Goal: Task Accomplishment & Management: Manage account settings

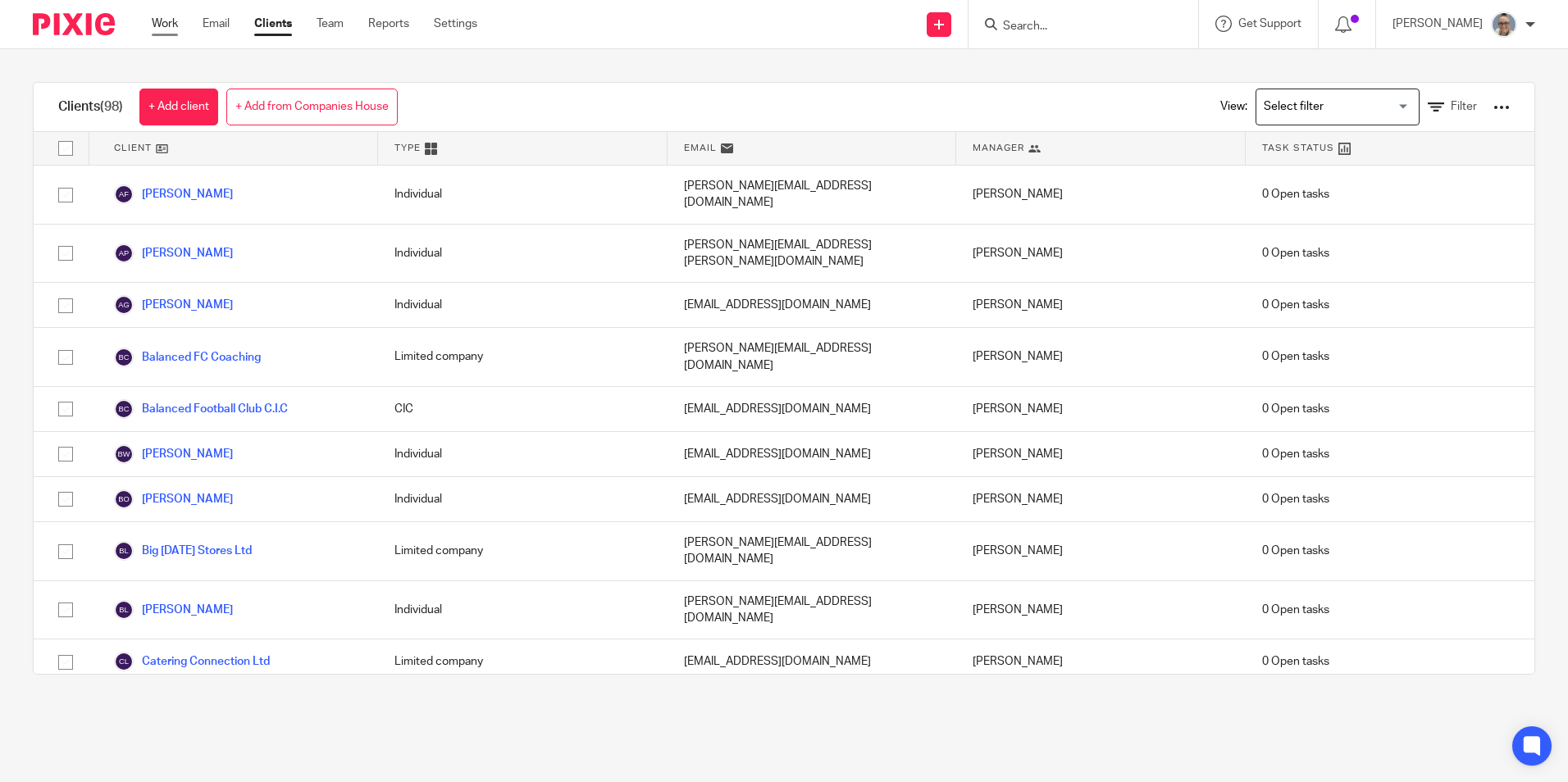
click at [159, 25] on link "Work" at bounding box center [165, 23] width 26 height 16
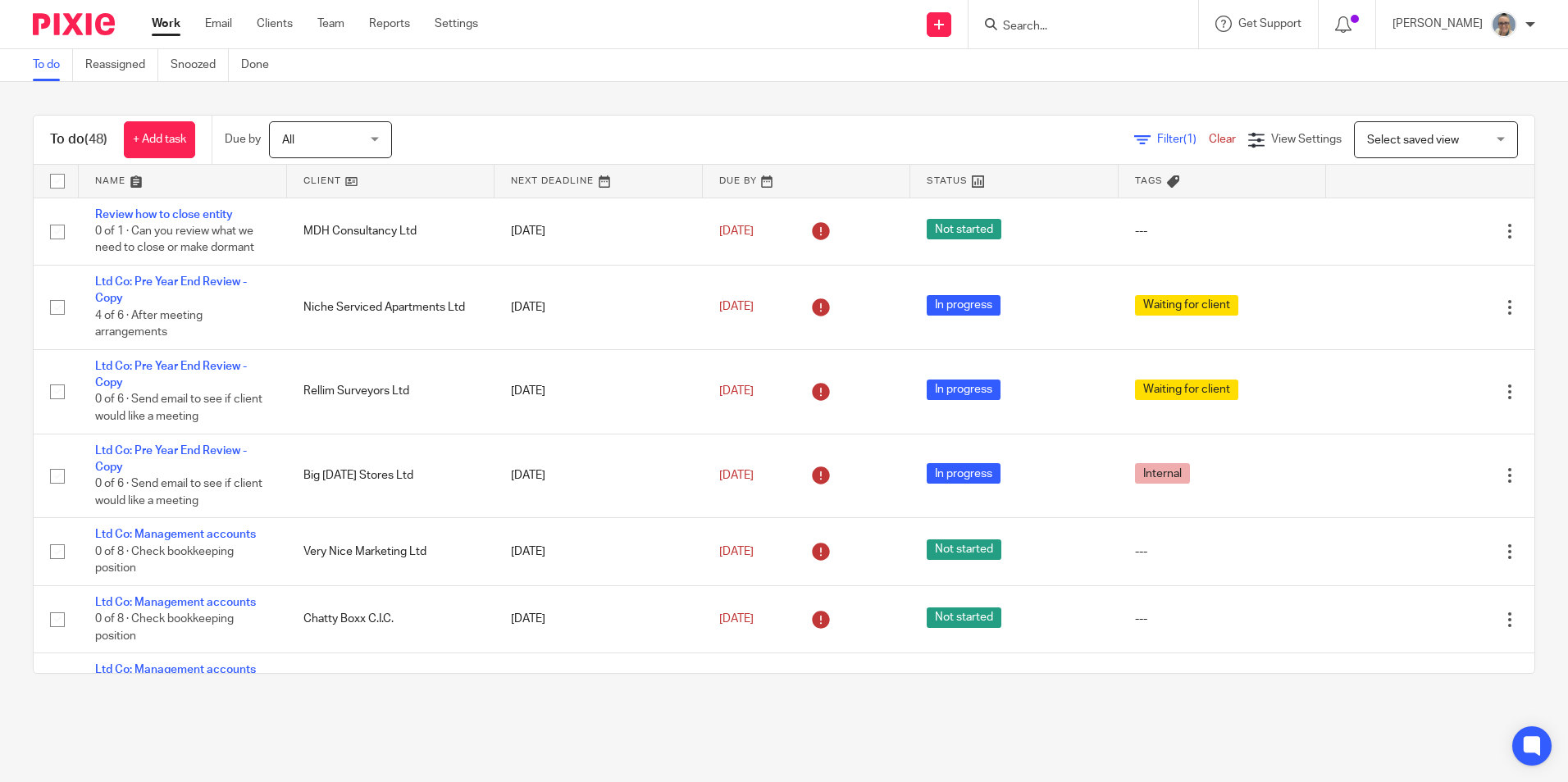
click at [547, 178] on link at bounding box center [598, 181] width 208 height 33
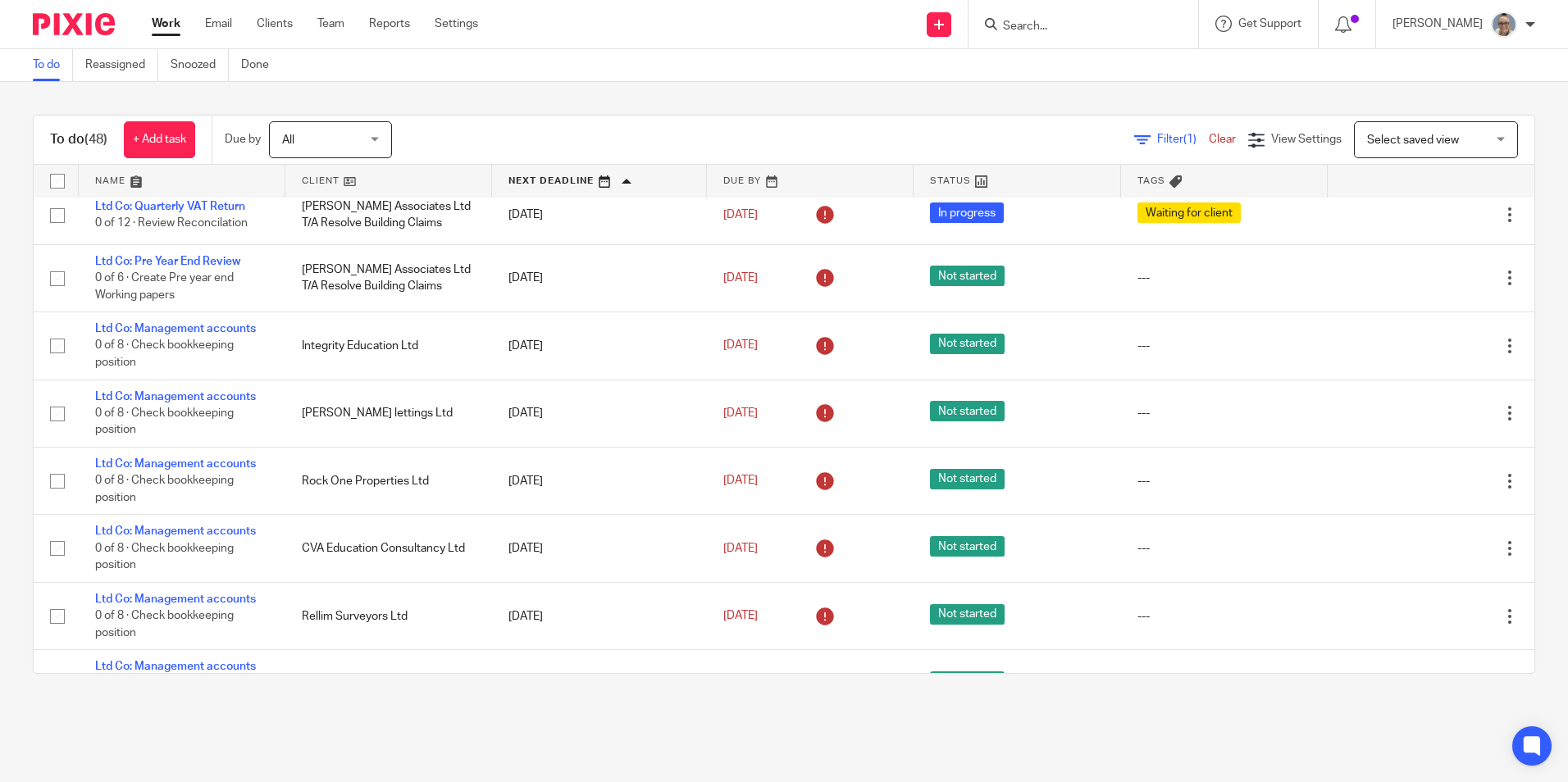
scroll to position [574, 0]
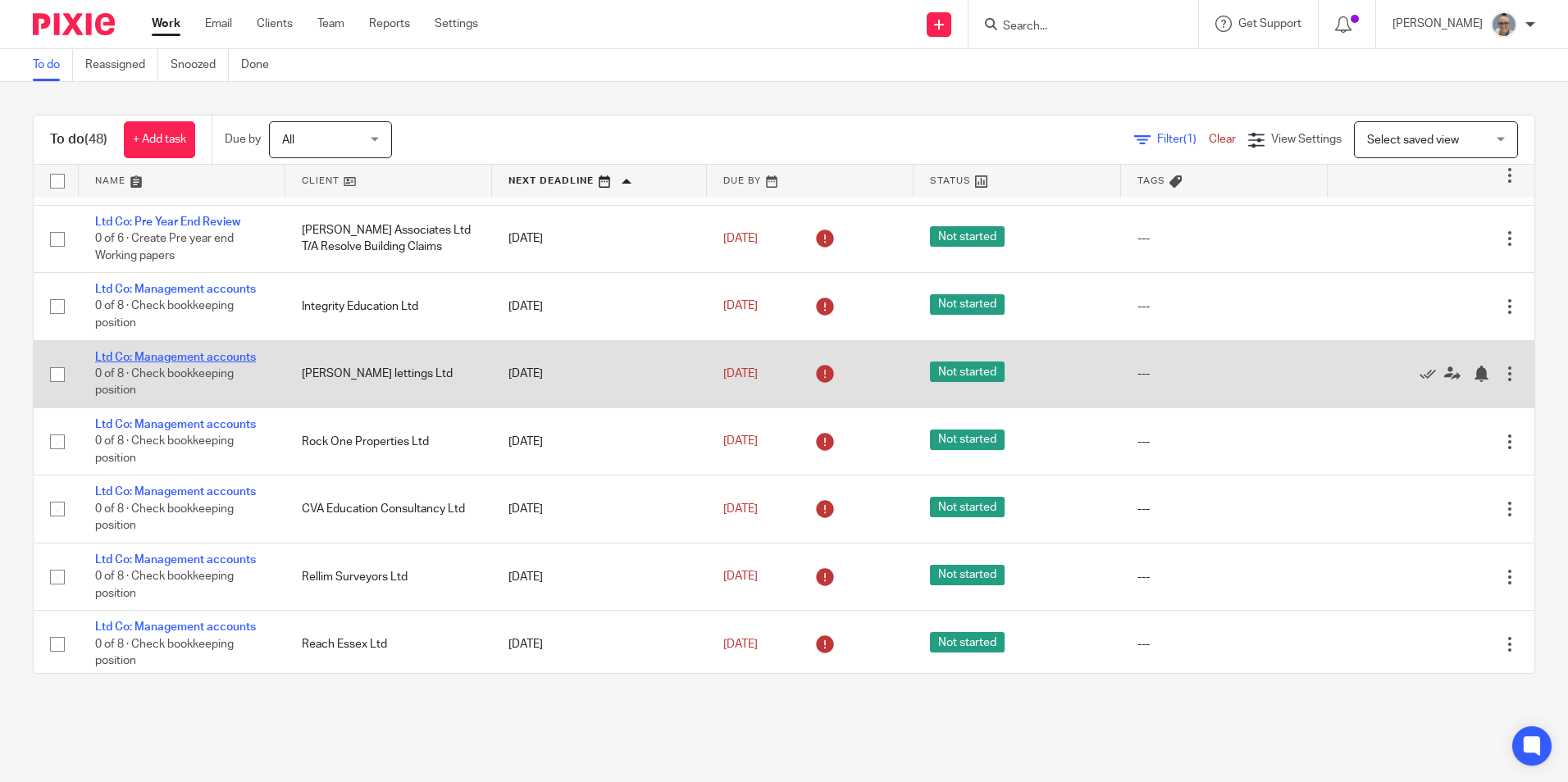
click at [178, 358] on link "Ltd Co: Management accounts" at bounding box center [175, 357] width 161 height 12
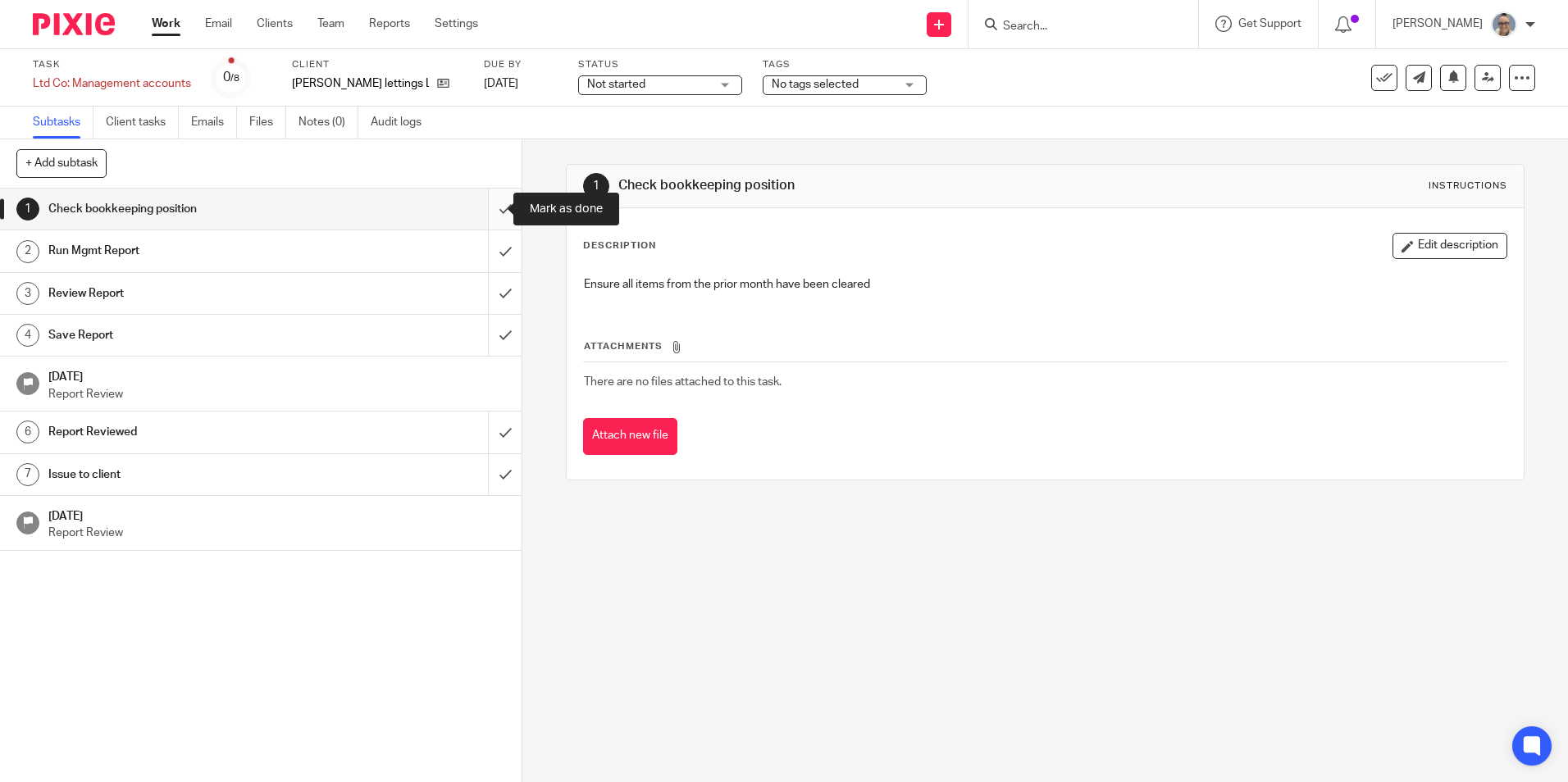
click at [478, 208] on input "submit" at bounding box center [261, 209] width 522 height 41
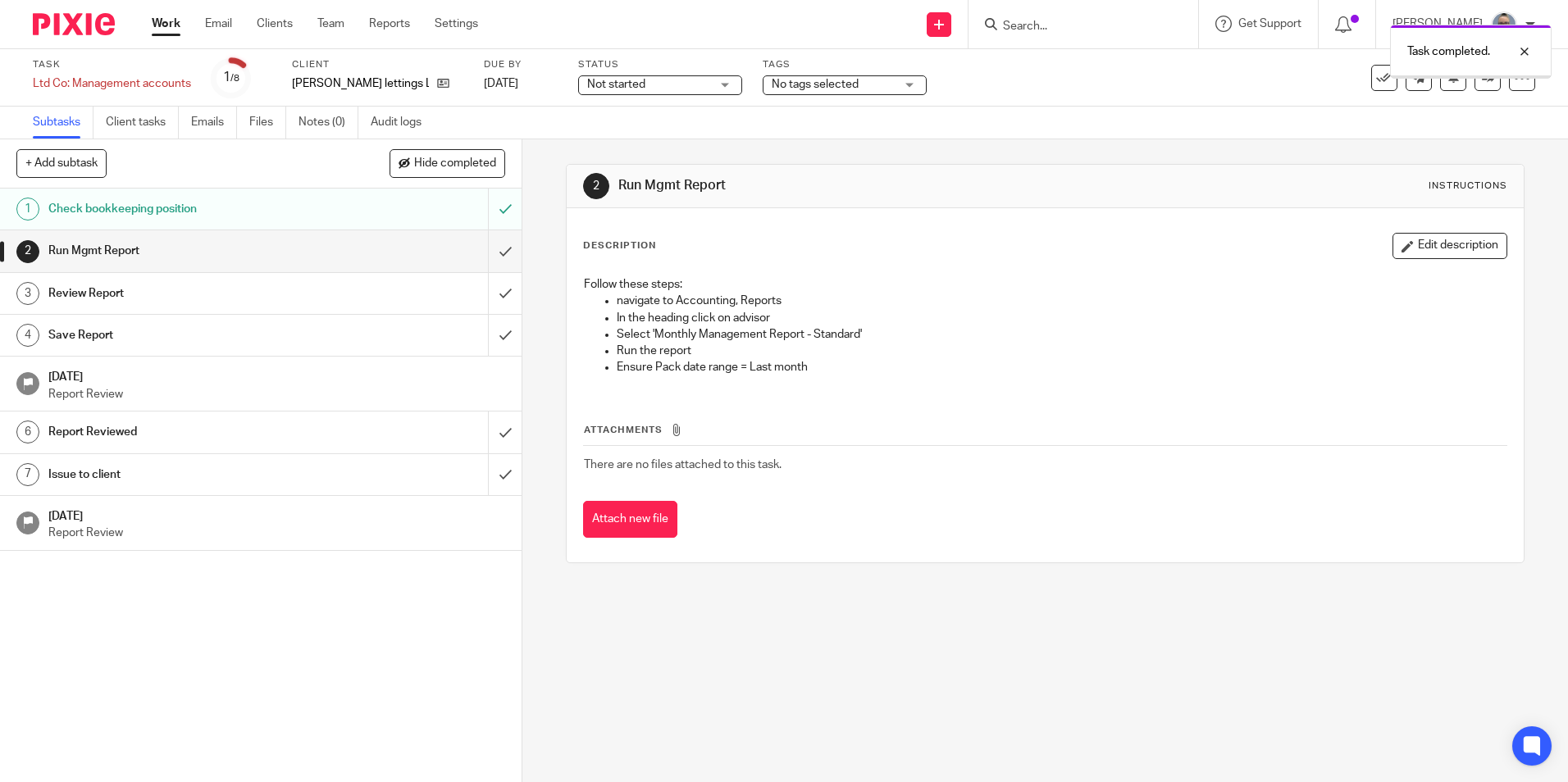
click at [483, 248] on input "submit" at bounding box center [261, 250] width 522 height 41
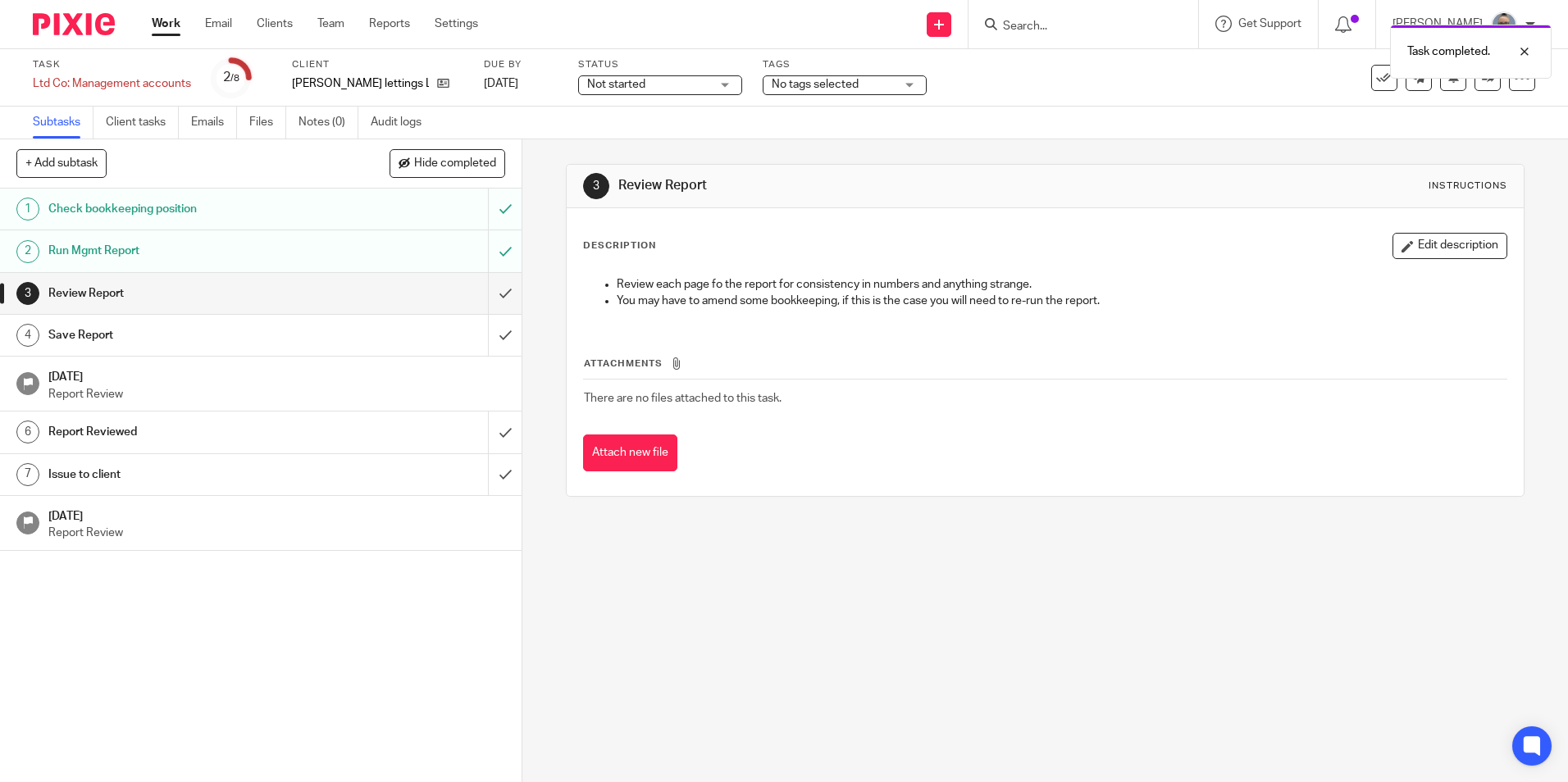
click at [640, 91] on span "Not started" at bounding box center [649, 85] width 123 height 17
click at [626, 135] on li "In progress" at bounding box center [652, 144] width 163 height 34
click at [483, 288] on input "submit" at bounding box center [261, 294] width 522 height 41
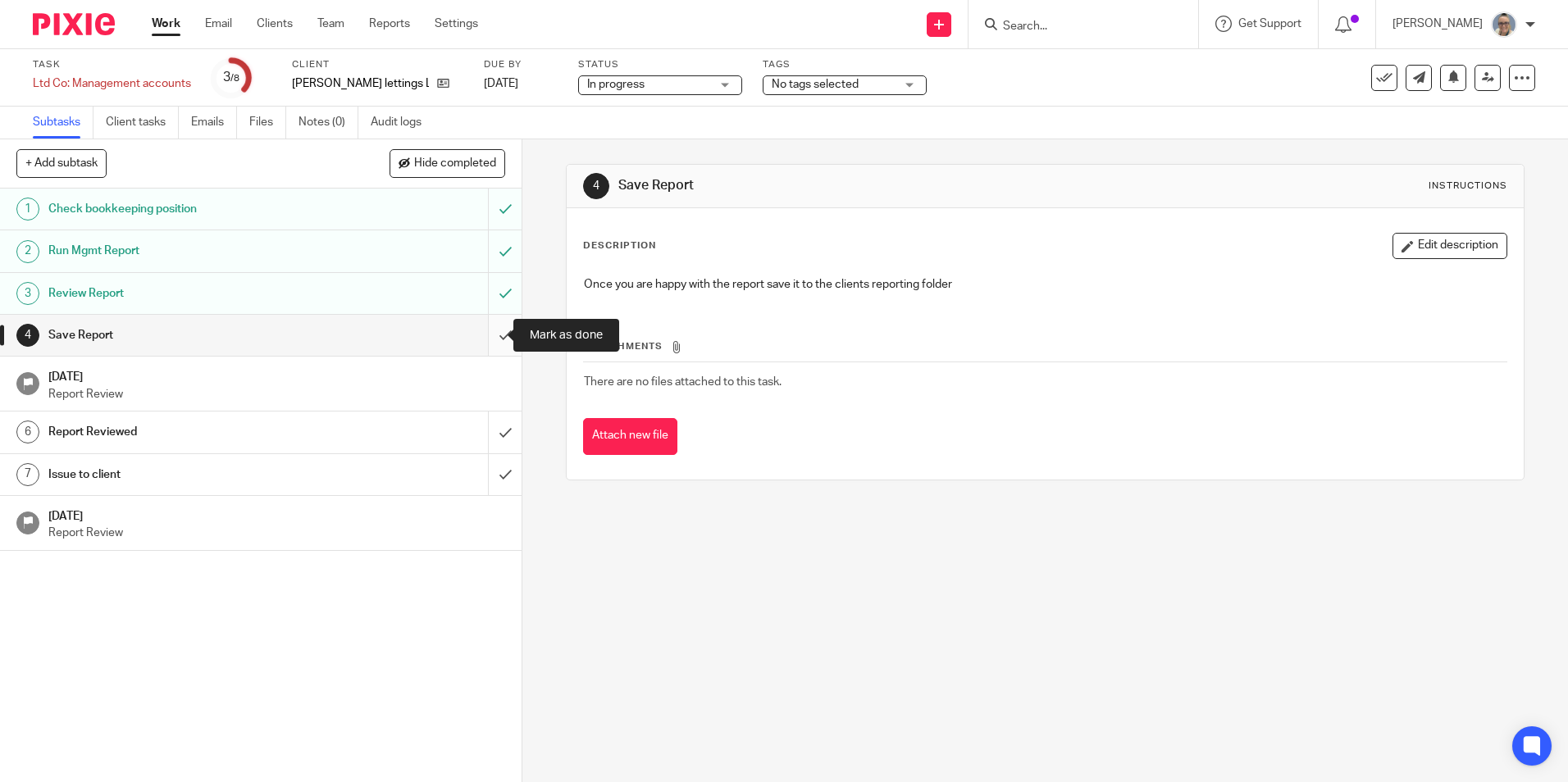
click at [483, 336] on input "submit" at bounding box center [261, 335] width 522 height 41
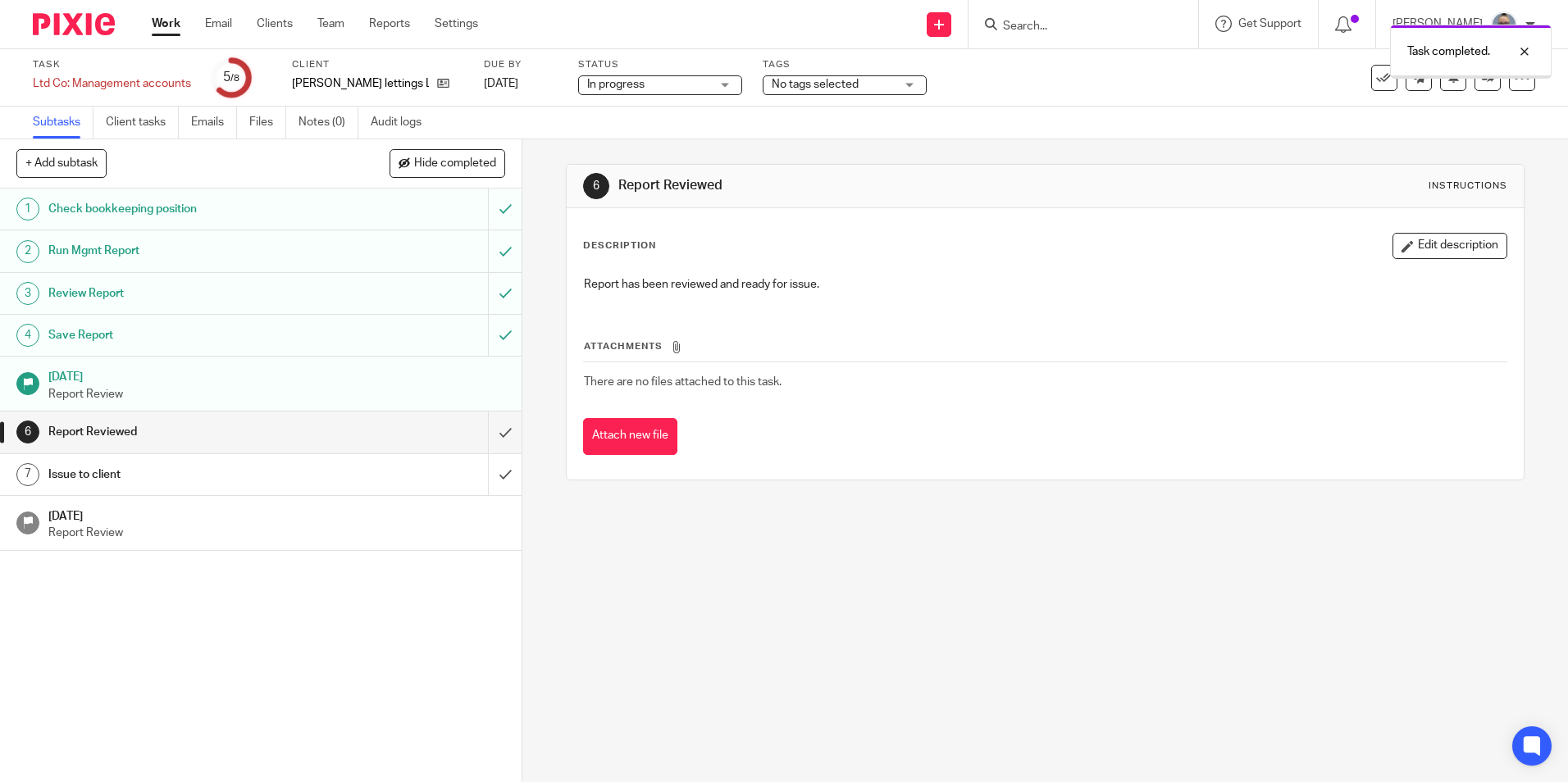
click at [477, 428] on input "submit" at bounding box center [261, 431] width 522 height 41
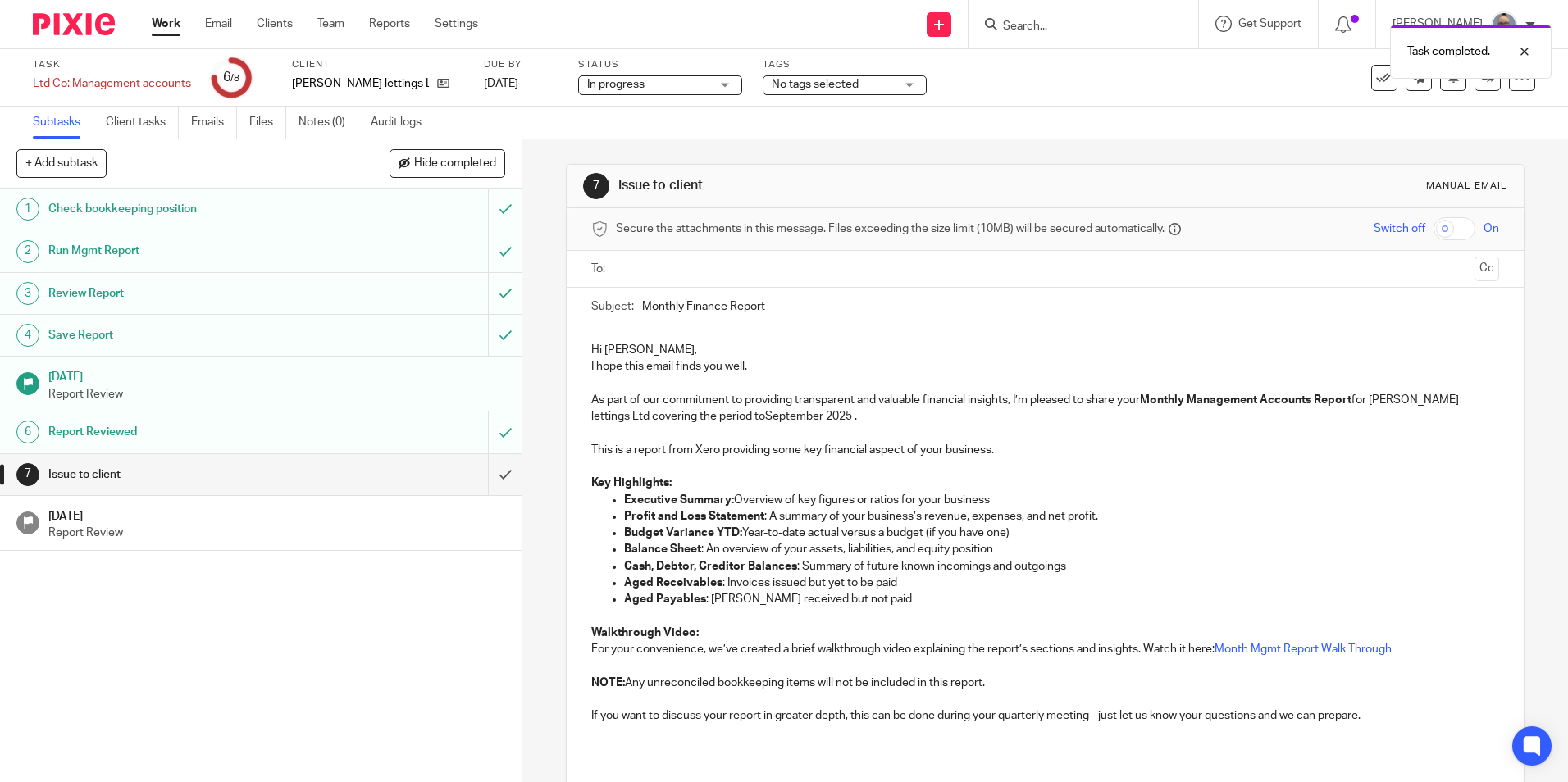
click at [657, 266] on input "text" at bounding box center [1044, 270] width 846 height 19
click at [809, 316] on input "Monthly Finance Report -" at bounding box center [1070, 310] width 856 height 37
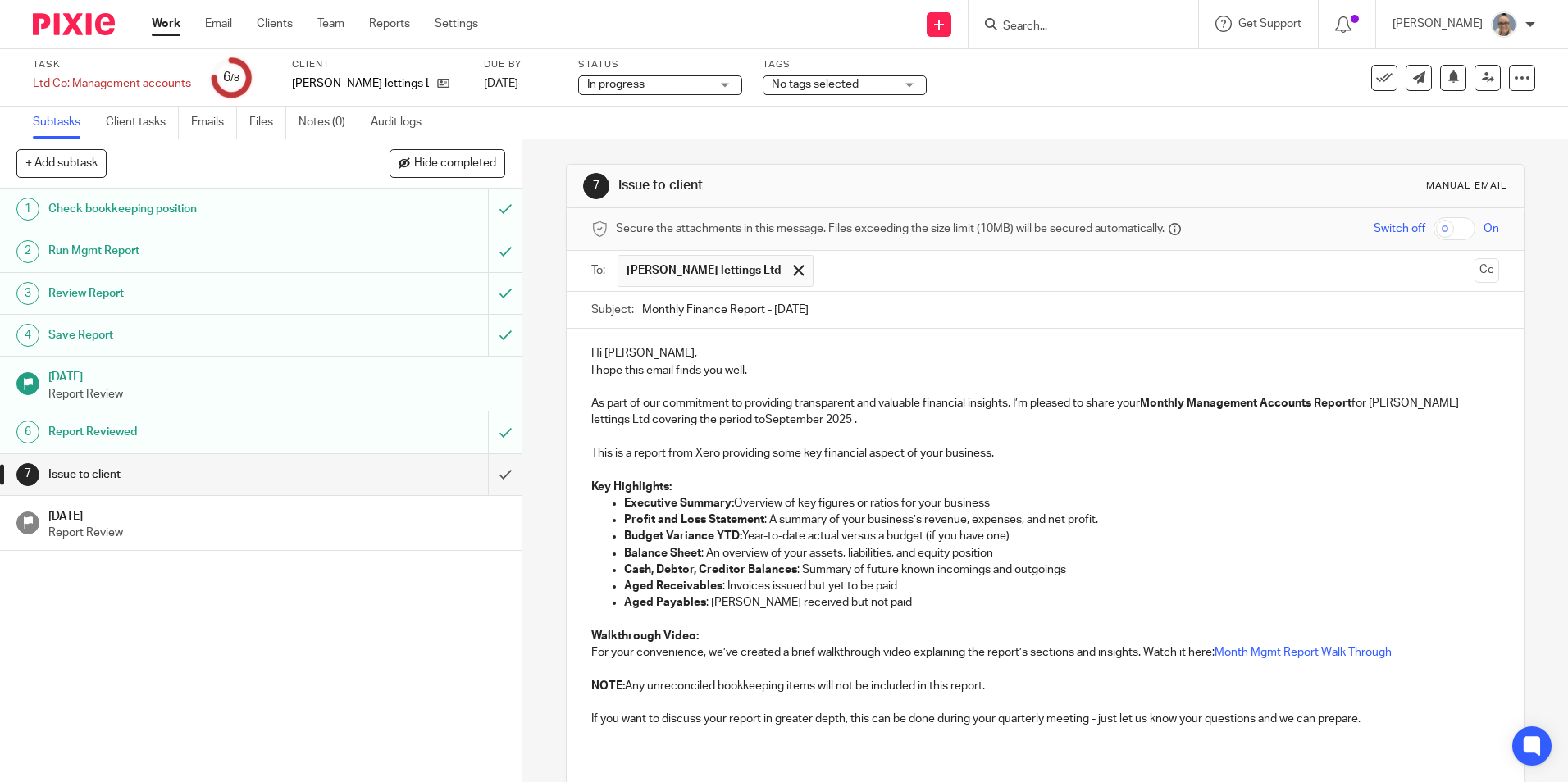
type input "Monthly Finance Report - Aug 25"
click at [664, 347] on p "Hi Martyn," at bounding box center [1045, 352] width 907 height 16
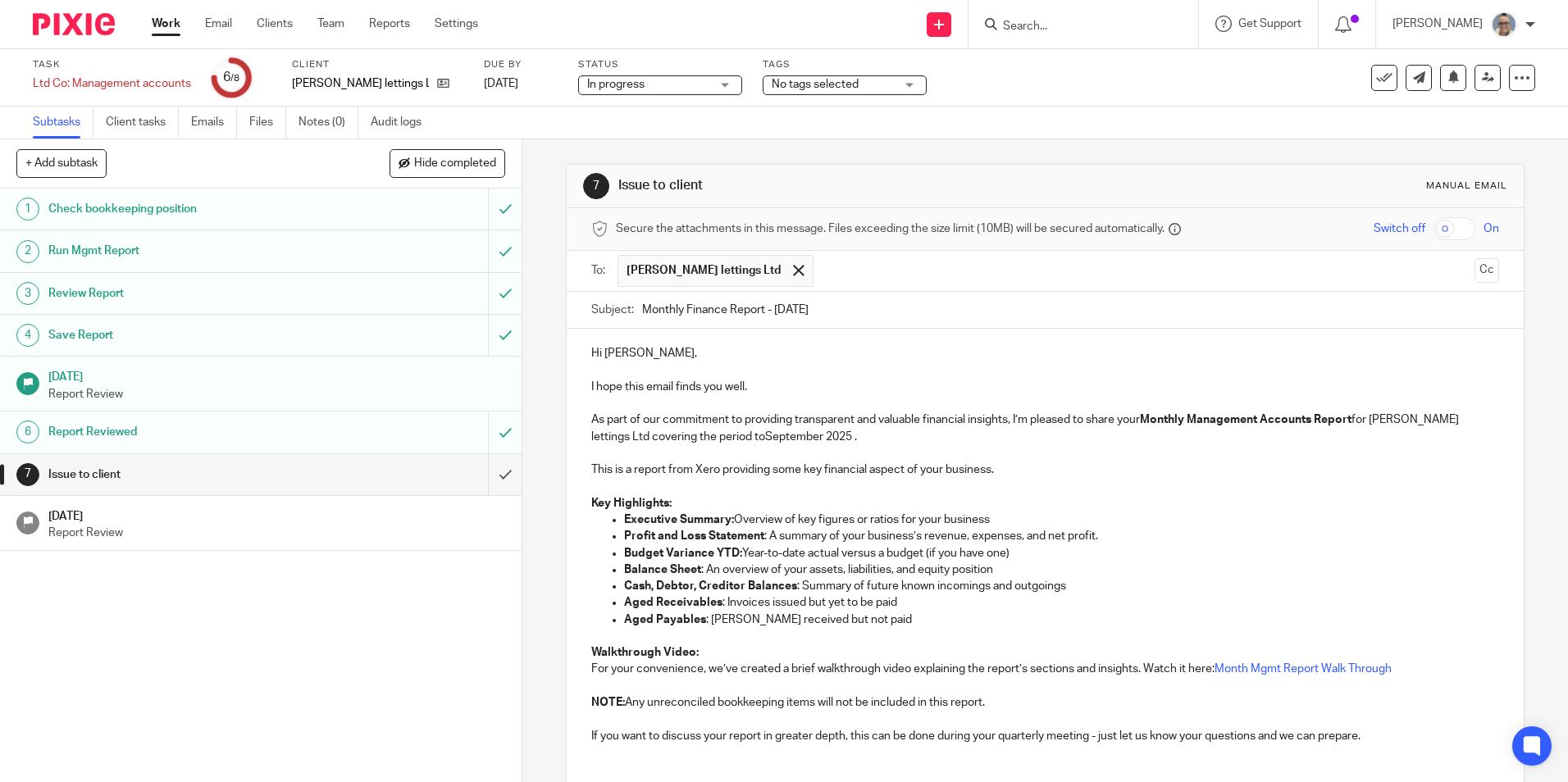
click at [775, 444] on p "As part of our commitment to providing transparent and valuable financial insig…" at bounding box center [1045, 428] width 907 height 34
drag, startPoint x: 779, startPoint y: 432, endPoint x: 720, endPoint y: 432, distance: 59.0
click at [720, 432] on p "As part of our commitment to providing transparent and valuable financial insig…" at bounding box center [1045, 428] width 907 height 34
drag, startPoint x: 788, startPoint y: 430, endPoint x: 813, endPoint y: 434, distance: 25.3
click at [797, 433] on p "As part of our commitment to providing transparent and valuable financial insig…" at bounding box center [1045, 428] width 907 height 34
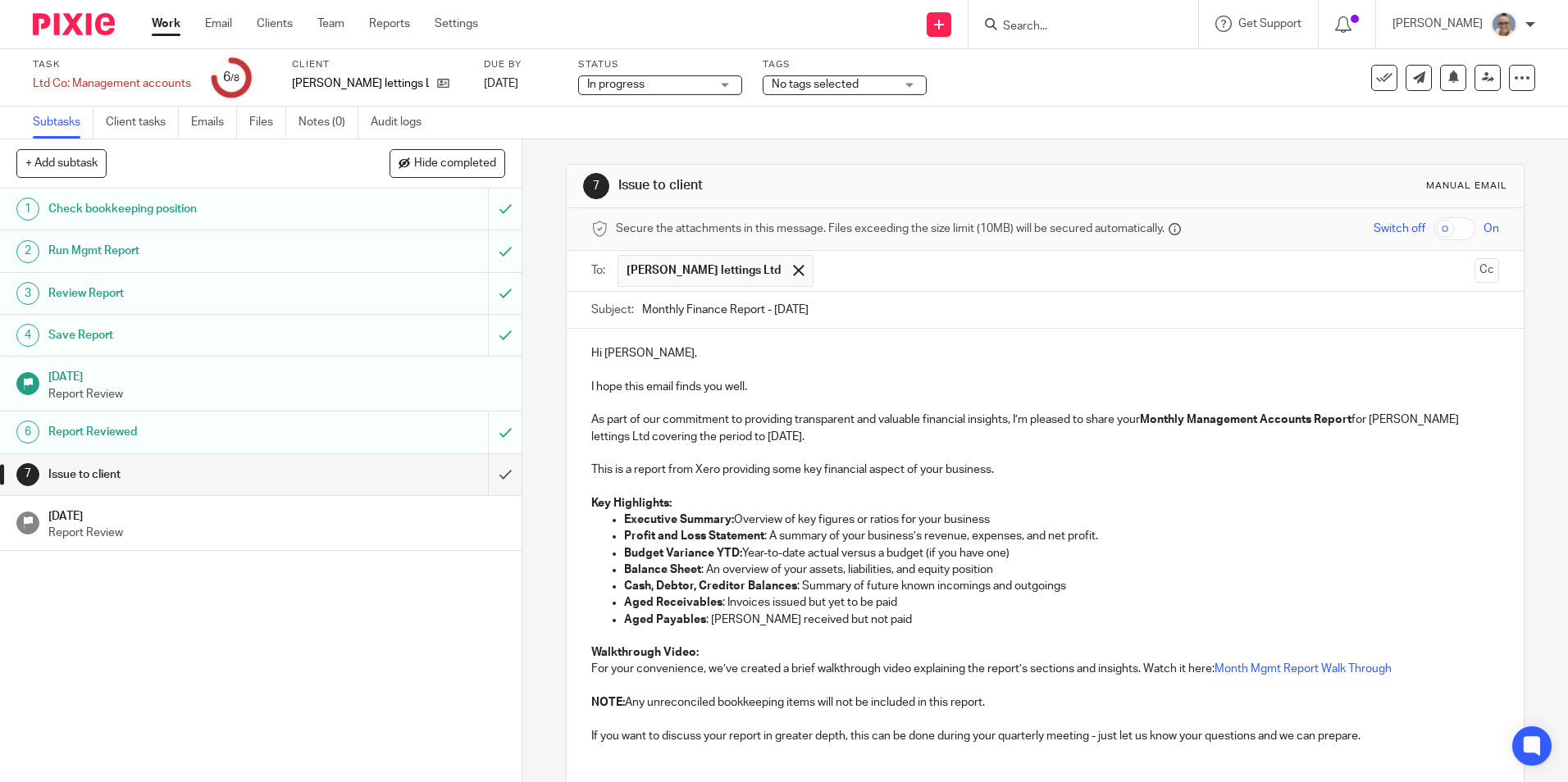
click at [874, 272] on input "text" at bounding box center [1144, 271] width 646 height 32
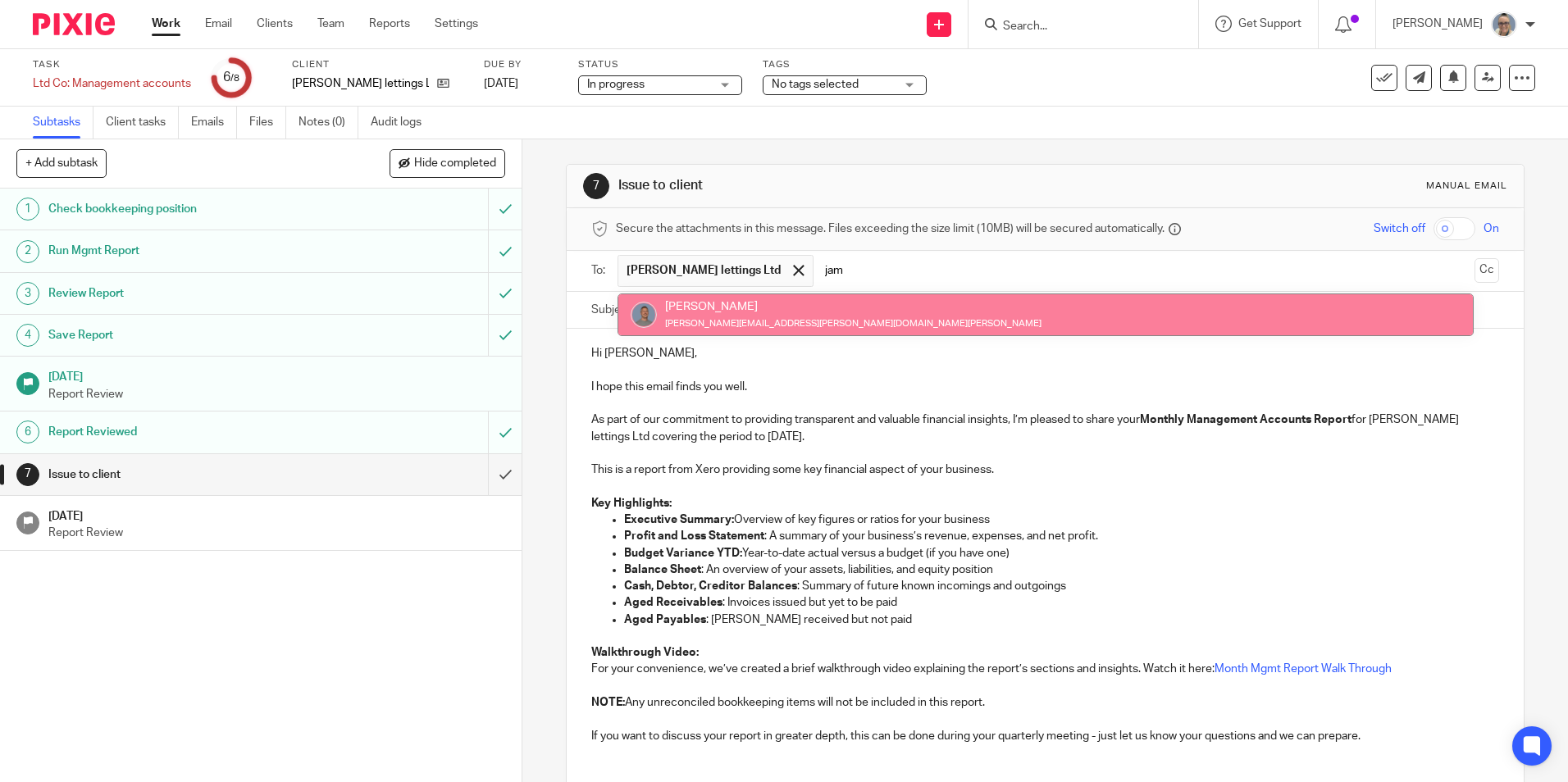
type input "jam"
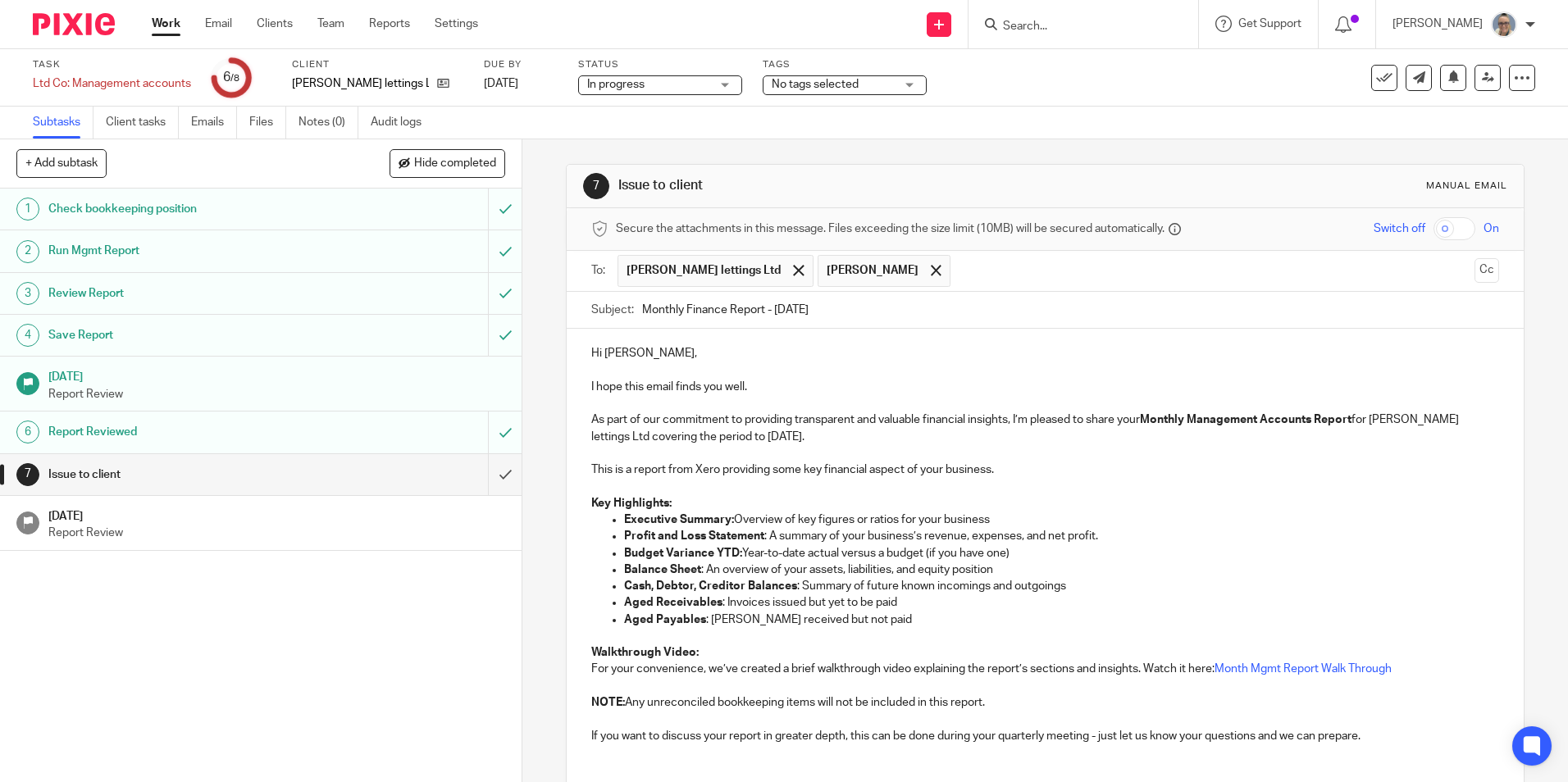
click at [815, 430] on p "As part of our commitment to providing transparent and valuable financial insig…" at bounding box center [1045, 428] width 907 height 34
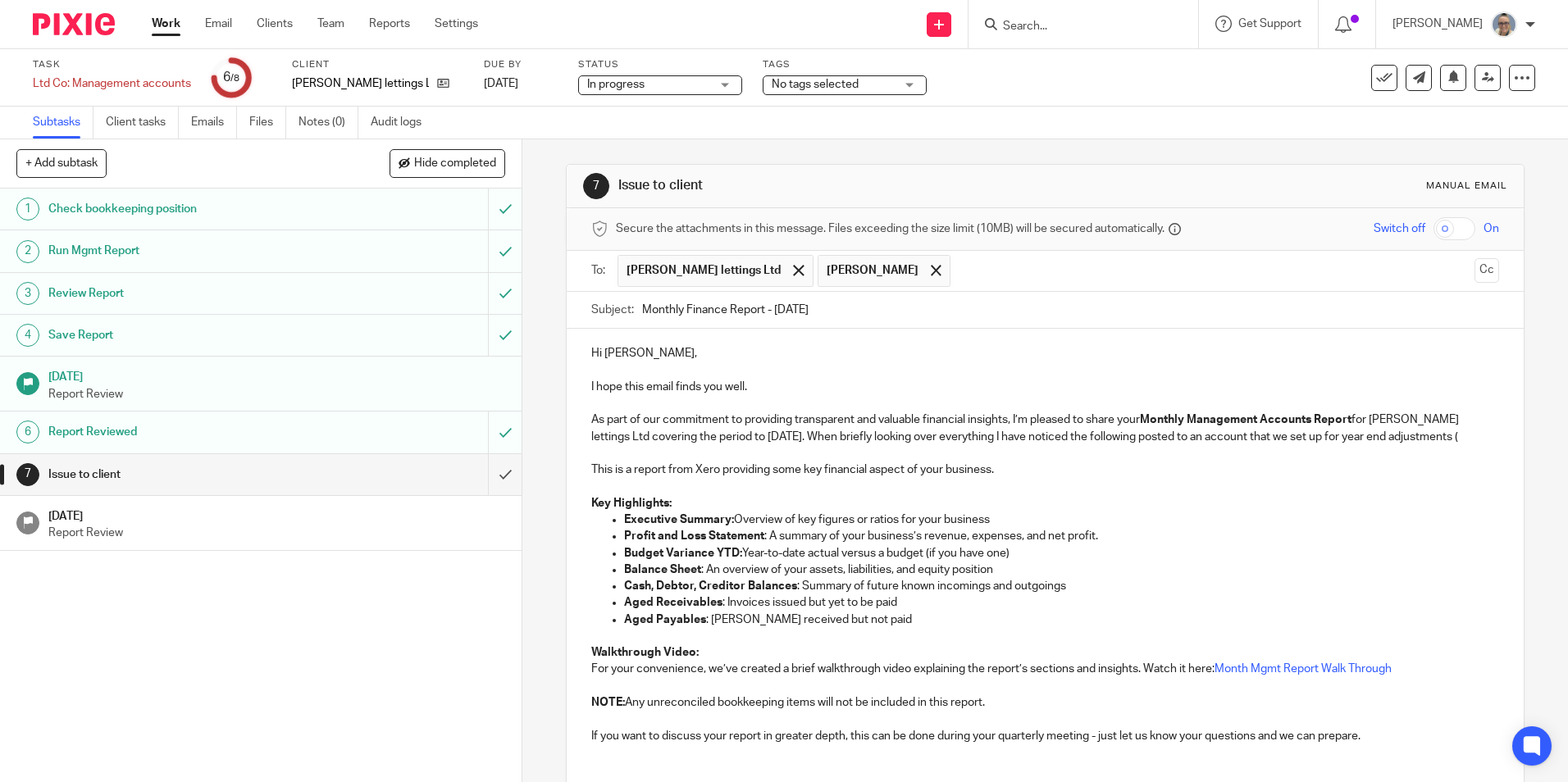
click at [1467, 430] on p "As part of our commitment to providing transparent and valuable financial insig…" at bounding box center [1045, 428] width 907 height 34
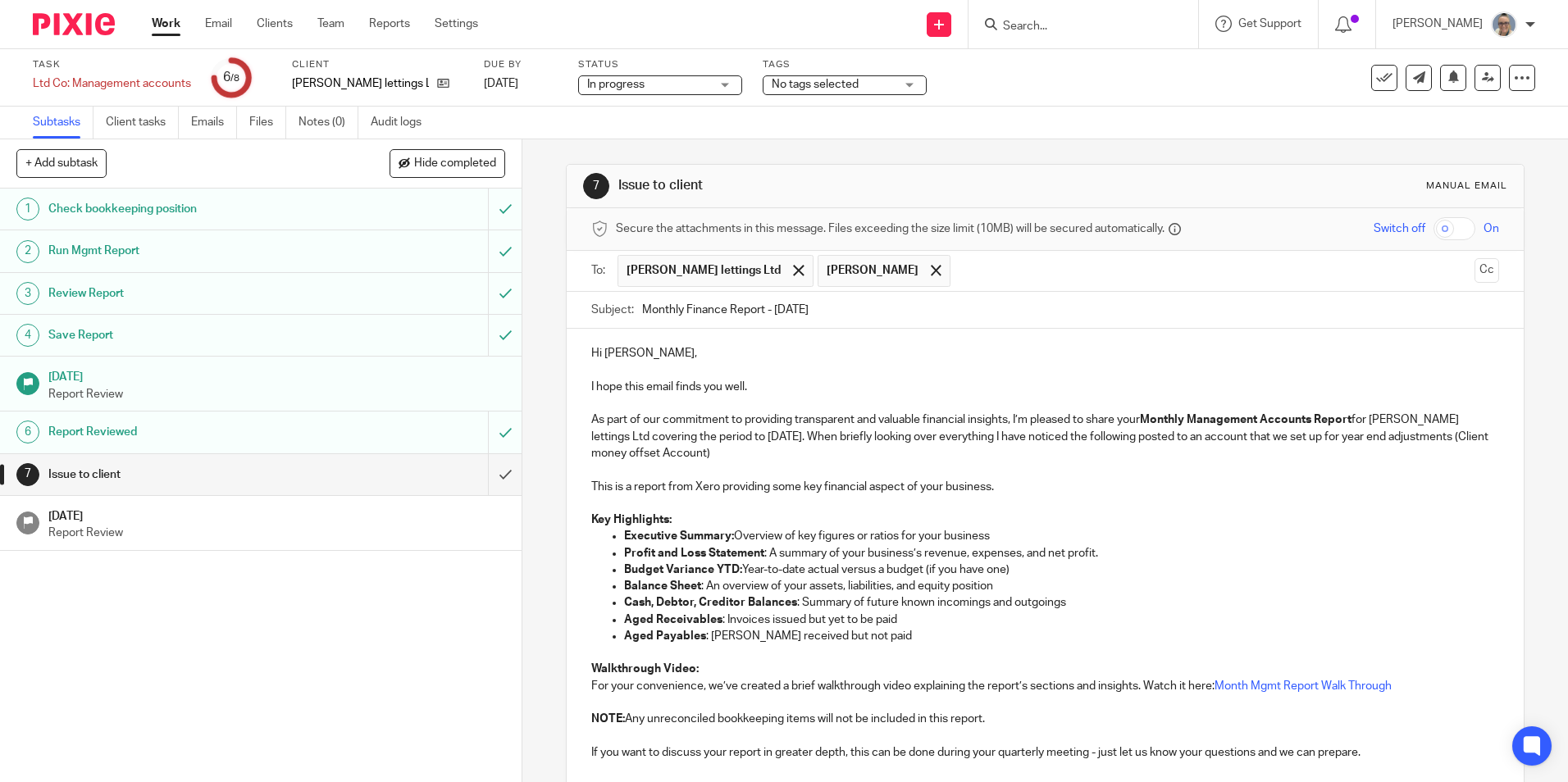
click at [775, 453] on p "As part of our commitment to providing transparent and valuable financial insig…" at bounding box center [1045, 436] width 907 height 50
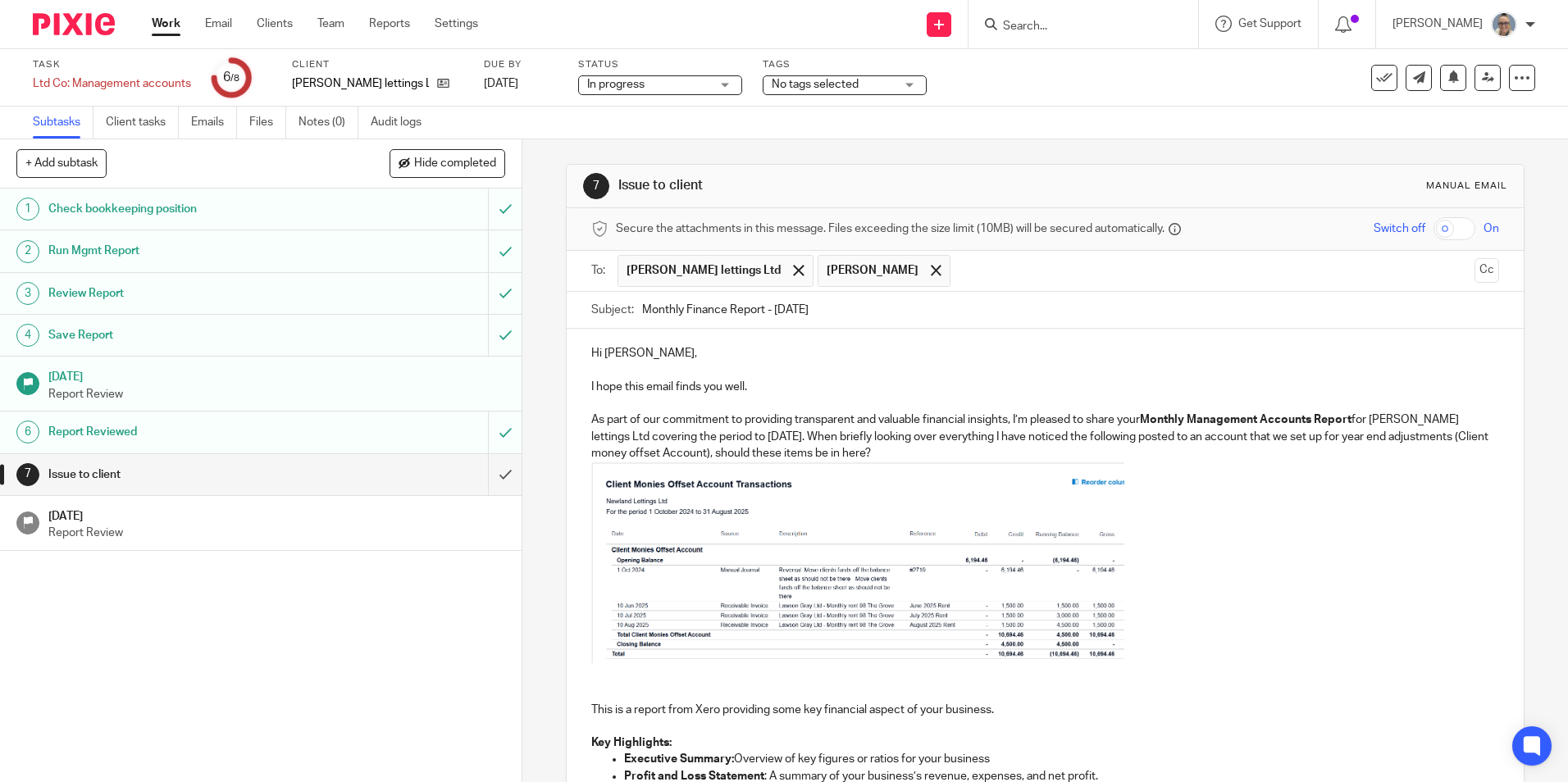
click at [820, 450] on p "As part of our commitment to providing transparent and valuable financial insig…" at bounding box center [1045, 436] width 907 height 50
drag, startPoint x: 842, startPoint y: 452, endPoint x: 815, endPoint y: 446, distance: 27.7
click at [815, 446] on p "As part of our commitment to providing transparent and valuable financial insig…" at bounding box center [1045, 436] width 907 height 50
click at [1167, 601] on p at bounding box center [1045, 564] width 907 height 207
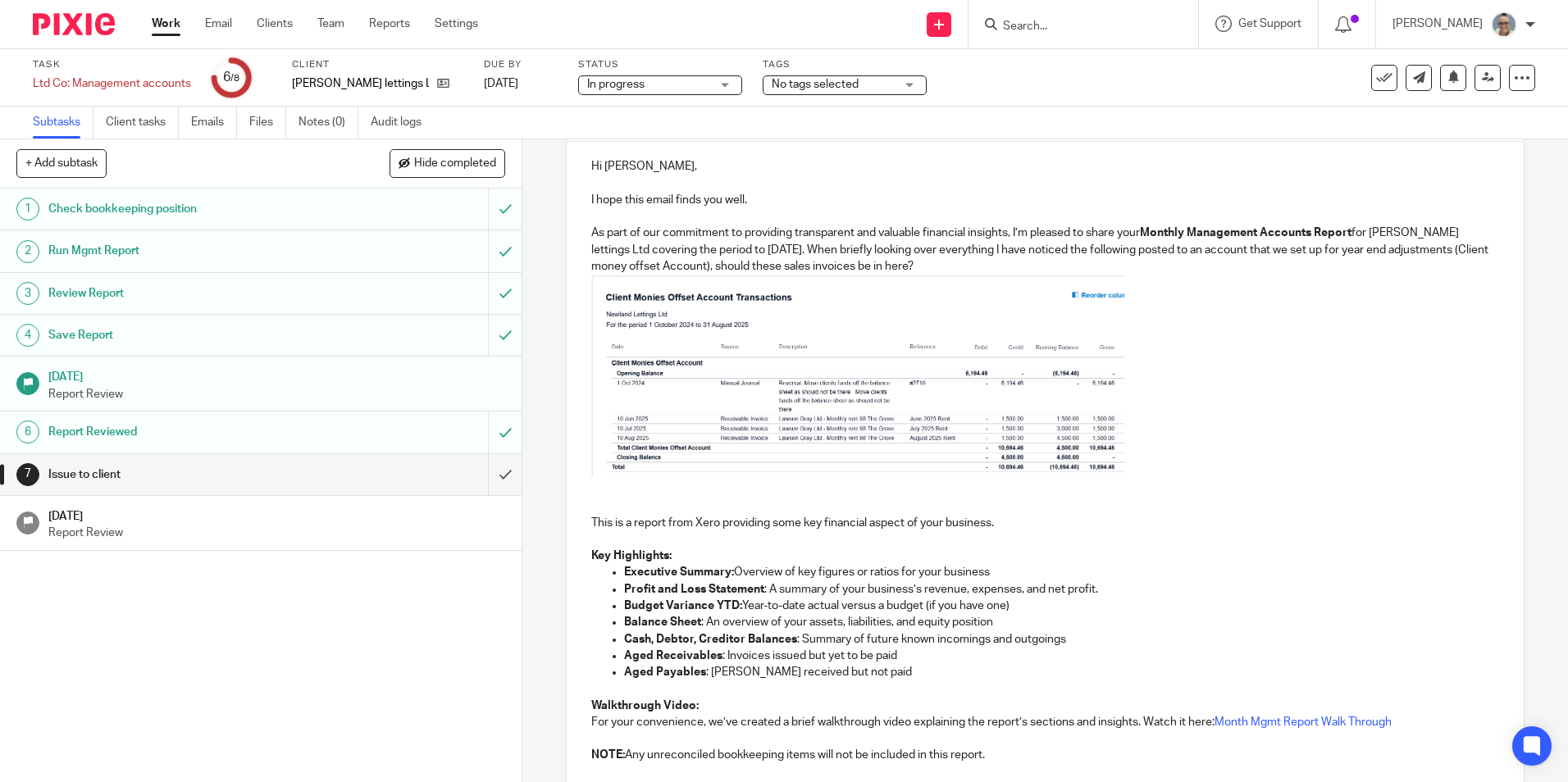
scroll to position [246, 0]
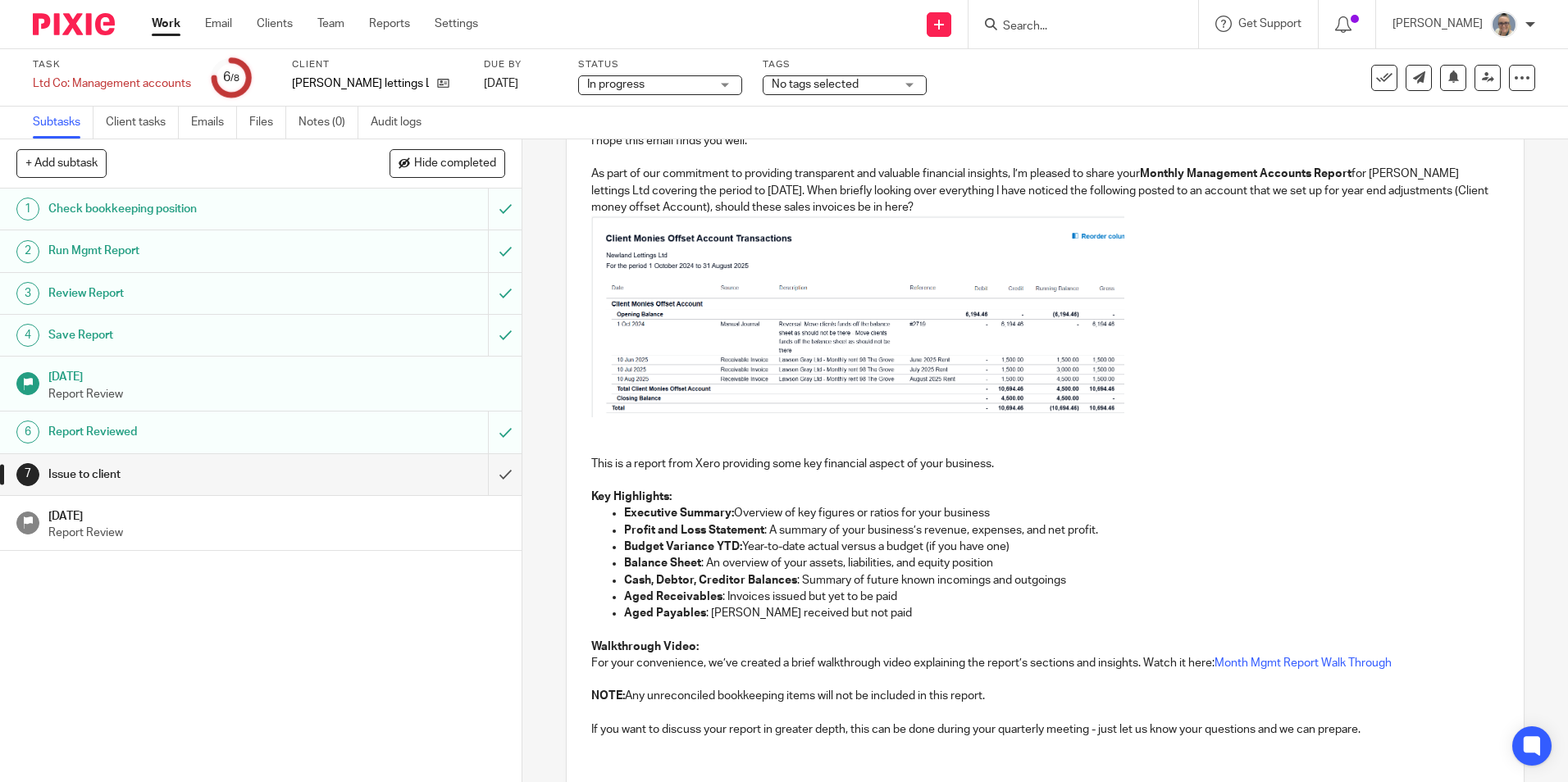
click at [963, 361] on img at bounding box center [857, 316] width 533 height 201
drag, startPoint x: 1120, startPoint y: 417, endPoint x: 1131, endPoint y: 422, distance: 12.1
click at [1186, 442] on div "Hi Martyn, I hope this email finds you well. As part of our commitment to provi…" at bounding box center [1044, 425] width 956 height 684
drag, startPoint x: 1123, startPoint y: 417, endPoint x: 1153, endPoint y: 443, distance: 39.7
click at [1153, 443] on div "Hi Martyn, I hope this email finds you well. As part of our commitment to provi…" at bounding box center [1044, 425] width 956 height 684
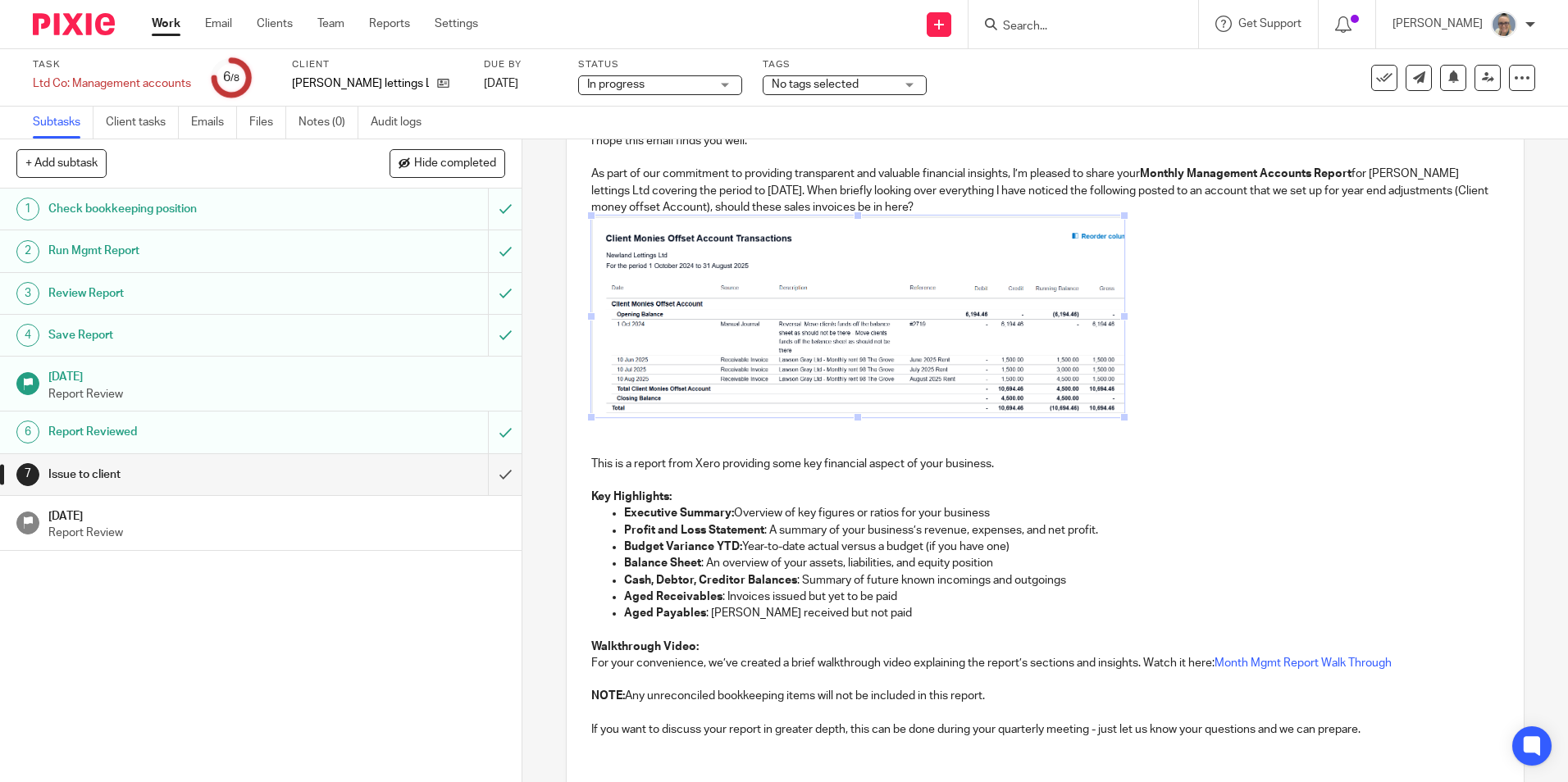
click at [974, 442] on p at bounding box center [1045, 447] width 907 height 16
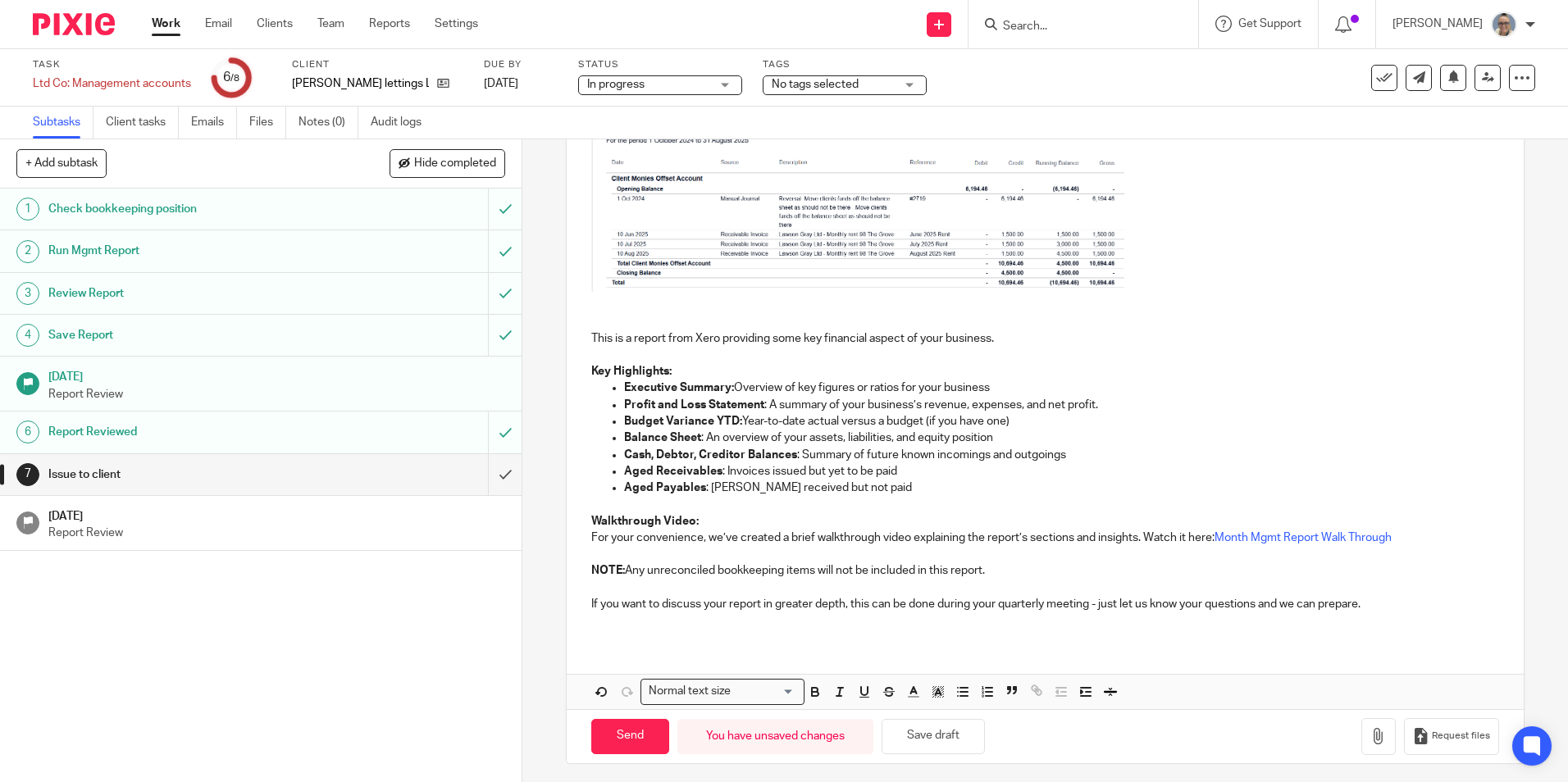
scroll to position [378, 0]
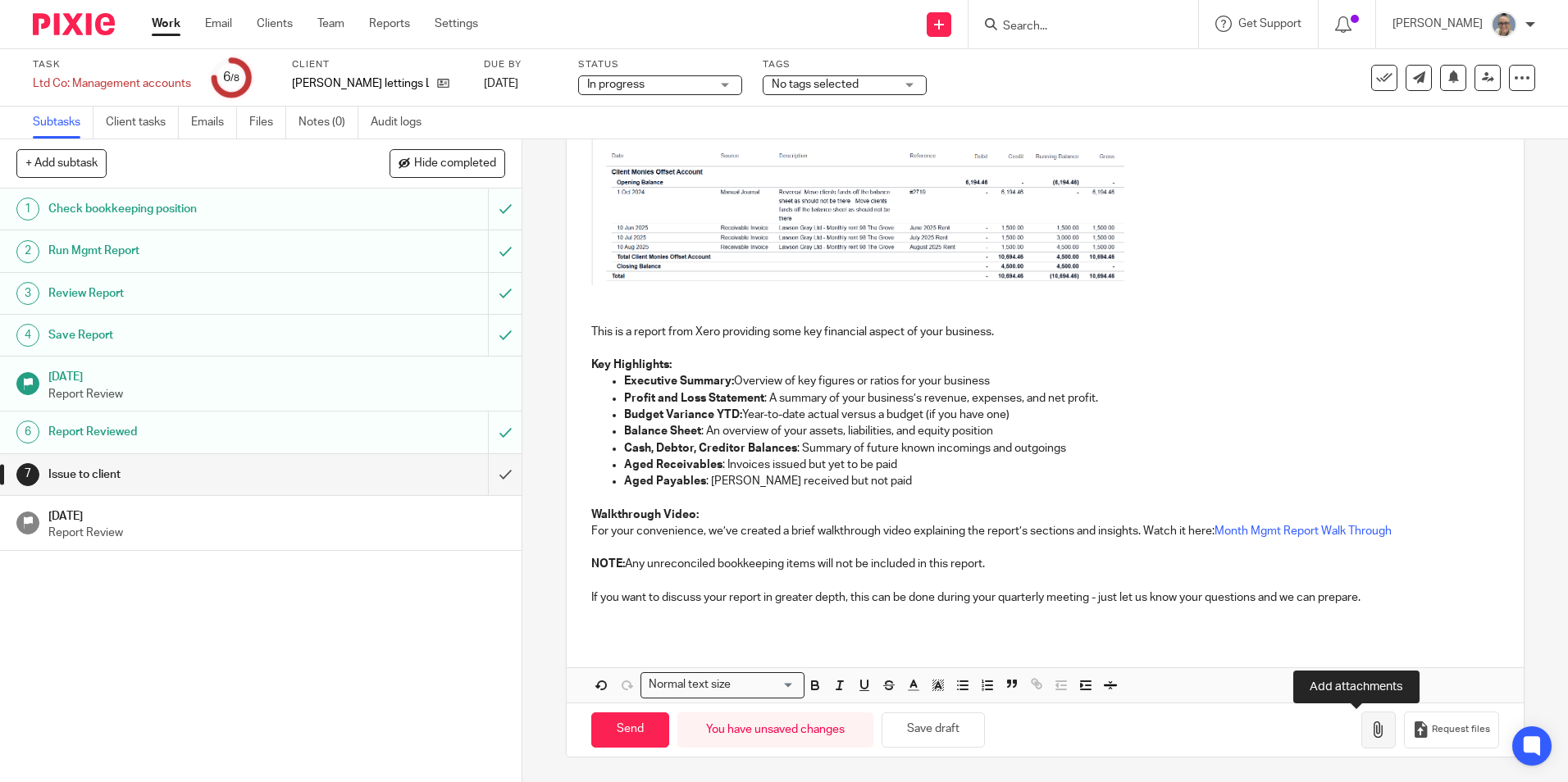
click at [1361, 743] on button "button" at bounding box center [1378, 730] width 35 height 37
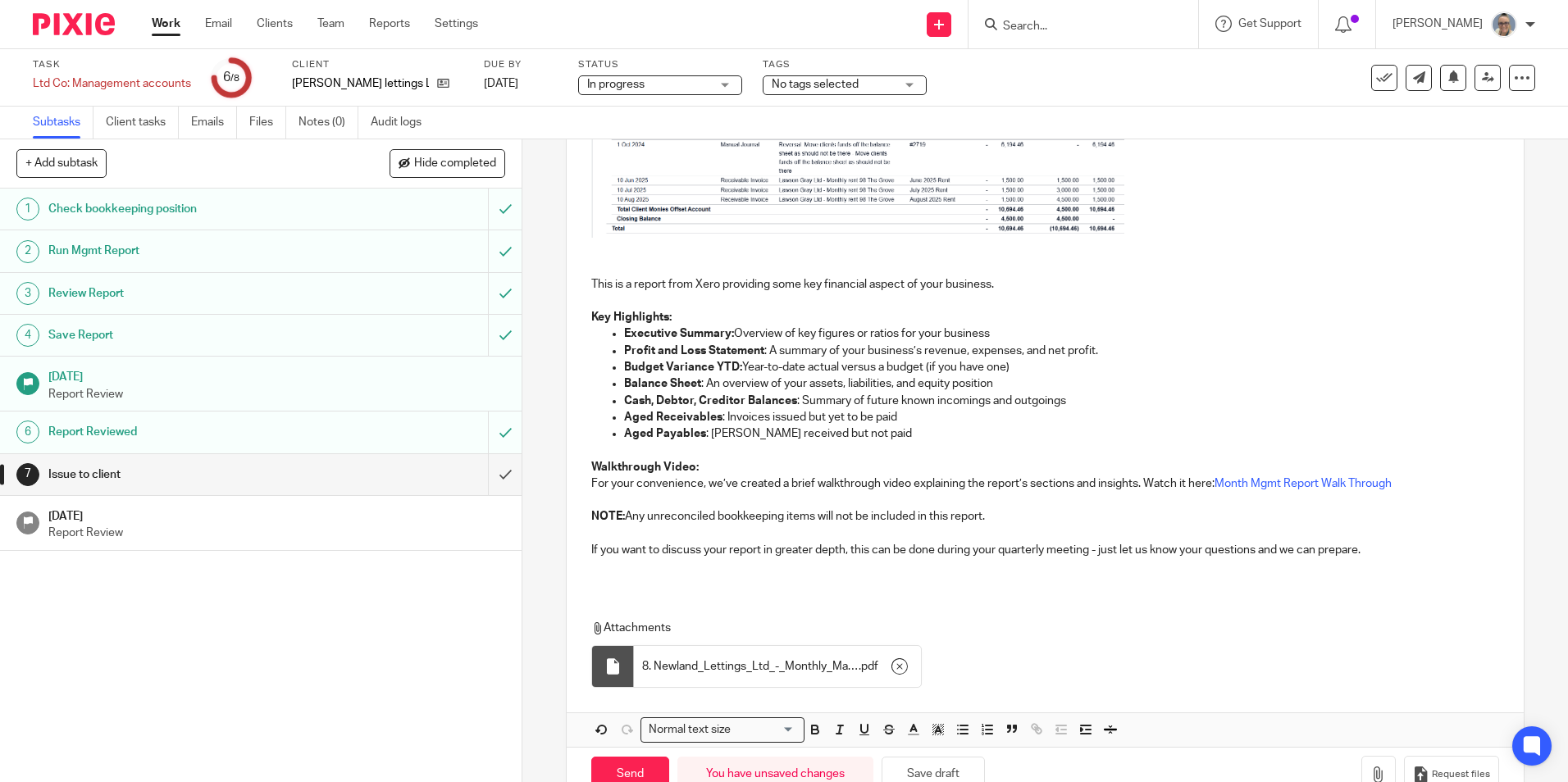
scroll to position [471, 0]
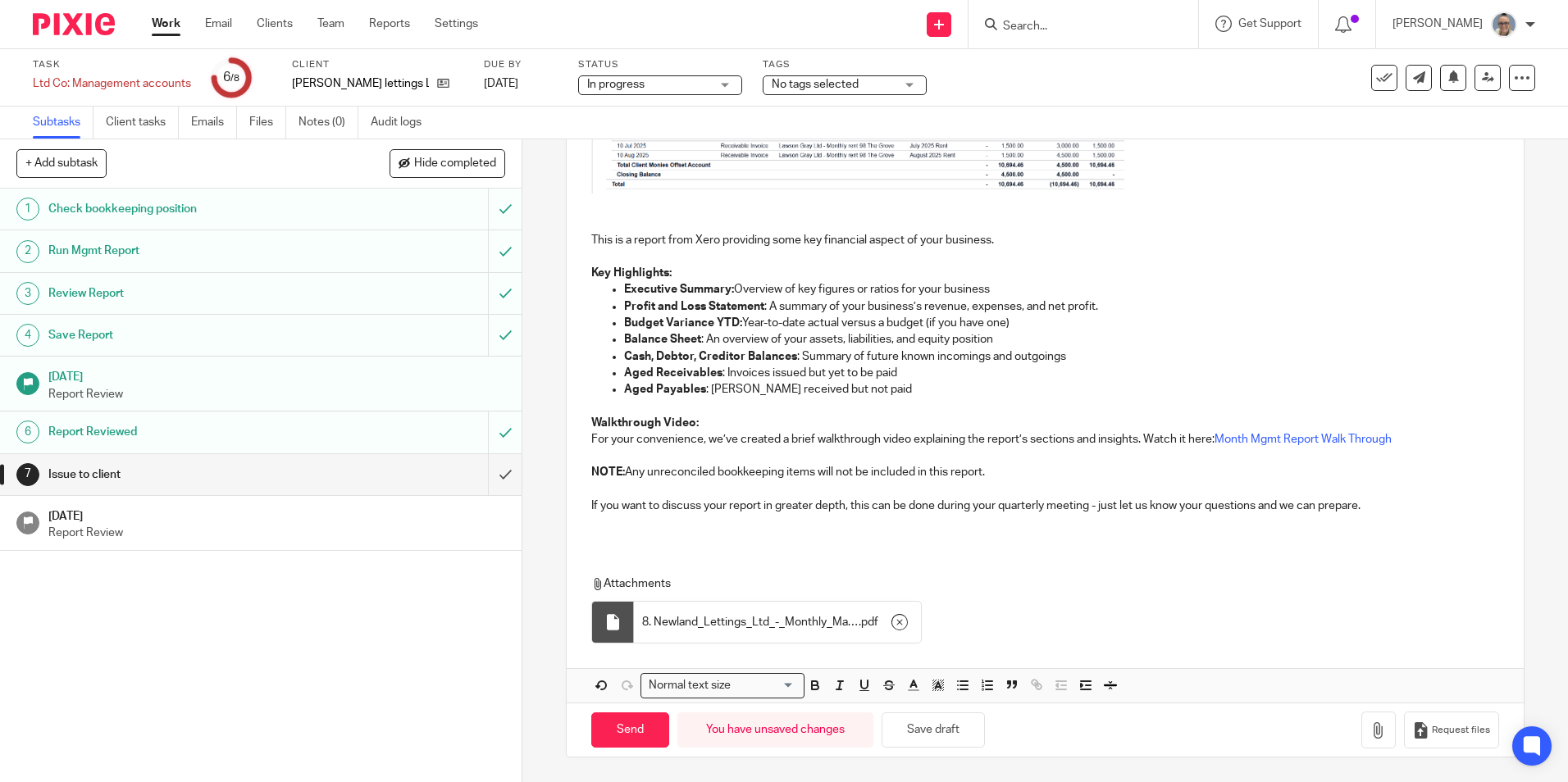
drag, startPoint x: 609, startPoint y: 717, endPoint x: 562, endPoint y: 701, distance: 49.6
click at [609, 717] on input "Send" at bounding box center [630, 730] width 78 height 36
type input "Sent"
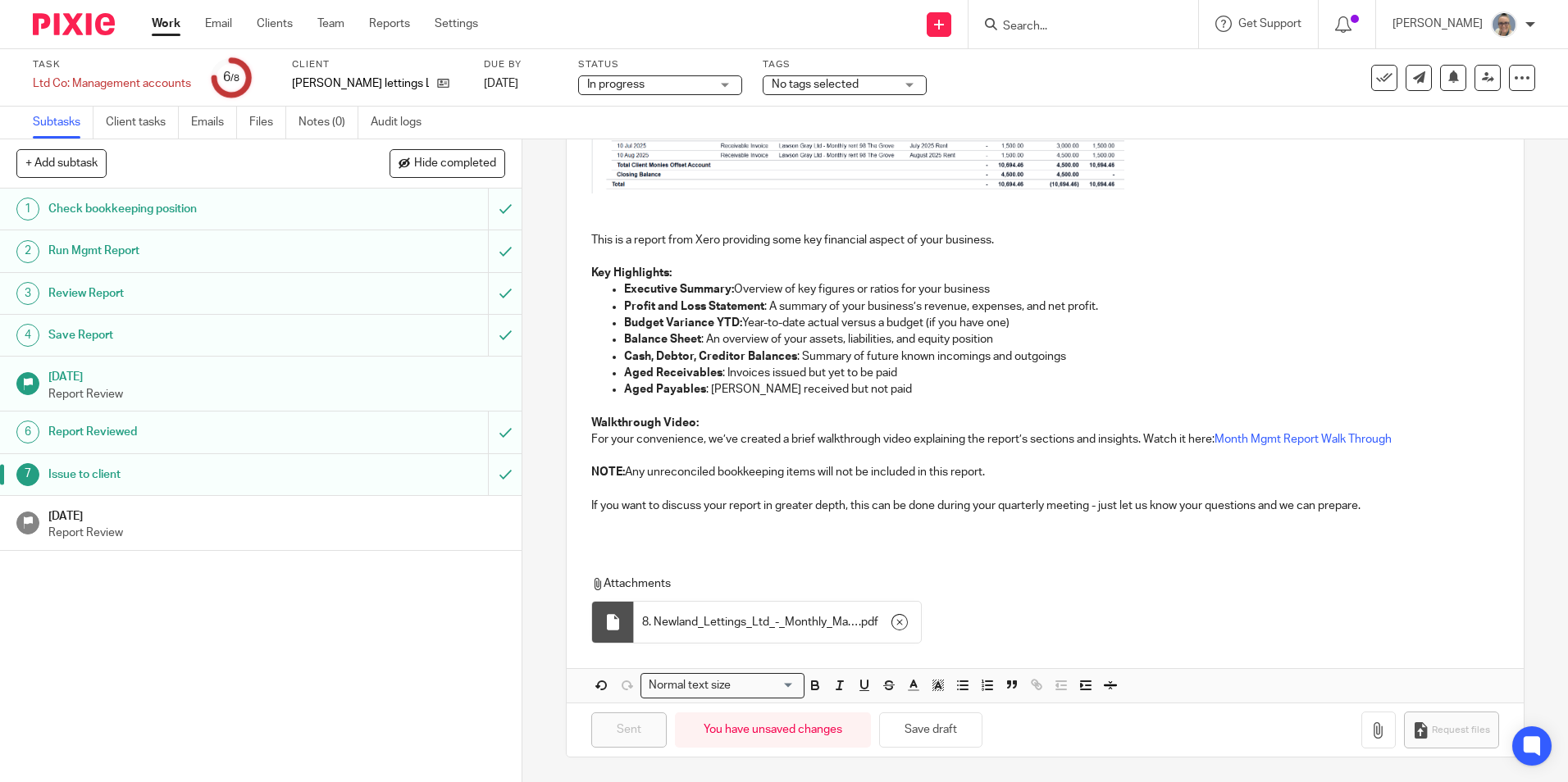
click at [239, 524] on h1 "[DATE]" at bounding box center [276, 514] width 457 height 20
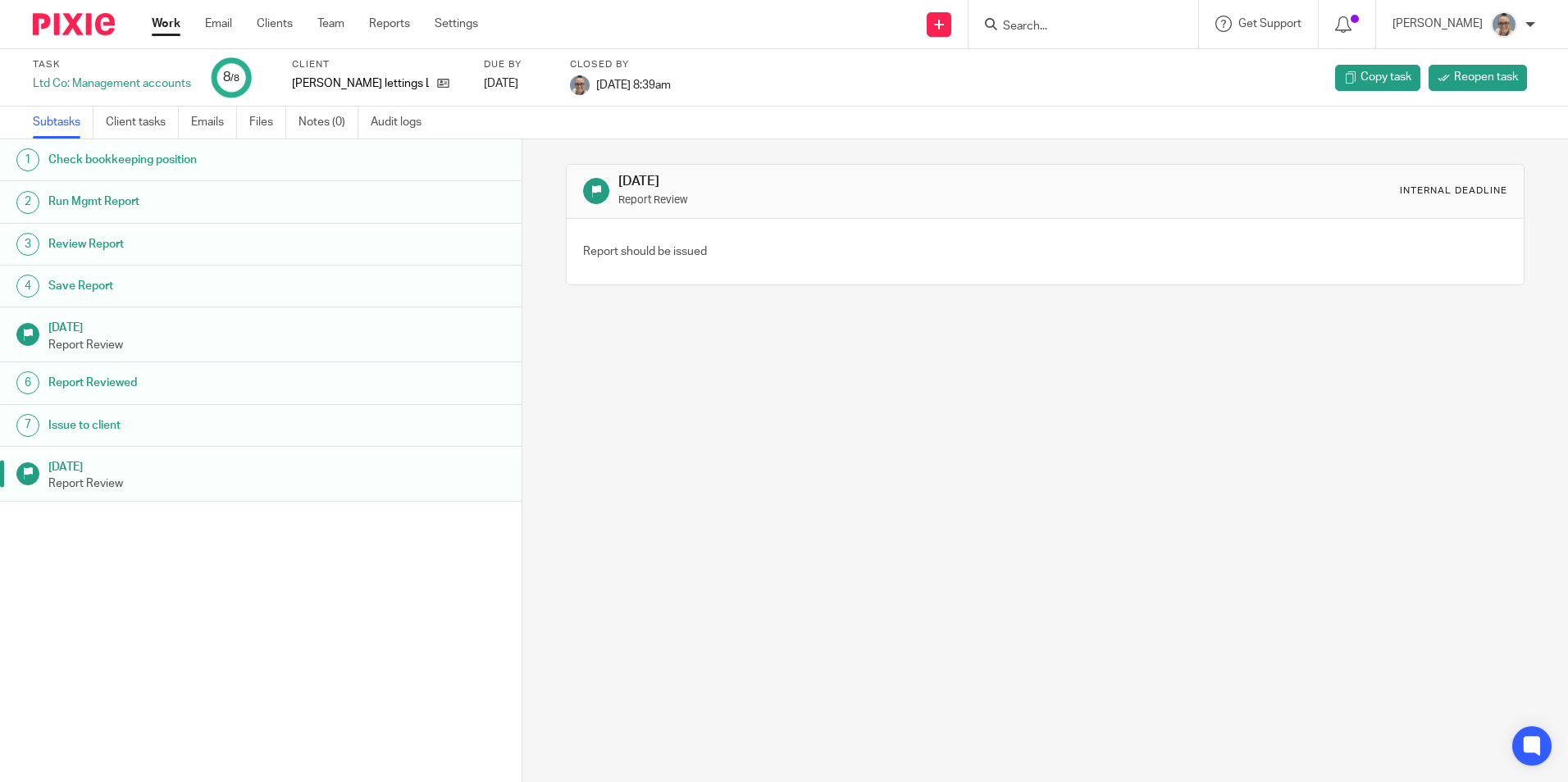
click at [163, 28] on link "Work" at bounding box center [167, 23] width 29 height 16
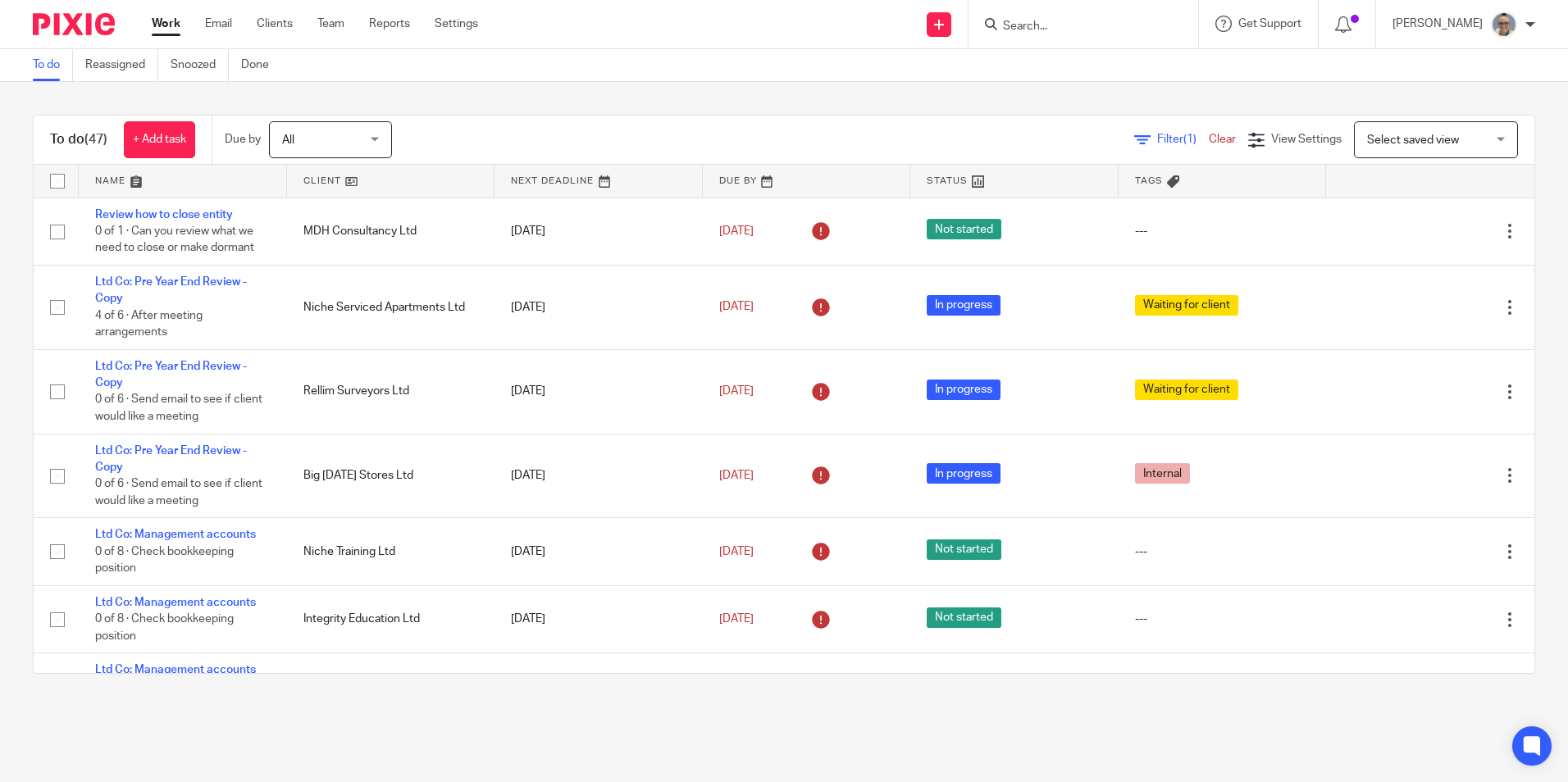
click at [561, 185] on link at bounding box center [598, 181] width 208 height 33
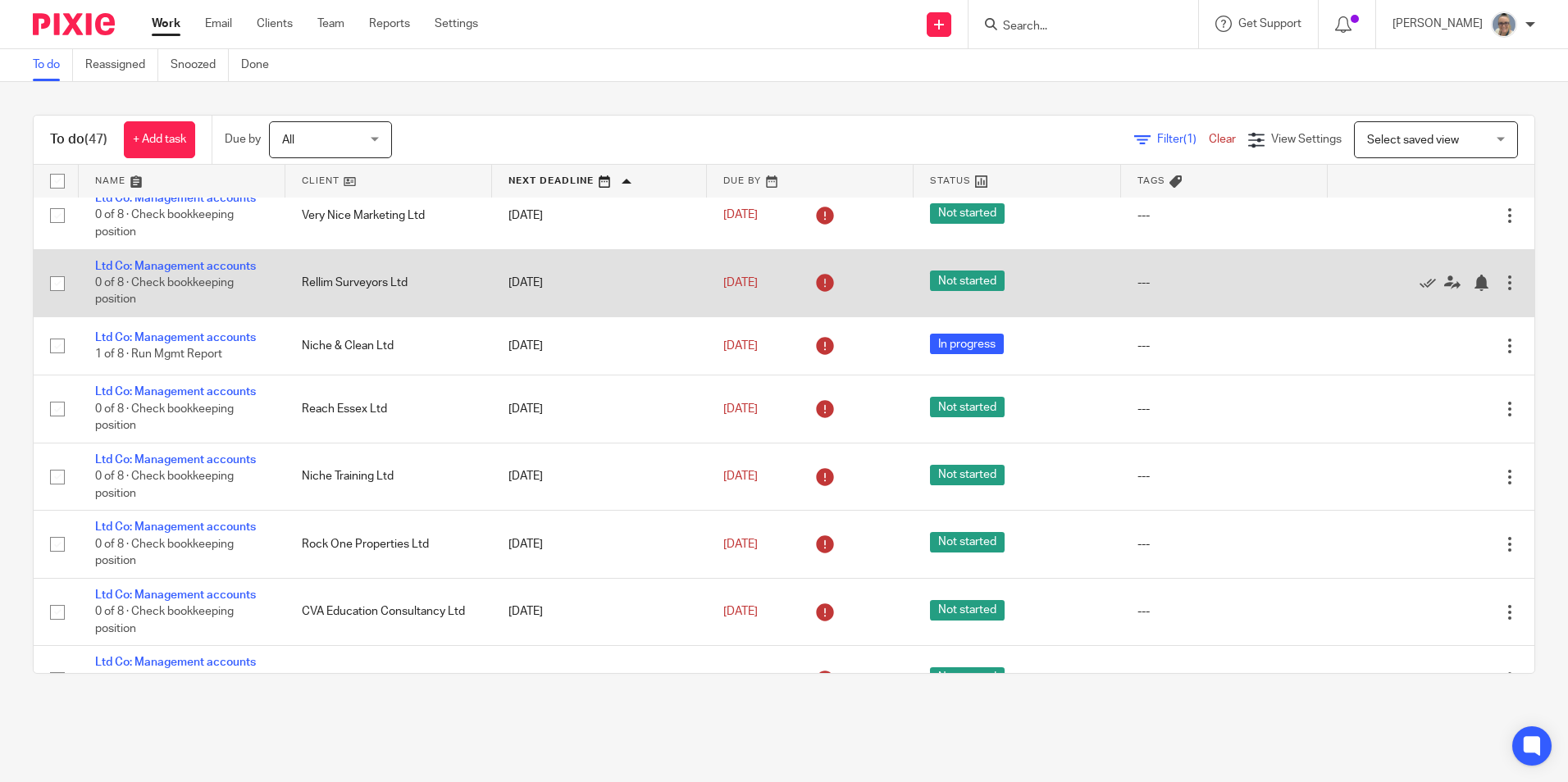
scroll to position [492, 0]
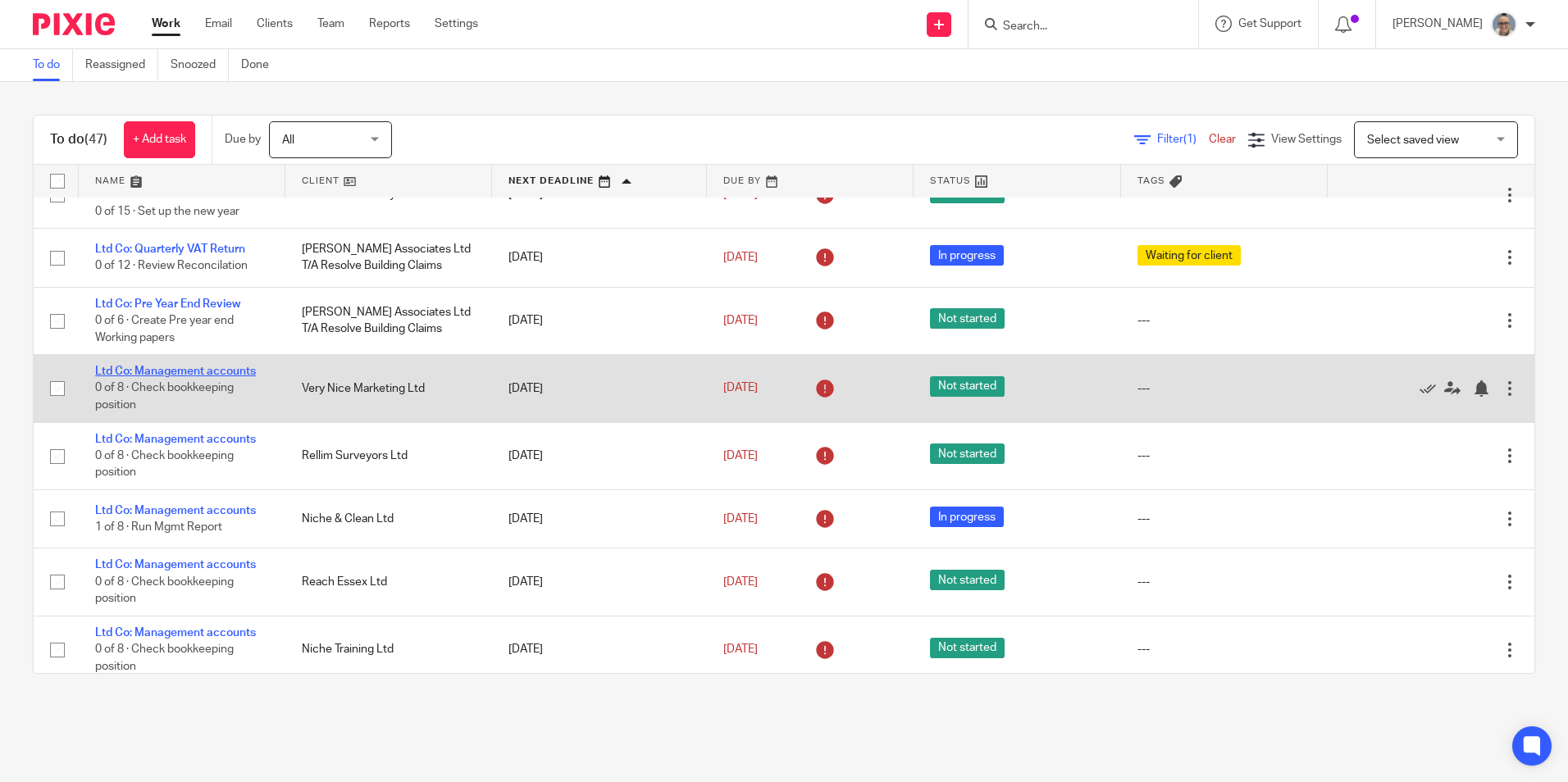
click at [221, 367] on link "Ltd Co: Management accounts" at bounding box center [175, 372] width 161 height 12
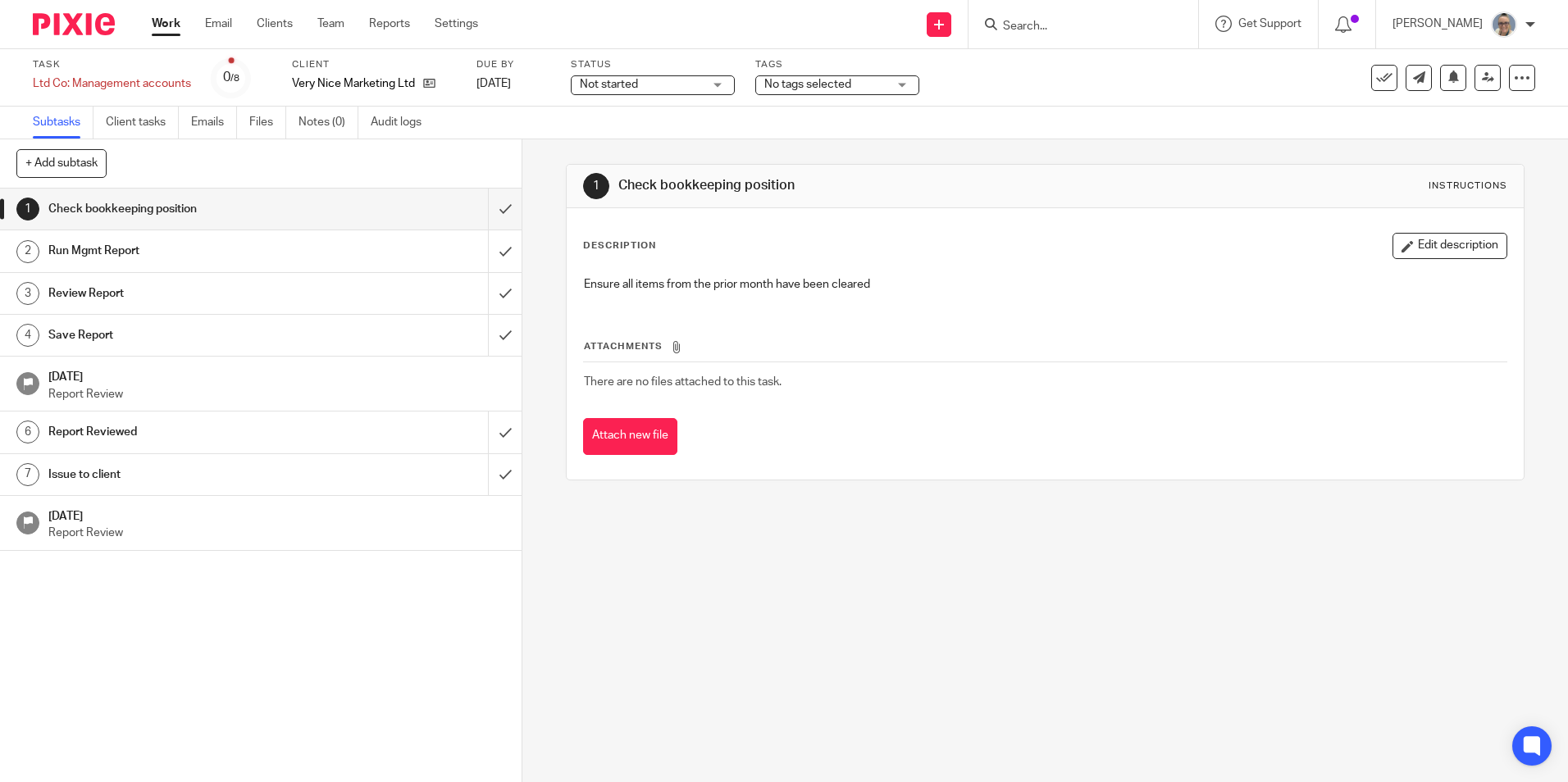
click at [698, 90] on span "Not started" at bounding box center [641, 85] width 123 height 17
click at [625, 141] on span "In progress" at bounding box center [612, 144] width 58 height 12
click at [486, 201] on input "submit" at bounding box center [261, 209] width 522 height 41
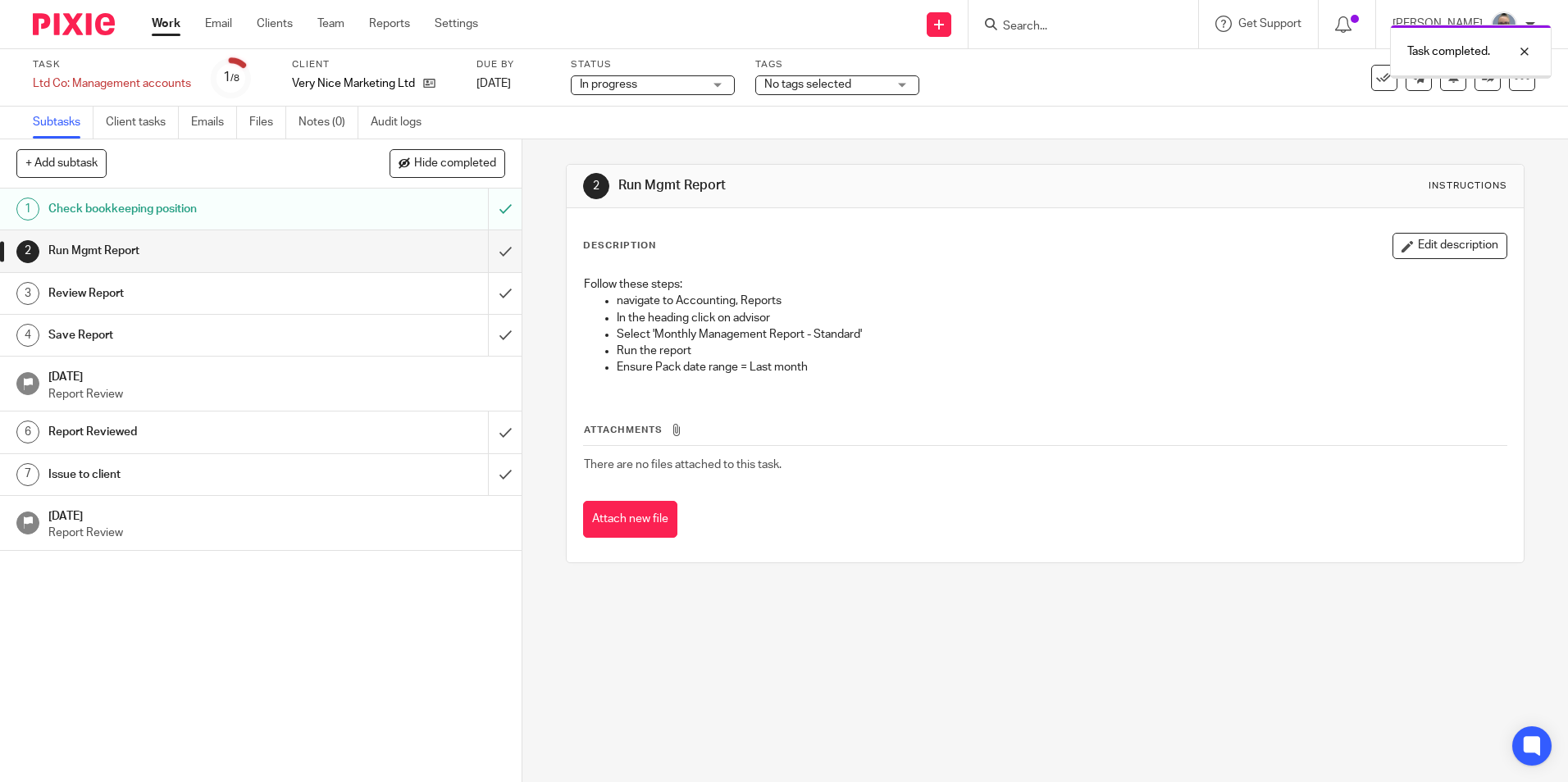
click at [336, 119] on link "Notes (0)" at bounding box center [328, 122] width 60 height 32
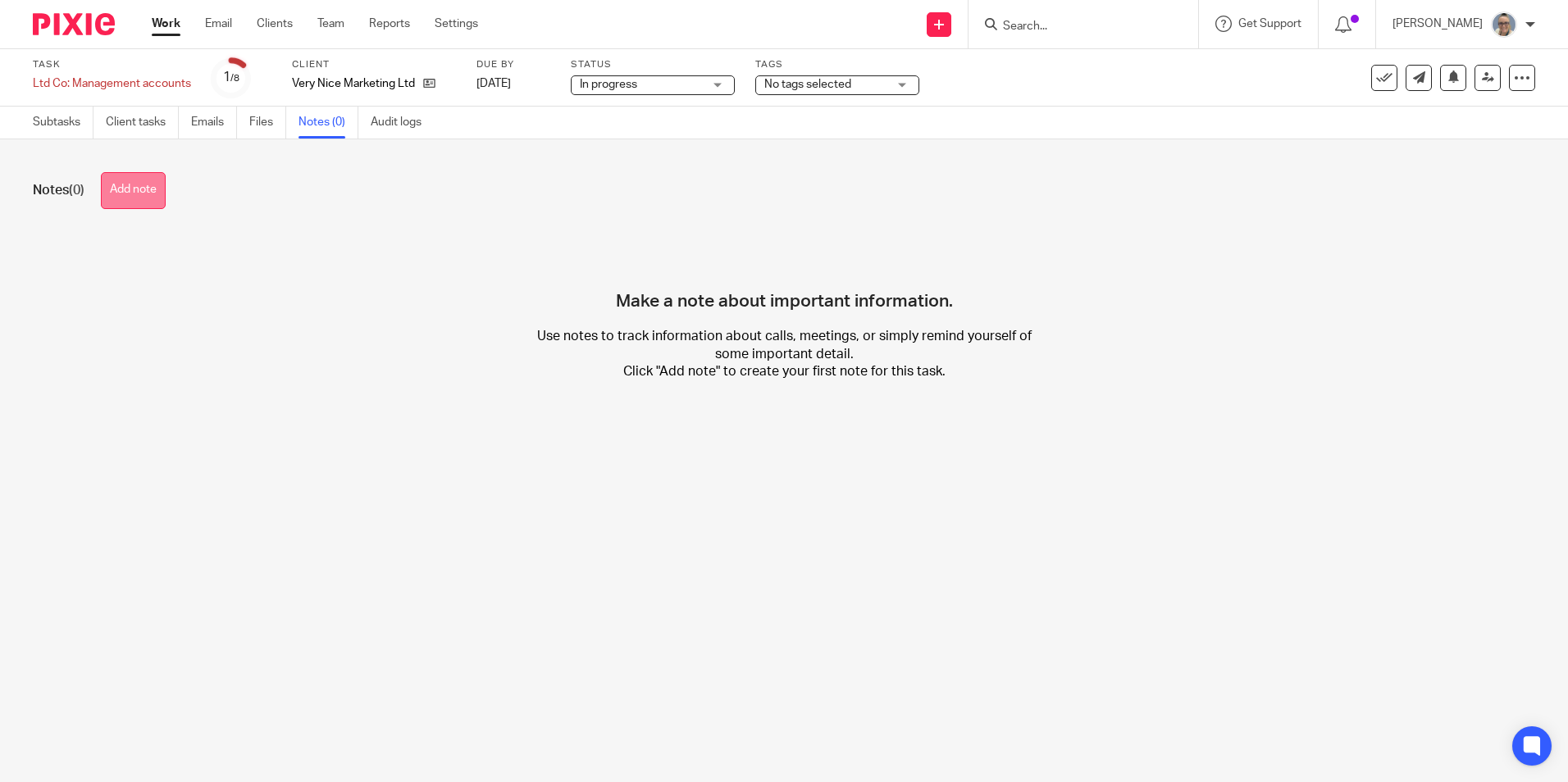
click at [138, 196] on button "Add note" at bounding box center [133, 191] width 65 height 37
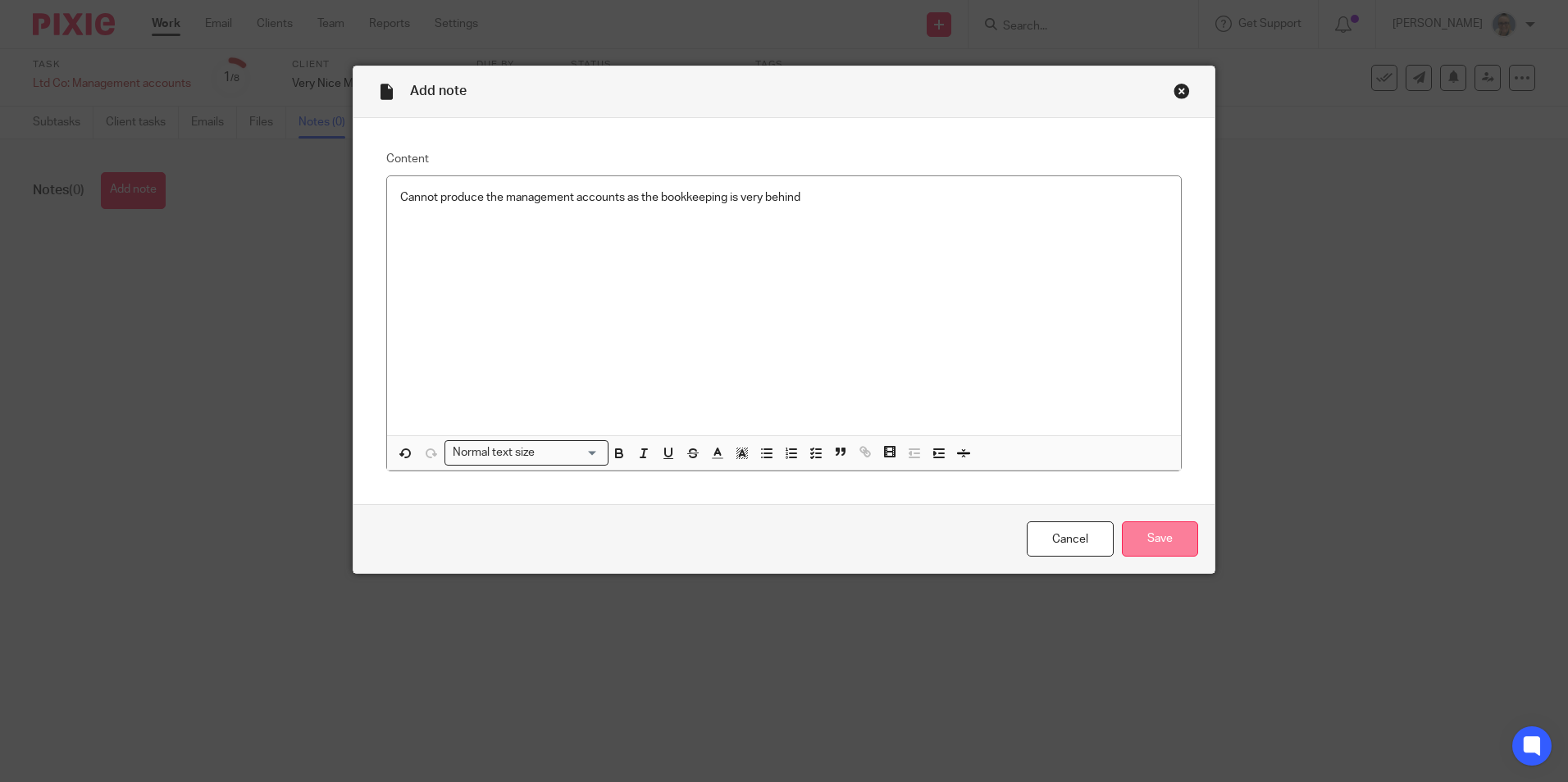
click at [1148, 549] on input "Save" at bounding box center [1160, 539] width 76 height 36
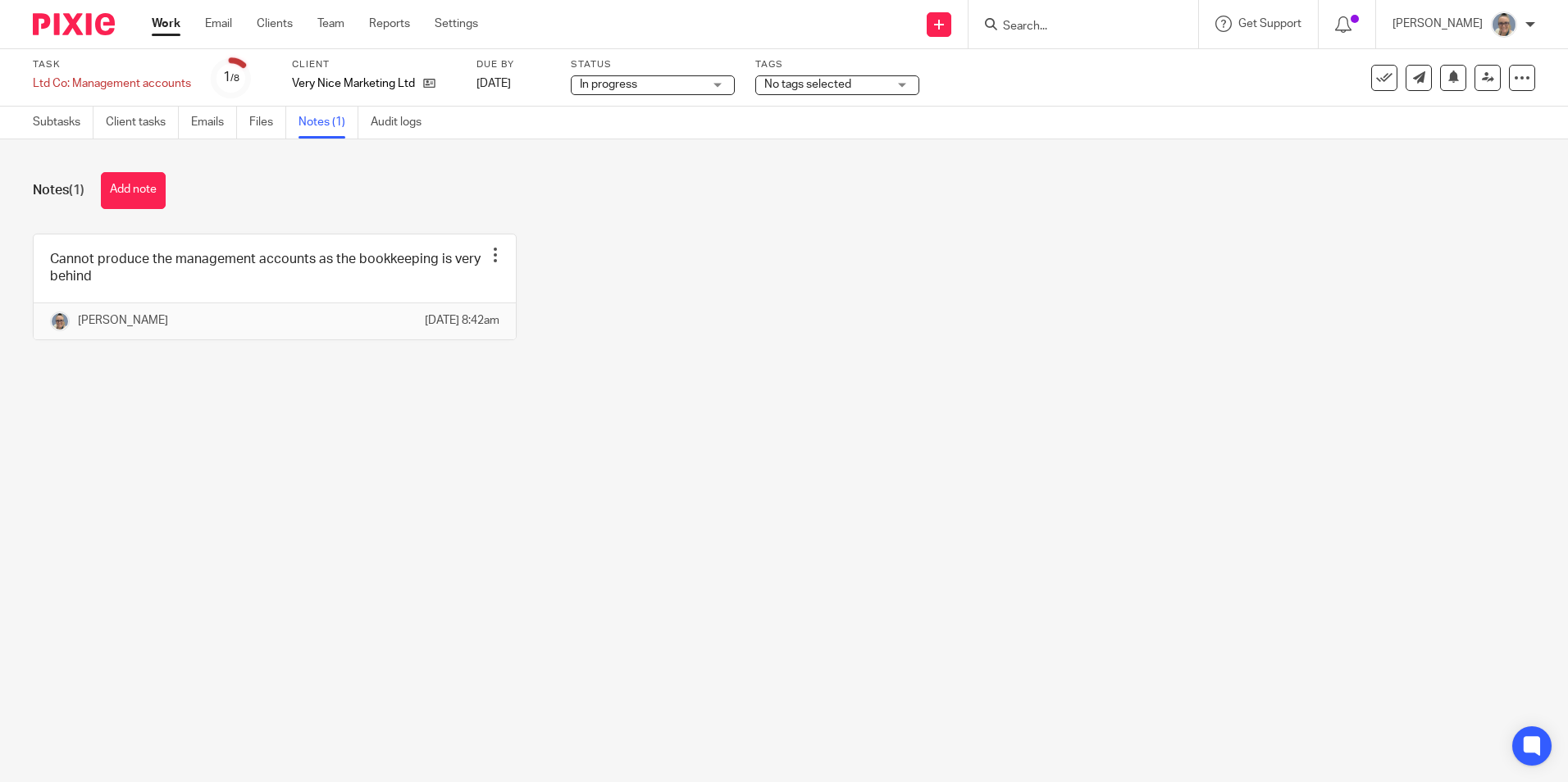
click at [178, 29] on link "Work" at bounding box center [167, 23] width 29 height 16
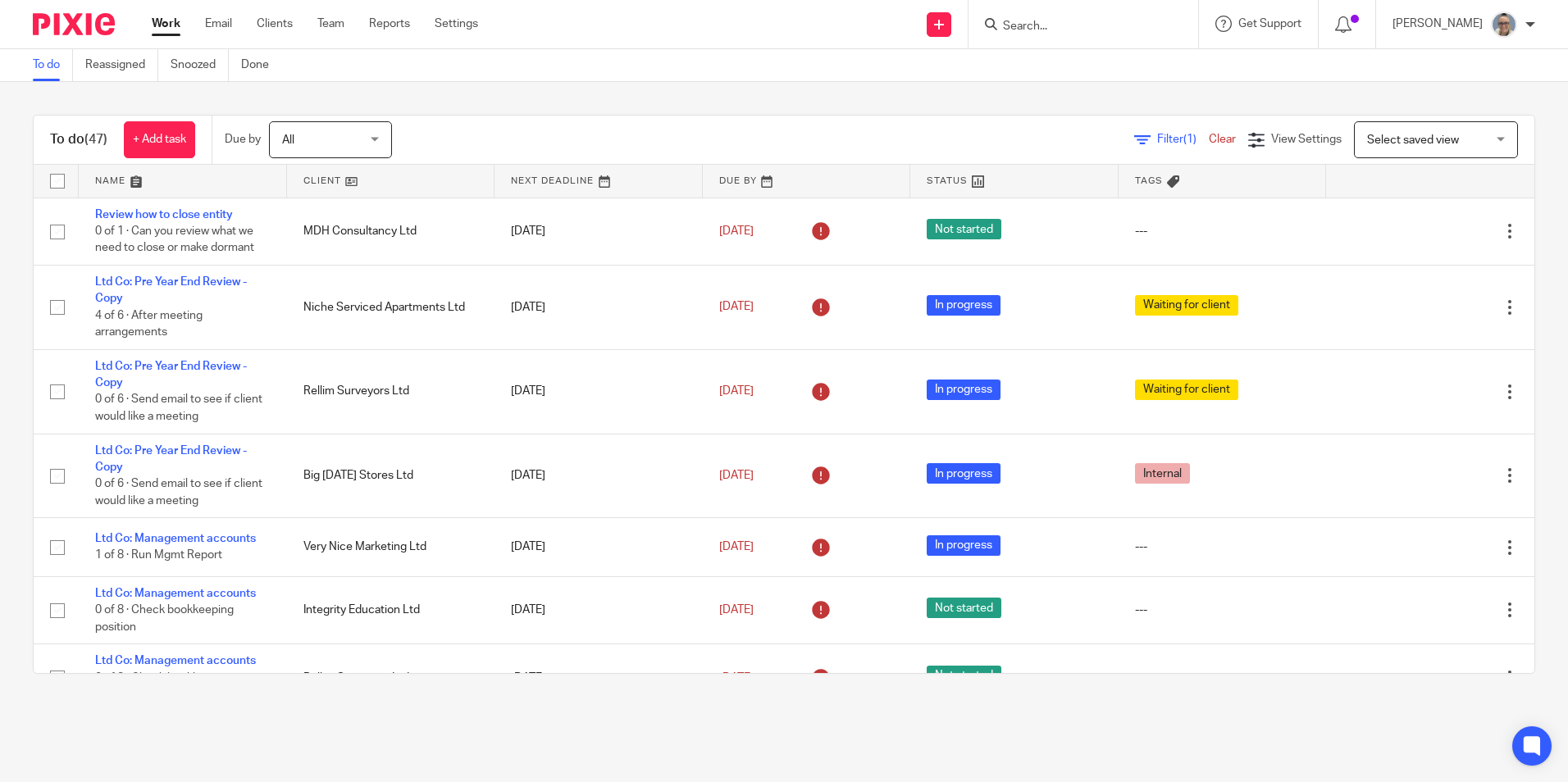
click at [561, 182] on link at bounding box center [598, 181] width 208 height 33
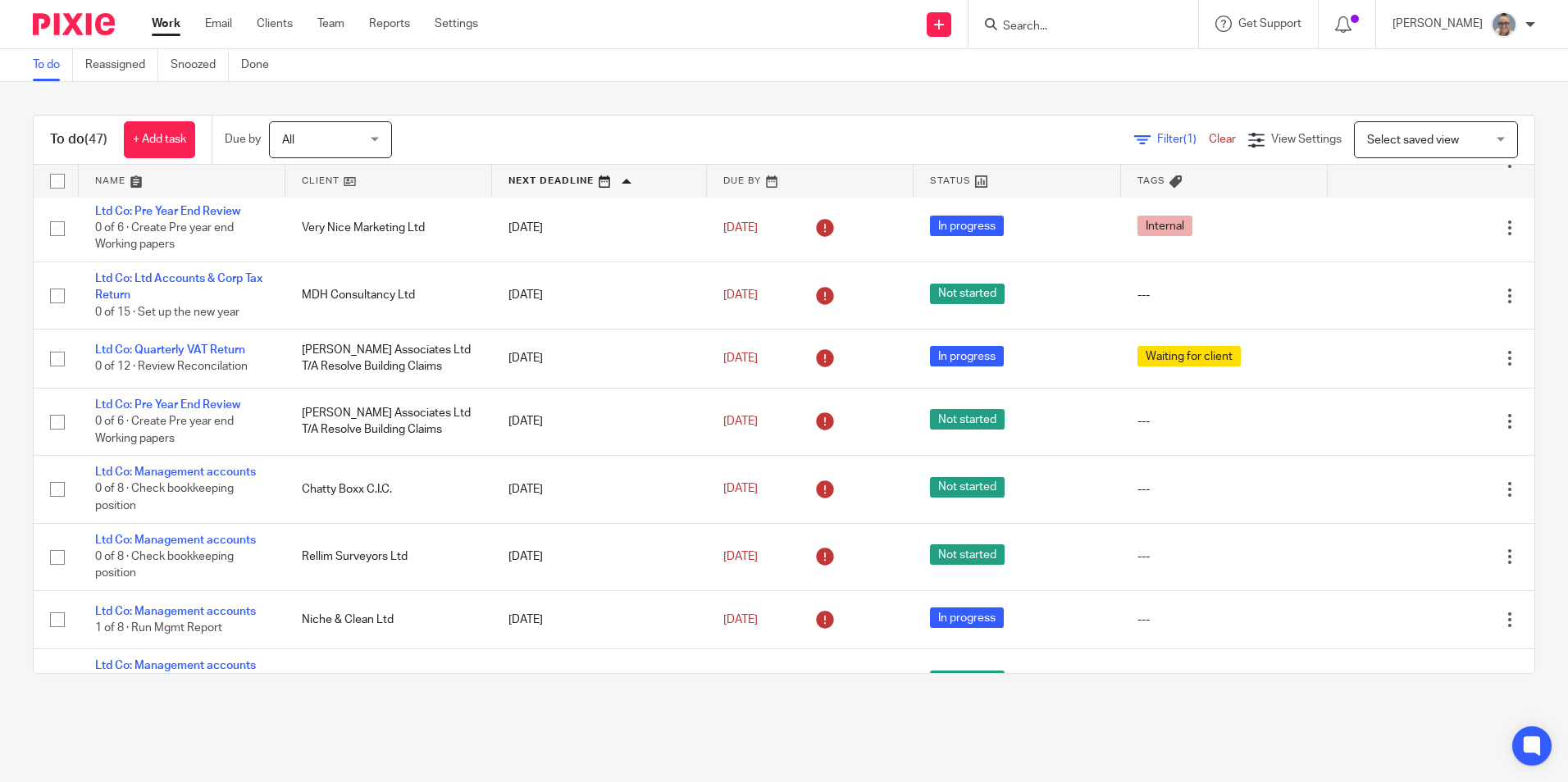
scroll to position [410, 0]
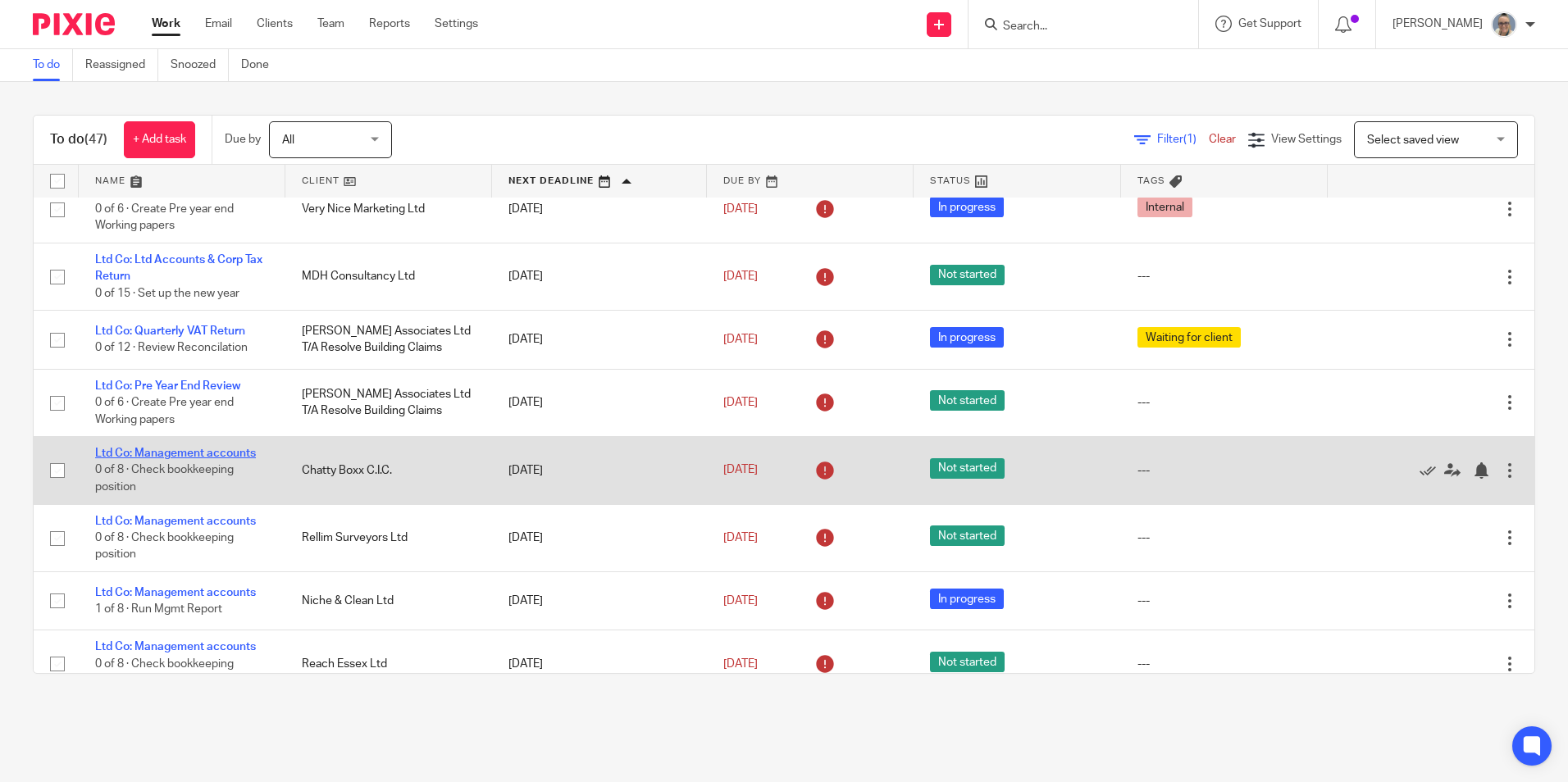
click at [185, 458] on link "Ltd Co: Management accounts" at bounding box center [175, 454] width 161 height 12
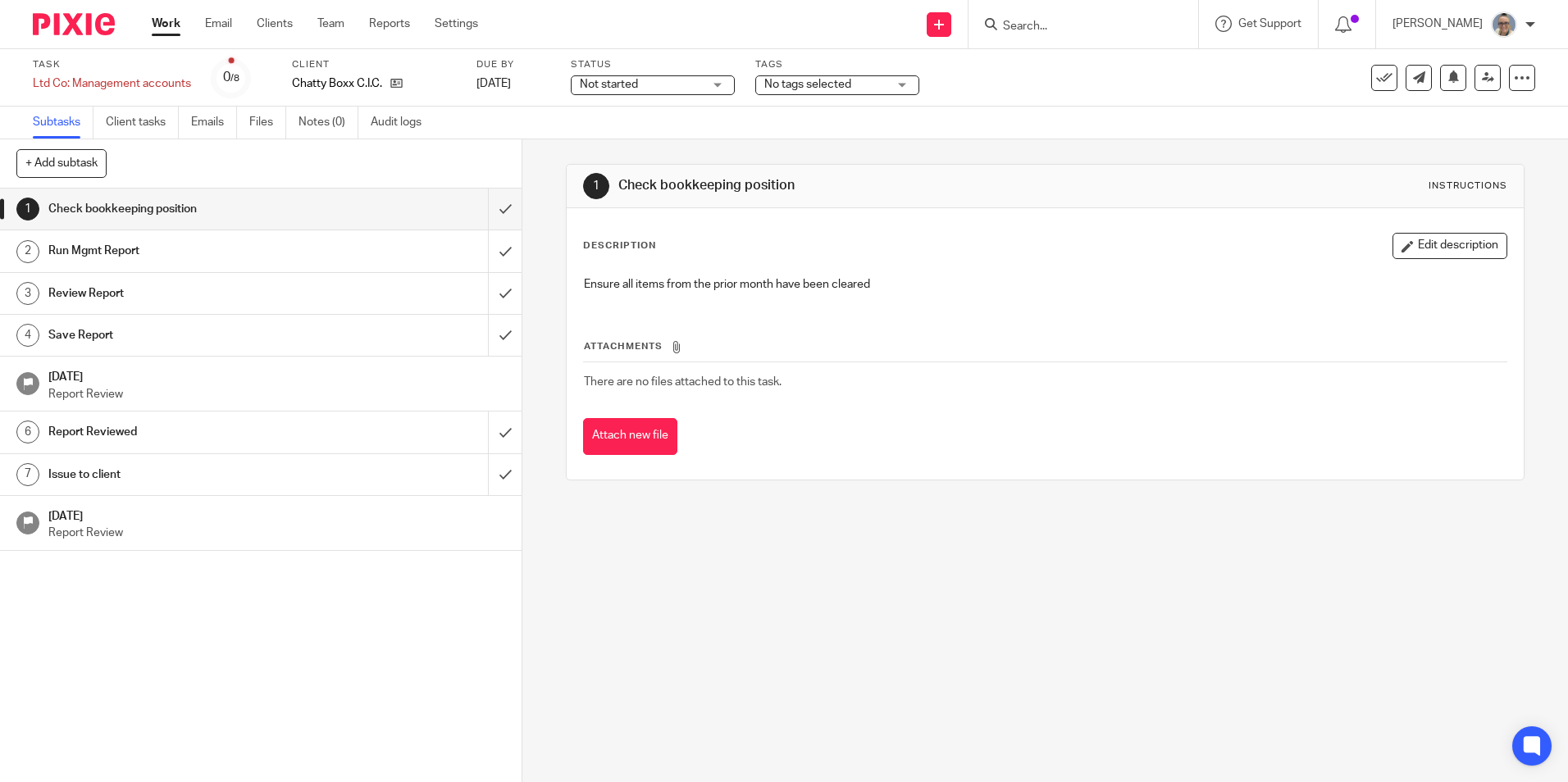
click at [610, 87] on span "Not started" at bounding box center [609, 85] width 58 height 12
click at [599, 131] on li "In progress" at bounding box center [652, 144] width 163 height 34
click at [305, 125] on link "Notes (0)" at bounding box center [328, 122] width 60 height 32
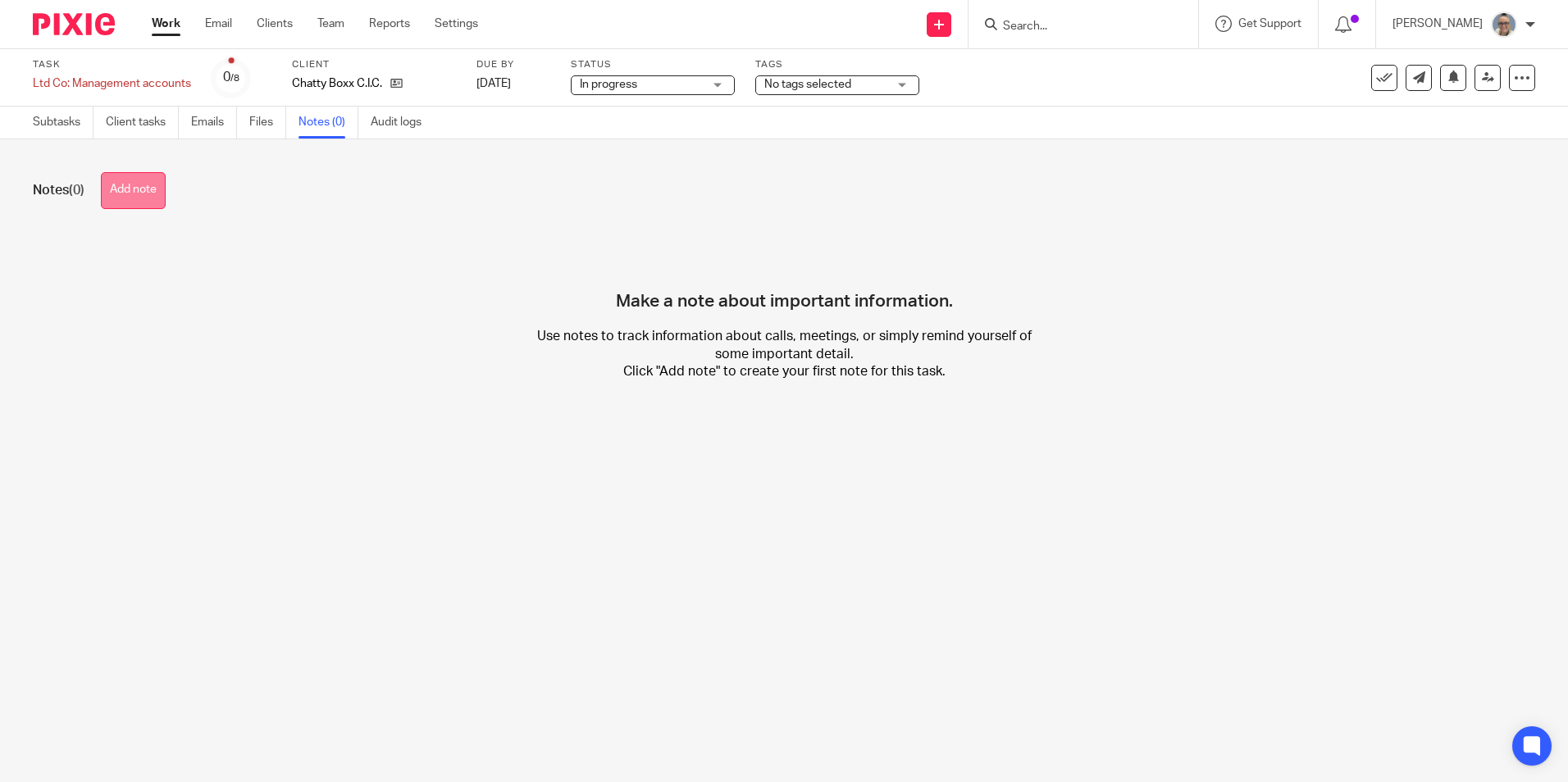
click at [112, 201] on button "Add note" at bounding box center [133, 191] width 65 height 37
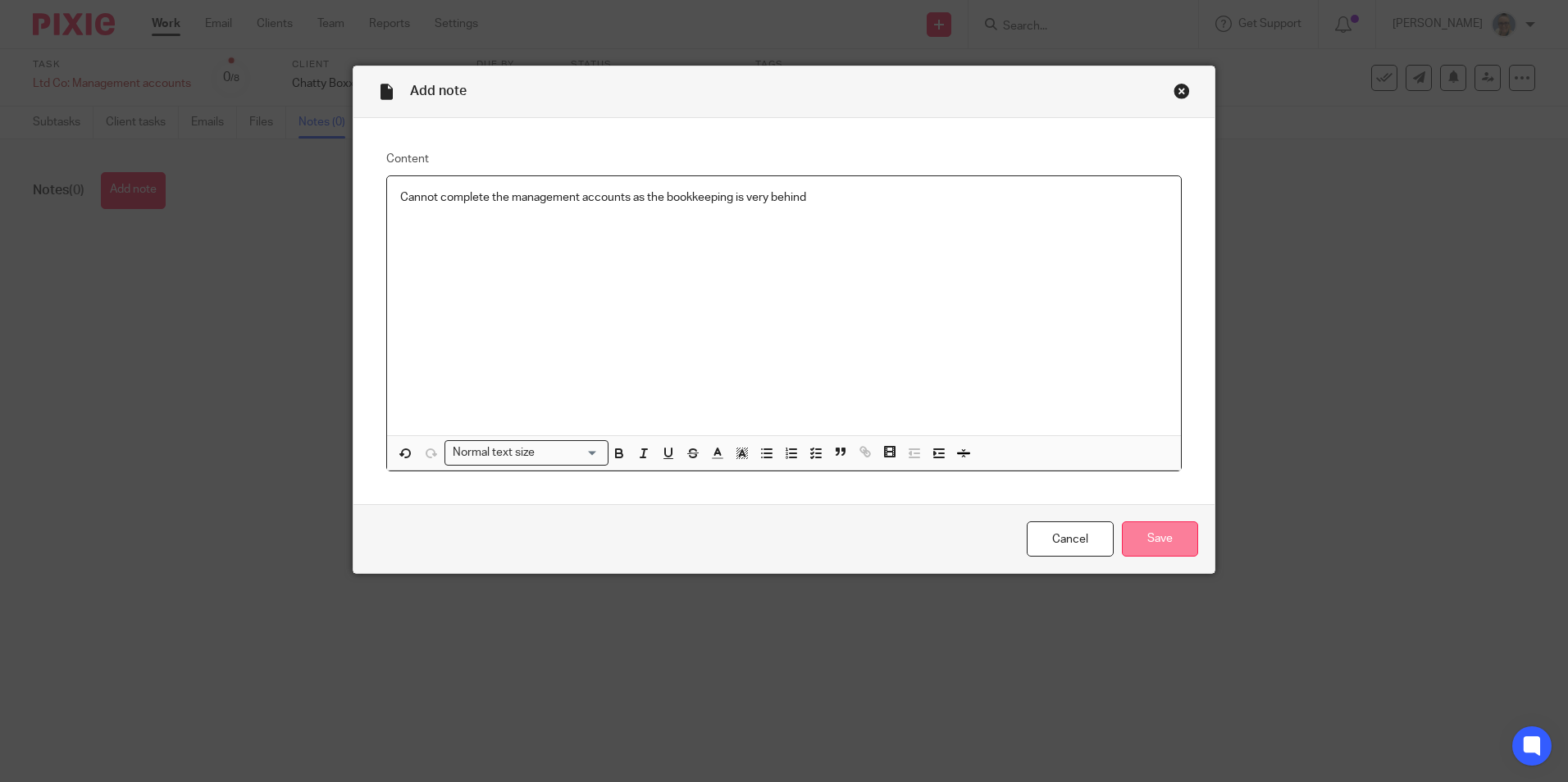
click at [1165, 539] on input "Save" at bounding box center [1160, 539] width 76 height 36
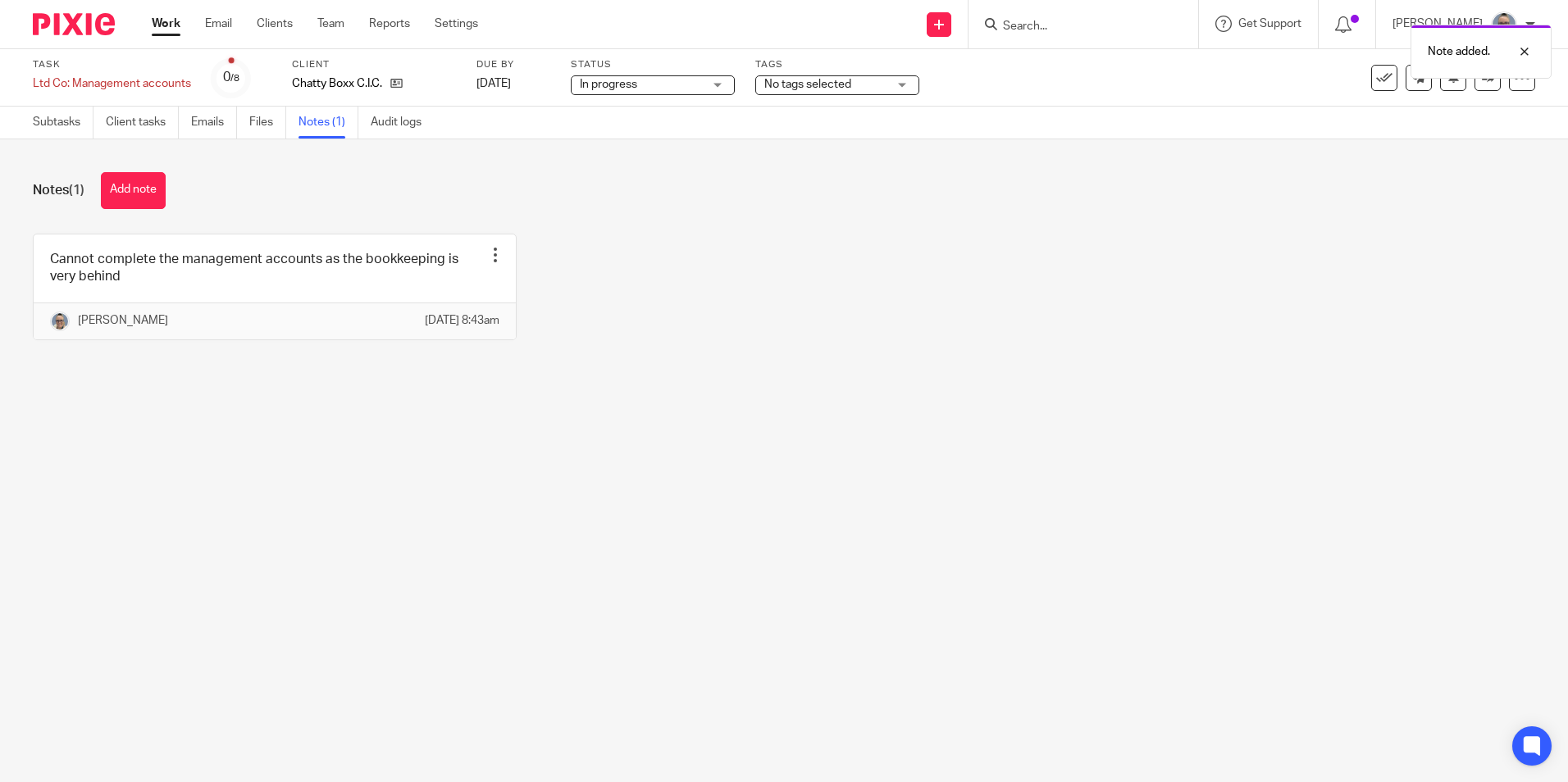
click at [171, 32] on link "Work" at bounding box center [167, 23] width 29 height 16
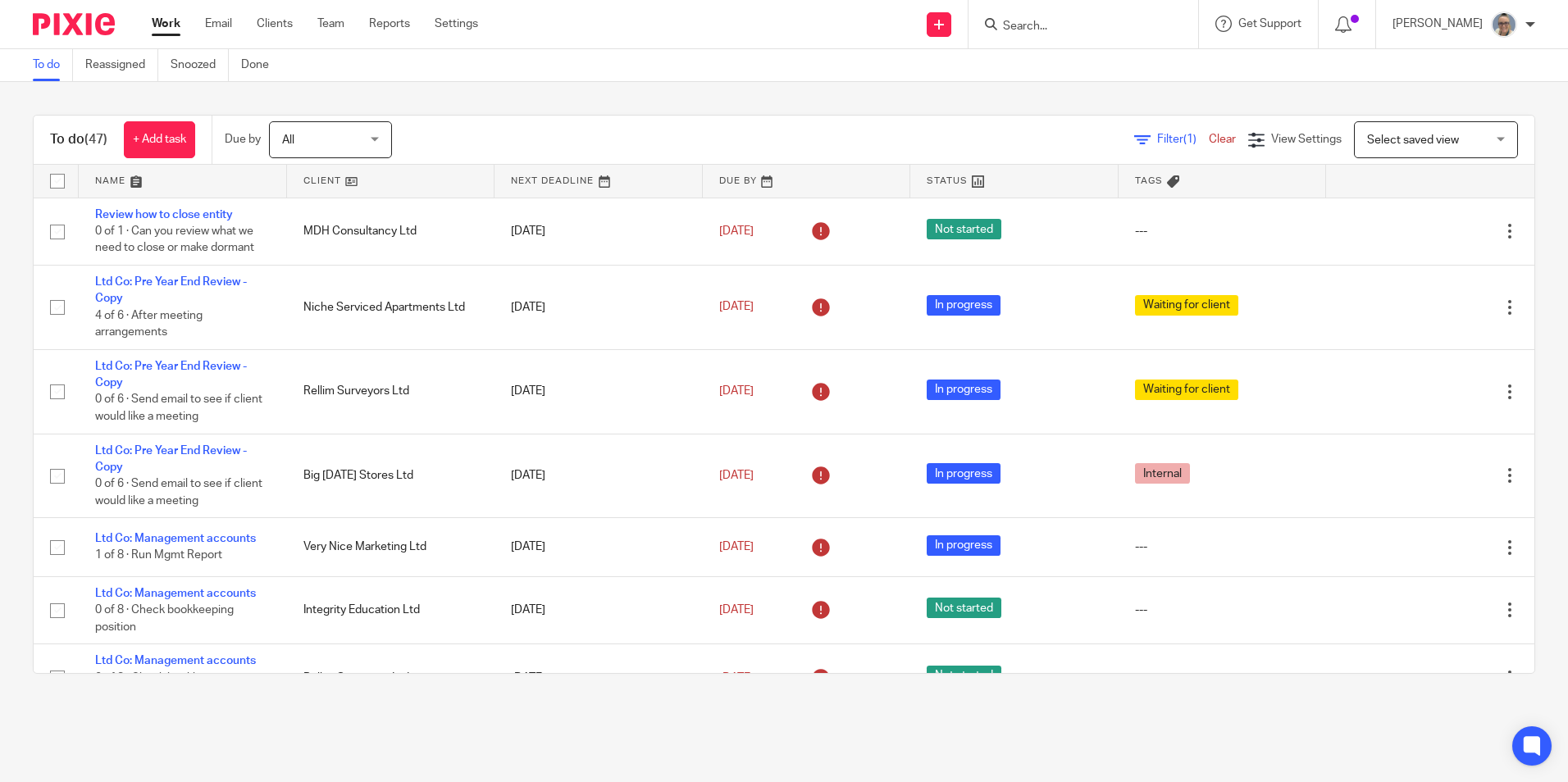
click at [548, 184] on link at bounding box center [598, 181] width 208 height 33
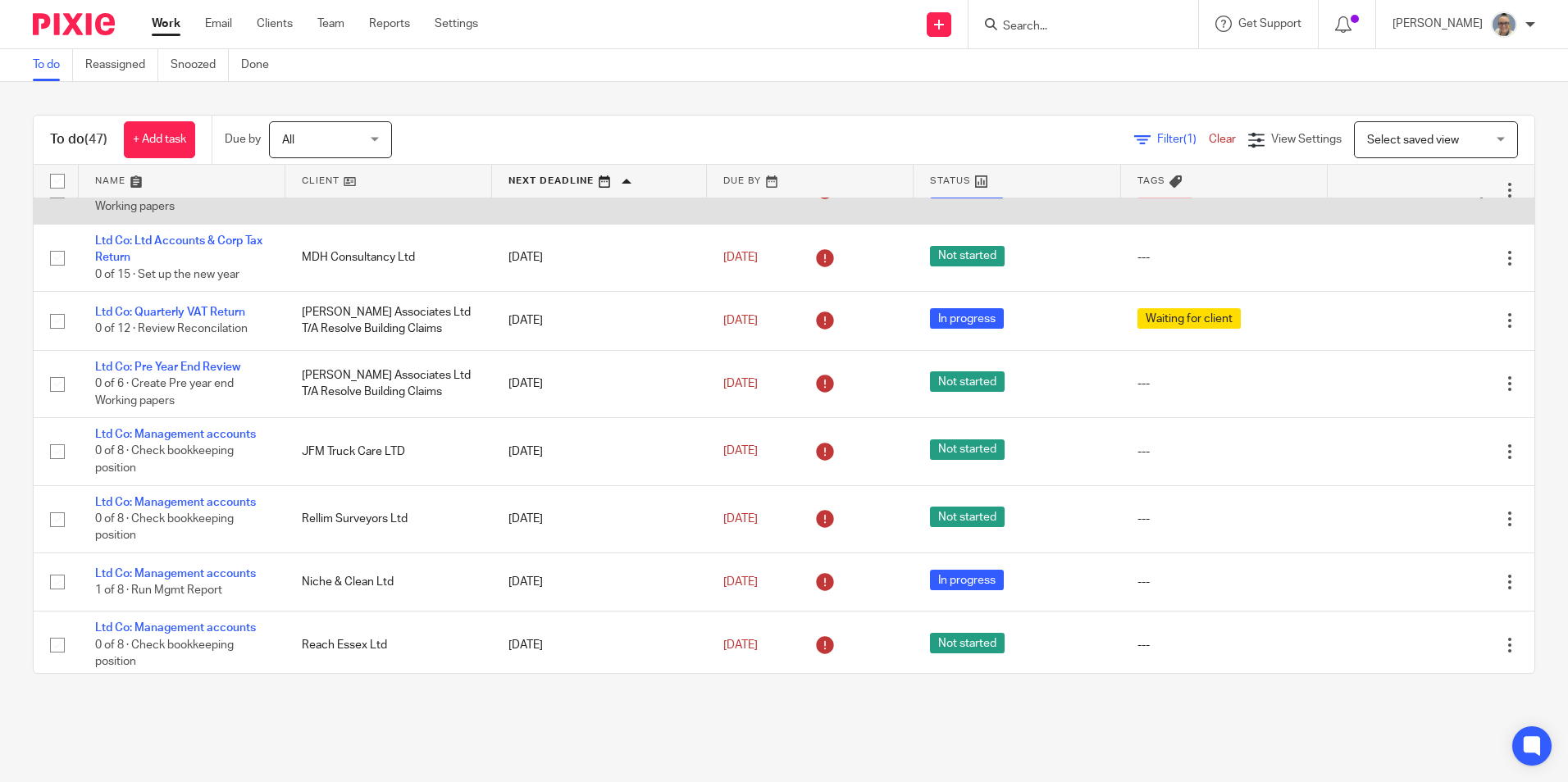
scroll to position [492, 0]
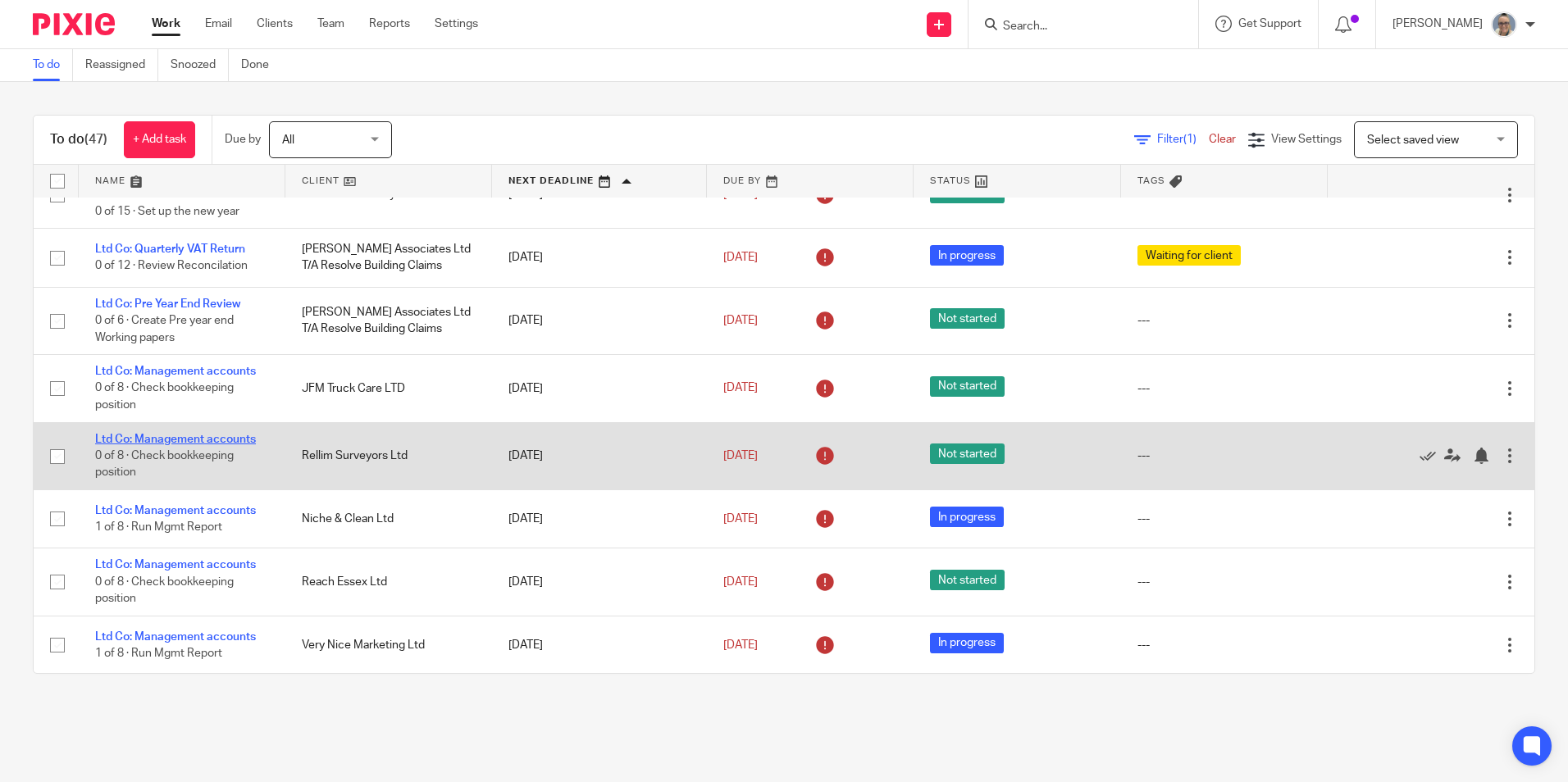
click at [172, 439] on link "Ltd Co: Management accounts" at bounding box center [175, 439] width 161 height 12
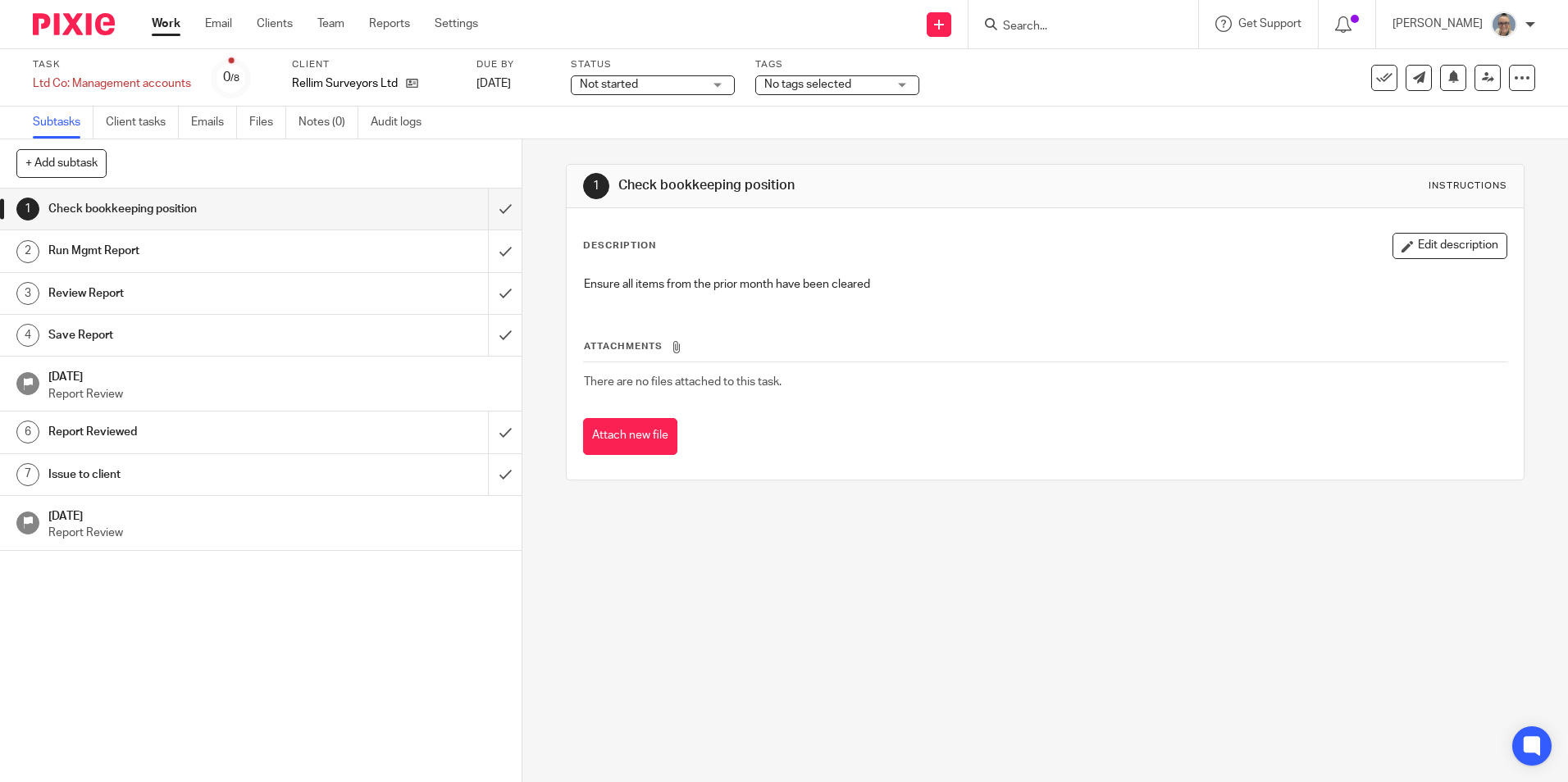
click at [581, 80] on span "Not started" at bounding box center [609, 85] width 58 height 12
click at [588, 130] on li "In progress" at bounding box center [652, 144] width 163 height 34
click at [307, 128] on link "Notes (0)" at bounding box center [328, 122] width 60 height 32
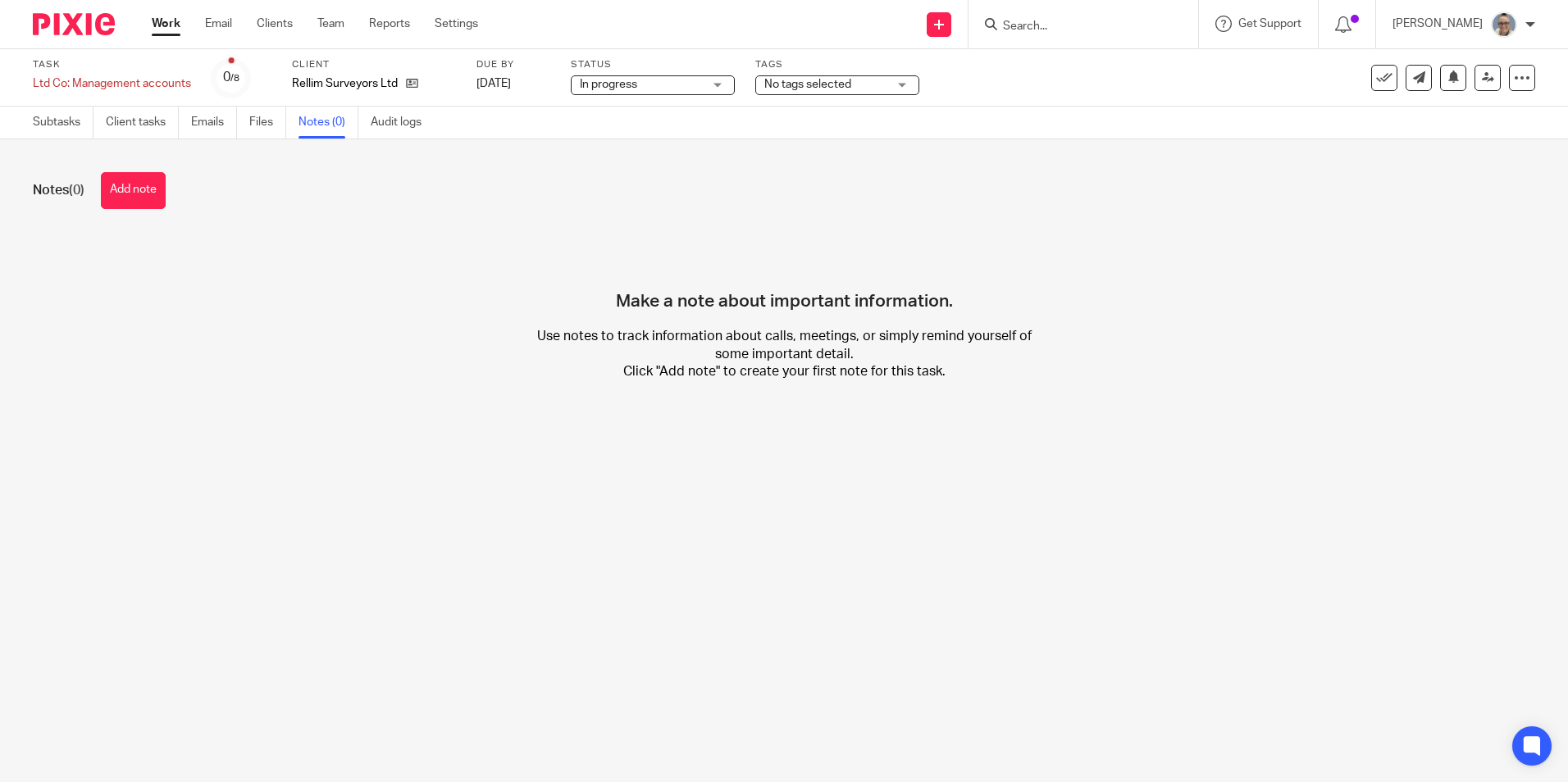
click at [134, 196] on button "Add note" at bounding box center [133, 191] width 65 height 37
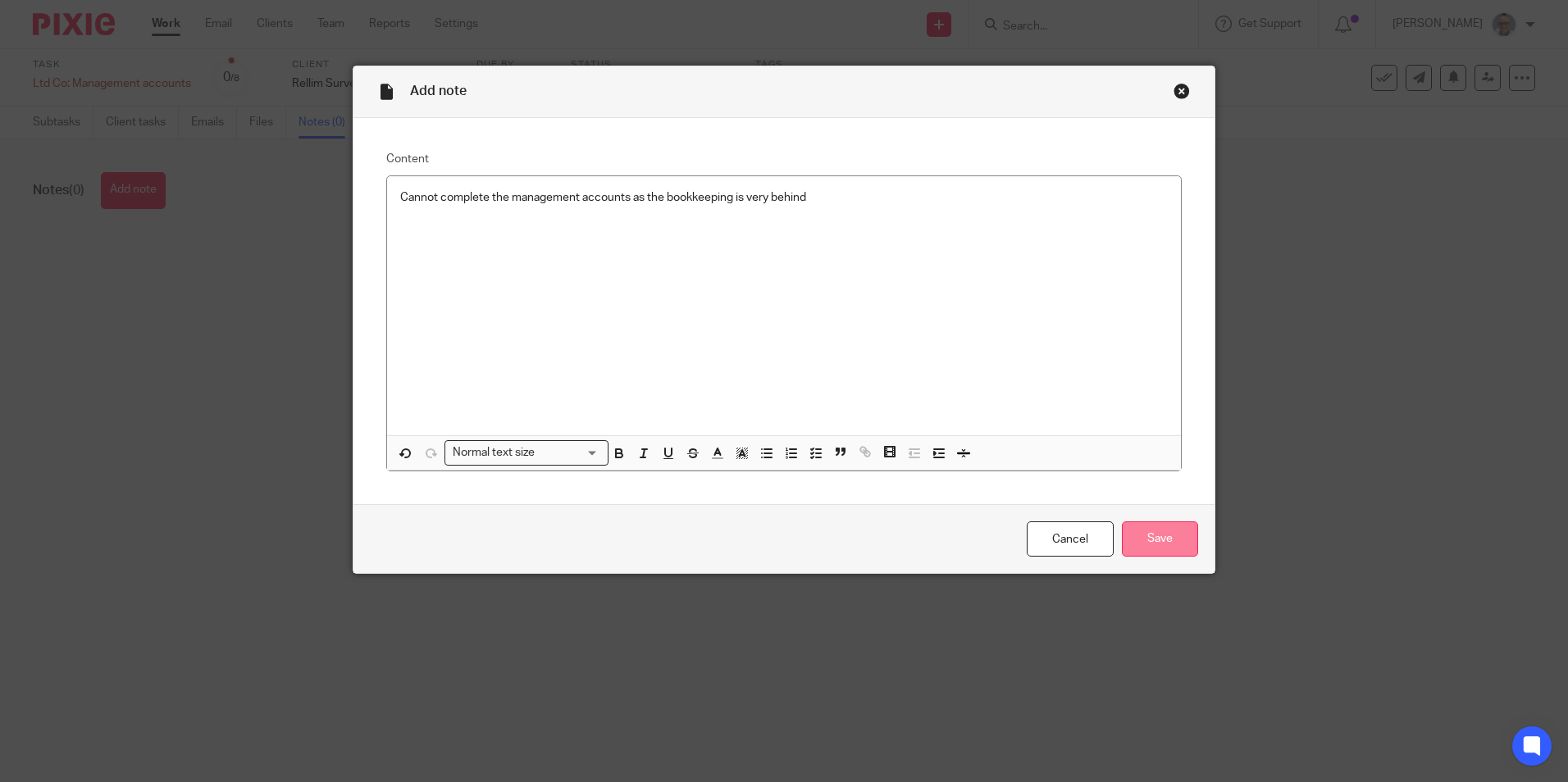
click at [1149, 537] on input "Save" at bounding box center [1160, 539] width 76 height 36
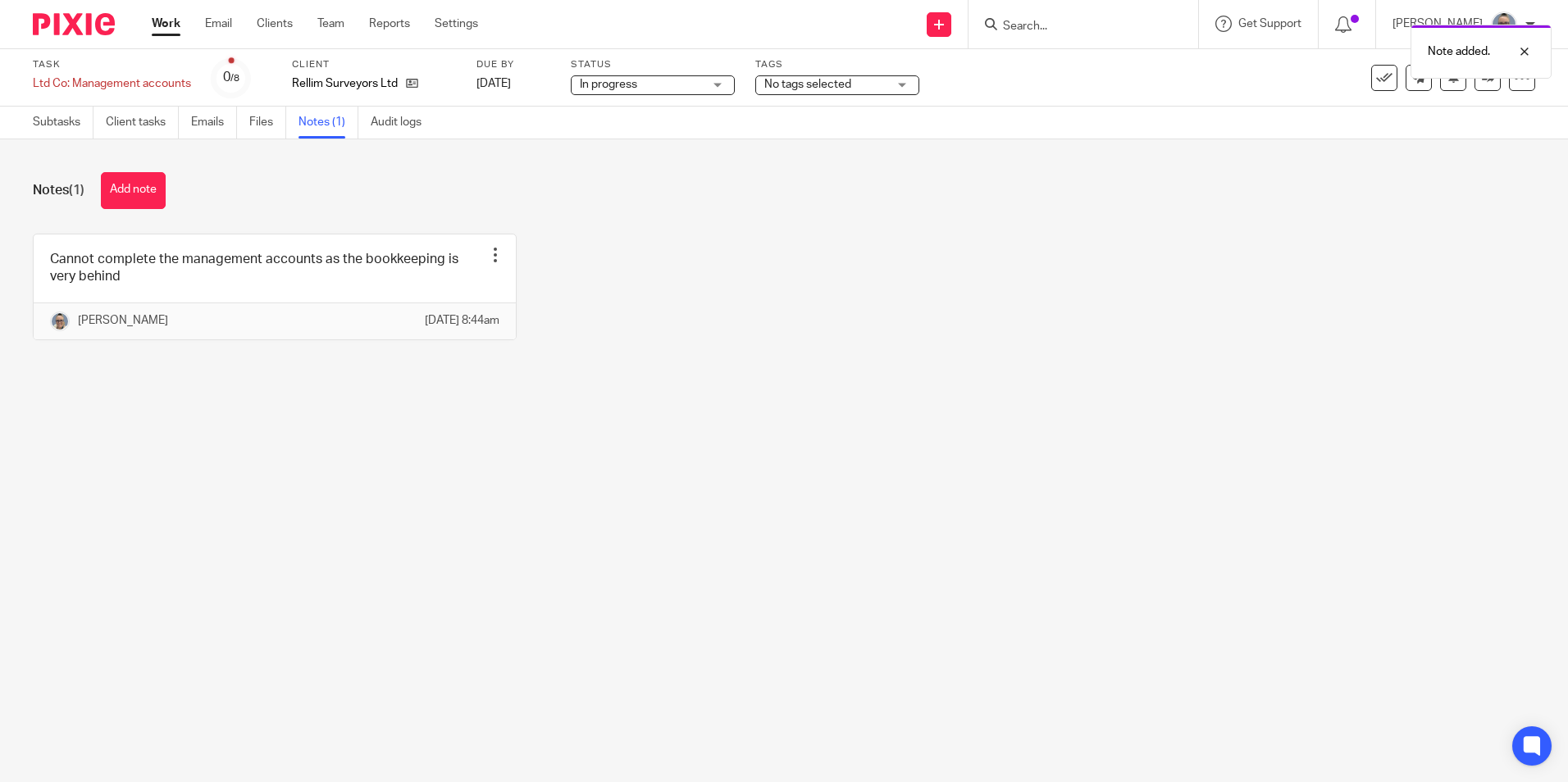
click at [166, 27] on link "Work" at bounding box center [167, 23] width 29 height 16
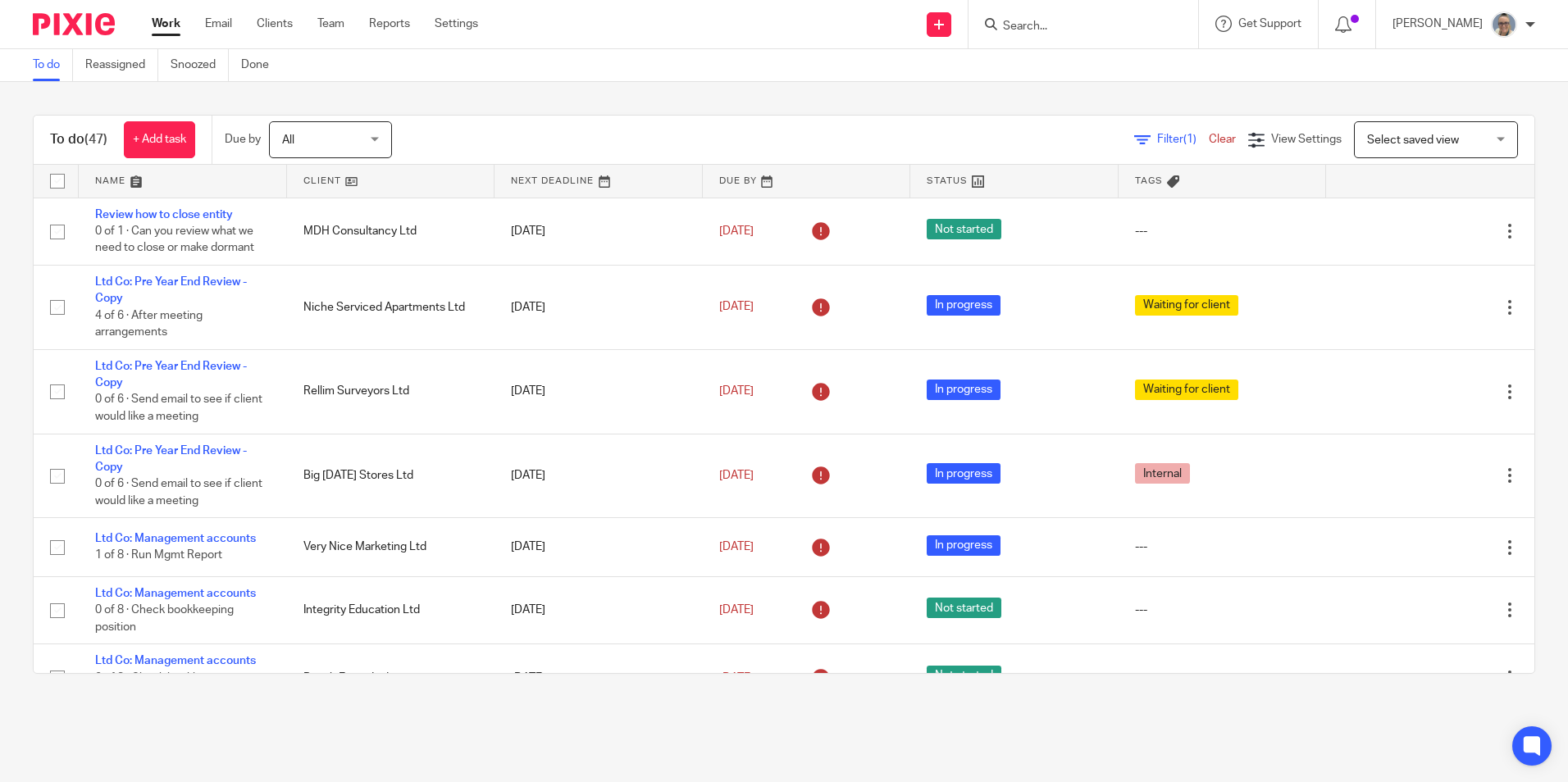
click at [522, 179] on link at bounding box center [598, 181] width 208 height 33
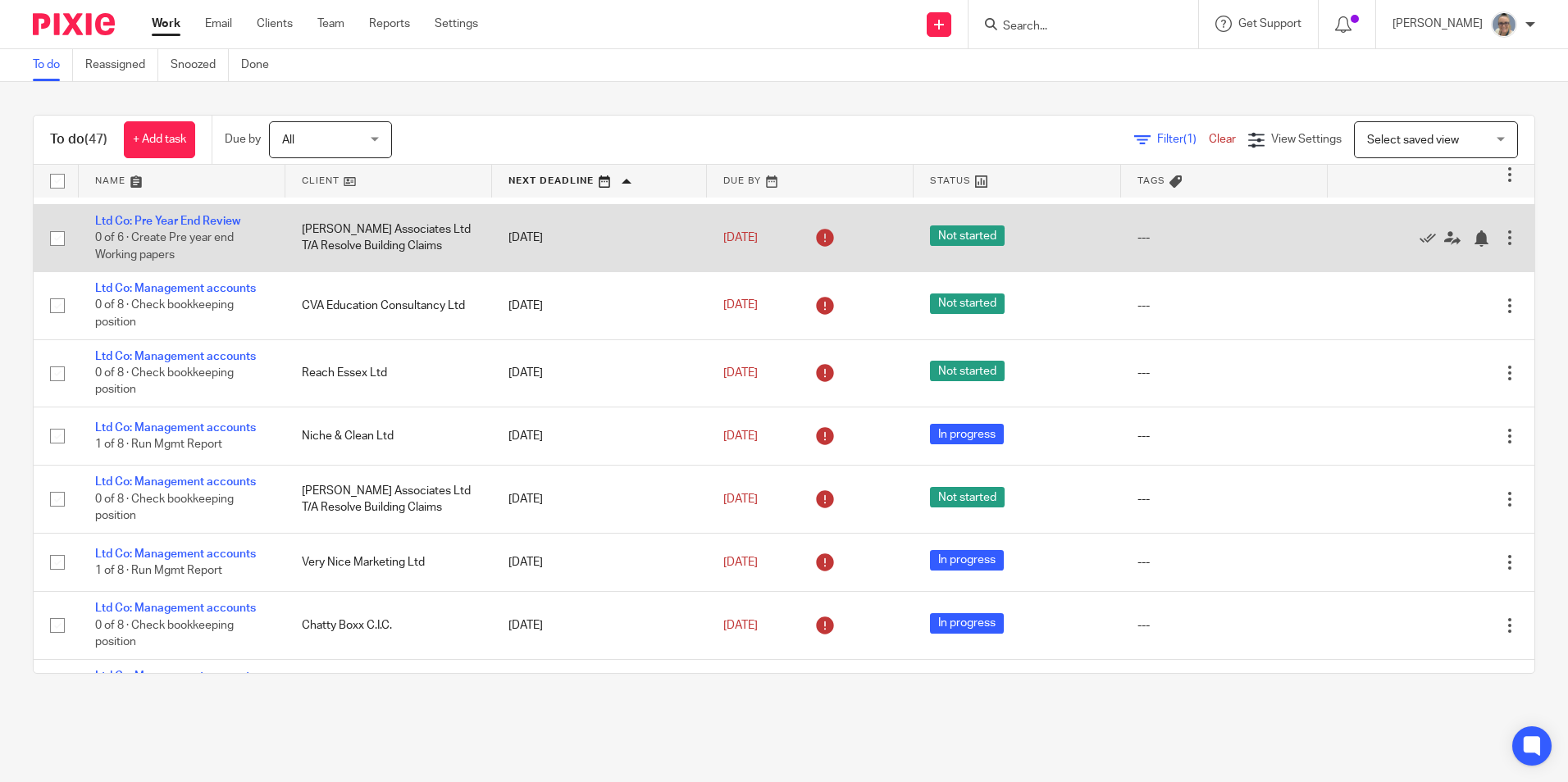
scroll to position [574, 0]
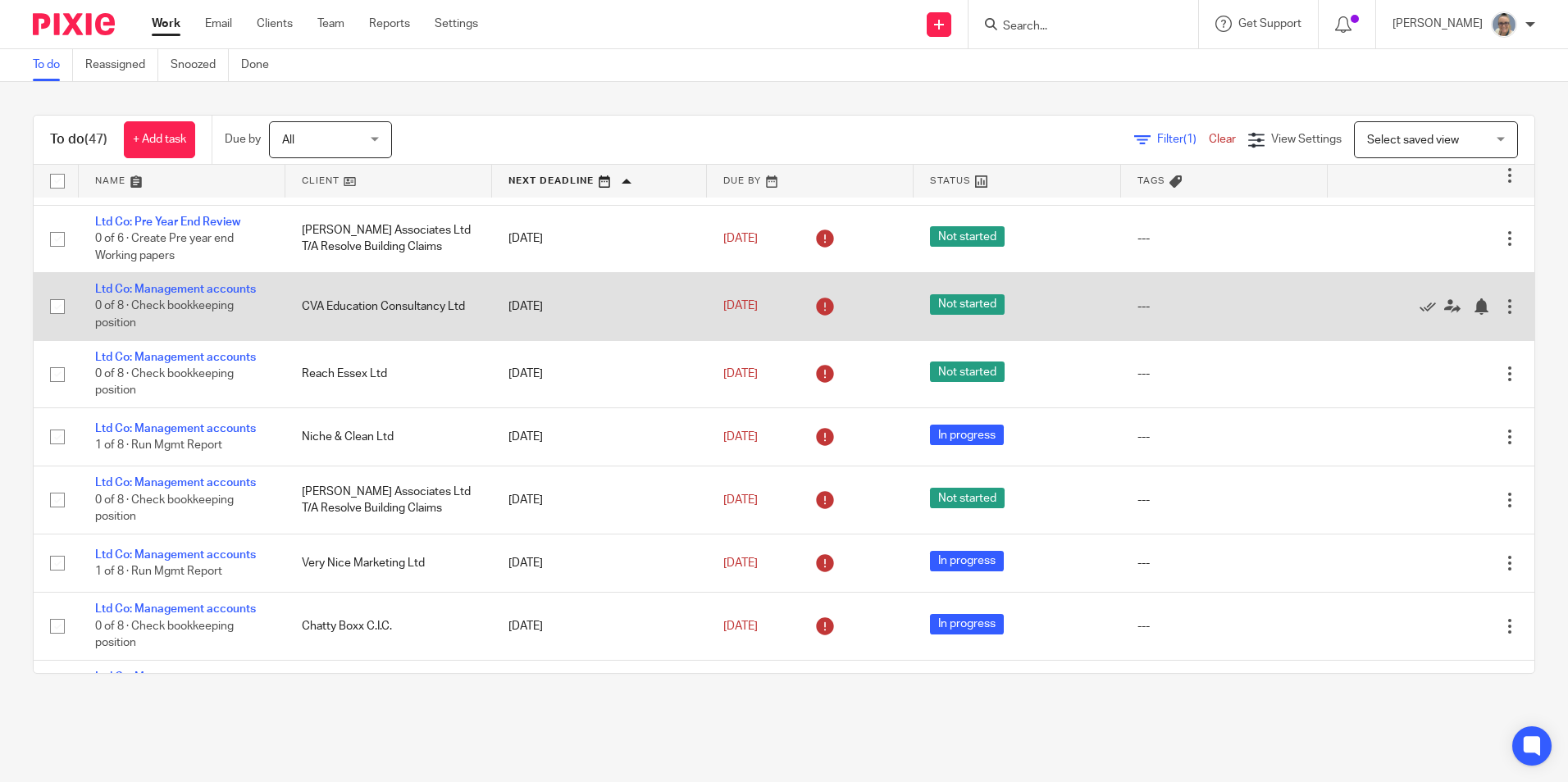
click at [186, 282] on td "Ltd Co: Management accounts 0 of 8 · Check bookkeeping position" at bounding box center [182, 307] width 207 height 67
click at [165, 288] on td "Ltd Co: Management accounts 0 of 8 · Check bookkeeping position" at bounding box center [182, 307] width 207 height 67
click at [165, 288] on link "Ltd Co: Management accounts" at bounding box center [175, 290] width 161 height 12
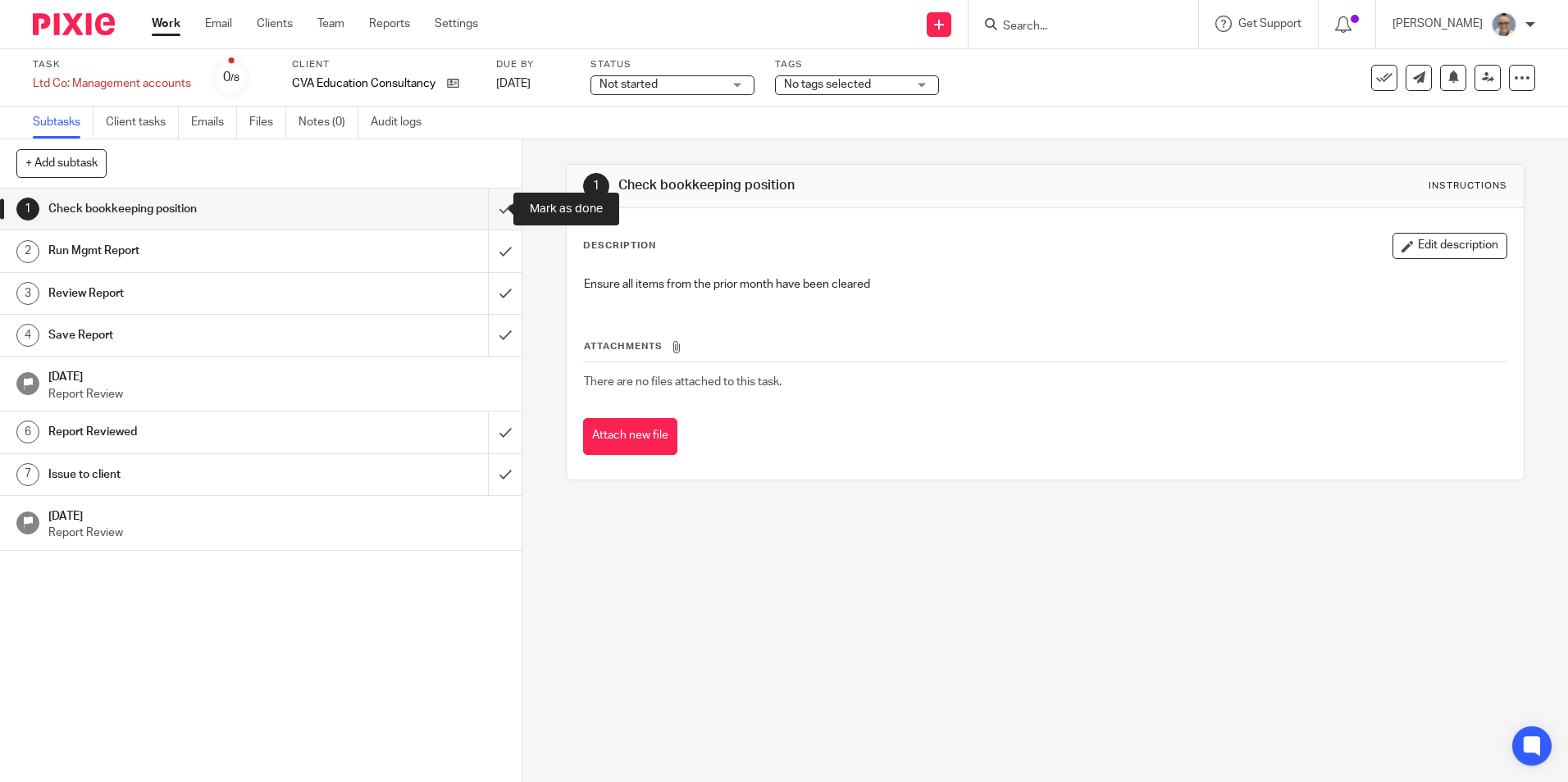
drag, startPoint x: 483, startPoint y: 208, endPoint x: 383, endPoint y: 202, distance: 100.2
click at [483, 208] on input "submit" at bounding box center [261, 209] width 522 height 41
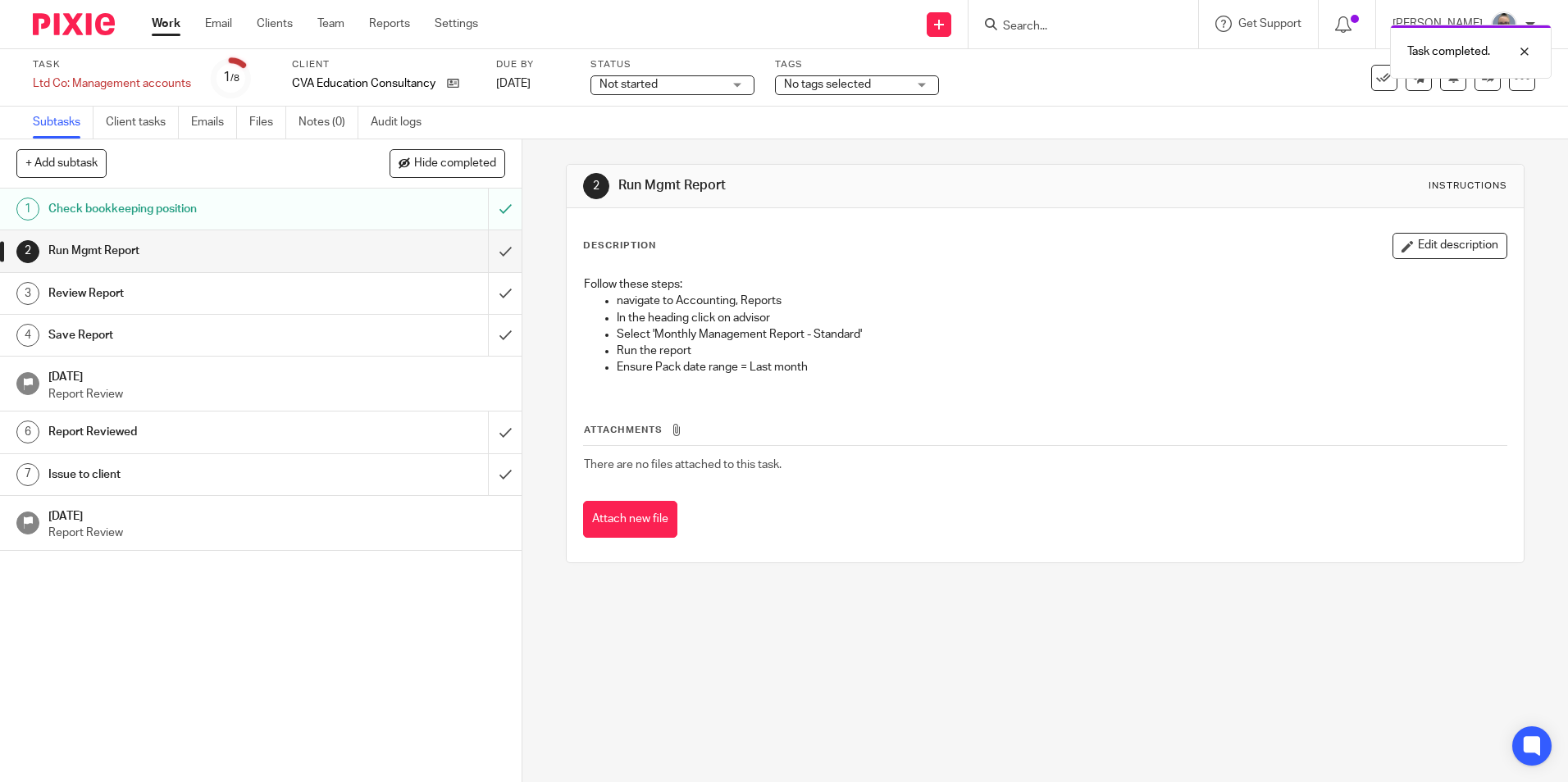
click at [715, 85] on span "Not started" at bounding box center [661, 85] width 123 height 17
click at [653, 138] on li "In progress" at bounding box center [672, 144] width 163 height 34
click at [490, 261] on input "submit" at bounding box center [261, 250] width 522 height 41
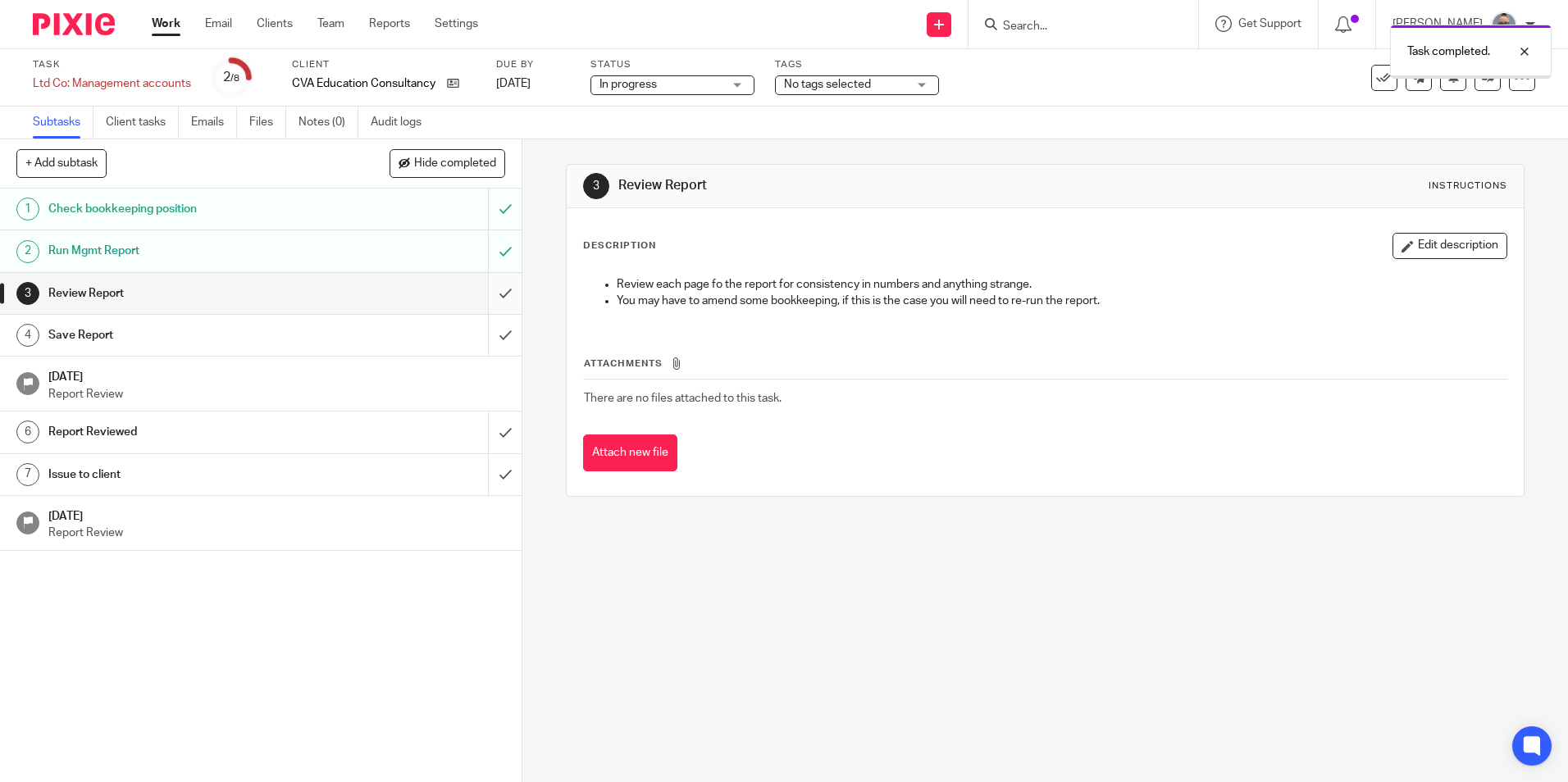
click at [483, 292] on input "submit" at bounding box center [261, 294] width 522 height 41
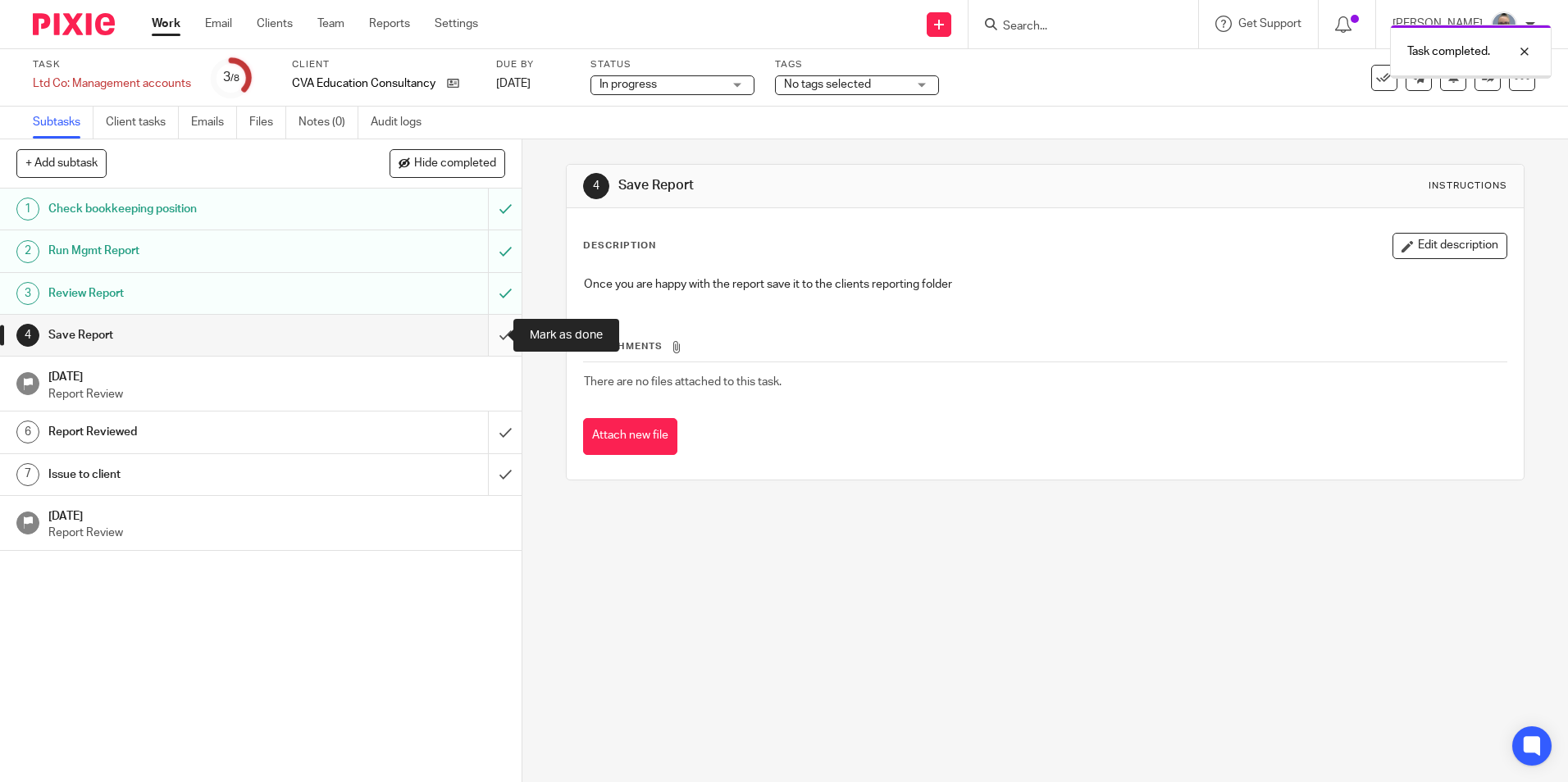
click at [487, 329] on input "submit" at bounding box center [261, 335] width 522 height 41
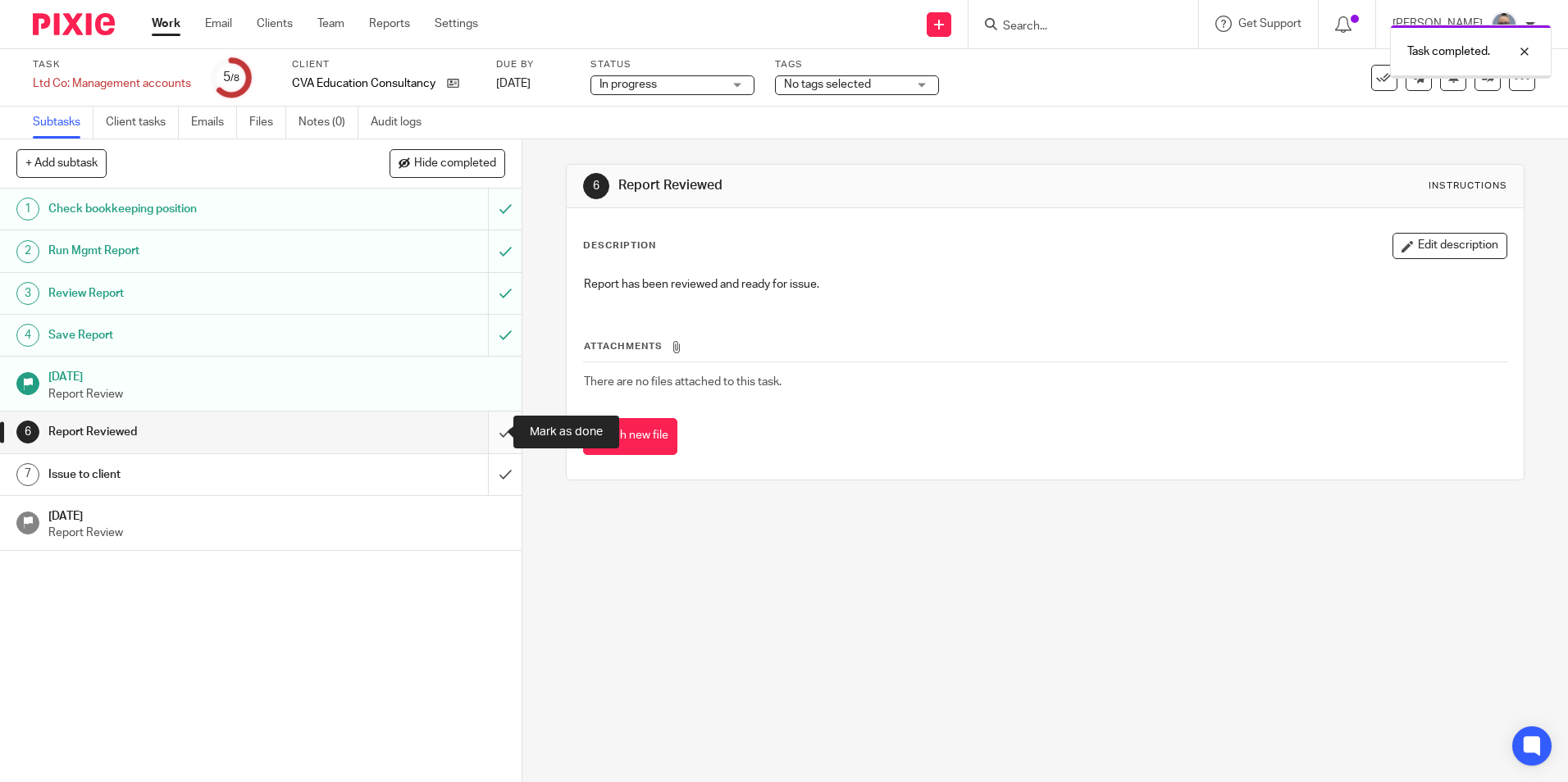
click at [480, 423] on input "submit" at bounding box center [261, 431] width 522 height 41
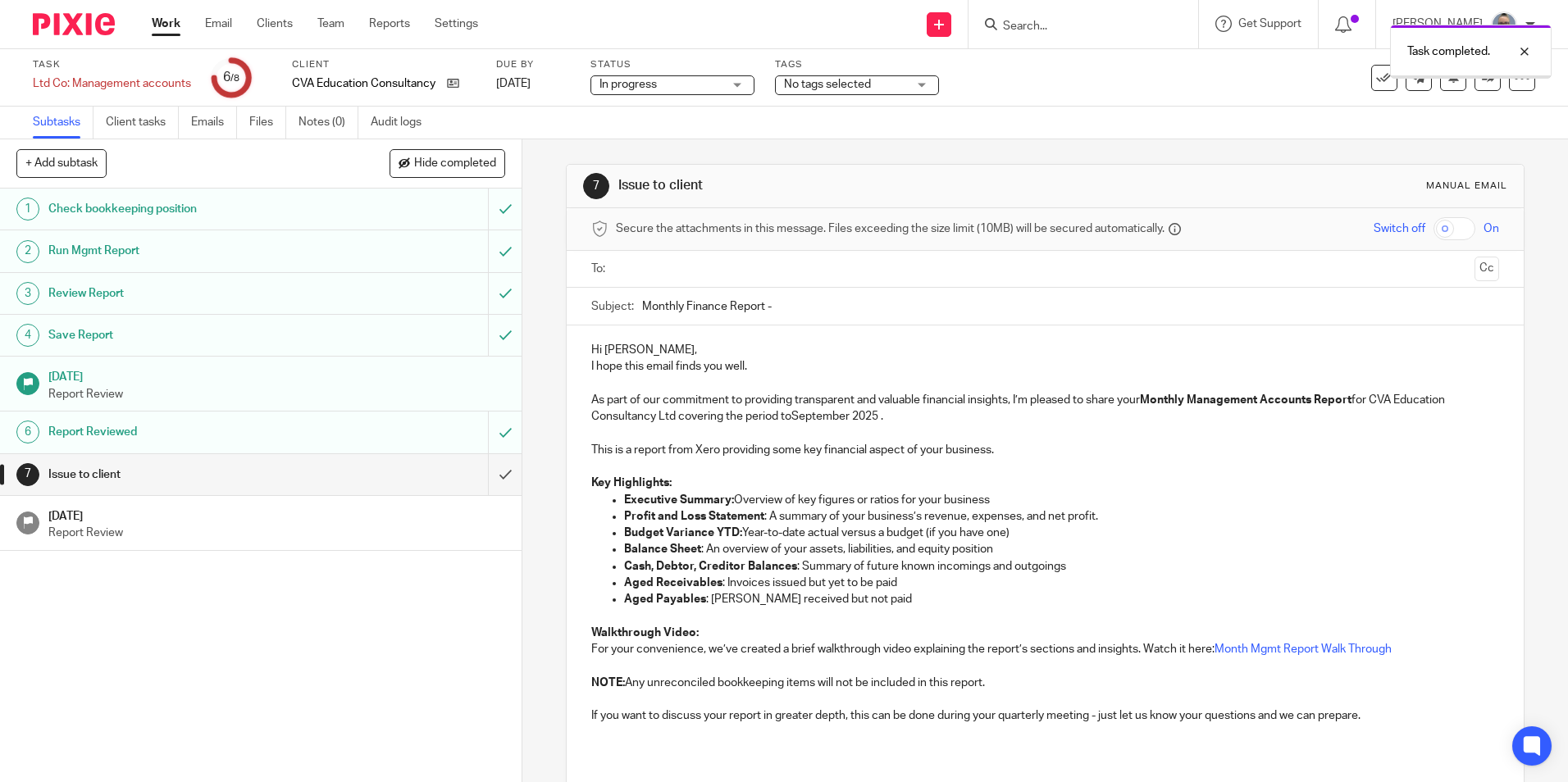
click at [688, 274] on input "text" at bounding box center [1044, 270] width 846 height 19
drag, startPoint x: 694, startPoint y: 312, endPoint x: 743, endPoint y: 323, distance: 50.2
click at [823, 313] on input "Monthly Finance Report -" at bounding box center [1070, 310] width 856 height 37
type input "Monthly Finance Report - Aug 25"
click at [706, 352] on p "Hi Cathryn," at bounding box center [1045, 352] width 907 height 16
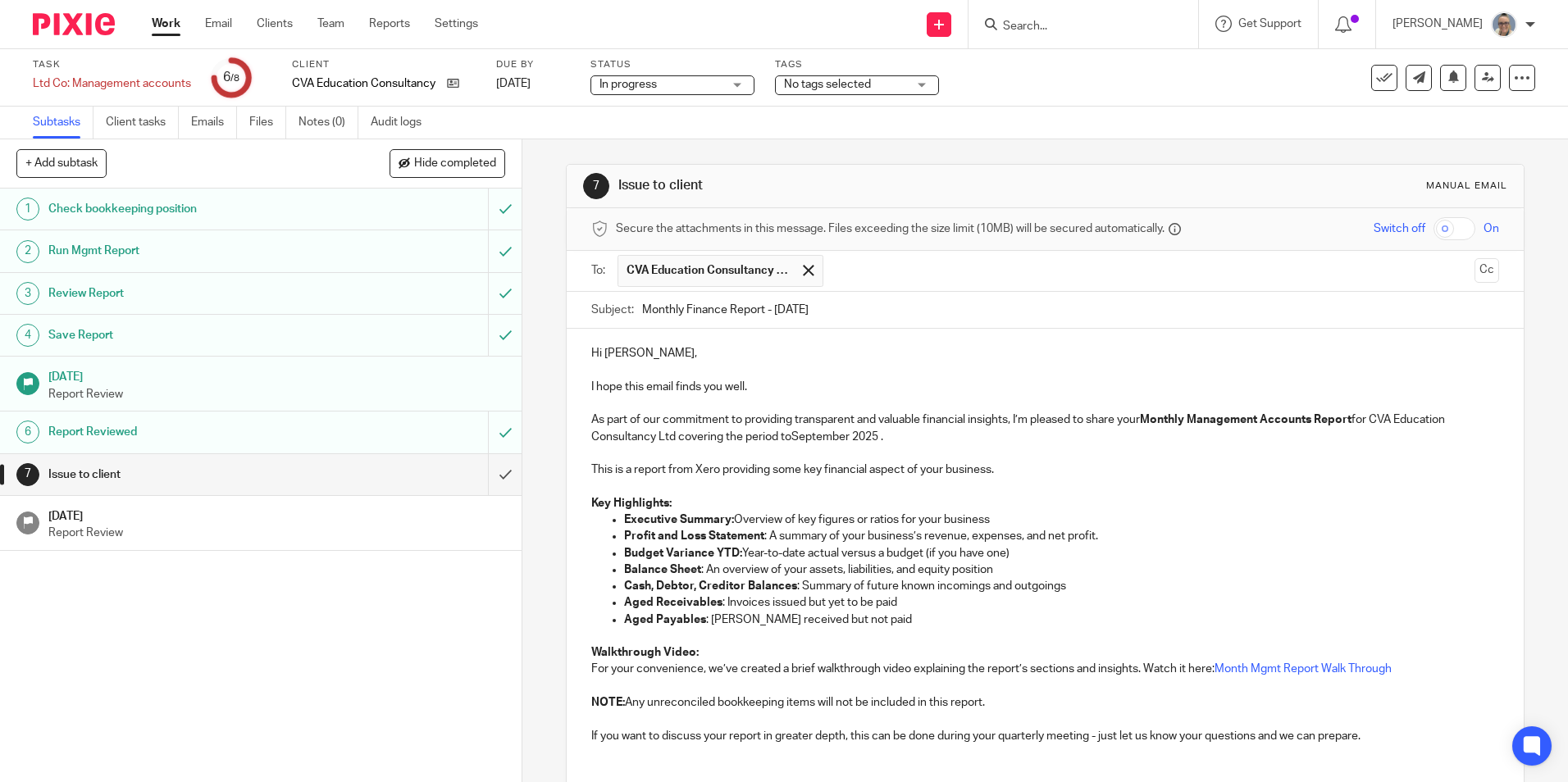
click at [826, 436] on p "As part of our commitment to providing transparent and valuable financial insig…" at bounding box center [1045, 428] width 907 height 34
drag, startPoint x: 844, startPoint y: 438, endPoint x: 789, endPoint y: 438, distance: 55.0
click at [789, 438] on p "As part of our commitment to providing transparent and valuable financial insig…" at bounding box center [1045, 428] width 907 height 34
click at [801, 502] on p "Key Highlights:" at bounding box center [1045, 503] width 907 height 16
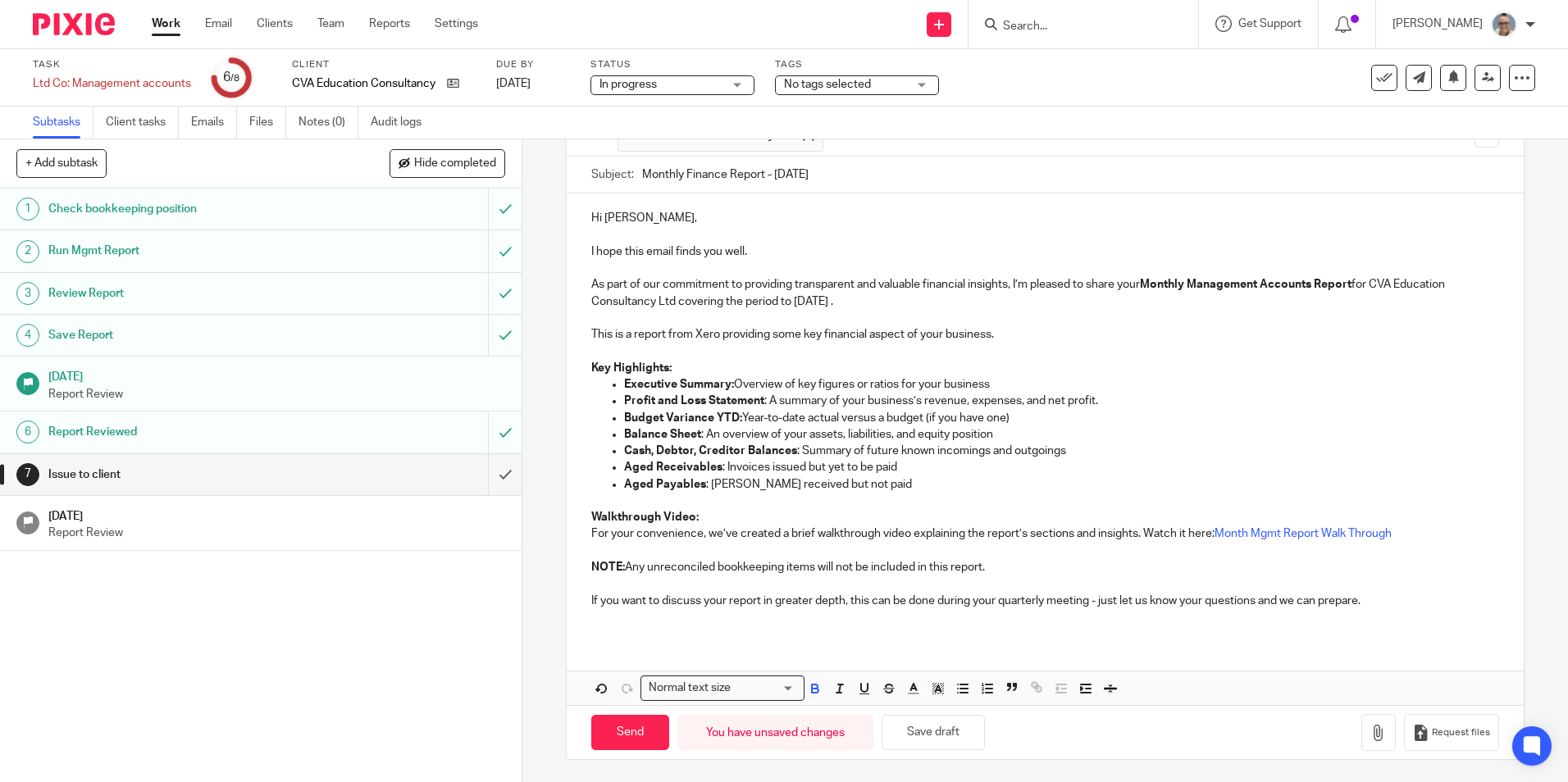
scroll to position [138, 0]
click at [1371, 737] on icon "button" at bounding box center [1378, 730] width 16 height 16
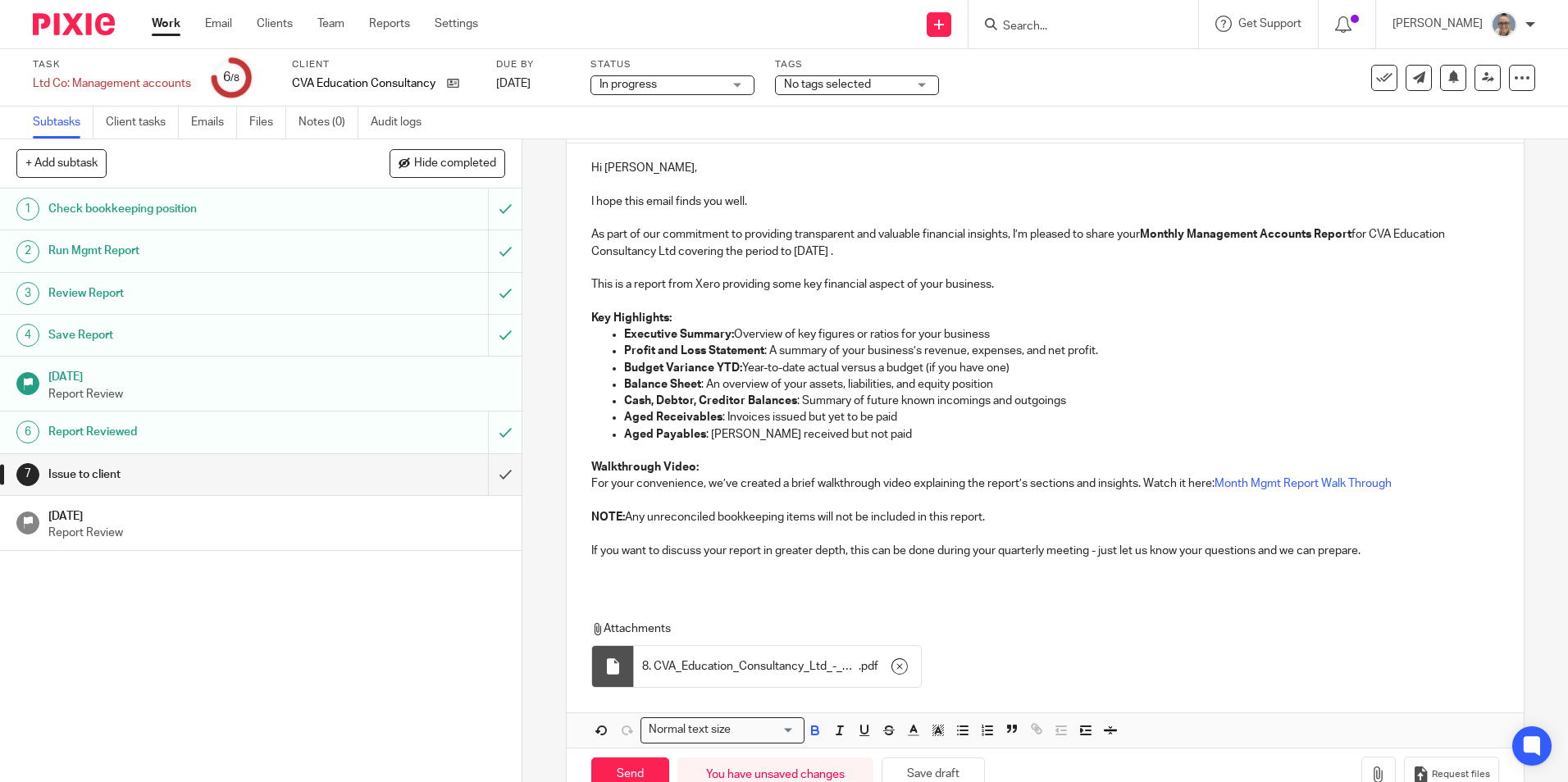
scroll to position [230, 0]
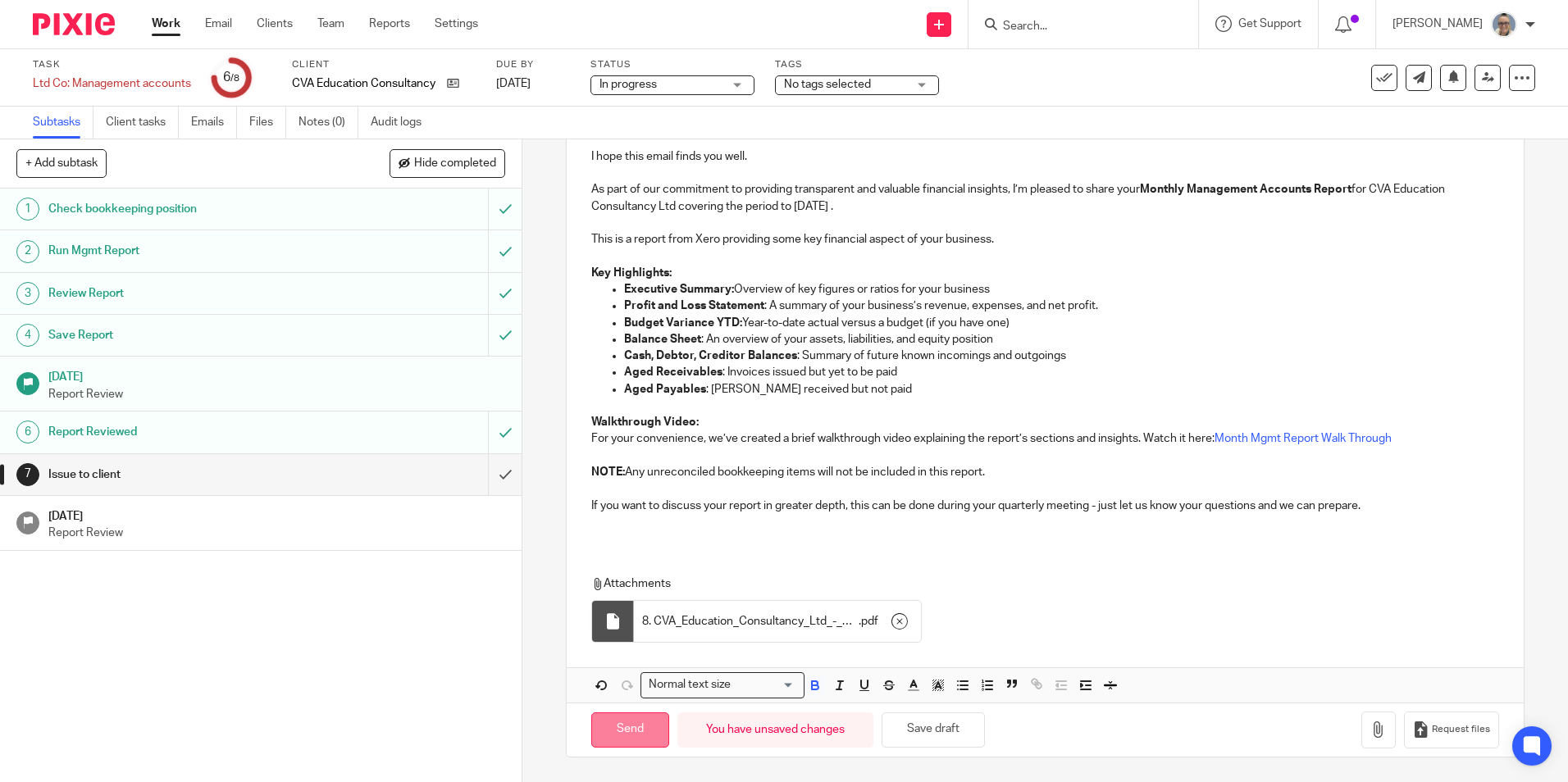
click at [604, 726] on input "Send" at bounding box center [630, 730] width 78 height 36
type input "Sent"
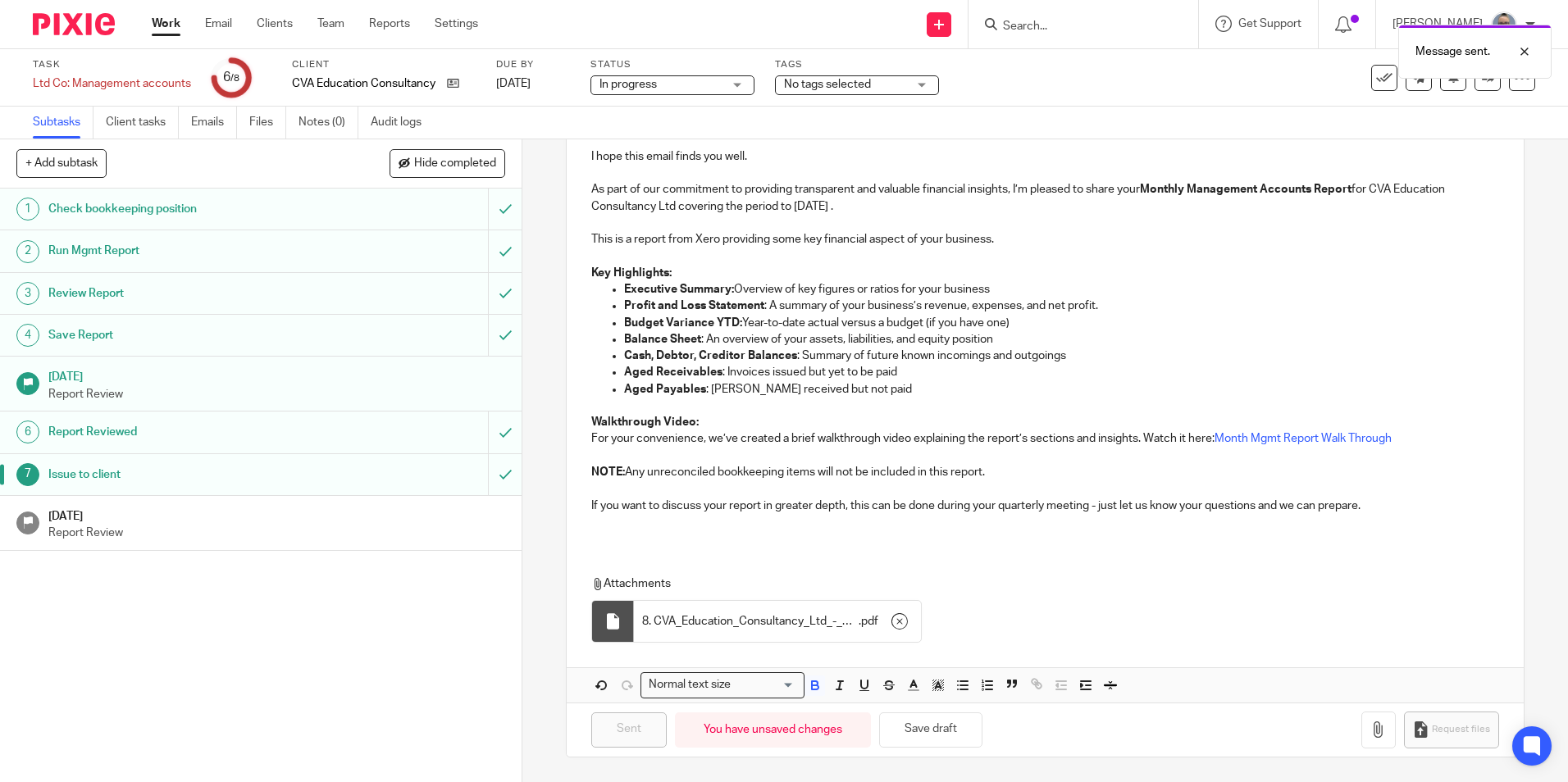
click at [229, 534] on p "Report Review" at bounding box center [276, 533] width 457 height 16
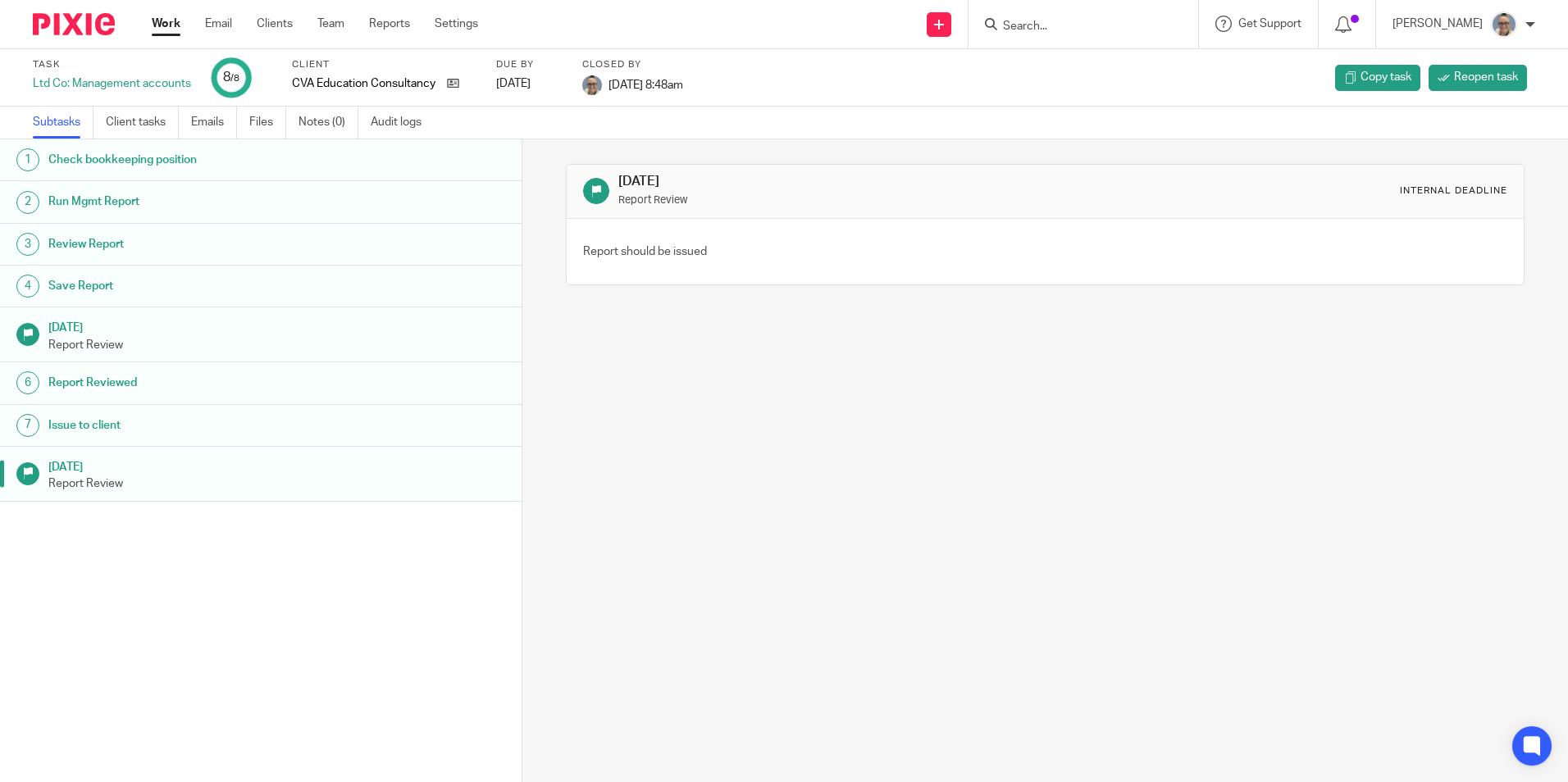
click at [155, 28] on link "Work" at bounding box center [167, 23] width 29 height 16
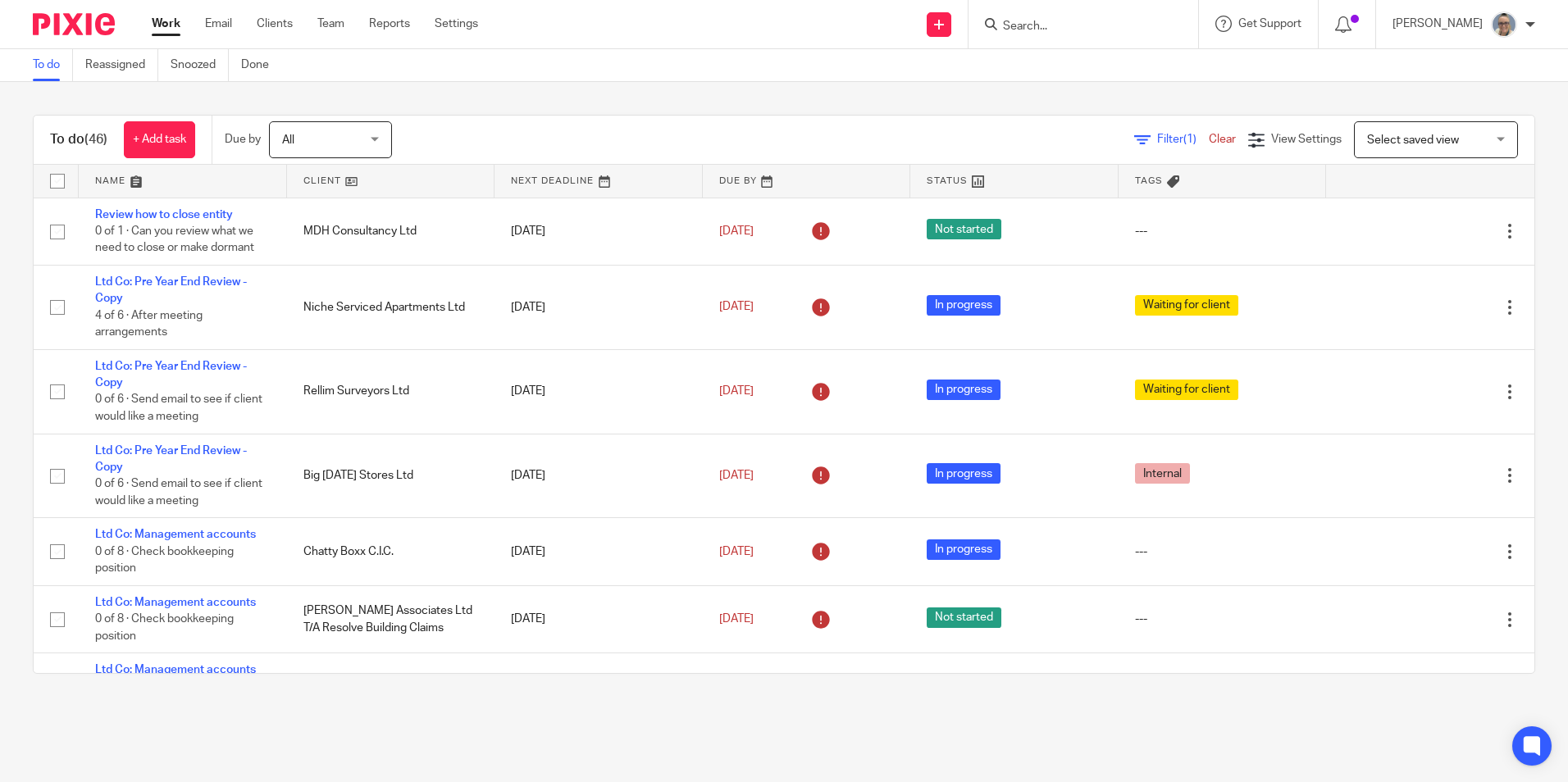
click at [532, 183] on link at bounding box center [598, 181] width 208 height 33
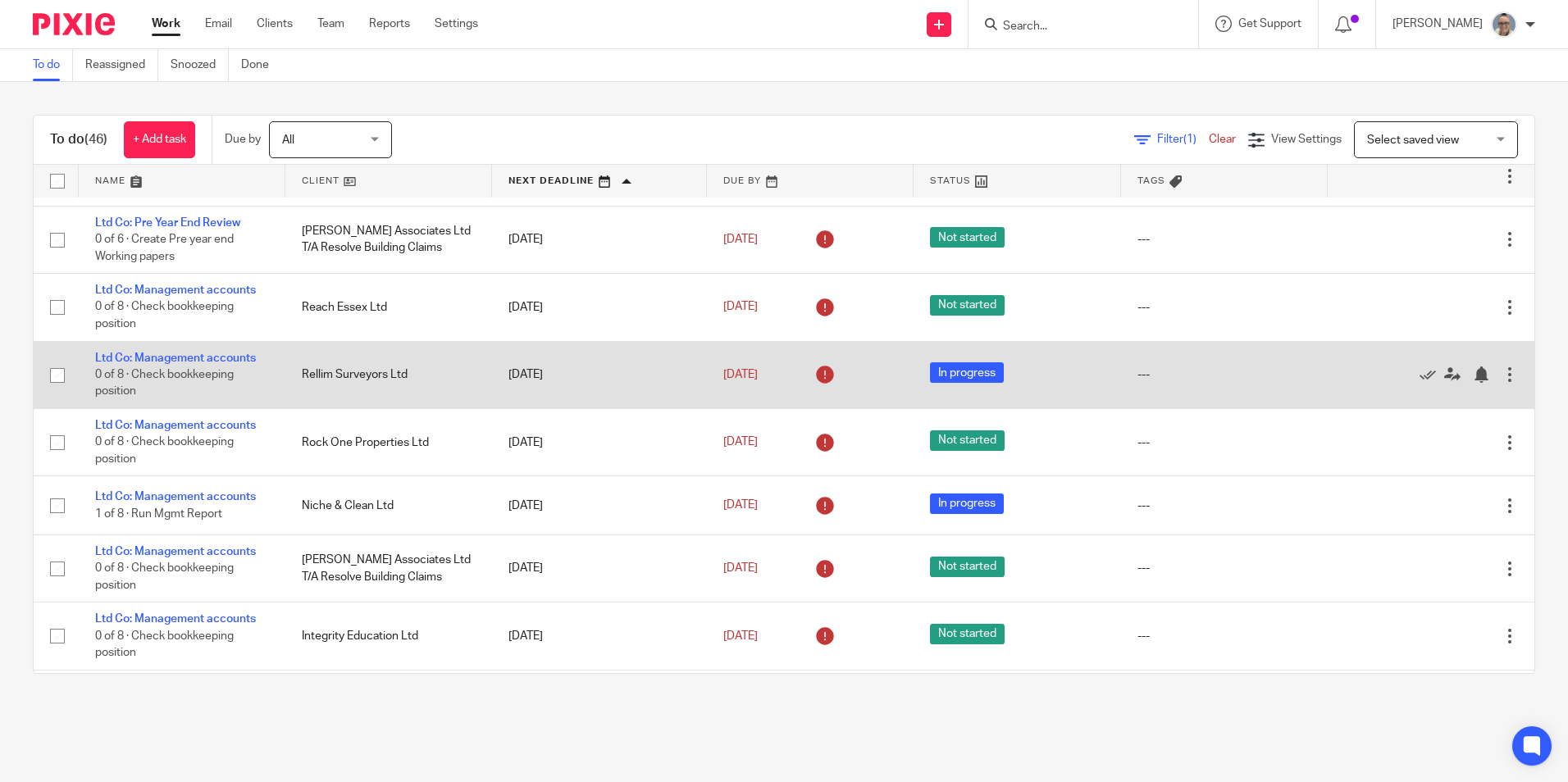
scroll to position [574, 0]
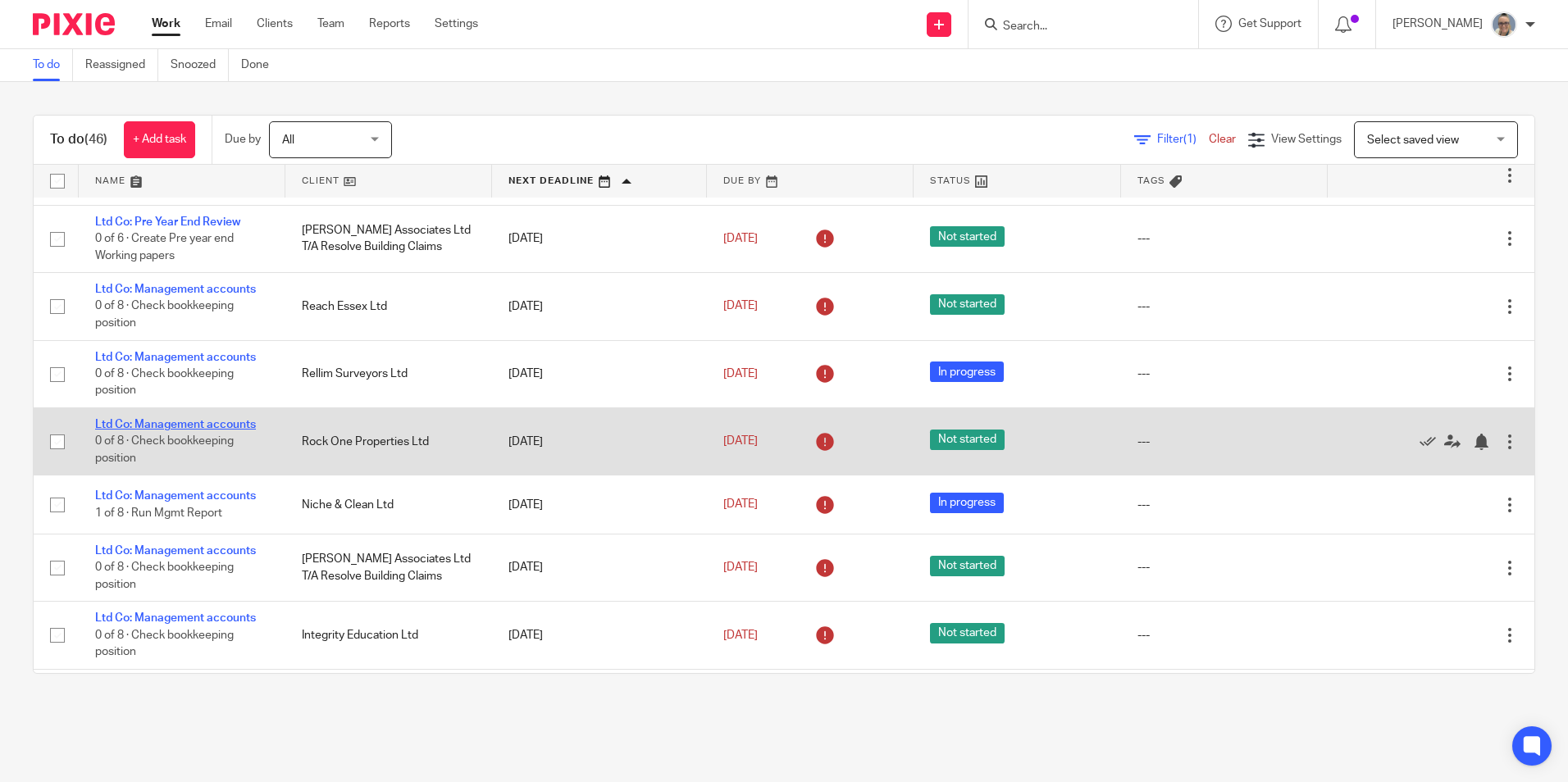
click at [215, 421] on link "Ltd Co: Management accounts" at bounding box center [175, 425] width 161 height 12
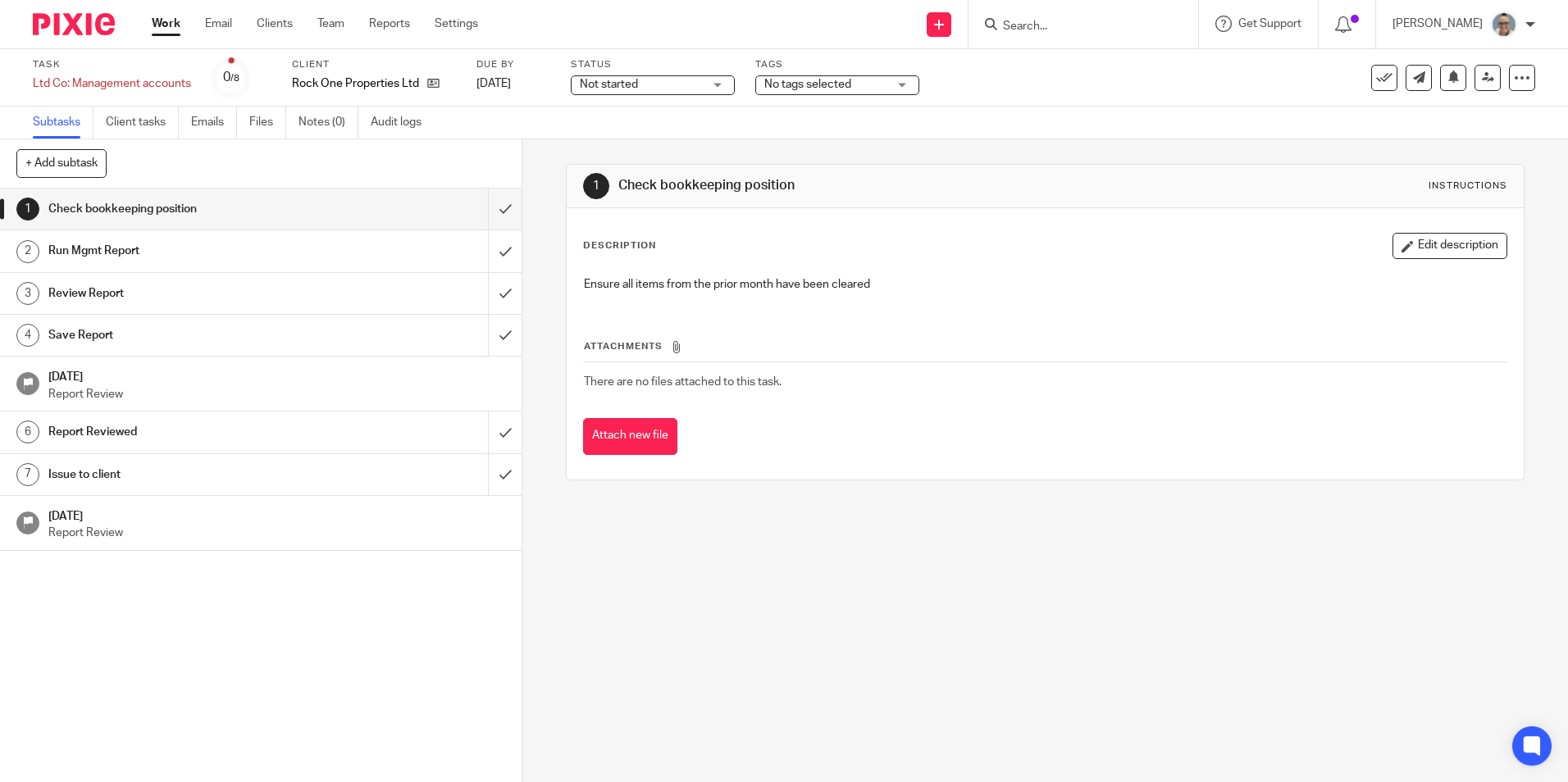
click at [594, 78] on span "Not started" at bounding box center [641, 85] width 123 height 17
click at [602, 131] on li "In progress" at bounding box center [652, 144] width 163 height 34
click at [485, 207] on input "submit" at bounding box center [261, 209] width 522 height 41
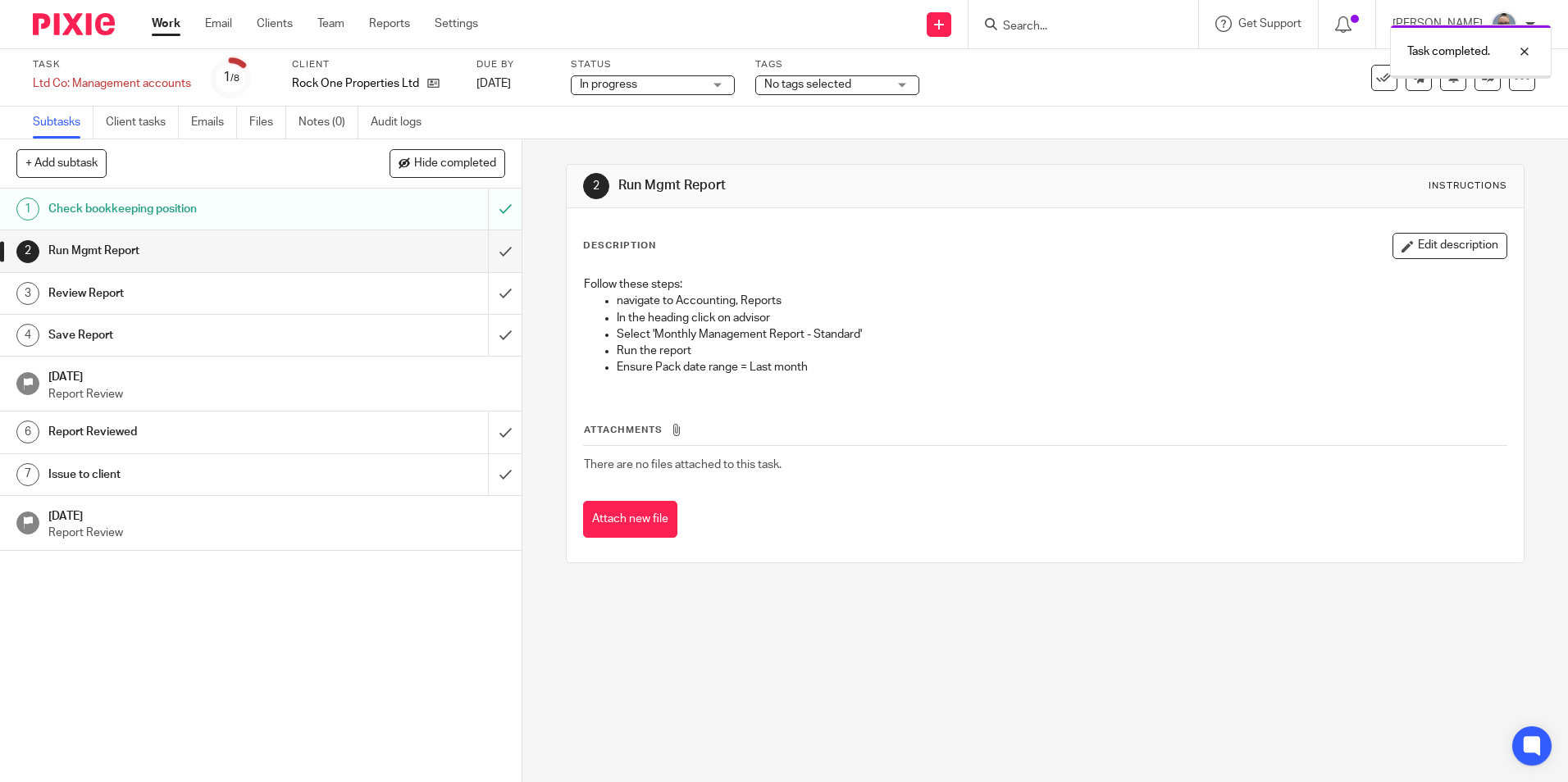
click at [491, 254] on input "submit" at bounding box center [261, 250] width 522 height 41
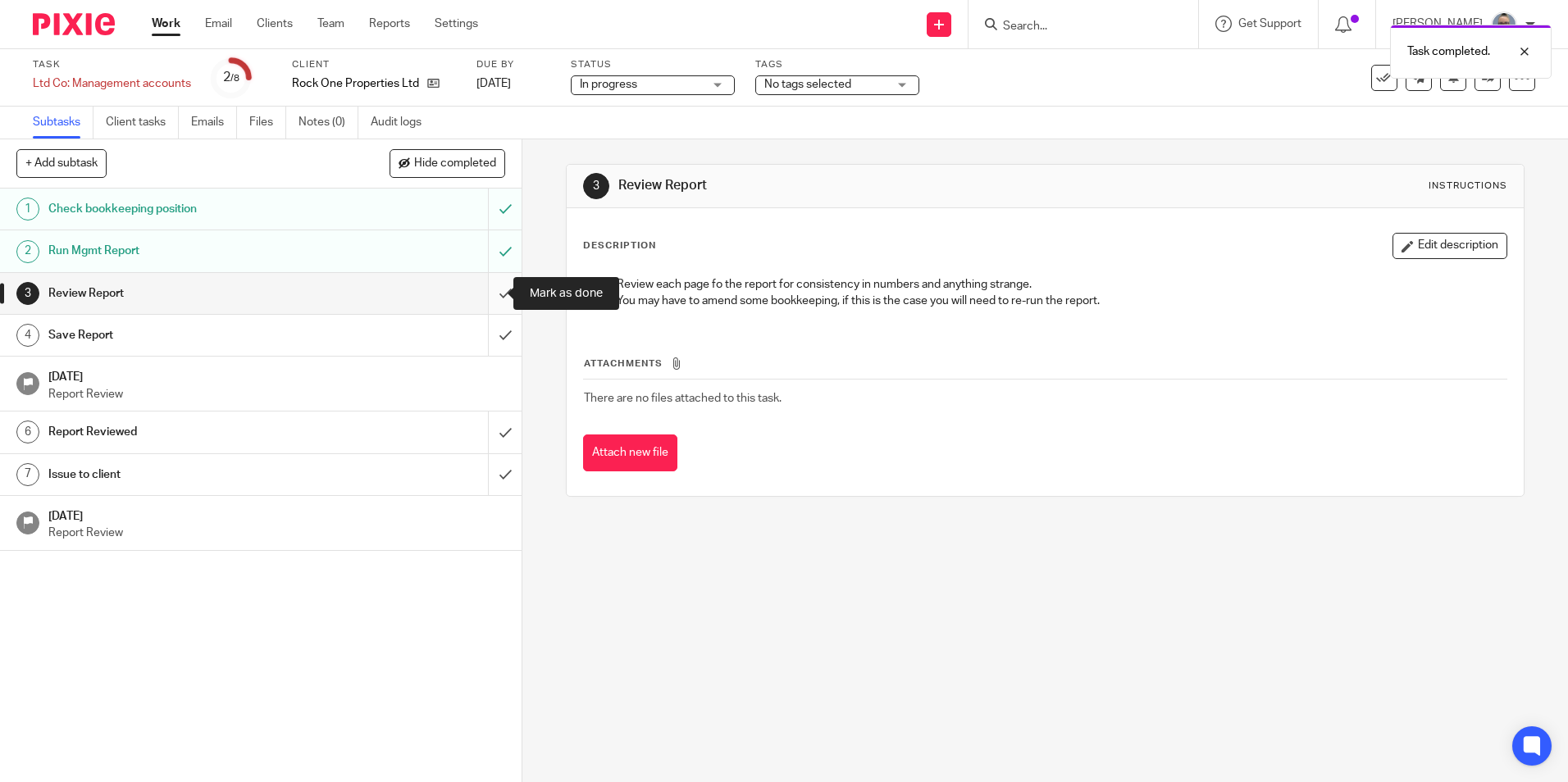
click at [487, 292] on input "submit" at bounding box center [261, 294] width 522 height 41
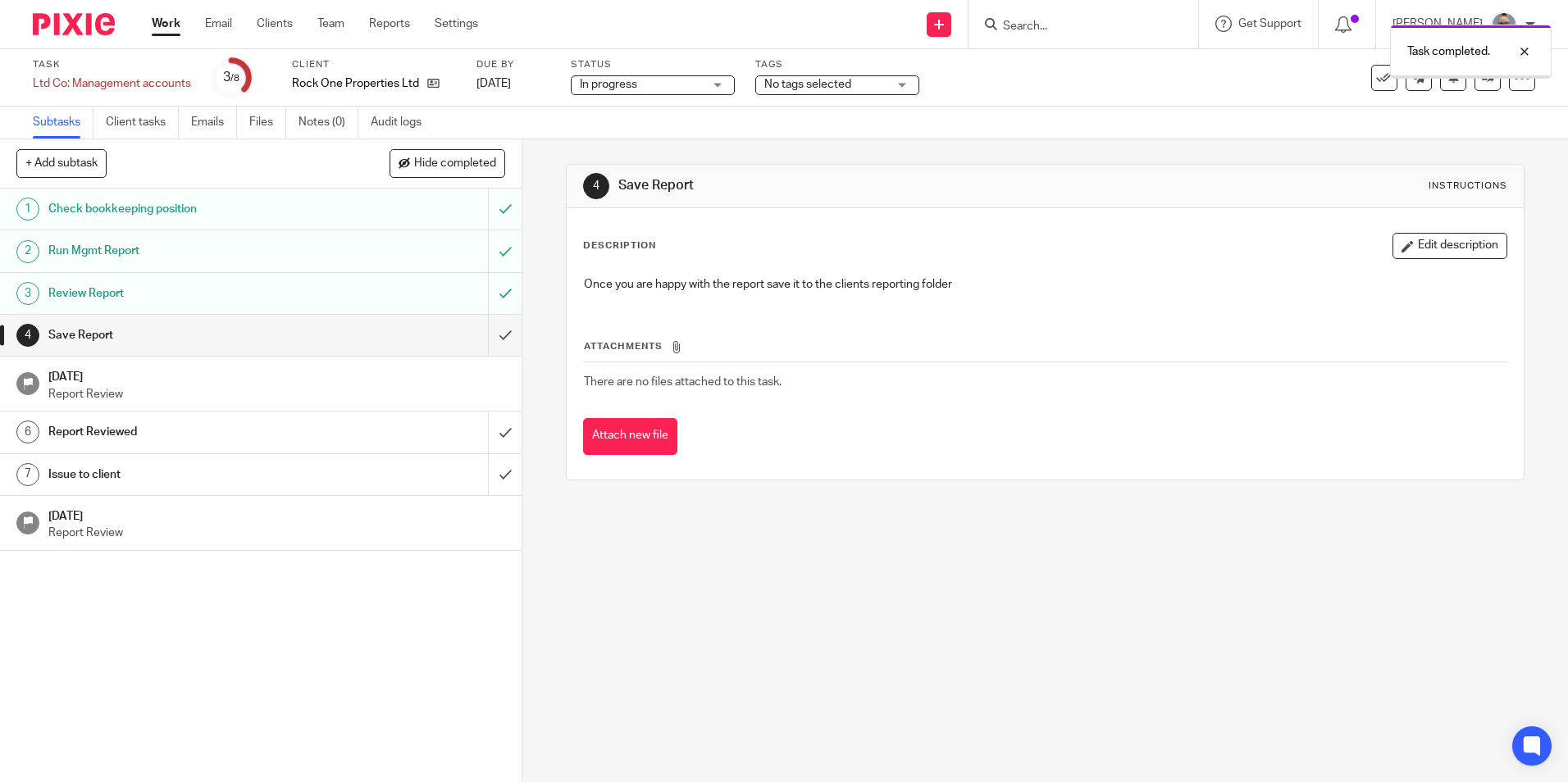
click at [494, 340] on input "submit" at bounding box center [261, 335] width 522 height 41
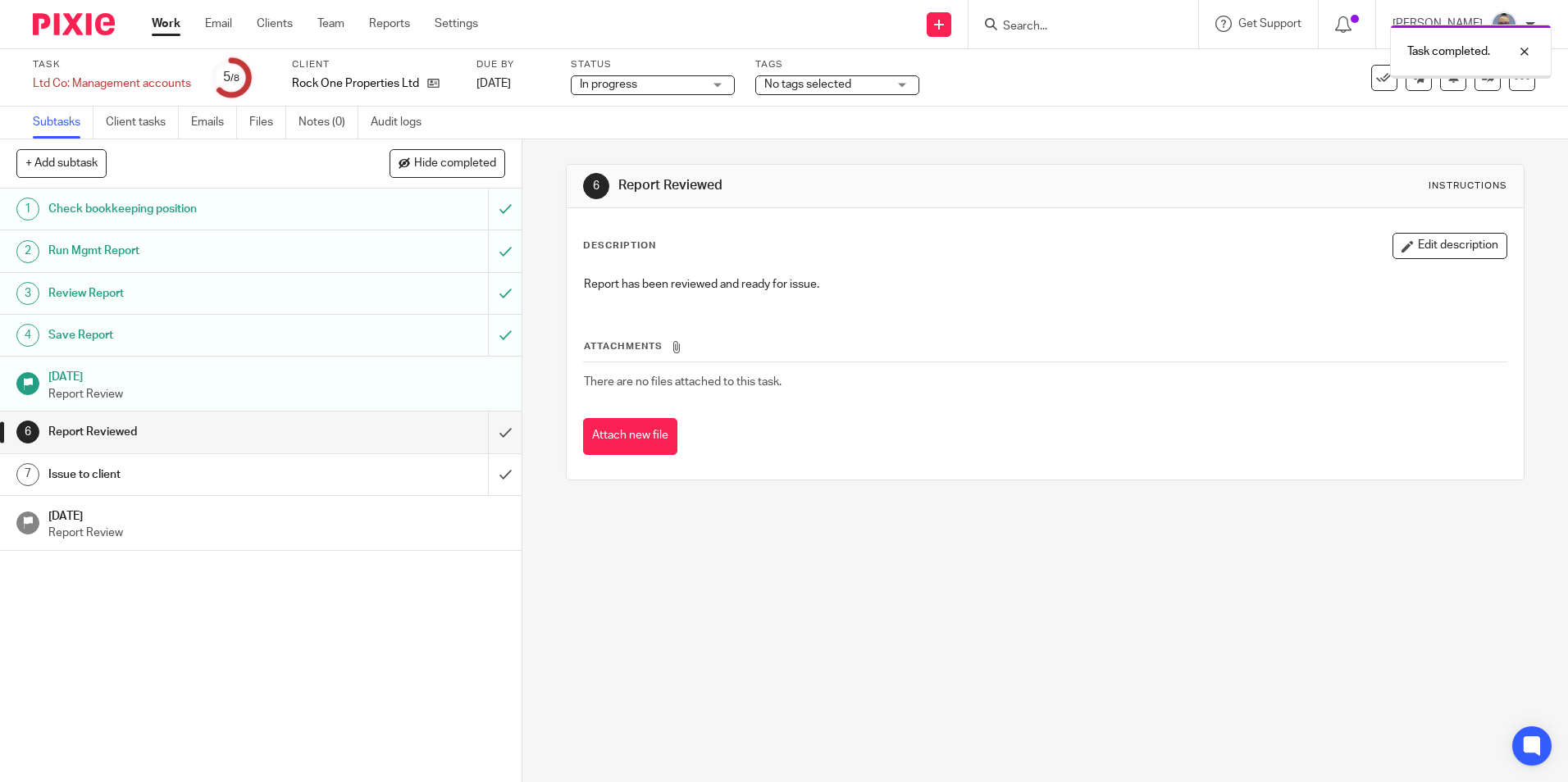
click at [482, 425] on input "submit" at bounding box center [261, 431] width 522 height 41
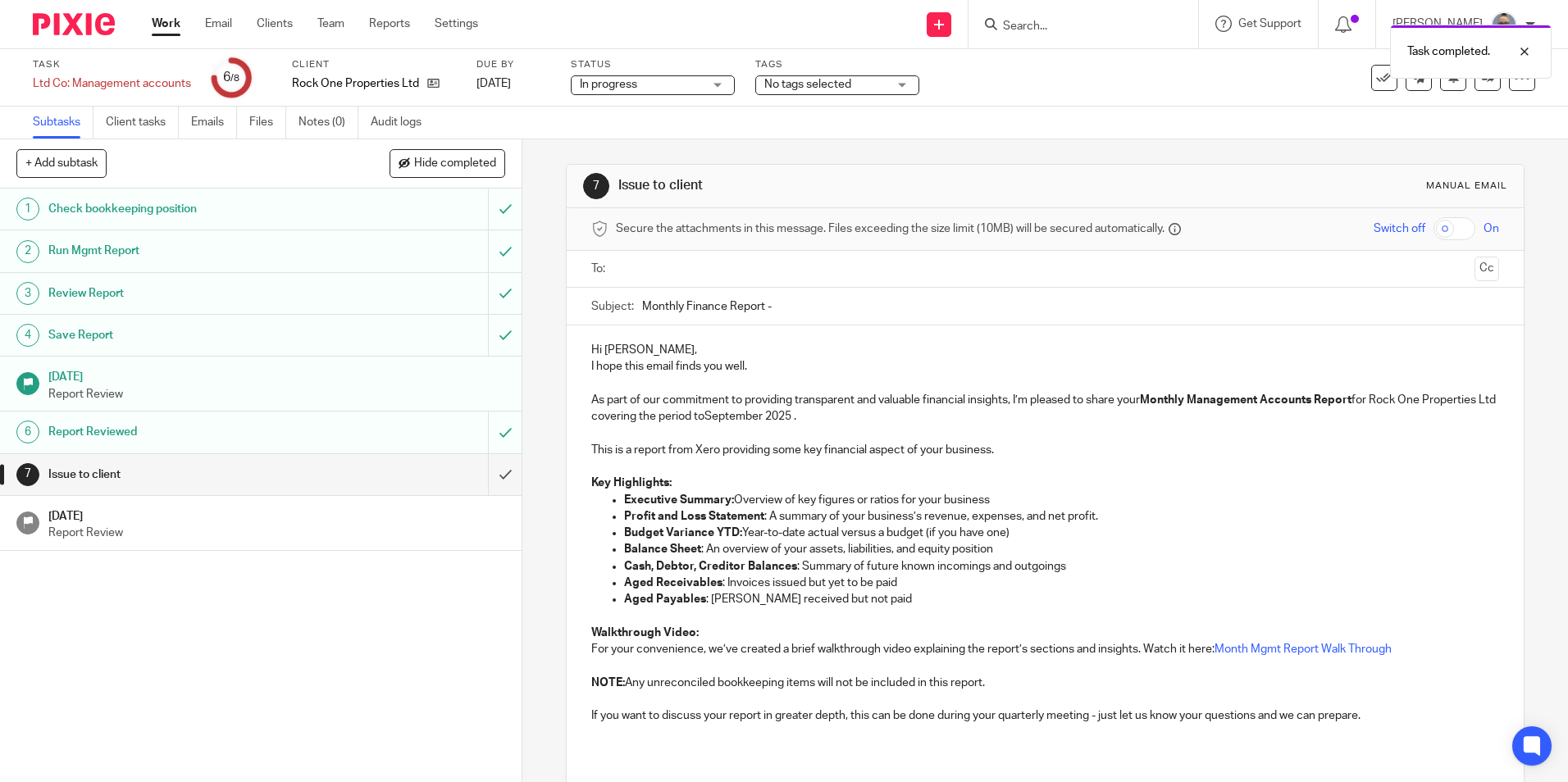
click at [660, 265] on input "text" at bounding box center [1044, 270] width 846 height 19
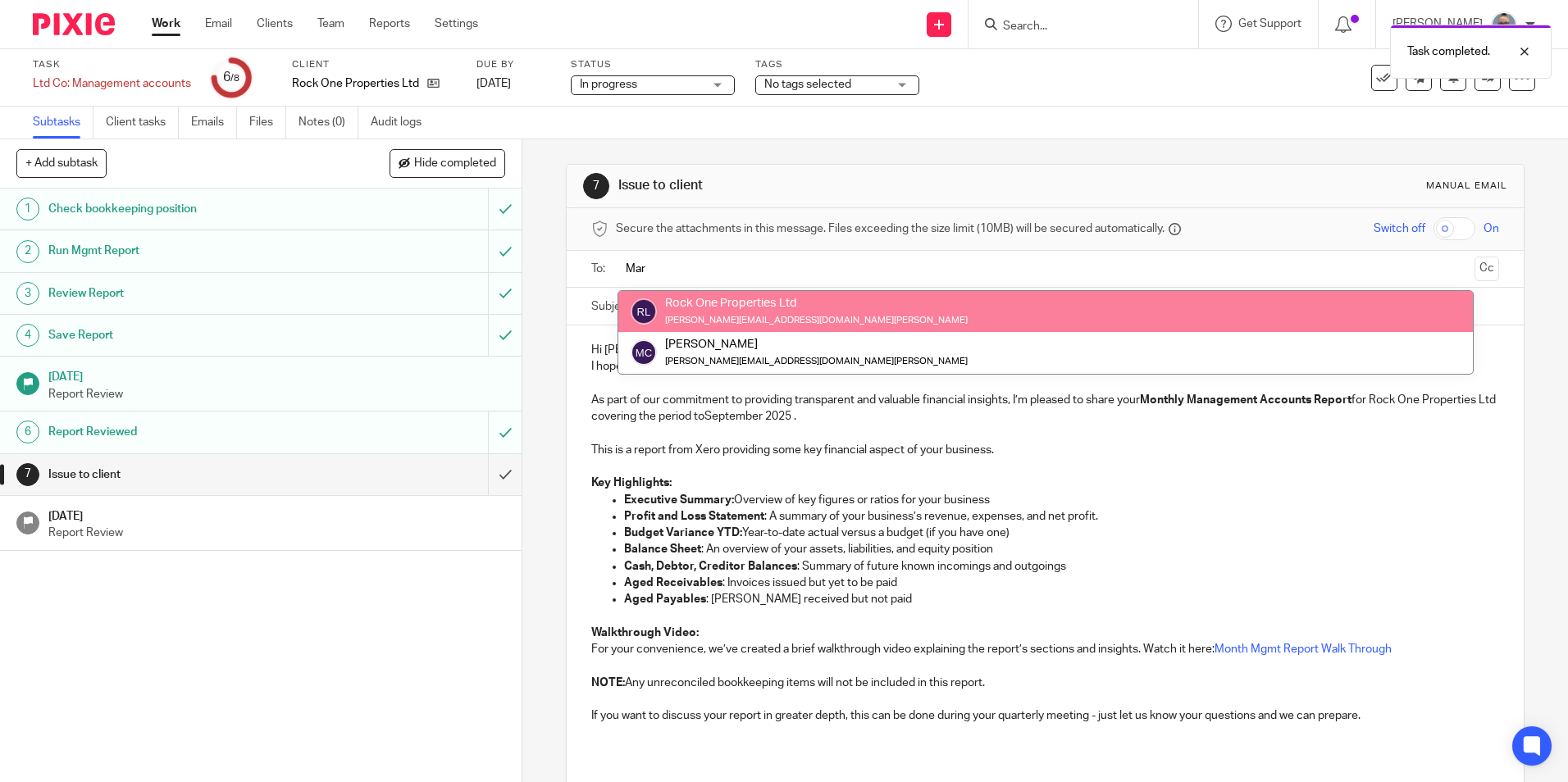
type input "Mar"
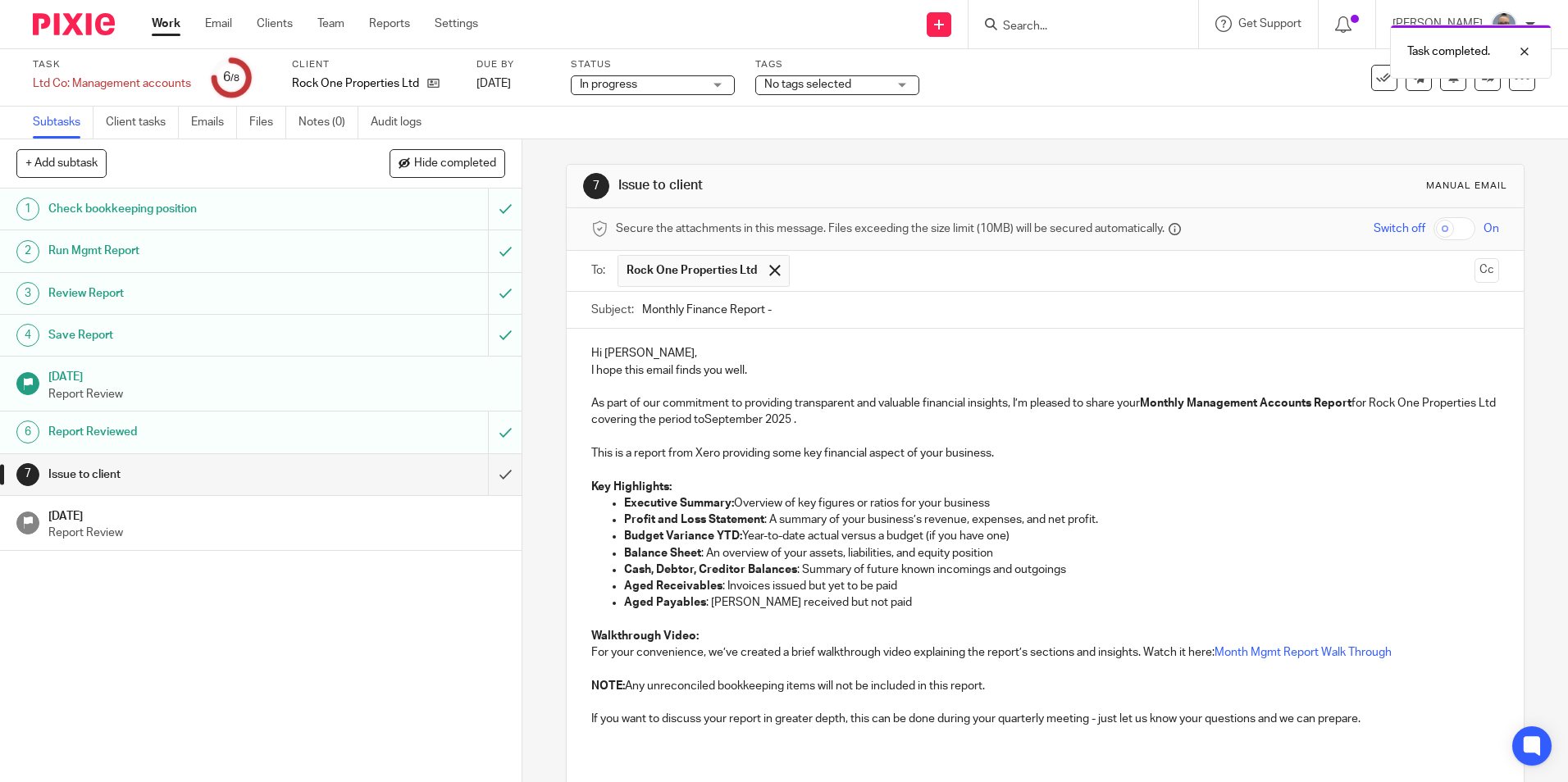
click at [867, 282] on input "text" at bounding box center [1133, 271] width 670 height 32
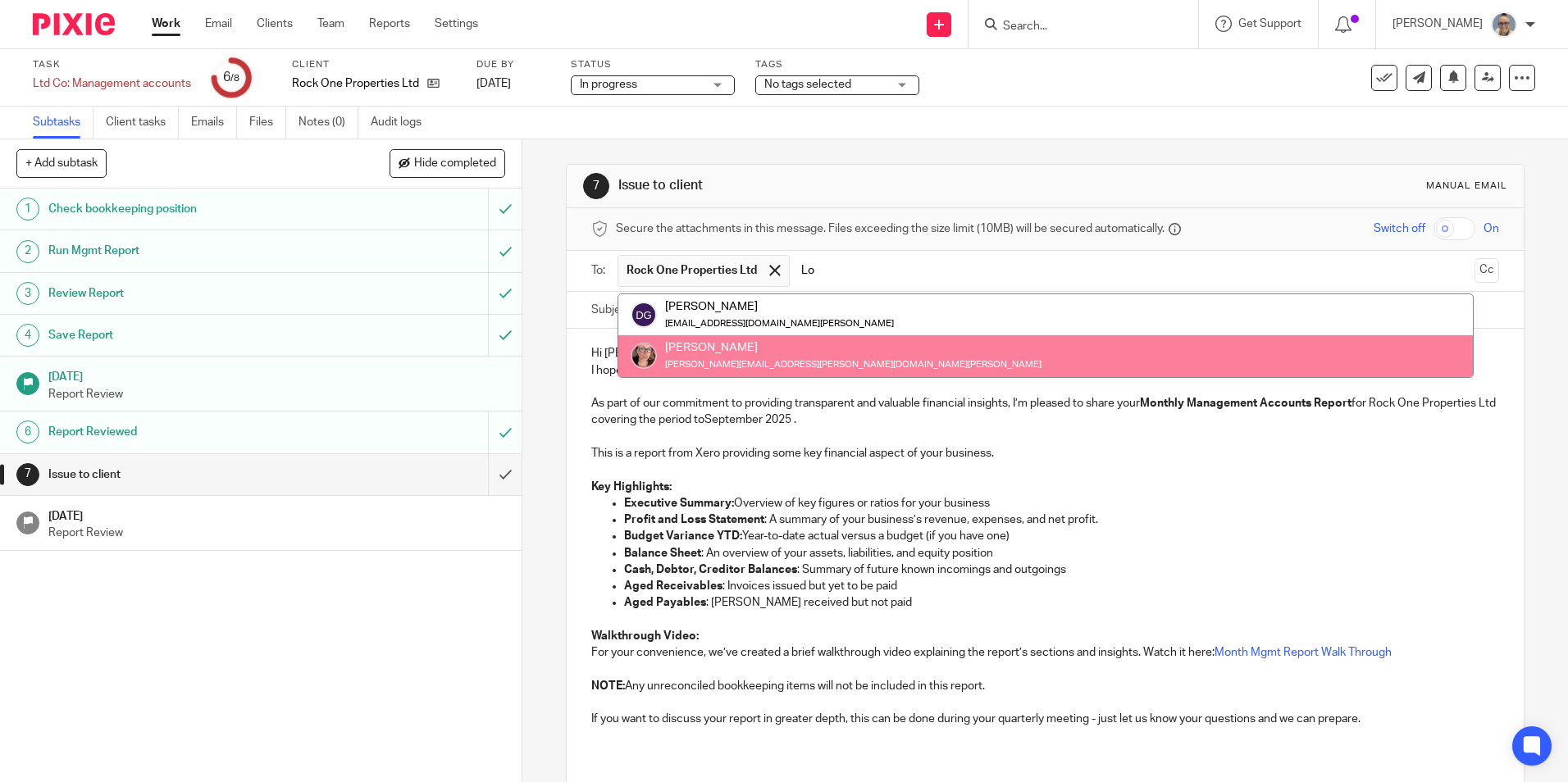
type input "Lo"
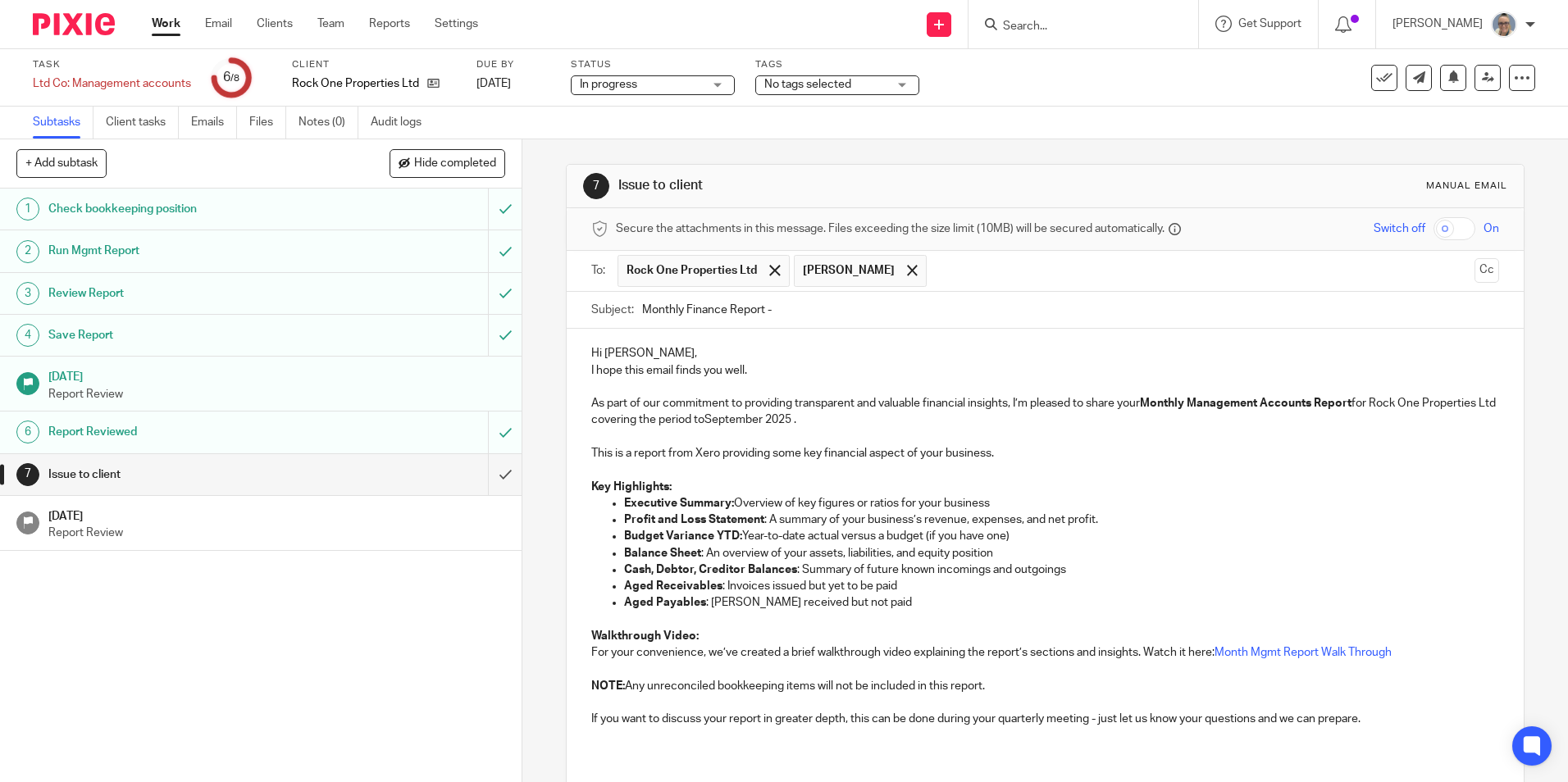
click at [935, 277] on input "text" at bounding box center [1201, 271] width 533 height 32
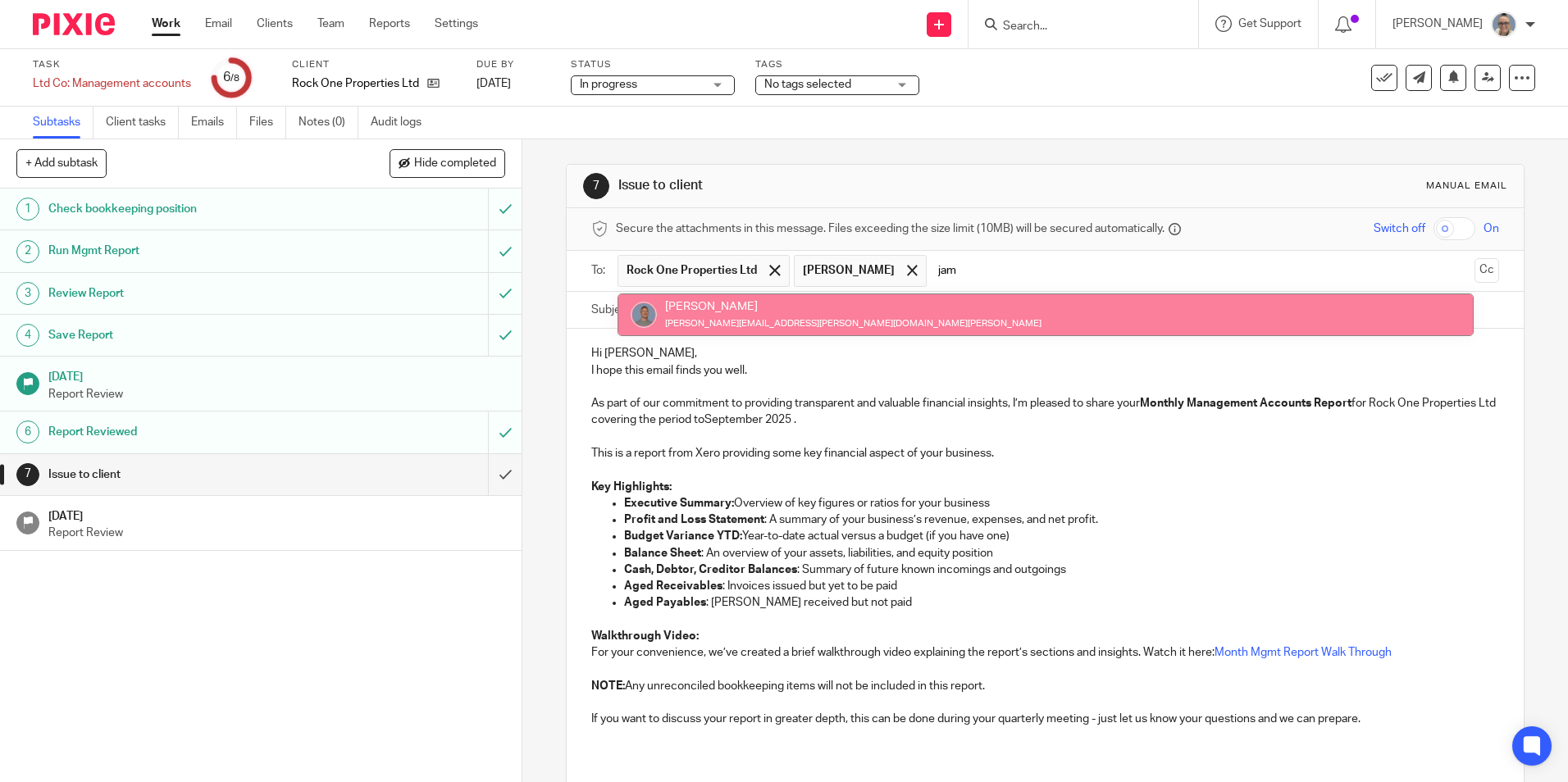
type input "jam"
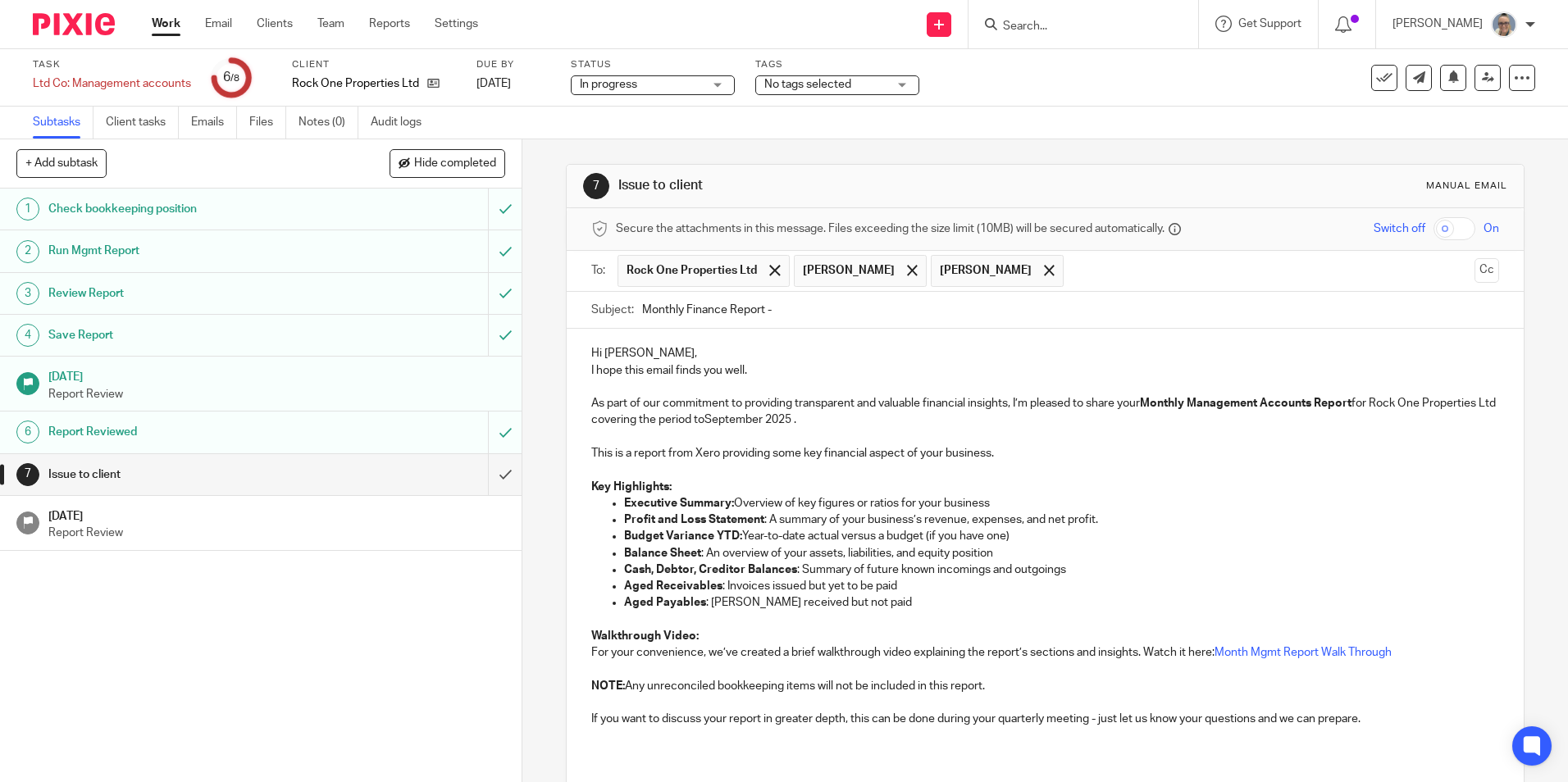
click at [830, 305] on input "Monthly Finance Report -" at bounding box center [1070, 310] width 856 height 37
type input "Monthly Finance Report - [DATE]"
click at [698, 348] on p "Hi [PERSON_NAME]," at bounding box center [1045, 352] width 907 height 16
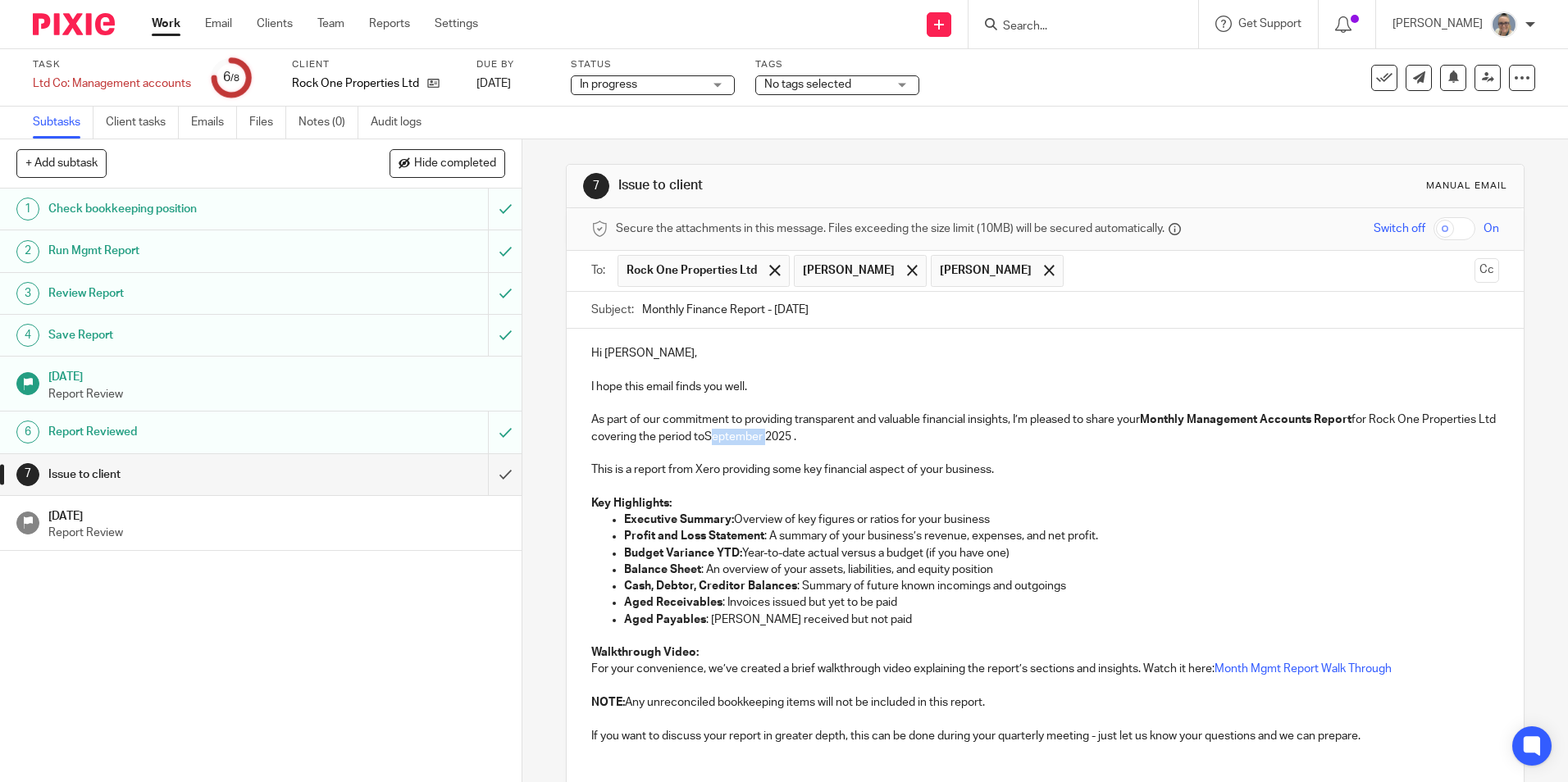
drag, startPoint x: 835, startPoint y: 439, endPoint x: 774, endPoint y: 439, distance: 61.0
click at [774, 439] on p "As part of our commitment to providing transparent and valuable financial insig…" at bounding box center [1045, 428] width 907 height 34
click at [848, 433] on p "As part of our commitment to providing transparent and valuable financial insig…" at bounding box center [1045, 428] width 907 height 34
click at [850, 433] on p "As part of our commitment to providing transparent and valuable financial insig…" at bounding box center [1045, 428] width 907 height 34
click at [926, 435] on p "As part of our commitment to providing transparent and valuable financial insig…" at bounding box center [1045, 428] width 907 height 34
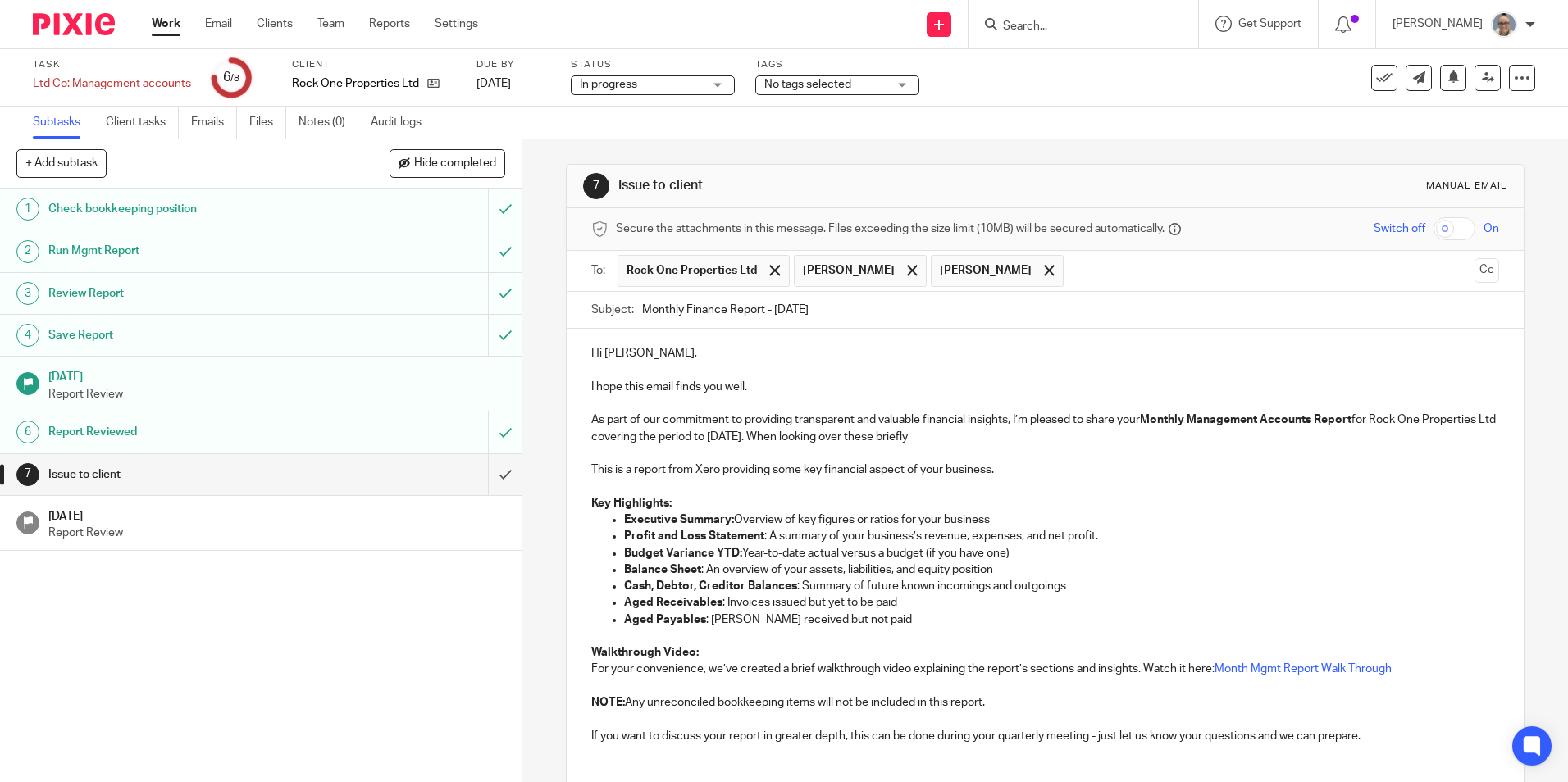
click at [1032, 433] on p "As part of our commitment to providing transparent and valuable financial insig…" at bounding box center [1045, 428] width 907 height 34
click at [1130, 439] on p "As part of our commitment to providing transparent and valuable financial insig…" at bounding box center [1045, 428] width 907 height 34
click at [1464, 437] on p "As part of our commitment to providing transparent and valuable financial insig…" at bounding box center [1045, 428] width 907 height 34
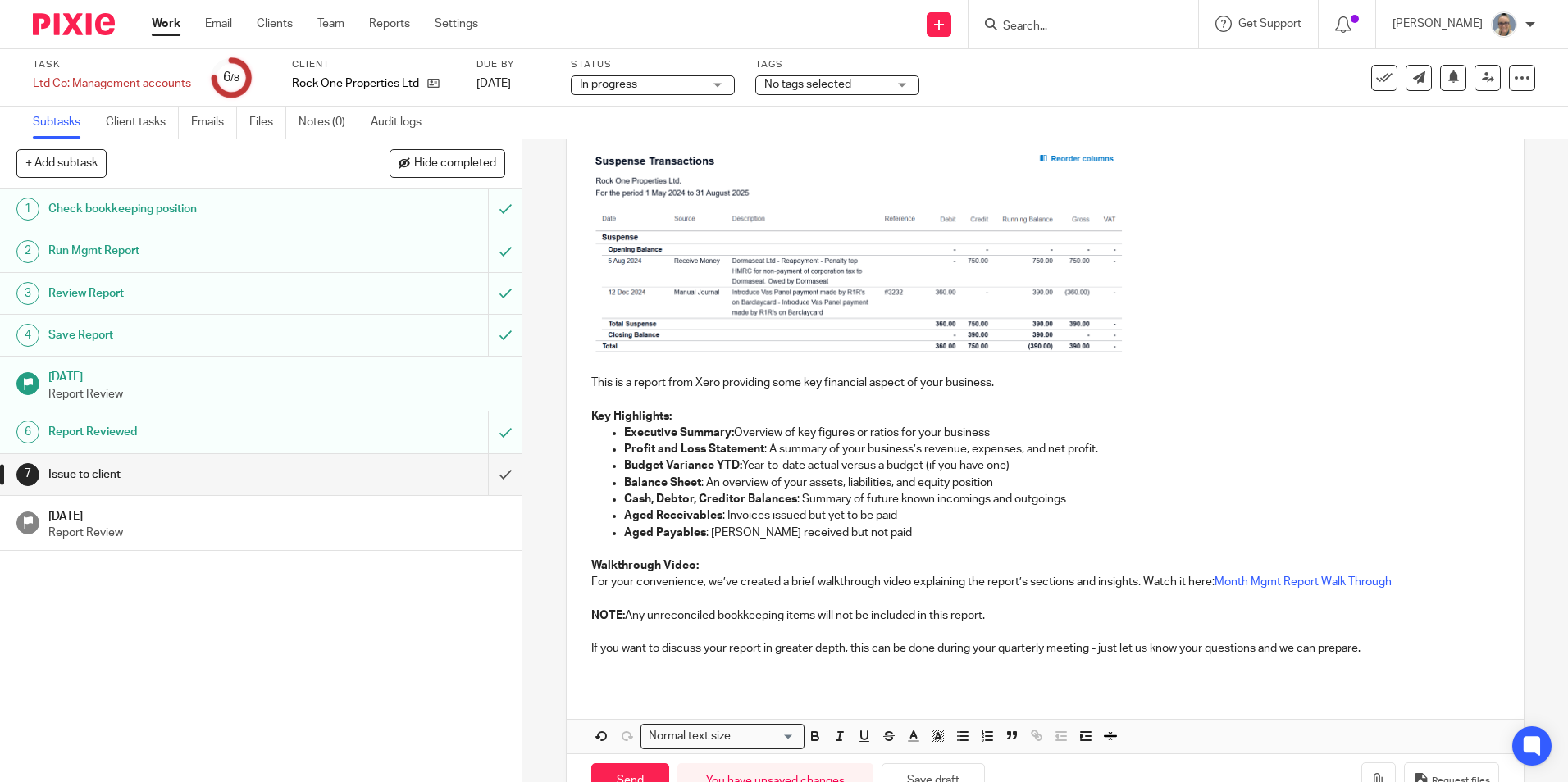
scroll to position [378, 0]
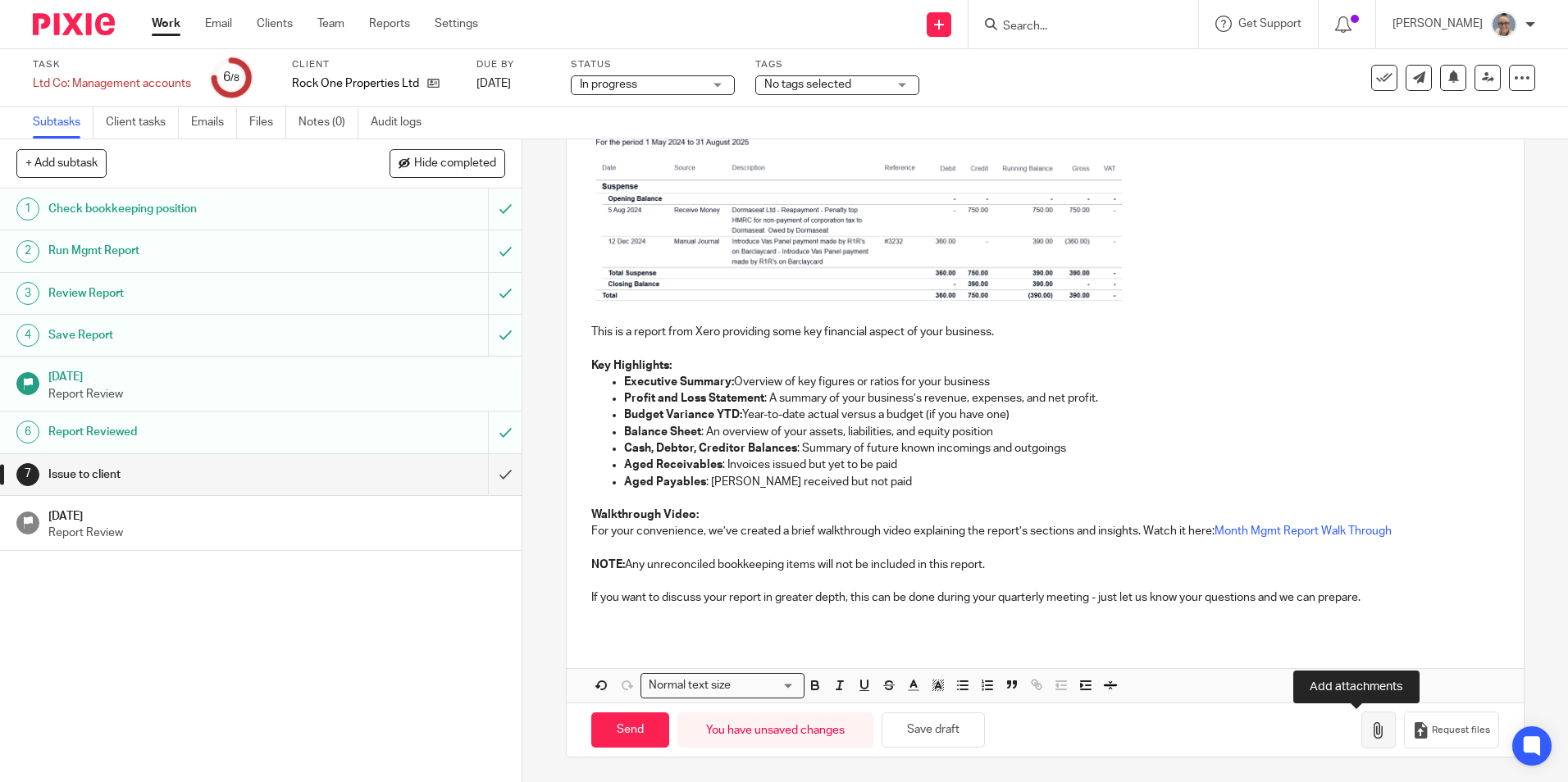
click at [1361, 720] on button "button" at bounding box center [1378, 730] width 35 height 37
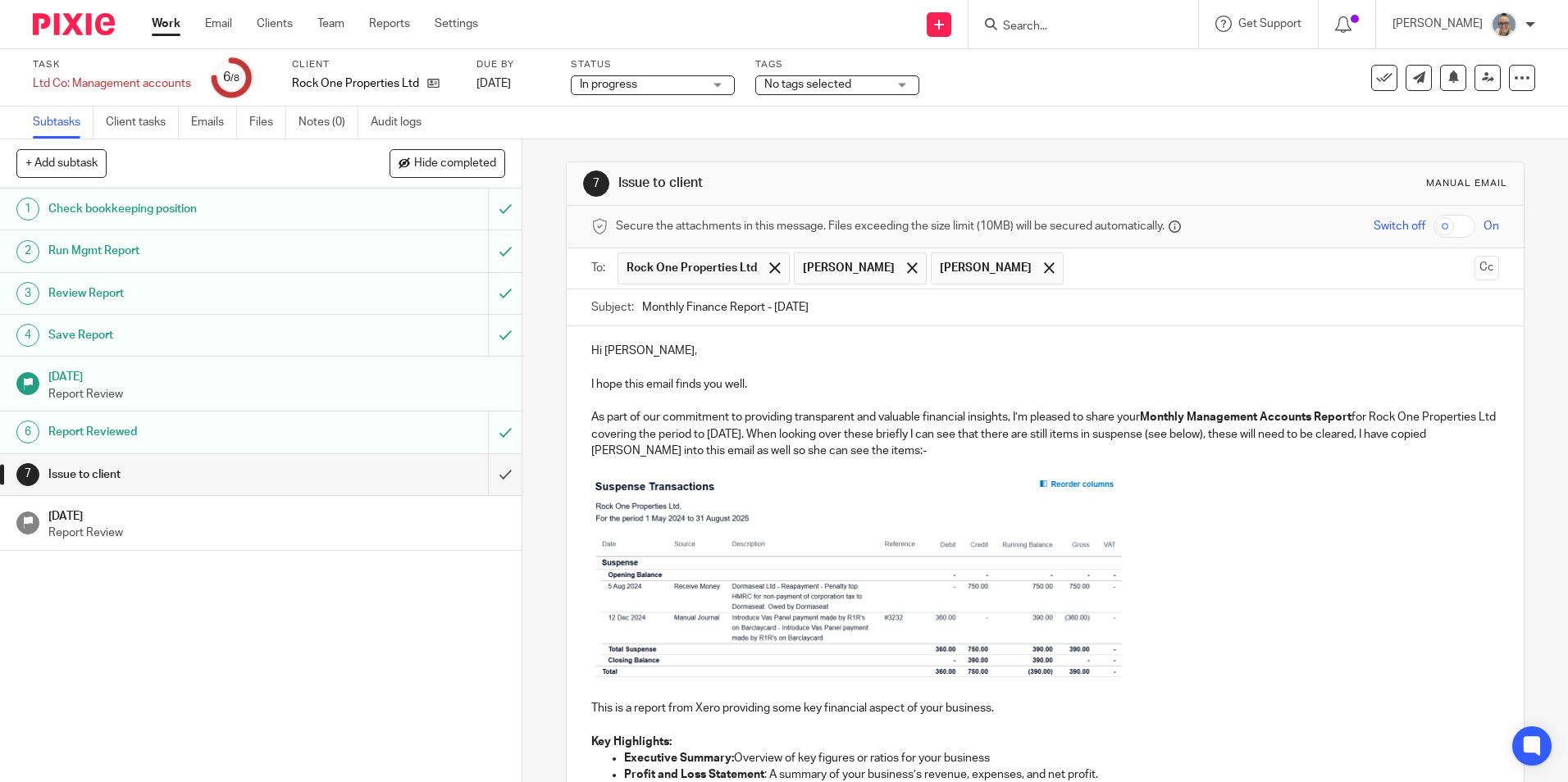
scroll to position [0, 0]
click at [911, 449] on p "As part of our commitment to providing transparent and valuable financial insig…" at bounding box center [1045, 436] width 907 height 50
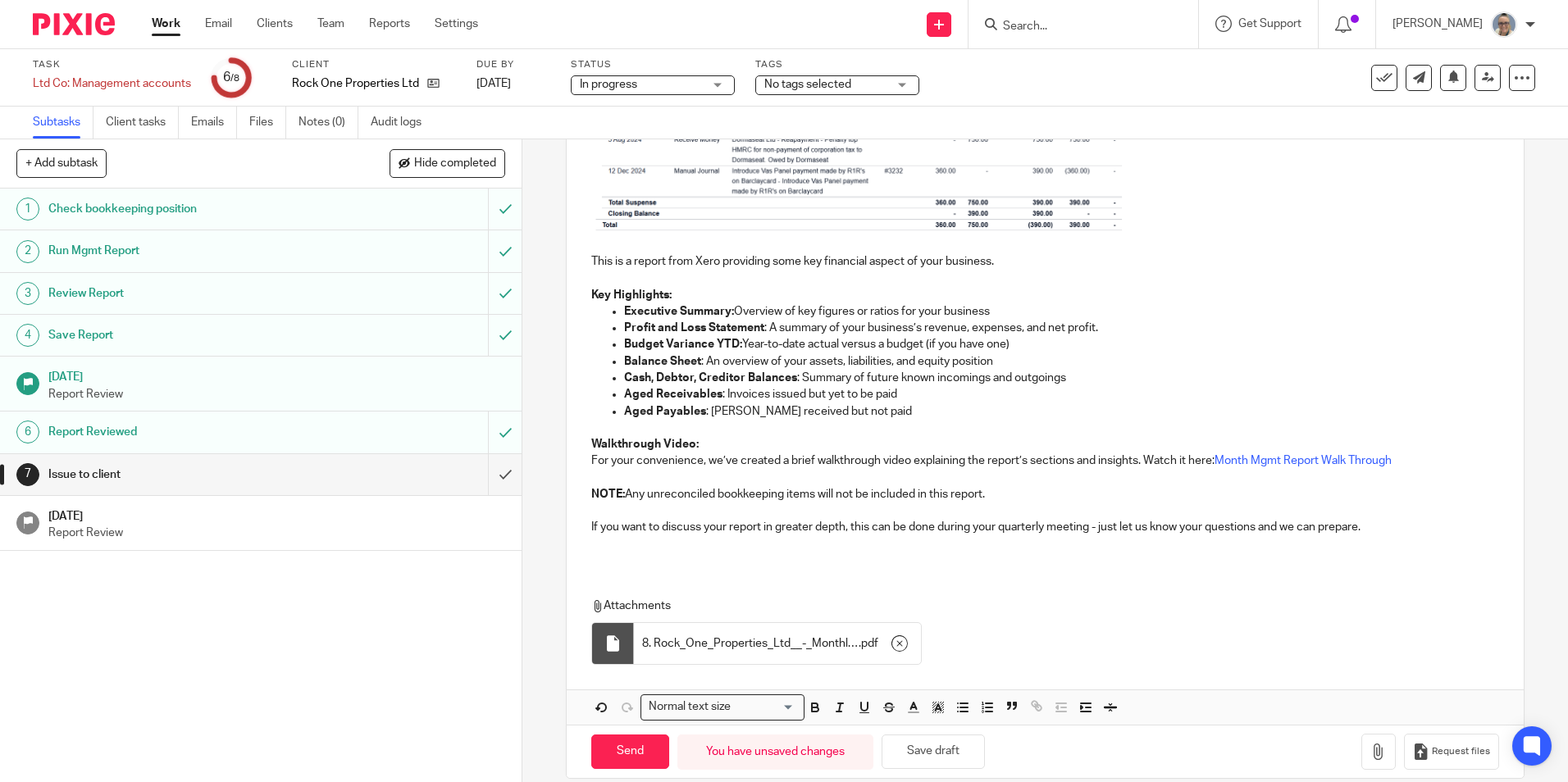
scroll to position [472, 0]
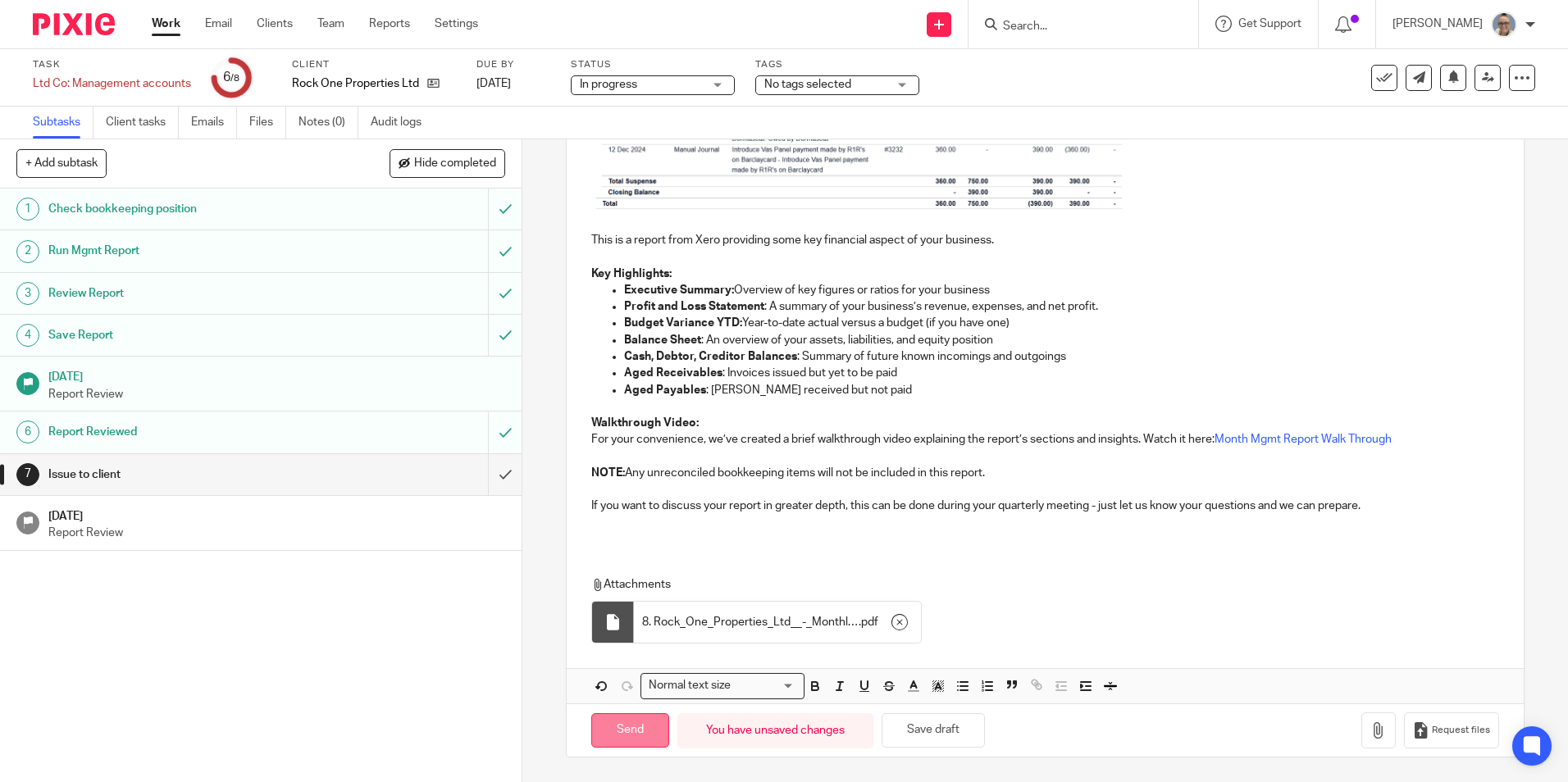
click at [625, 732] on input "Send" at bounding box center [630, 731] width 78 height 36
type input "Sent"
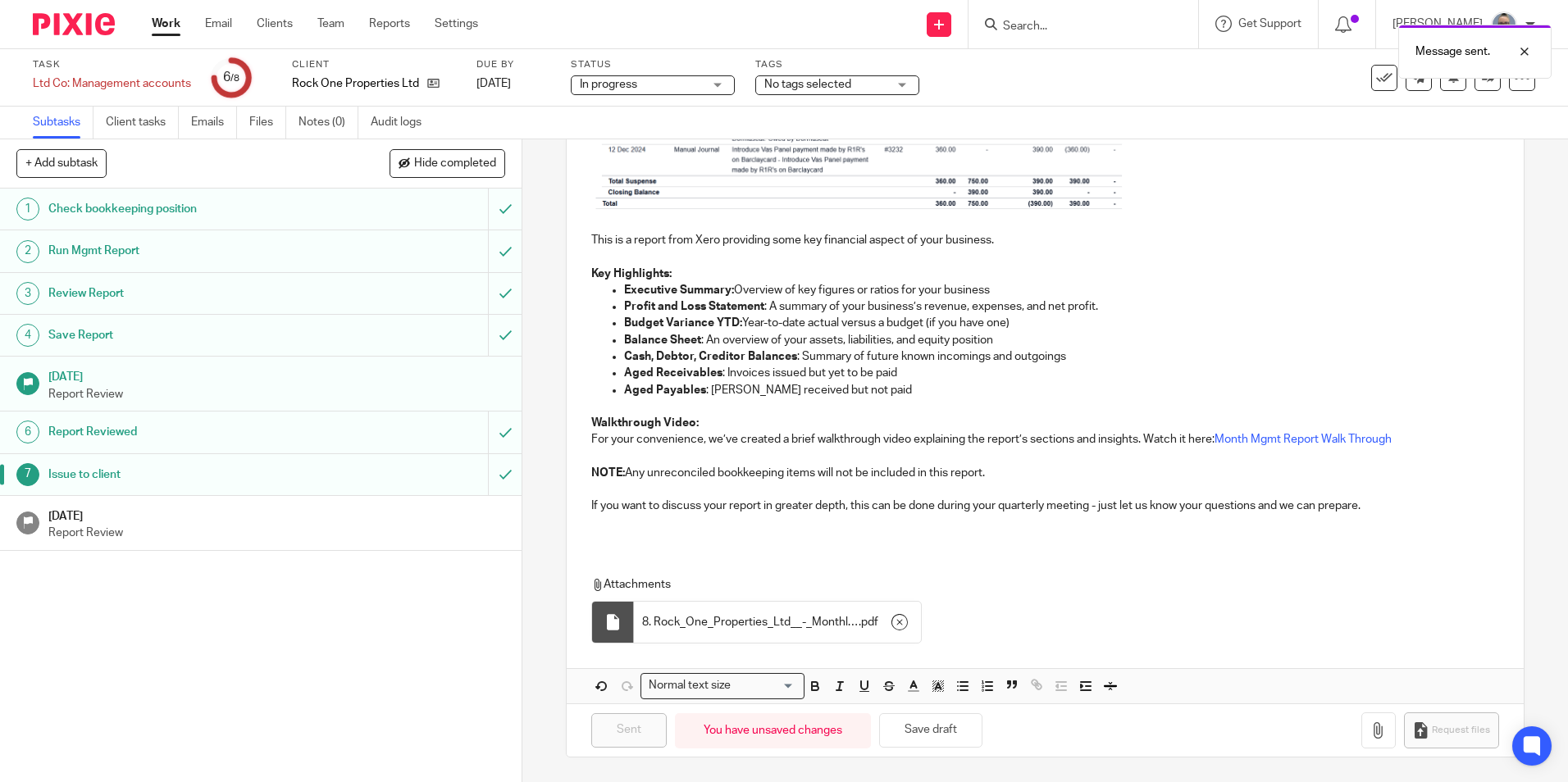
click at [240, 494] on link "7 Issue to client" at bounding box center [244, 475] width 488 height 41
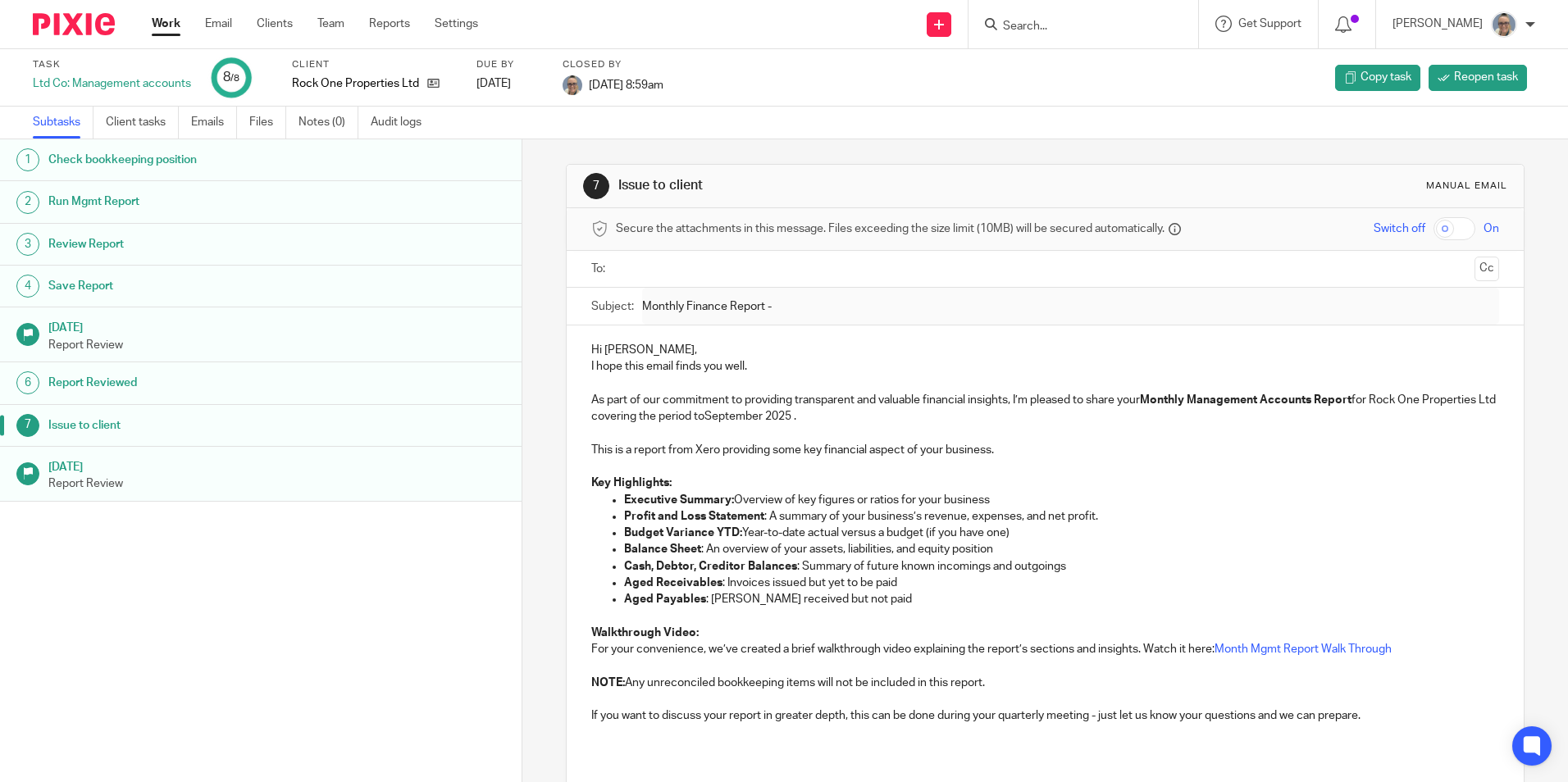
click at [153, 24] on link "Work" at bounding box center [167, 23] width 29 height 16
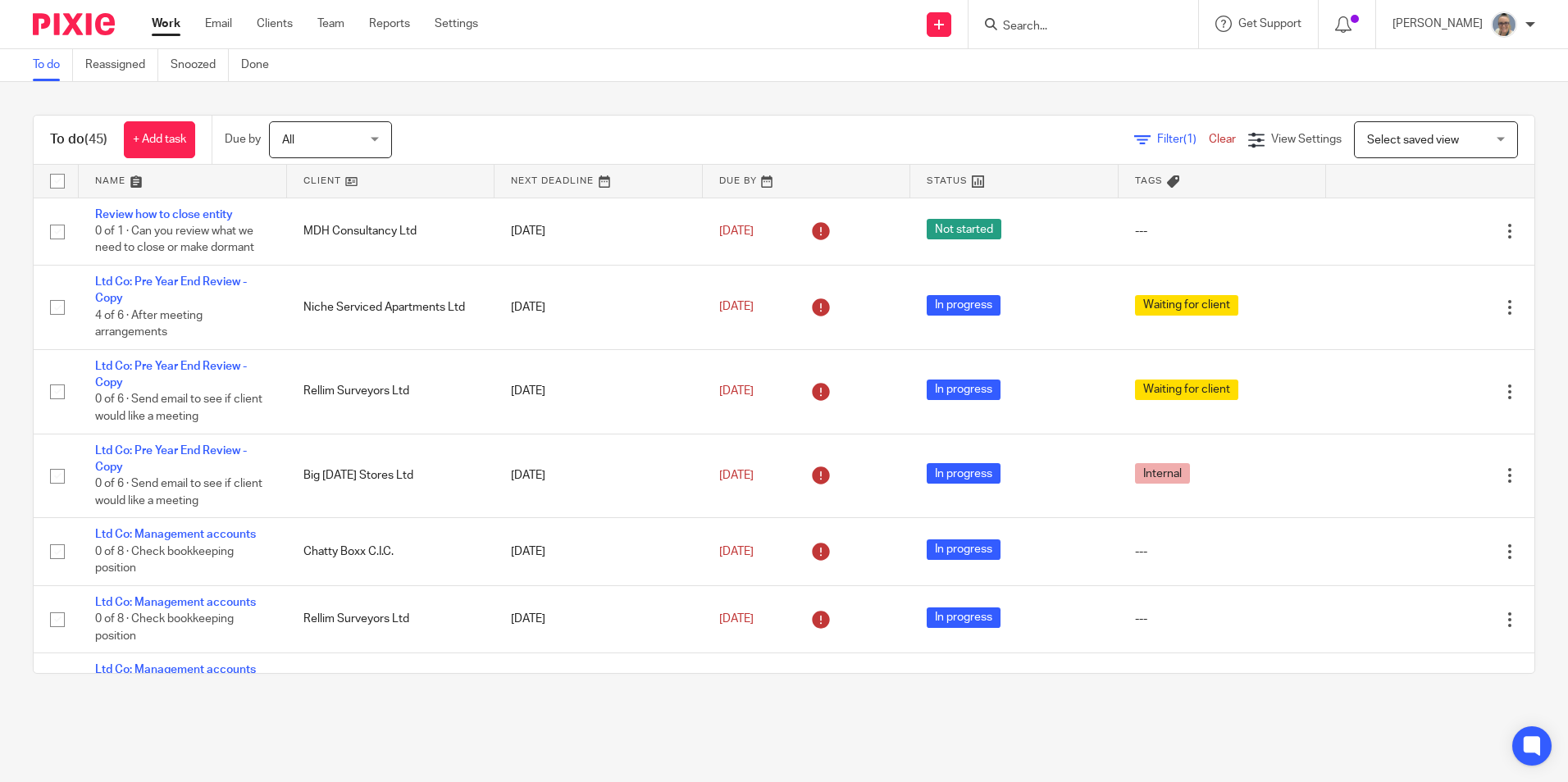
click at [576, 180] on link at bounding box center [598, 181] width 208 height 33
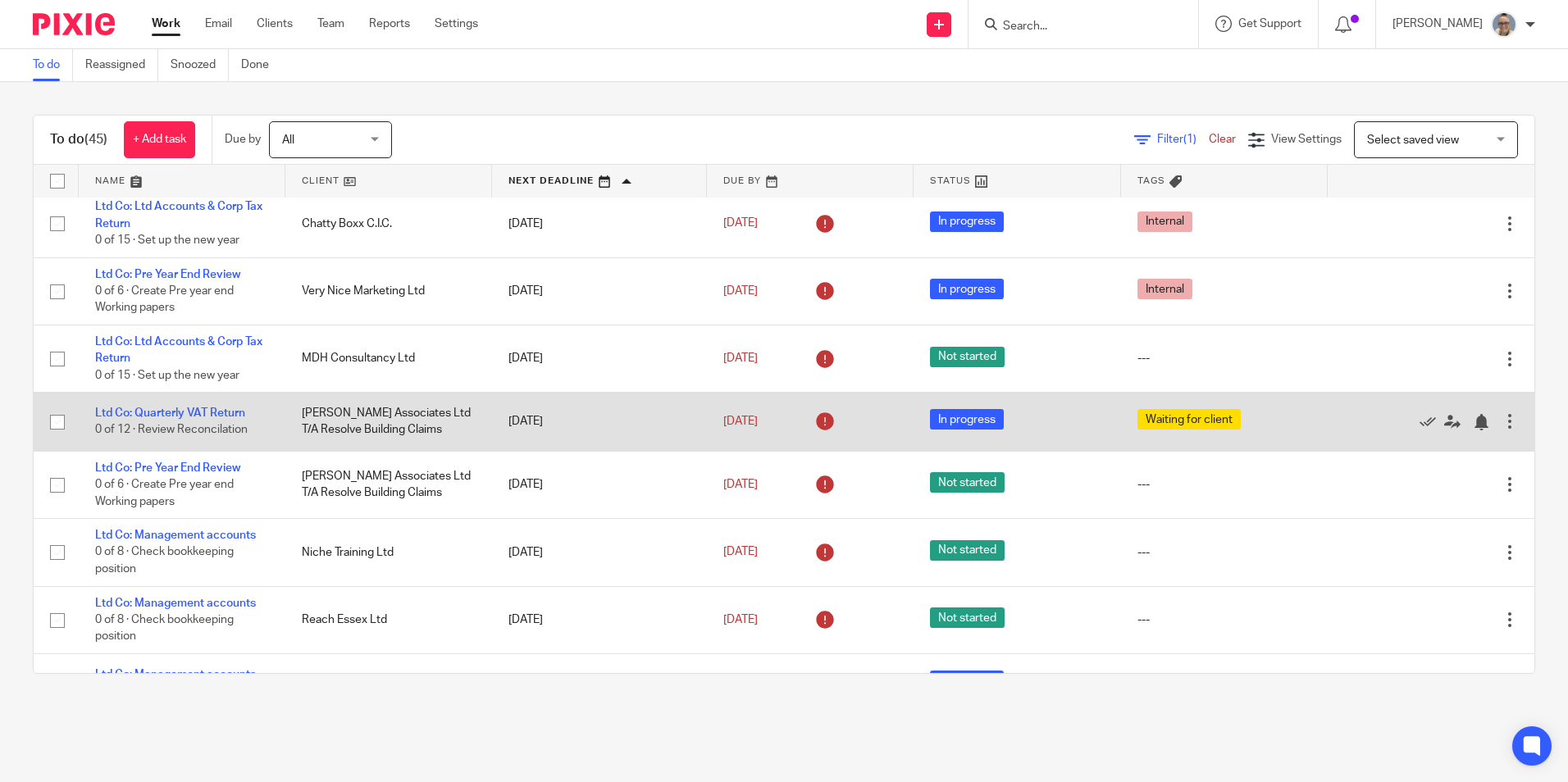
scroll to position [410, 0]
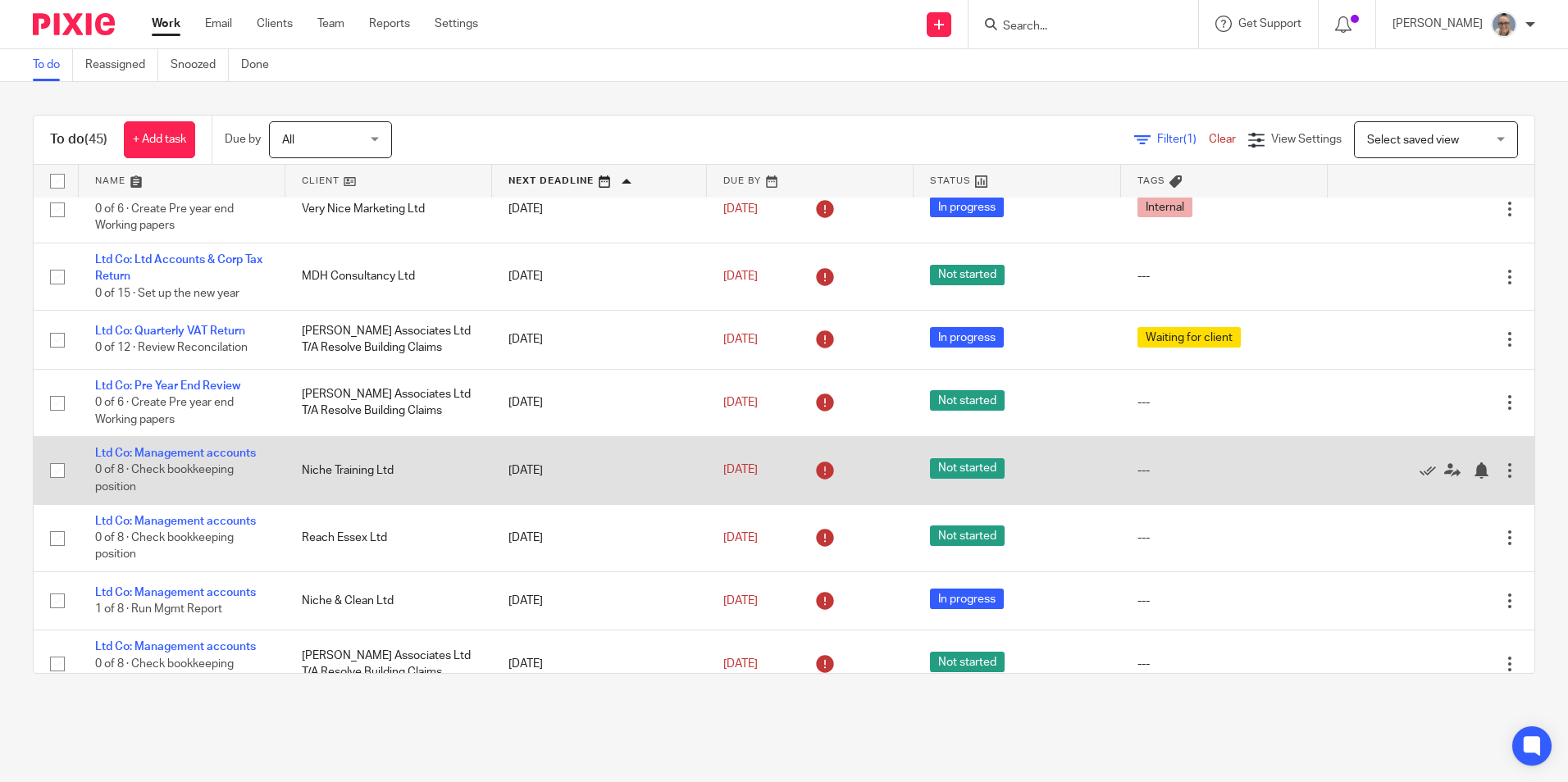
click at [1488, 462] on td "Edit task Delete" at bounding box center [1431, 471] width 207 height 67
click at [1502, 462] on div at bounding box center [1509, 470] width 16 height 16
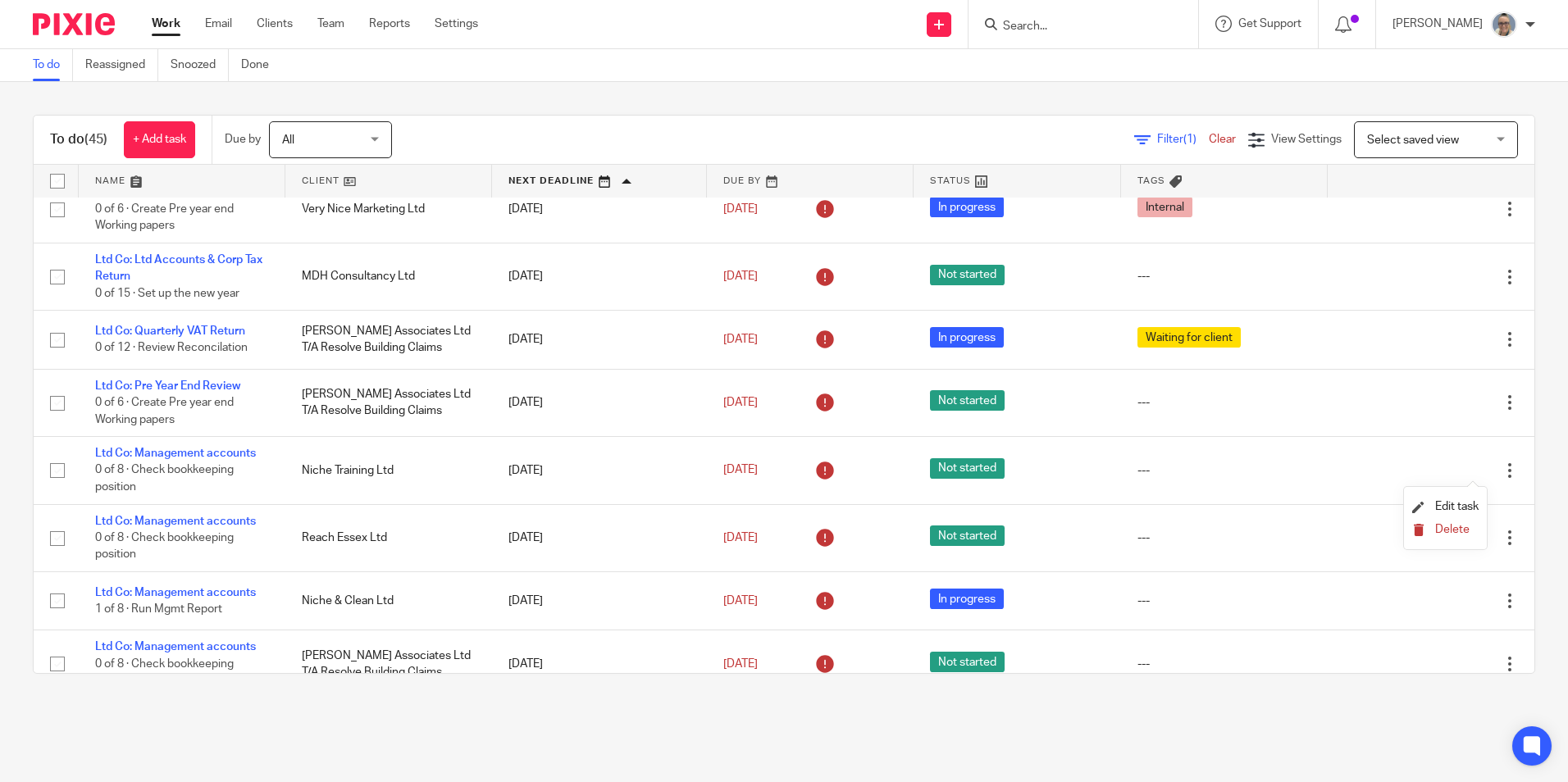
click at [1448, 526] on span "Delete" at bounding box center [1452, 530] width 35 height 12
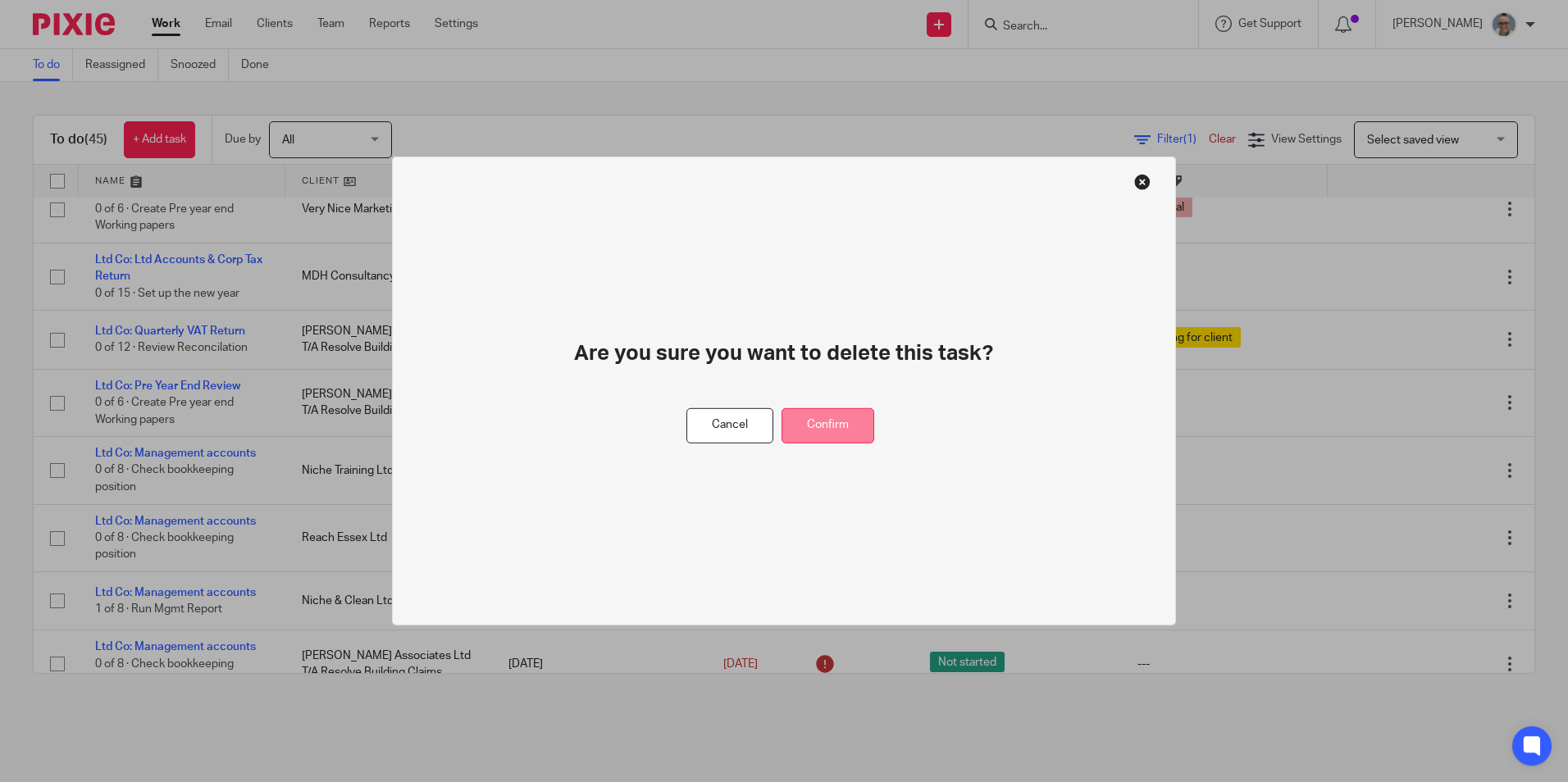
click at [842, 429] on button "Confirm" at bounding box center [827, 426] width 92 height 36
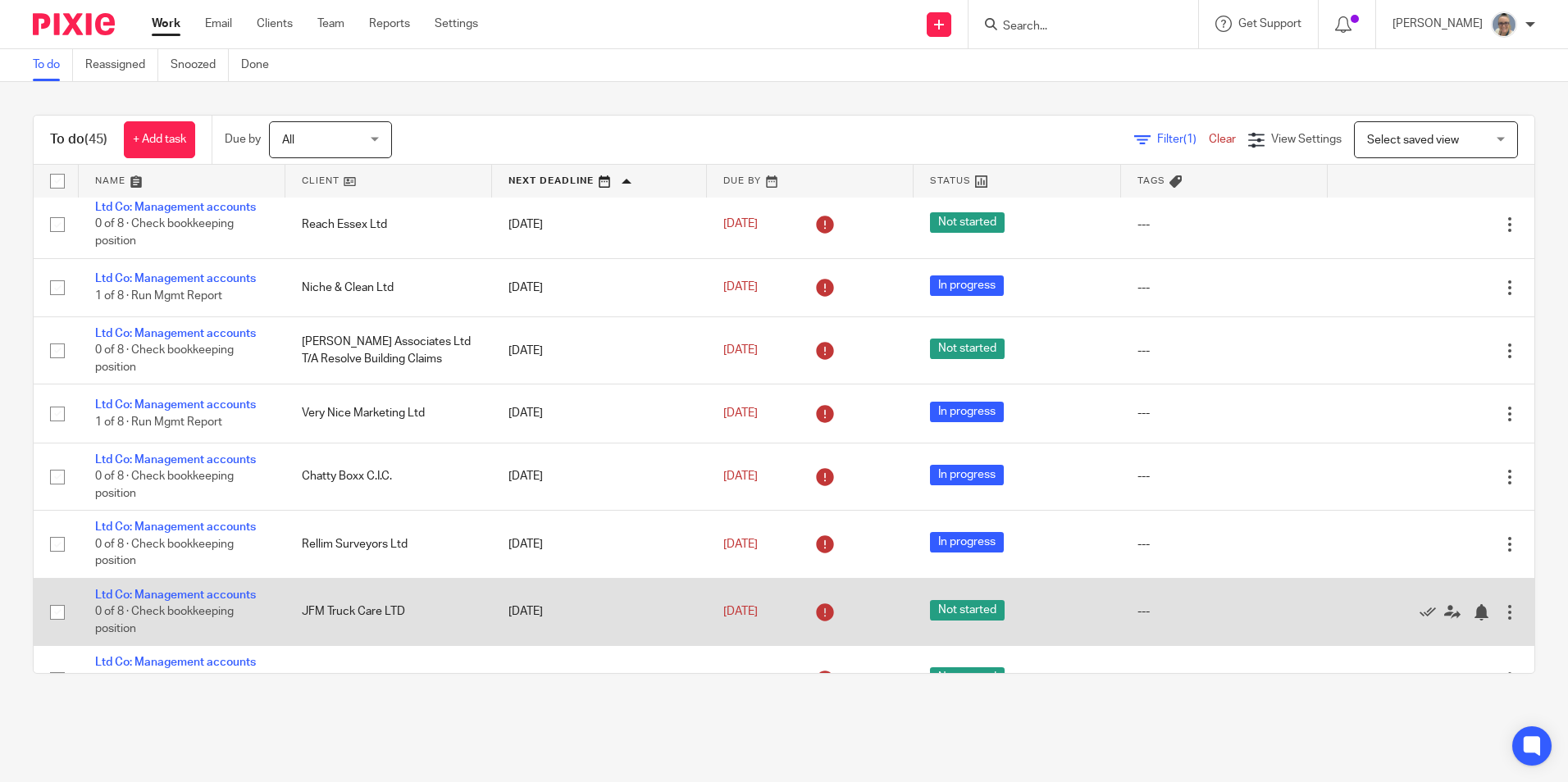
scroll to position [574, 0]
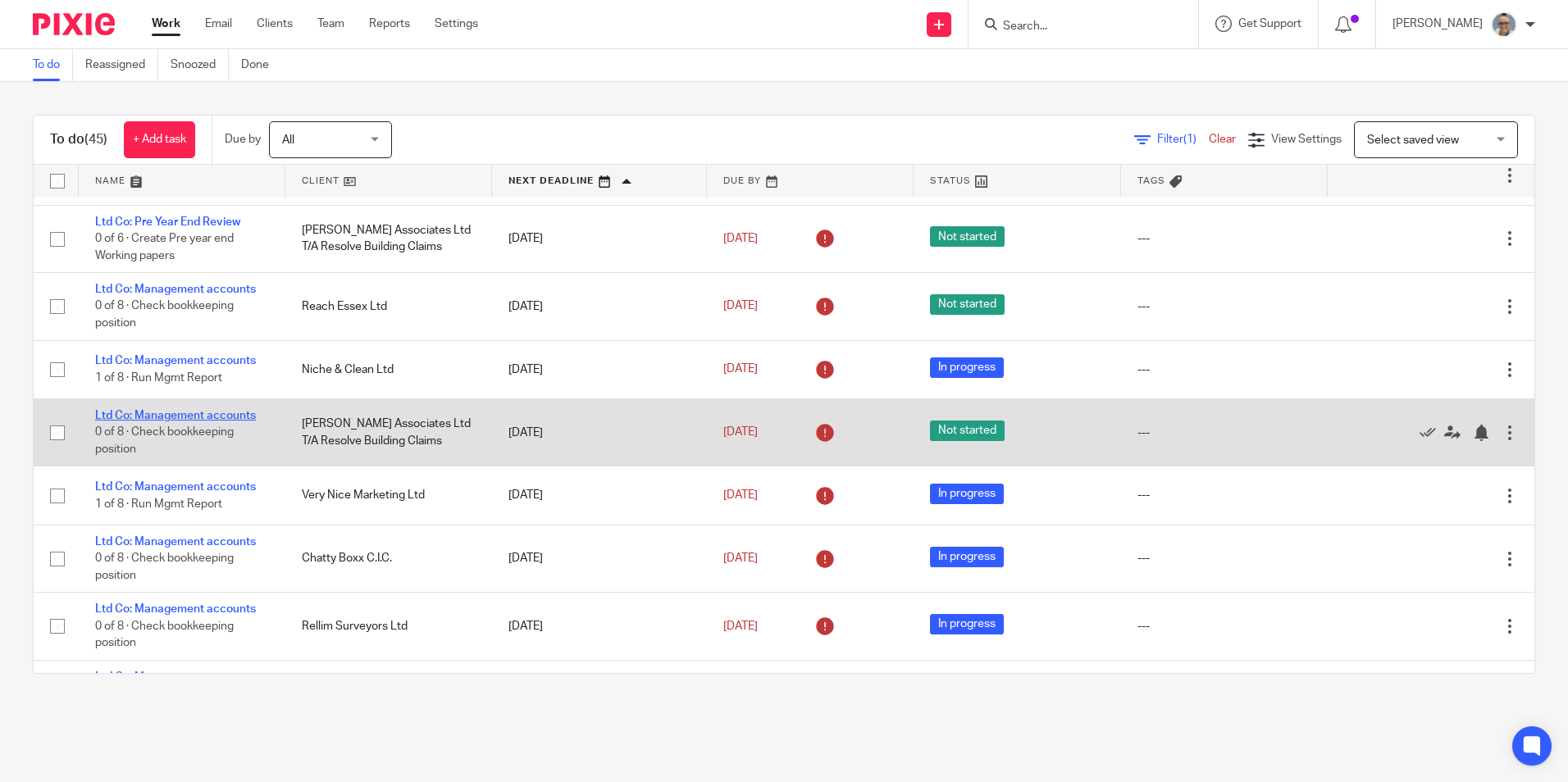
click at [185, 413] on link "Ltd Co: Management accounts" at bounding box center [175, 416] width 161 height 12
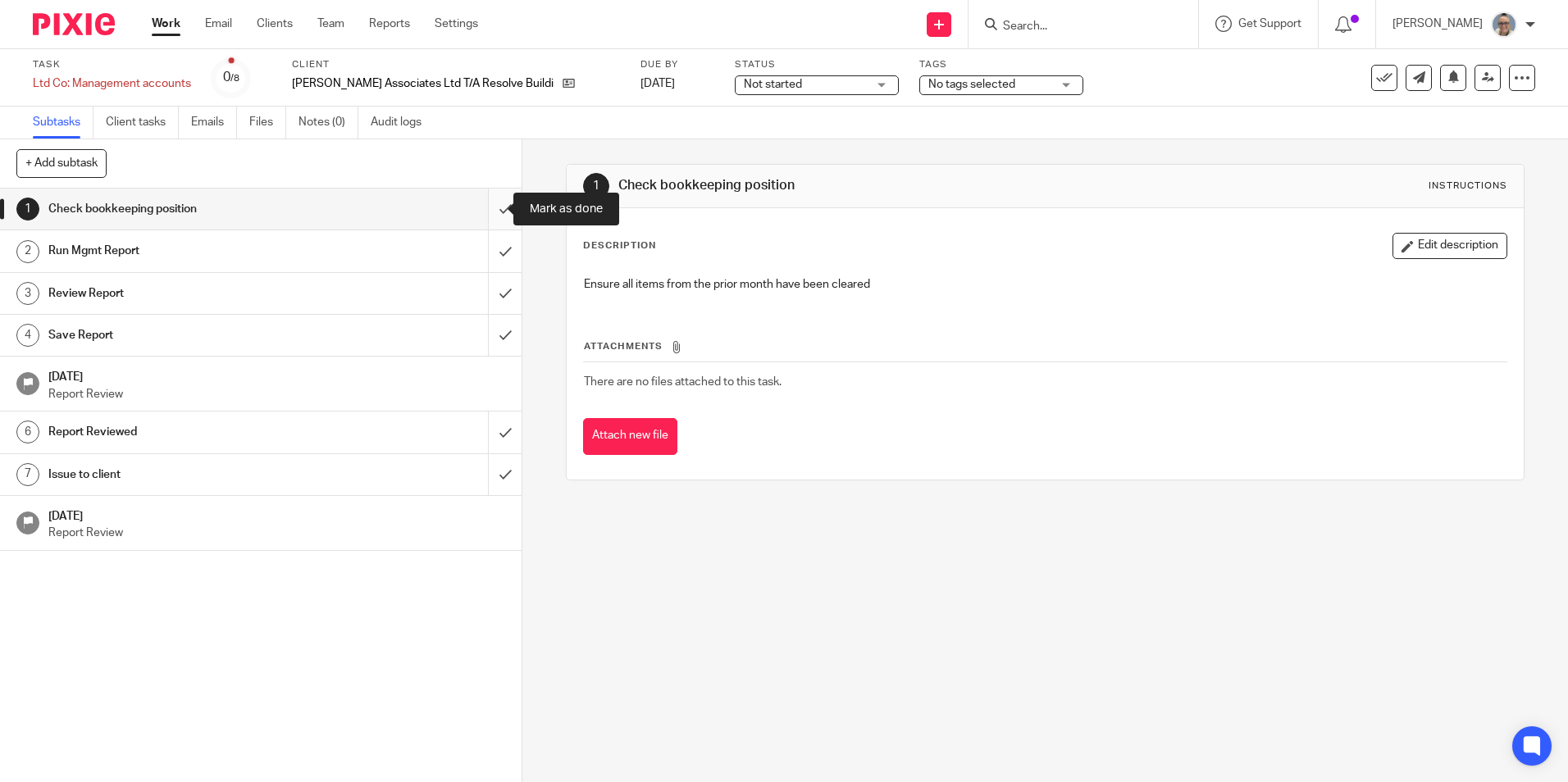
click at [500, 213] on input "submit" at bounding box center [261, 209] width 522 height 41
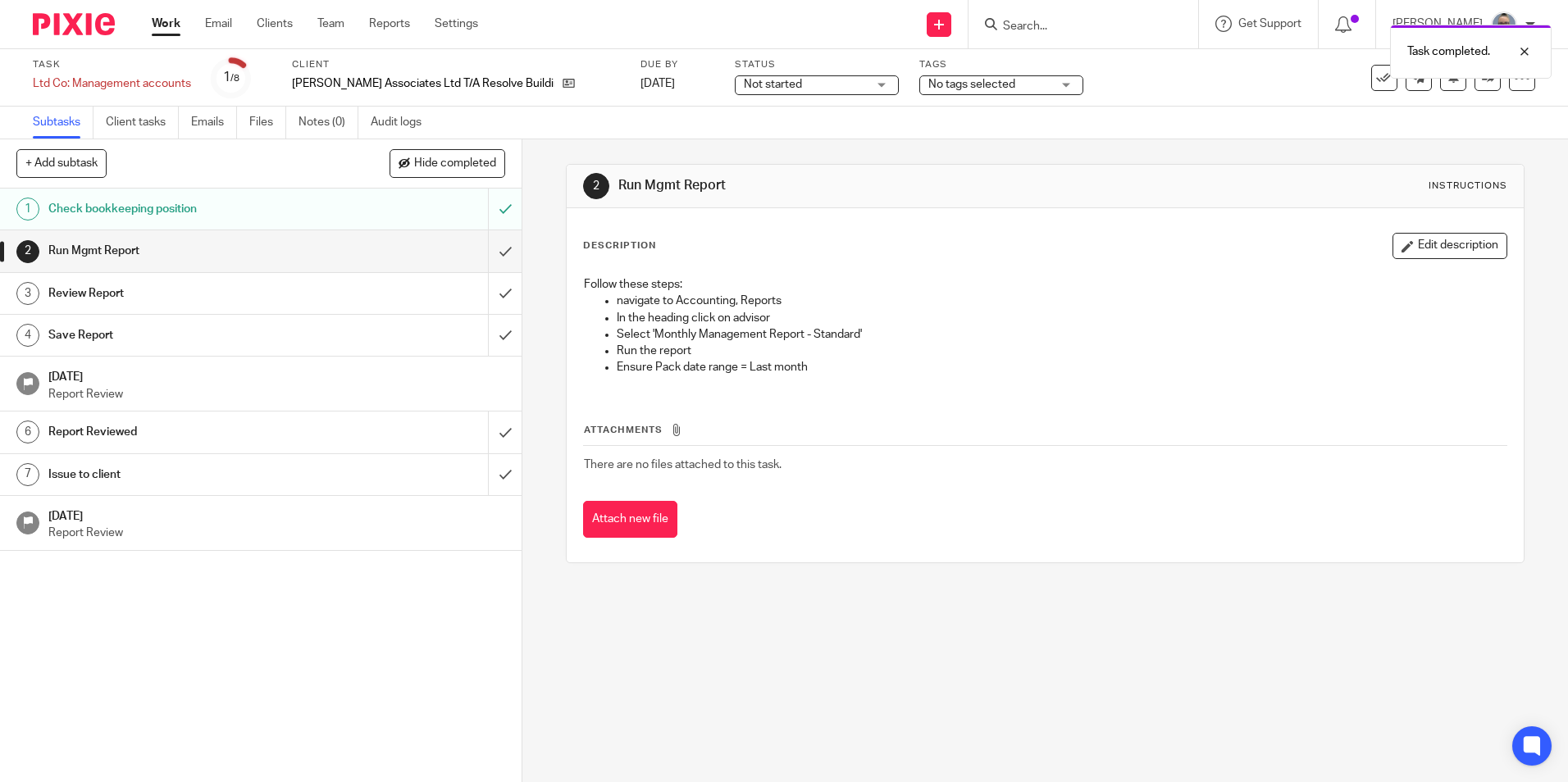
click at [778, 86] on span "Not started" at bounding box center [772, 85] width 58 height 12
click at [764, 135] on li "In progress" at bounding box center [796, 144] width 163 height 34
click at [488, 249] on input "submit" at bounding box center [261, 250] width 522 height 41
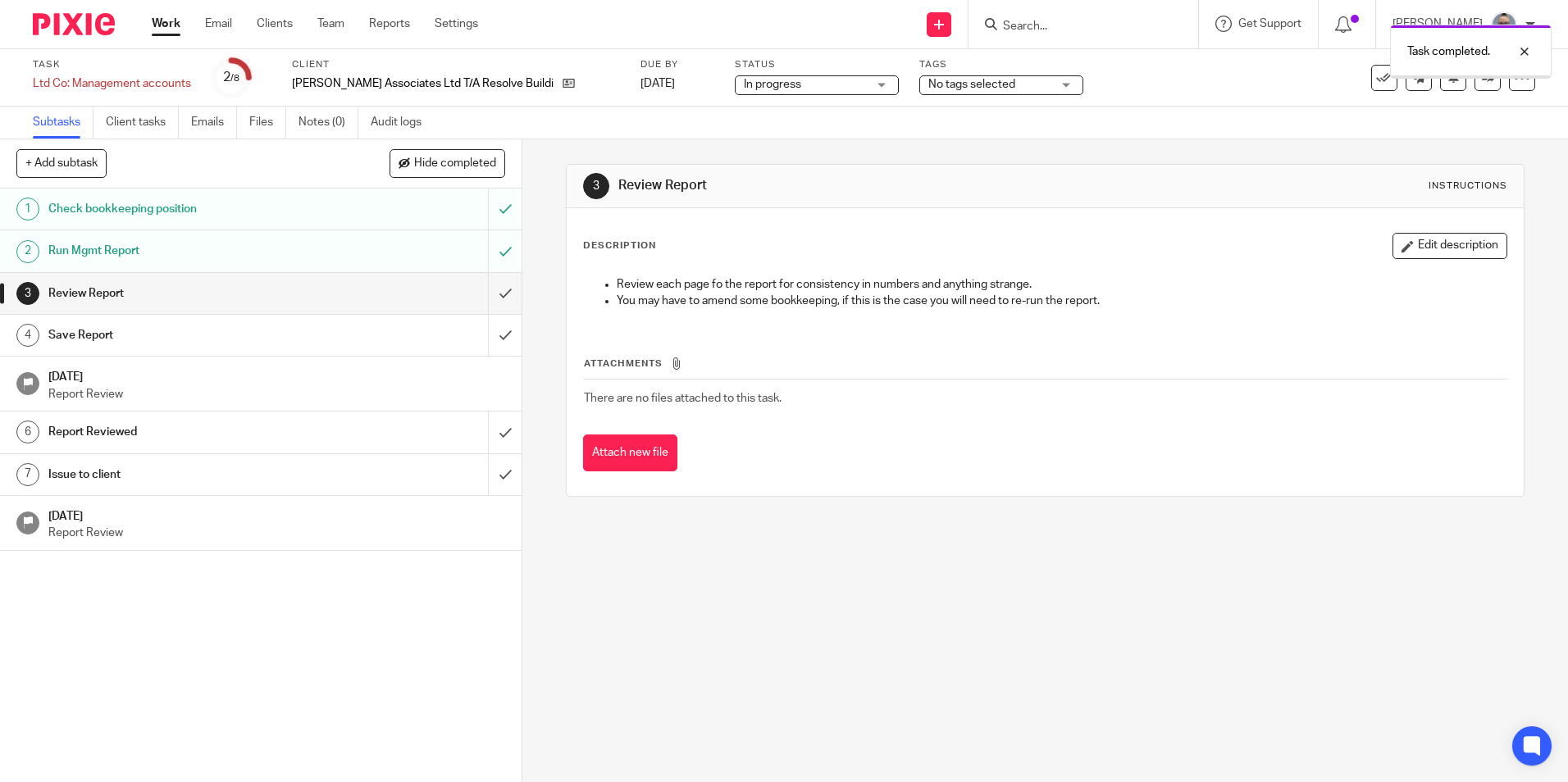
click at [493, 302] on input "submit" at bounding box center [261, 294] width 522 height 41
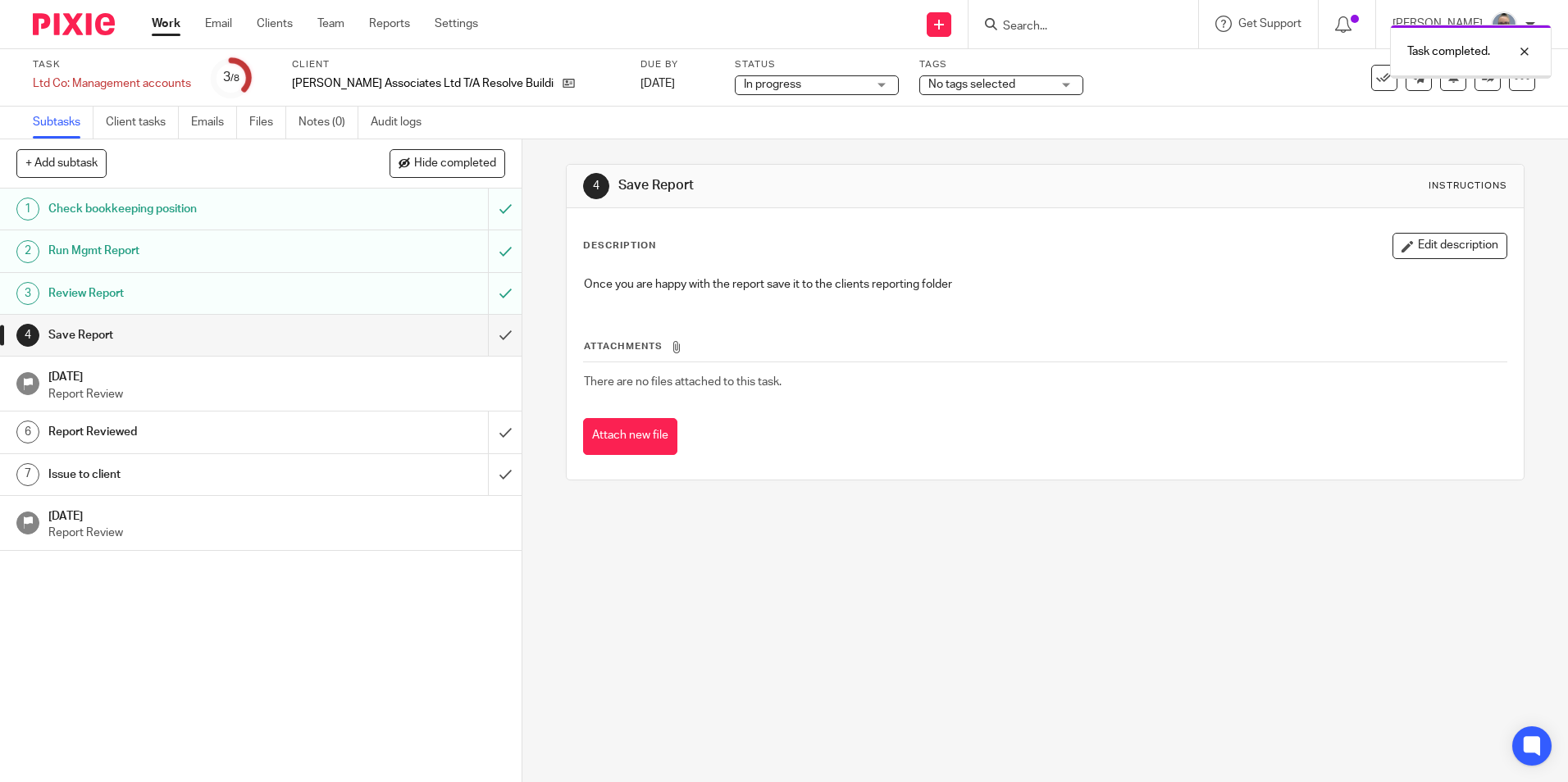
click at [479, 339] on input "submit" at bounding box center [261, 335] width 522 height 41
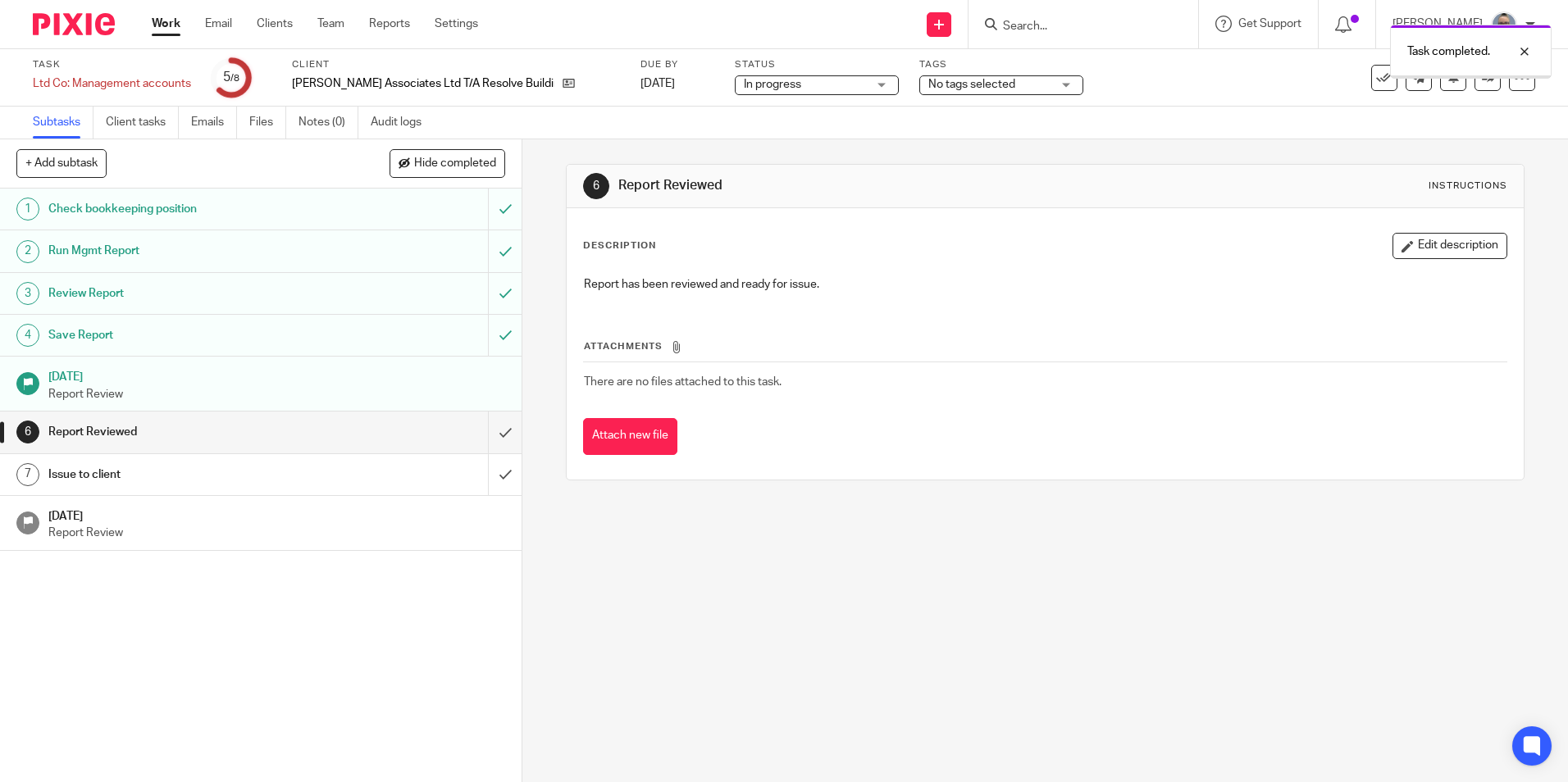
click at [480, 430] on input "submit" at bounding box center [261, 431] width 522 height 41
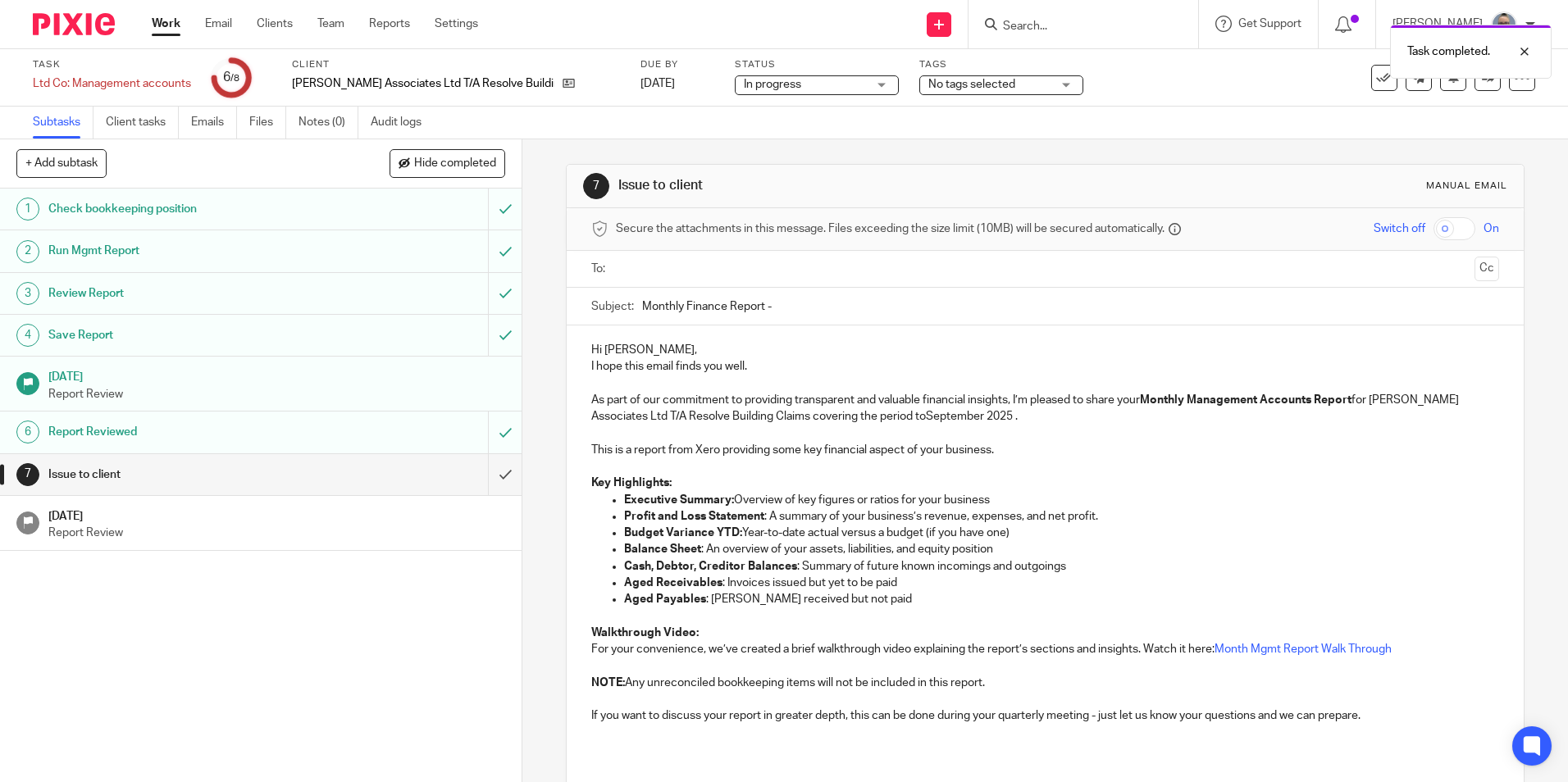
click at [673, 256] on ul at bounding box center [1045, 270] width 856 height 27
drag, startPoint x: 671, startPoint y: 263, endPoint x: 671, endPoint y: 274, distance: 11.0
click at [671, 266] on input "text" at bounding box center [1044, 270] width 846 height 19
click at [876, 309] on input "Monthly Finance Report -" at bounding box center [1070, 310] width 856 height 37
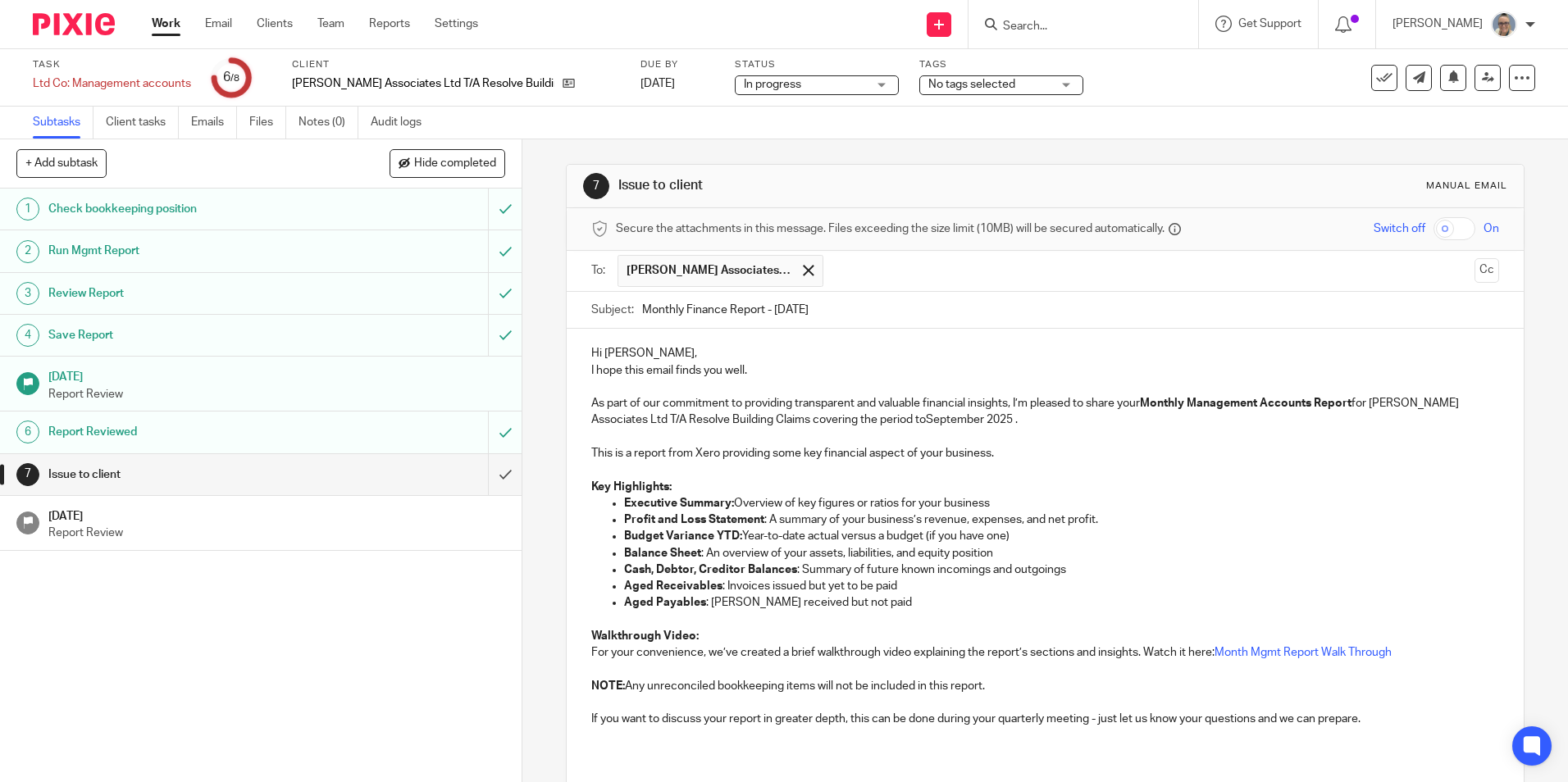
type input "Monthly Finance Report - Aug 25"
click at [734, 352] on p "Hi Leah," at bounding box center [1045, 352] width 907 height 16
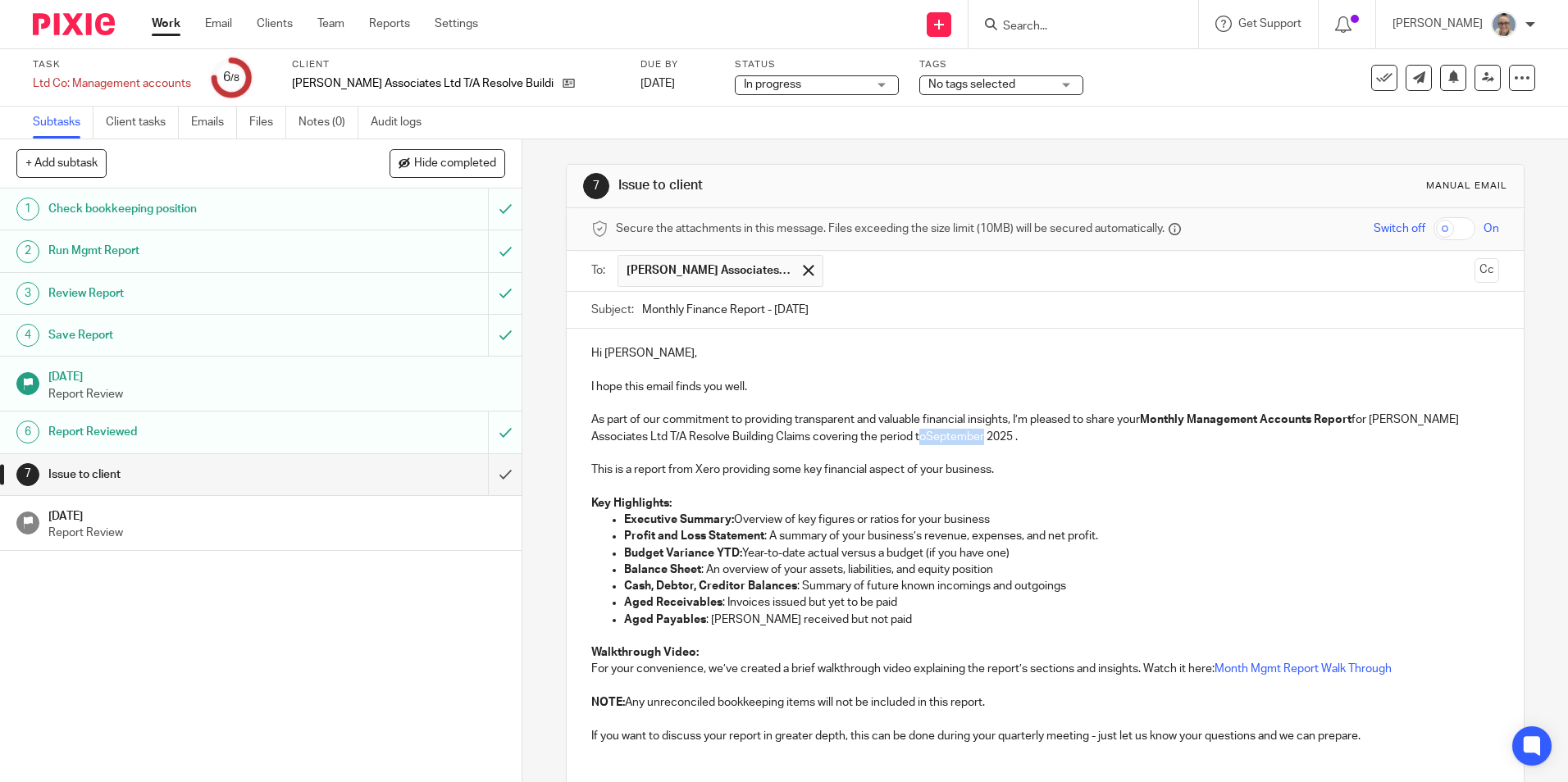
drag, startPoint x: 983, startPoint y: 435, endPoint x: 925, endPoint y: 435, distance: 58.0
click at [925, 435] on p "As part of our commitment to providing transparent and valuable financial insig…" at bounding box center [1045, 428] width 907 height 34
click at [833, 481] on p at bounding box center [1045, 486] width 907 height 16
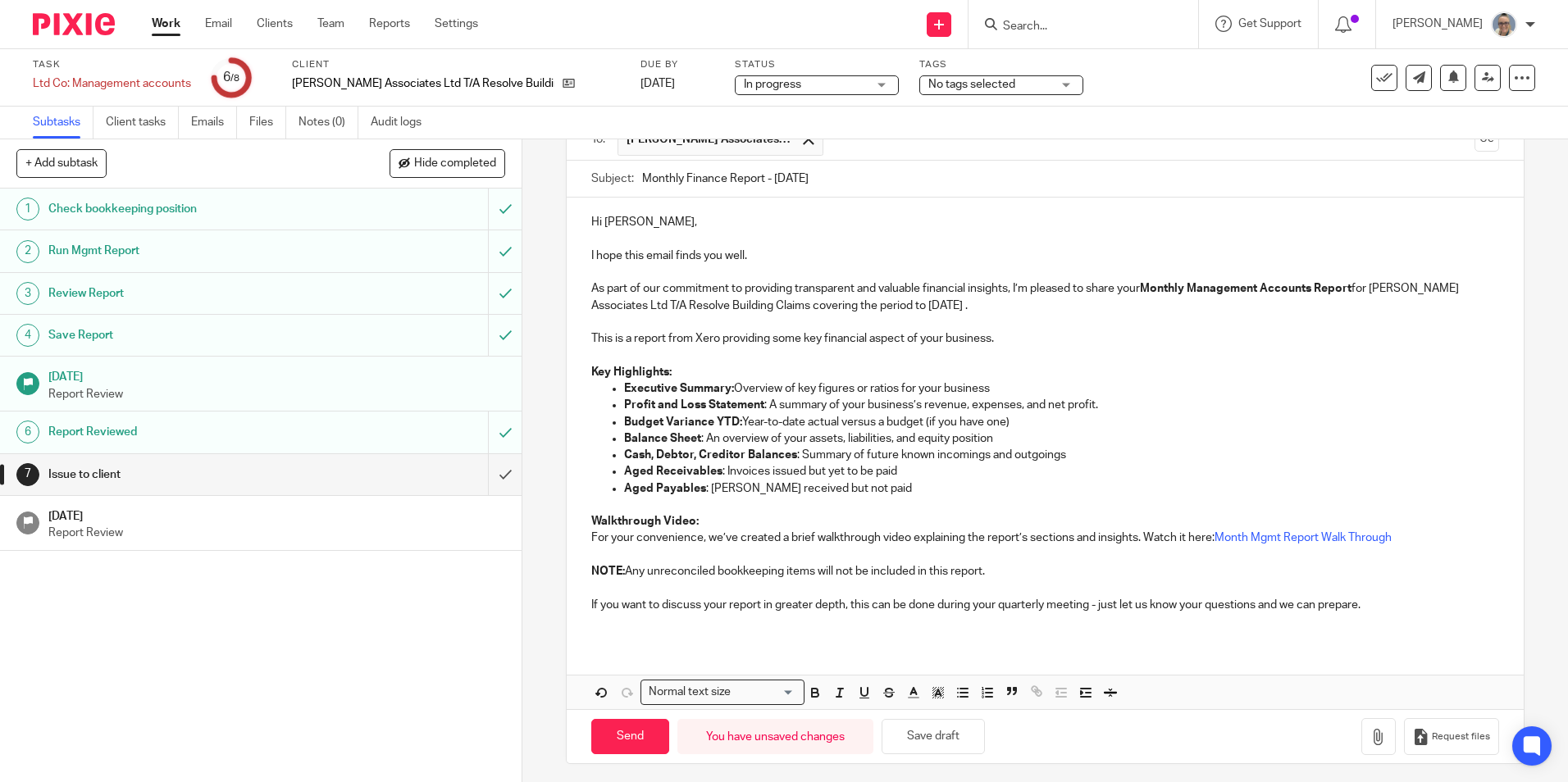
scroll to position [138, 0]
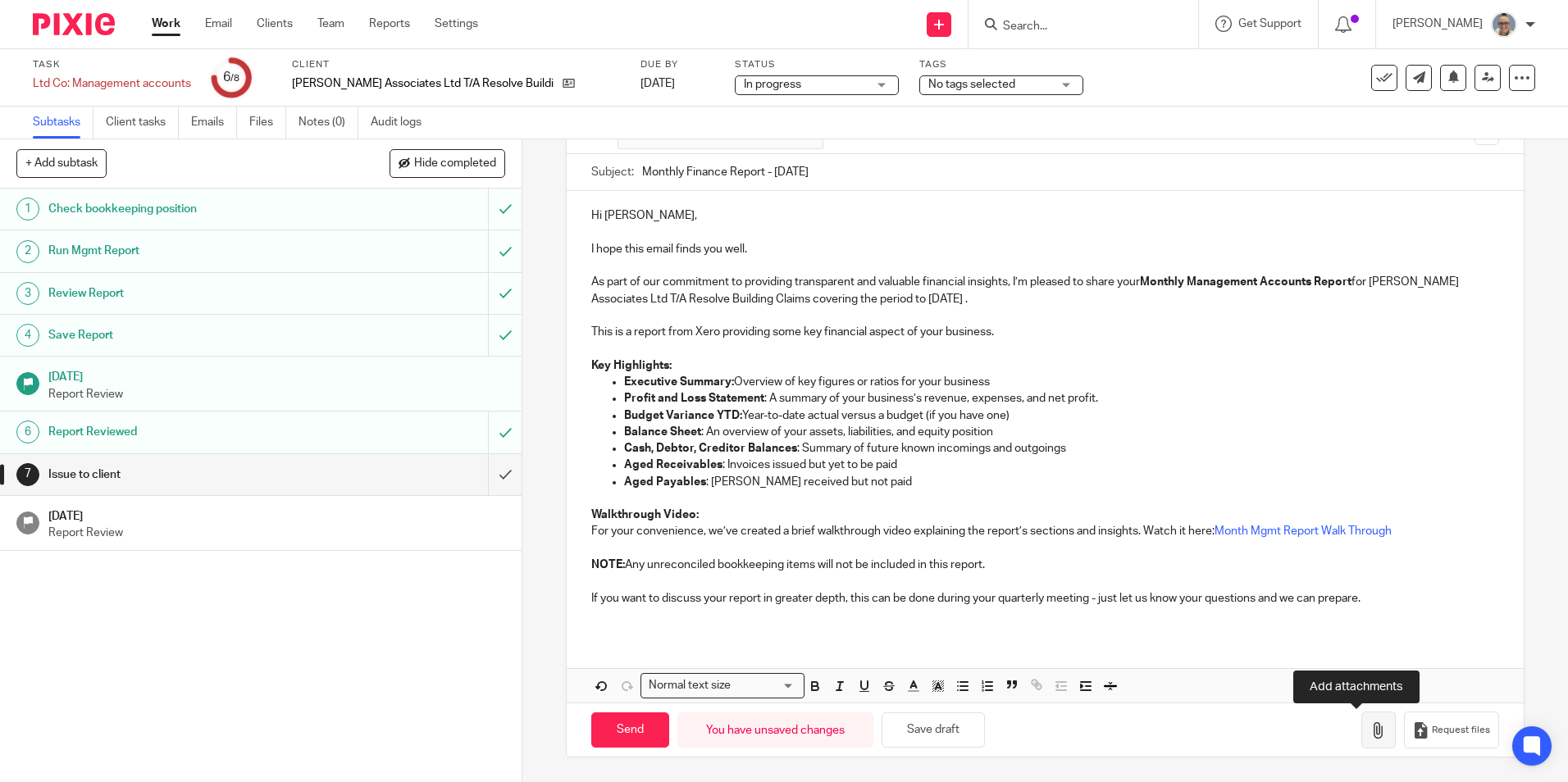
click at [1371, 731] on icon "button" at bounding box center [1378, 730] width 16 height 16
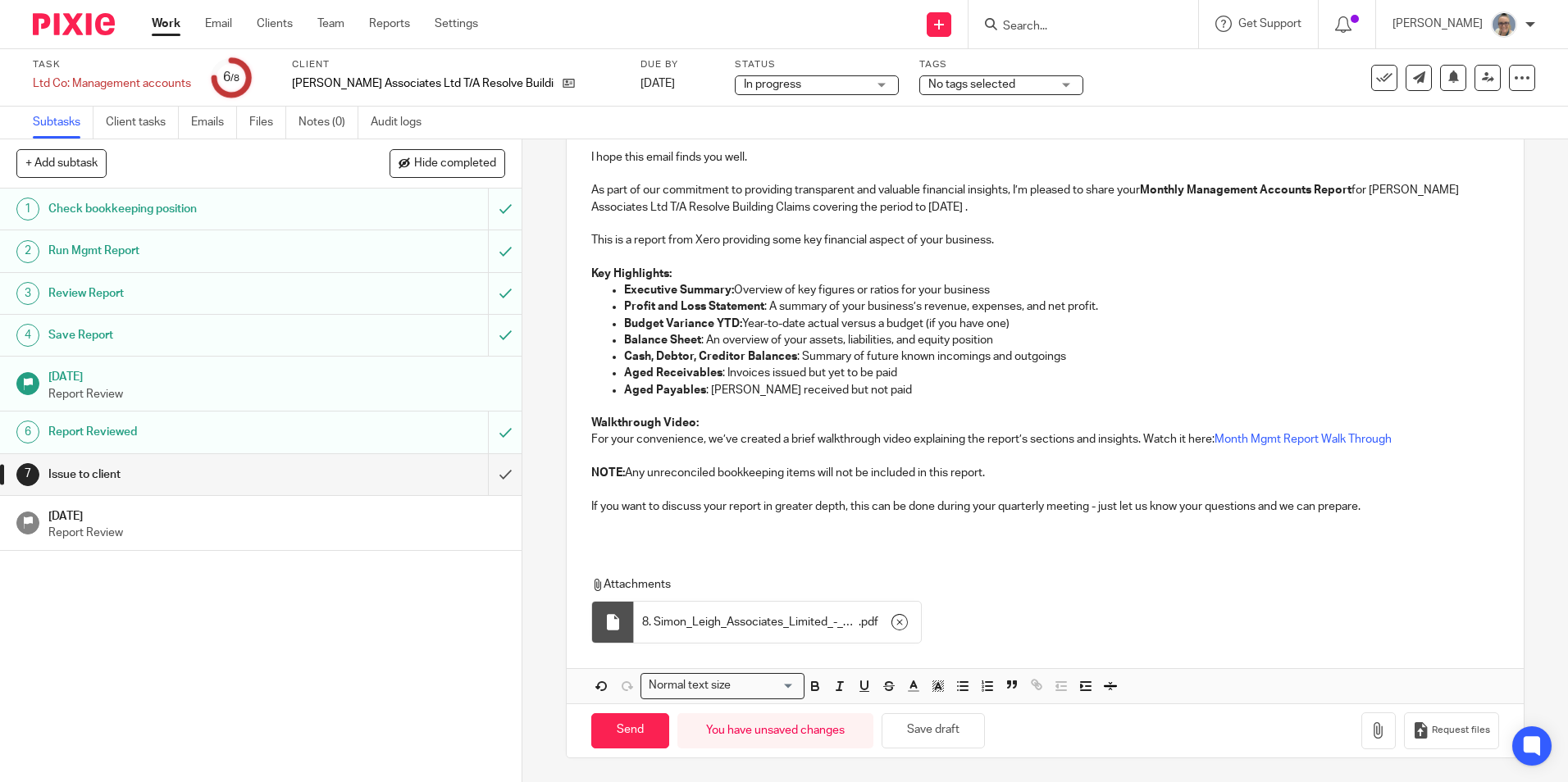
scroll to position [230, 0]
click at [611, 717] on input "Send" at bounding box center [630, 730] width 78 height 36
type input "Sent"
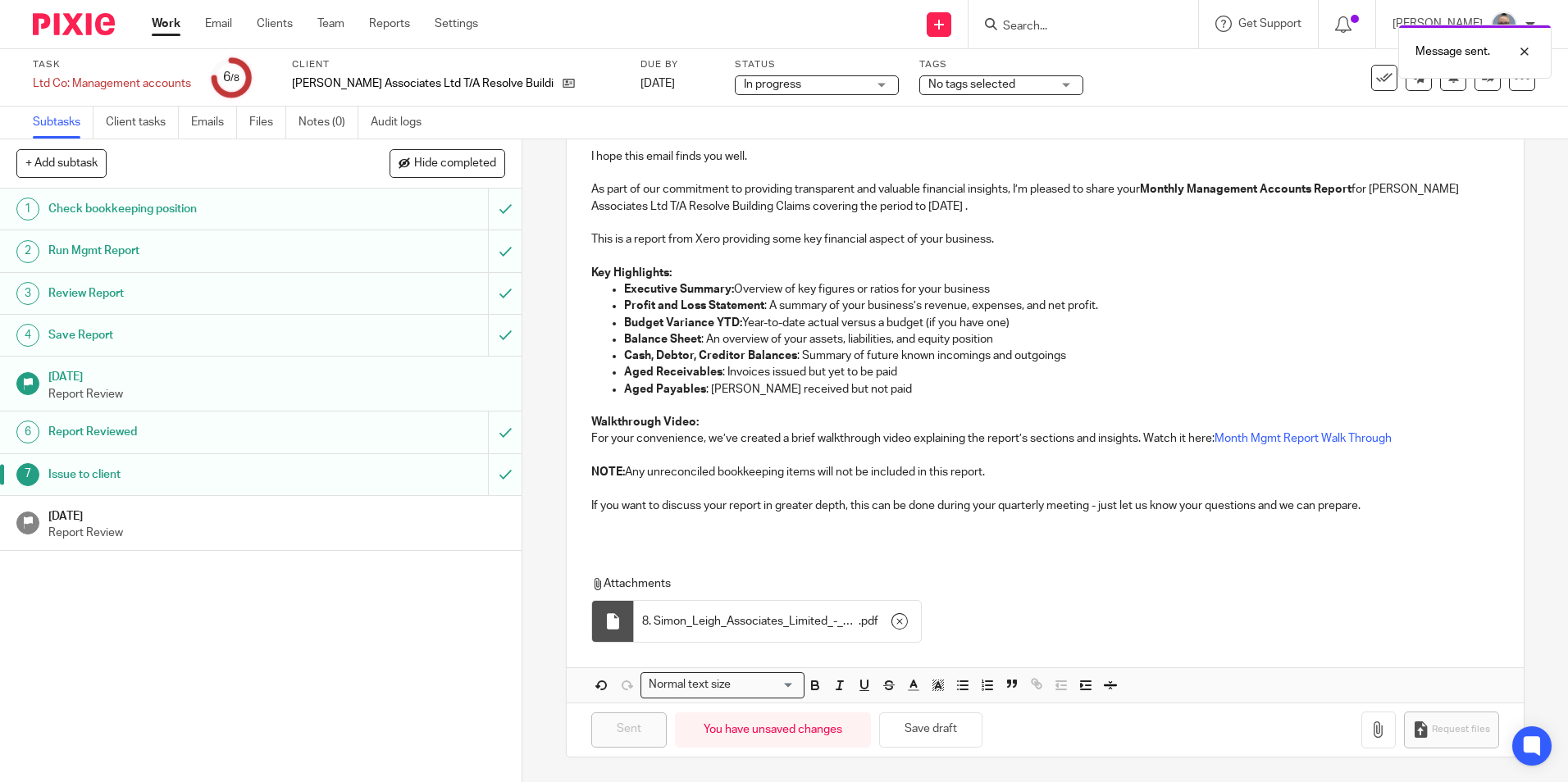
click at [261, 524] on h1 "[DATE]" at bounding box center [276, 514] width 457 height 20
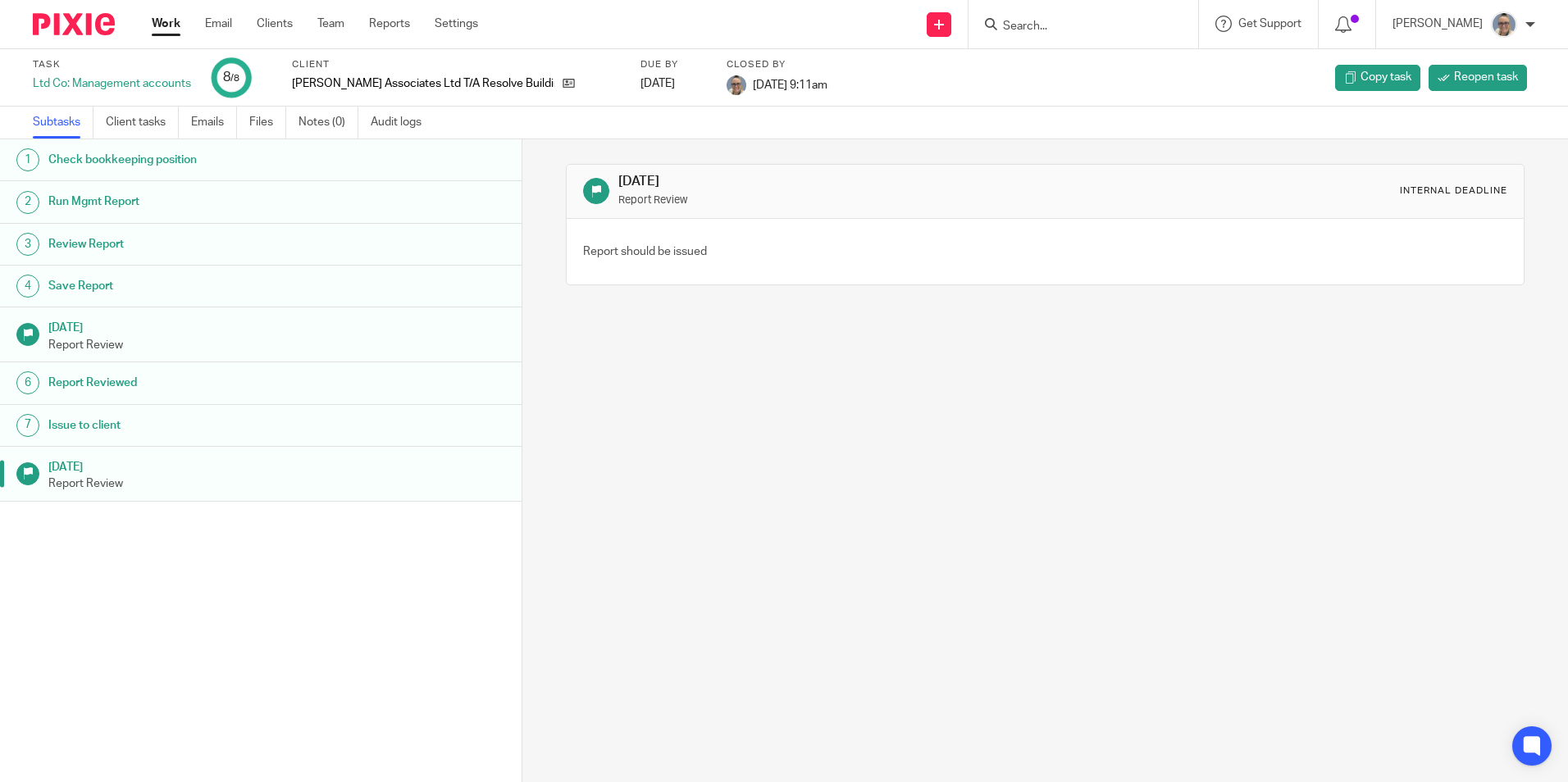
click at [159, 25] on link "Work" at bounding box center [167, 23] width 29 height 16
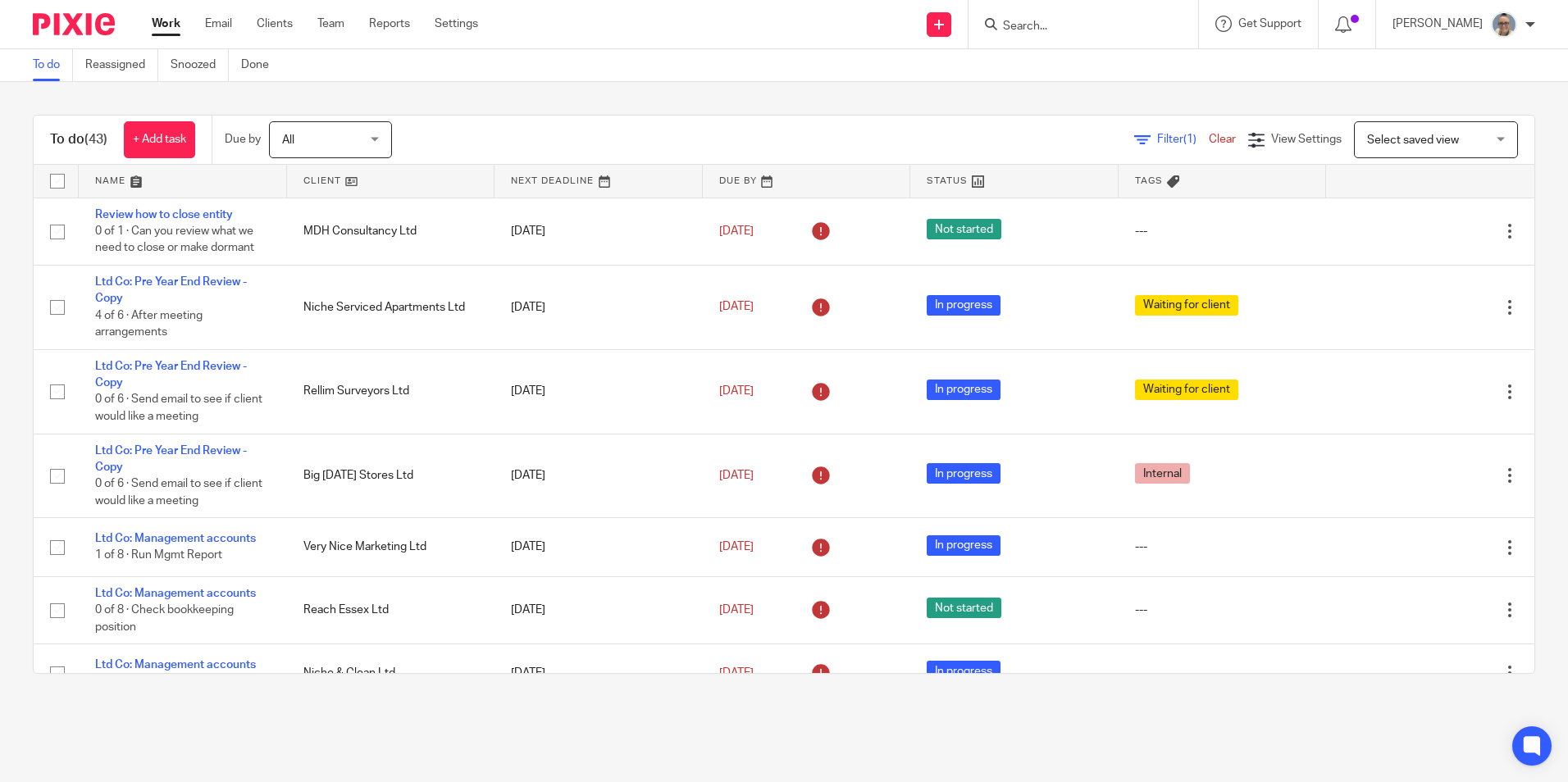
click at [536, 188] on link at bounding box center [598, 181] width 208 height 33
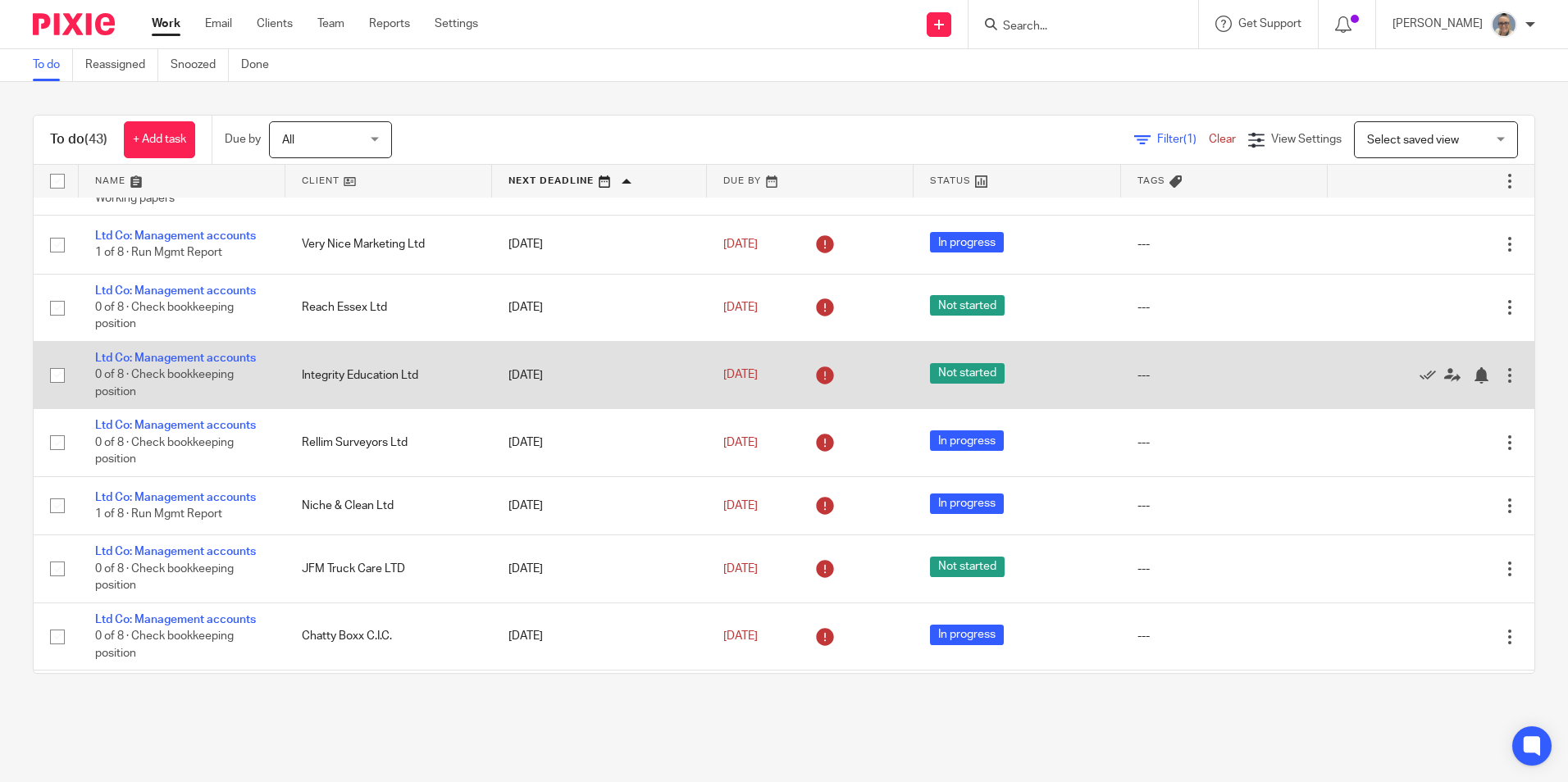
scroll to position [656, 0]
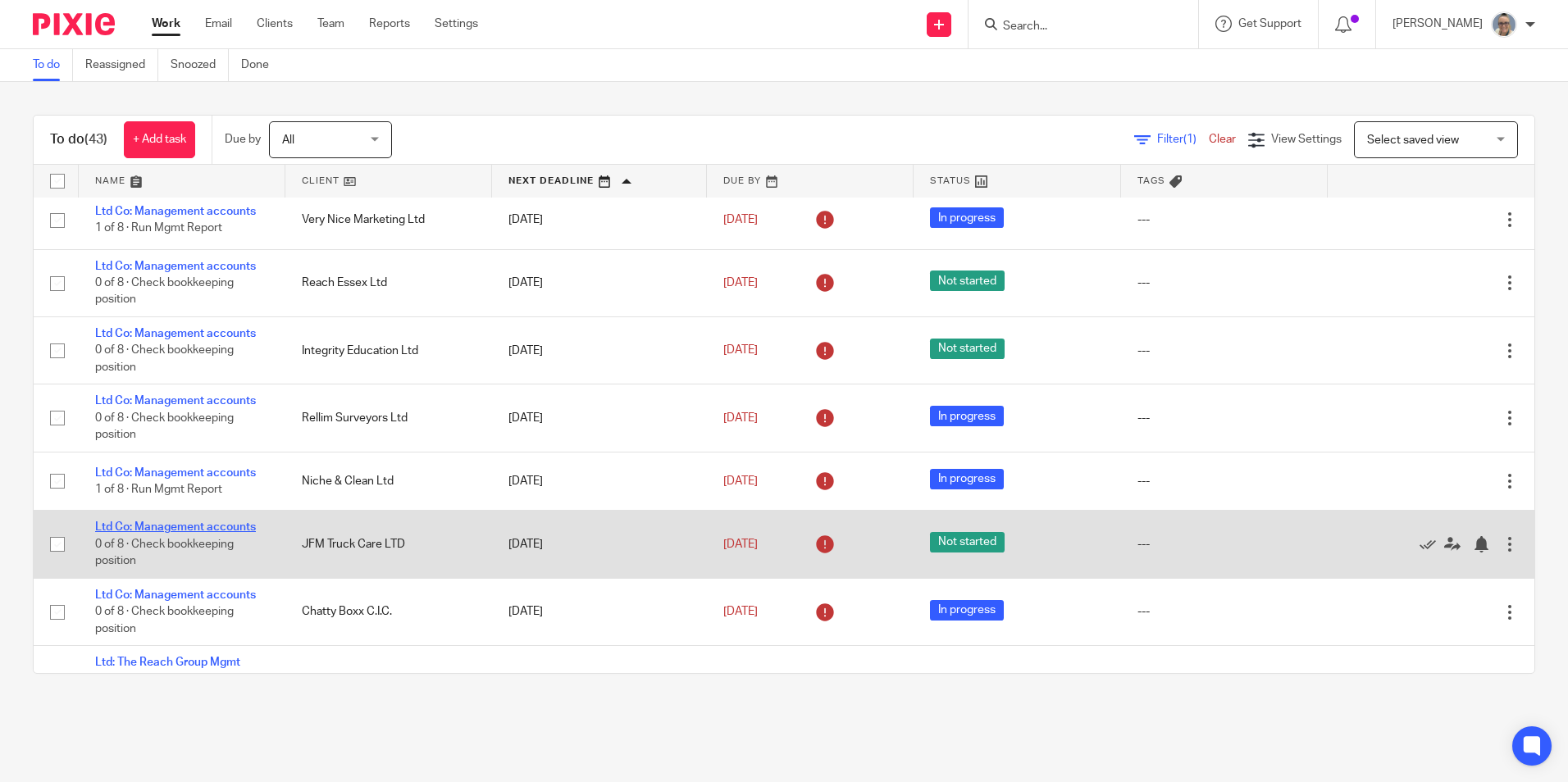
click at [178, 527] on link "Ltd Co: Management accounts" at bounding box center [175, 528] width 161 height 12
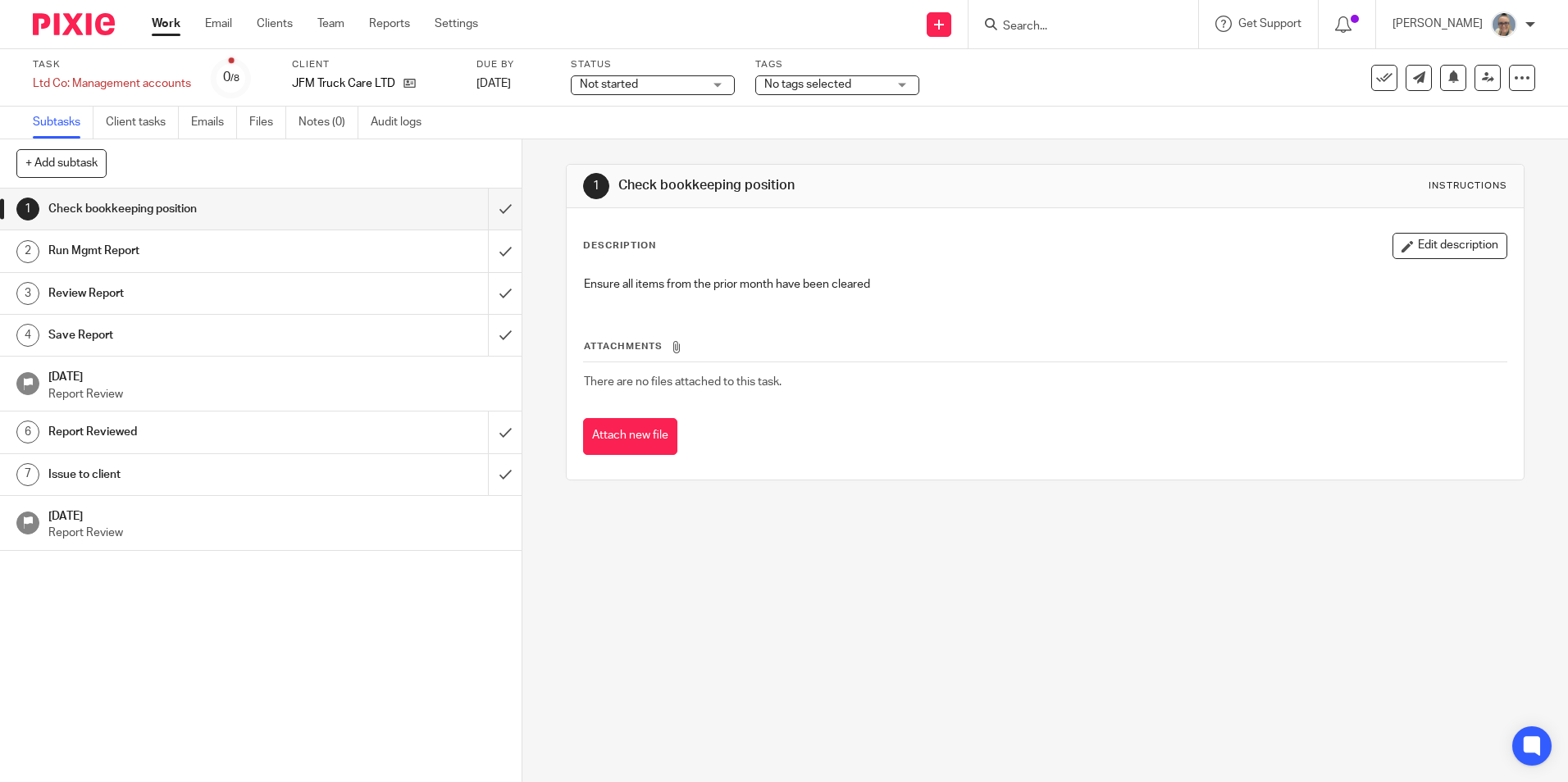
click at [637, 93] on div "Not started Not started" at bounding box center [653, 85] width 164 height 19
click at [636, 133] on li "In progress" at bounding box center [652, 144] width 163 height 34
click at [478, 206] on input "submit" at bounding box center [261, 209] width 522 height 41
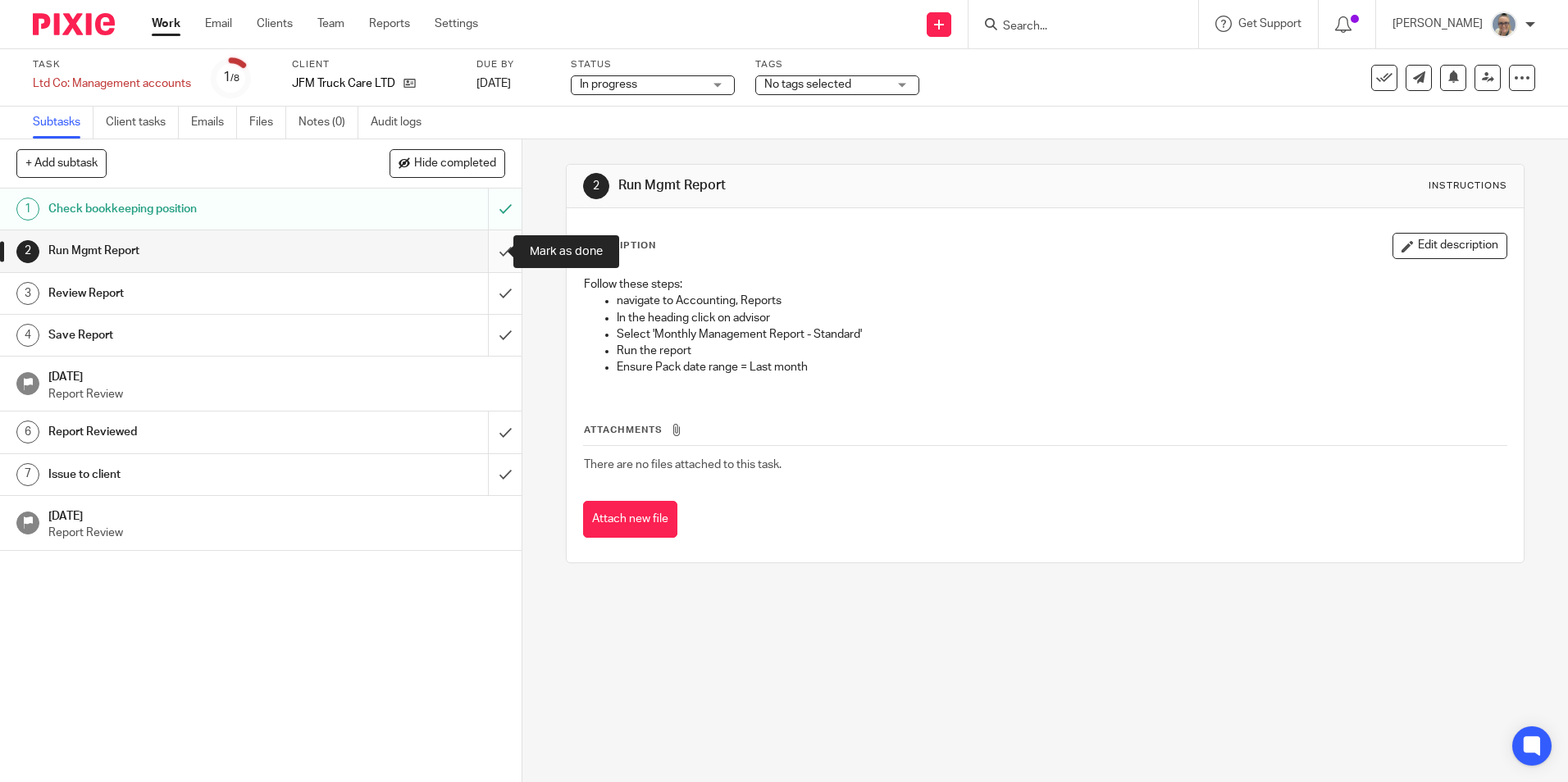
click at [478, 253] on input "submit" at bounding box center [261, 250] width 522 height 41
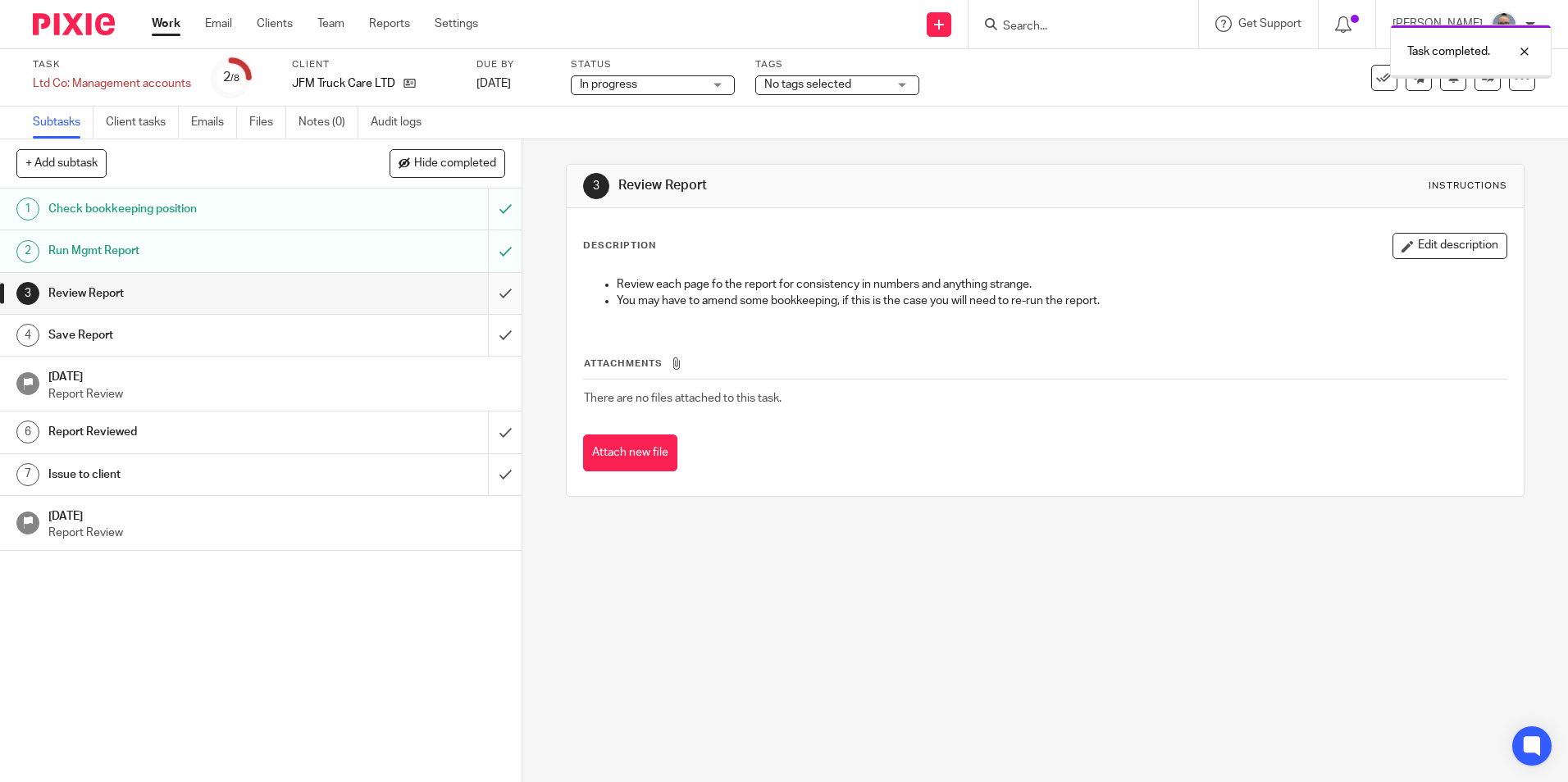
drag, startPoint x: 0, startPoint y: 0, endPoint x: 483, endPoint y: 286, distance: 561.3
click at [483, 286] on input "submit" at bounding box center [261, 294] width 522 height 41
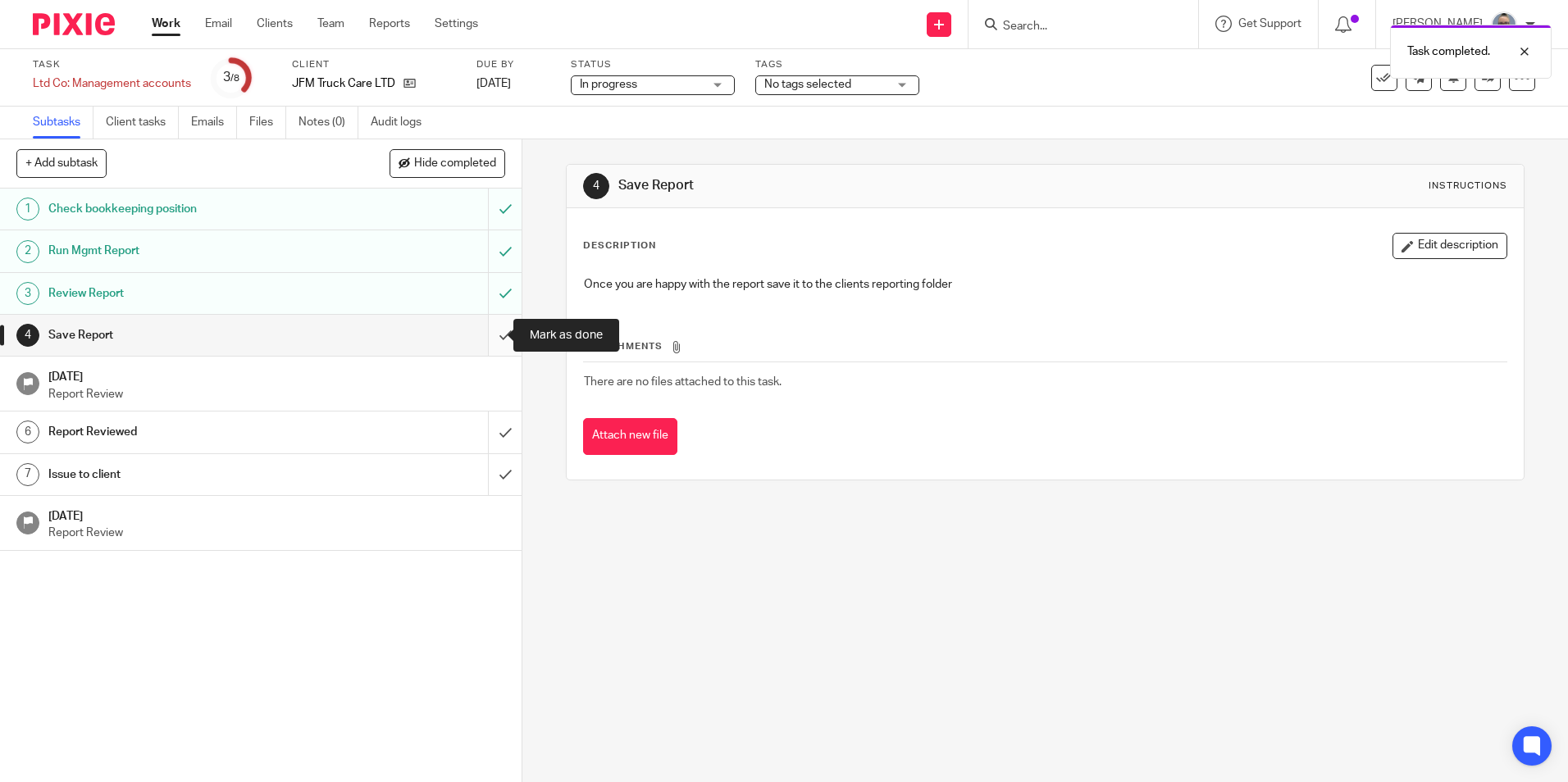
click at [497, 320] on input "submit" at bounding box center [261, 335] width 522 height 41
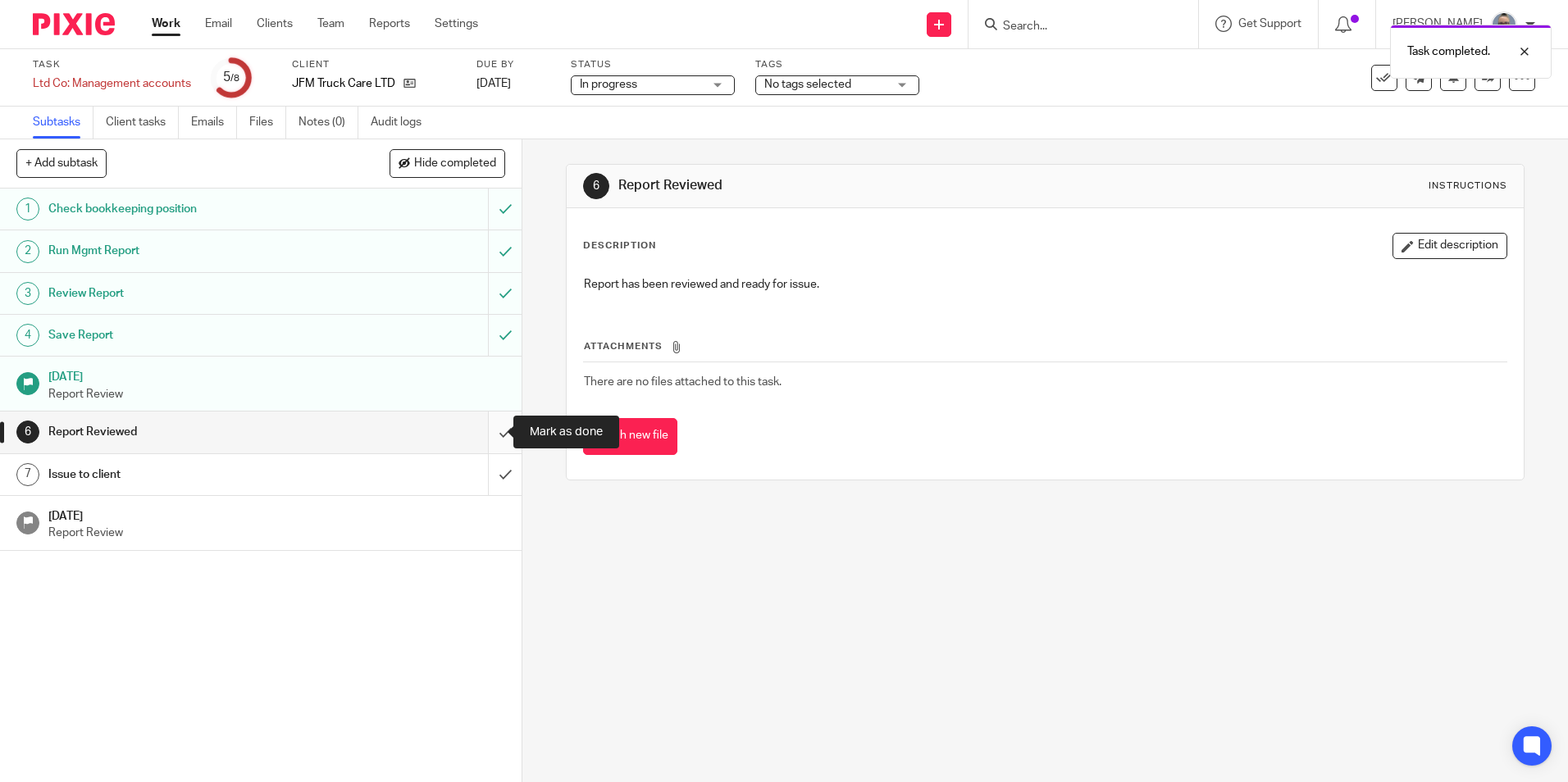
drag, startPoint x: 483, startPoint y: 425, endPoint x: 491, endPoint y: 429, distance: 8.9
click at [484, 428] on input "submit" at bounding box center [261, 431] width 522 height 41
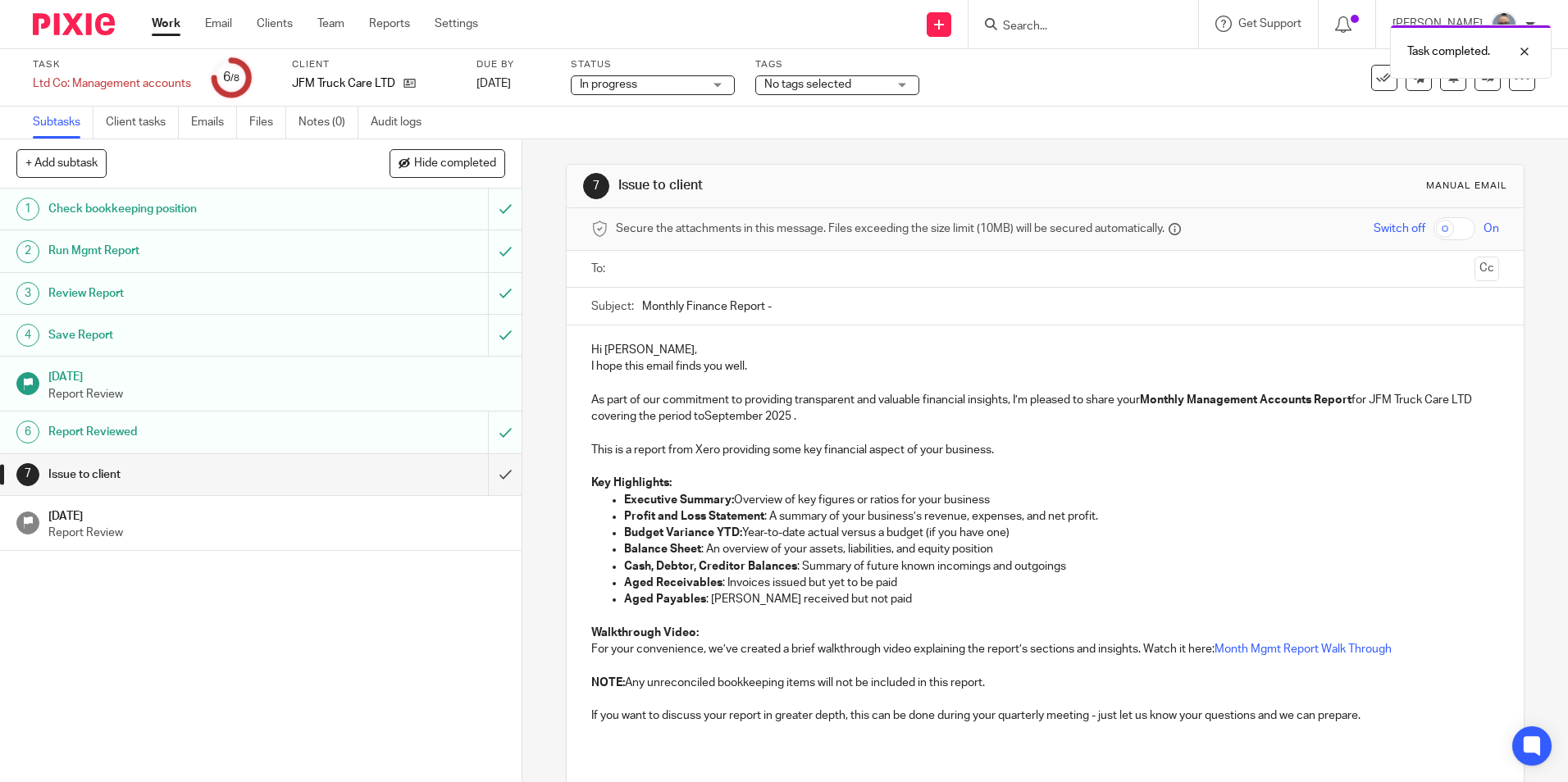
click at [693, 268] on input "text" at bounding box center [1044, 270] width 846 height 19
click at [815, 318] on input "Monthly Finance Report -" at bounding box center [1070, 310] width 856 height 37
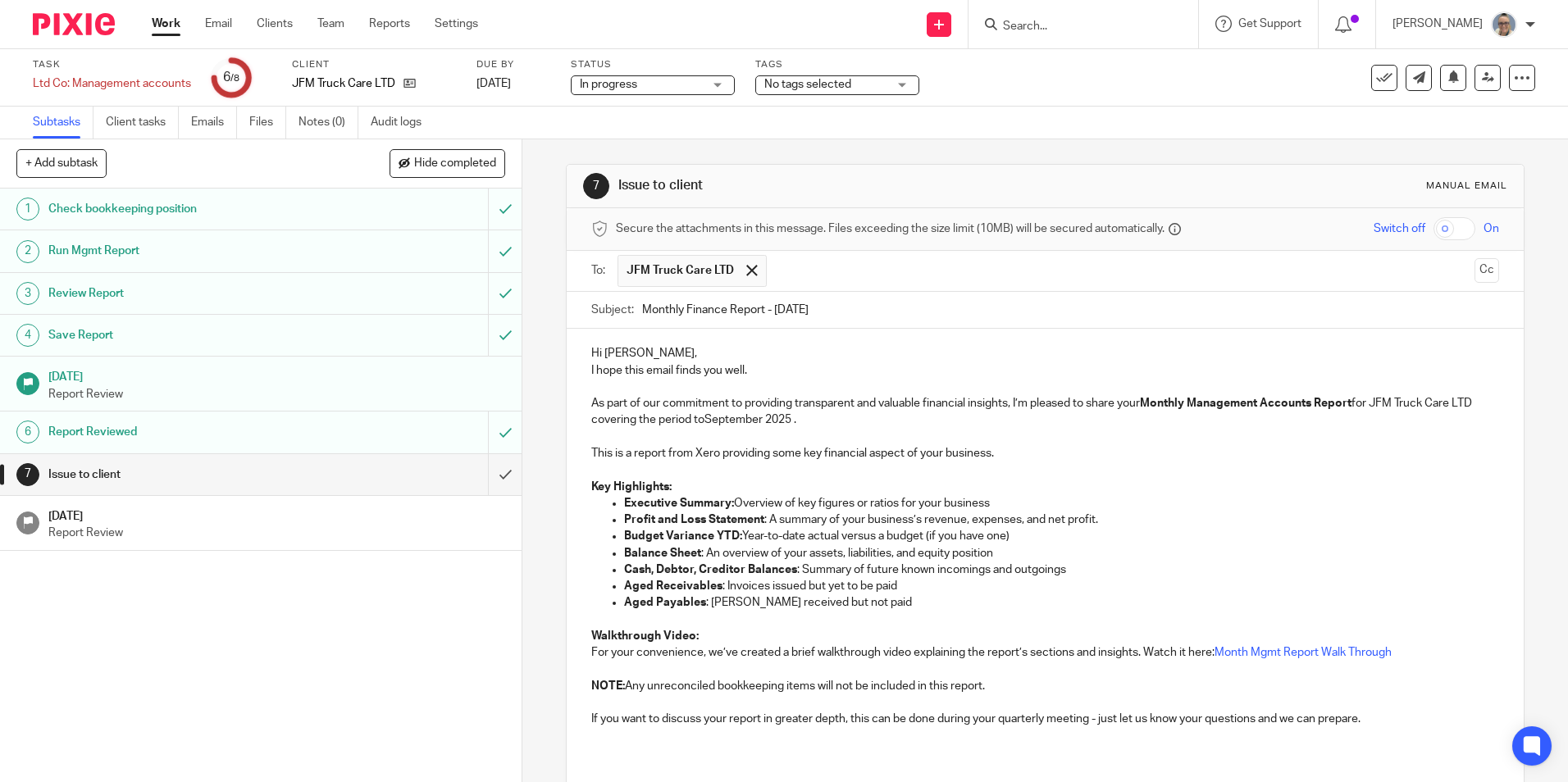
type input "Monthly Finance Report - Aug 25"
click at [690, 344] on div "Hi Jamie, I hope this email finds you well. As part of our commitment to provid…" at bounding box center [1044, 542] width 956 height 428
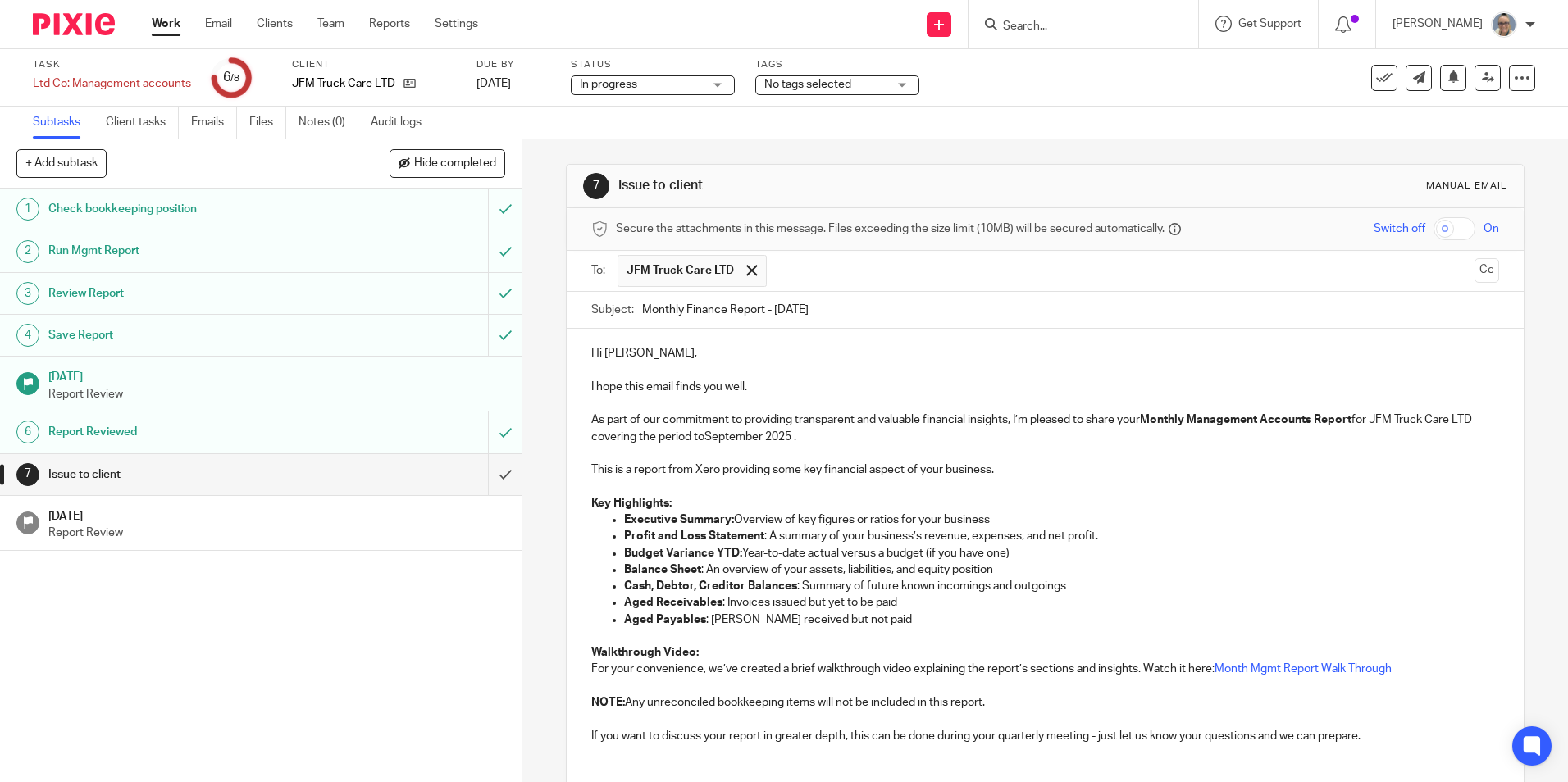
click at [793, 438] on p "As part of our commitment to providing transparent and valuable financial insig…" at bounding box center [1045, 428] width 907 height 34
drag, startPoint x: 783, startPoint y: 439, endPoint x: 725, endPoint y: 442, distance: 58.1
click at [725, 442] on p "As part of our commitment to providing transparent and valuable financial insig…" at bounding box center [1045, 428] width 907 height 34
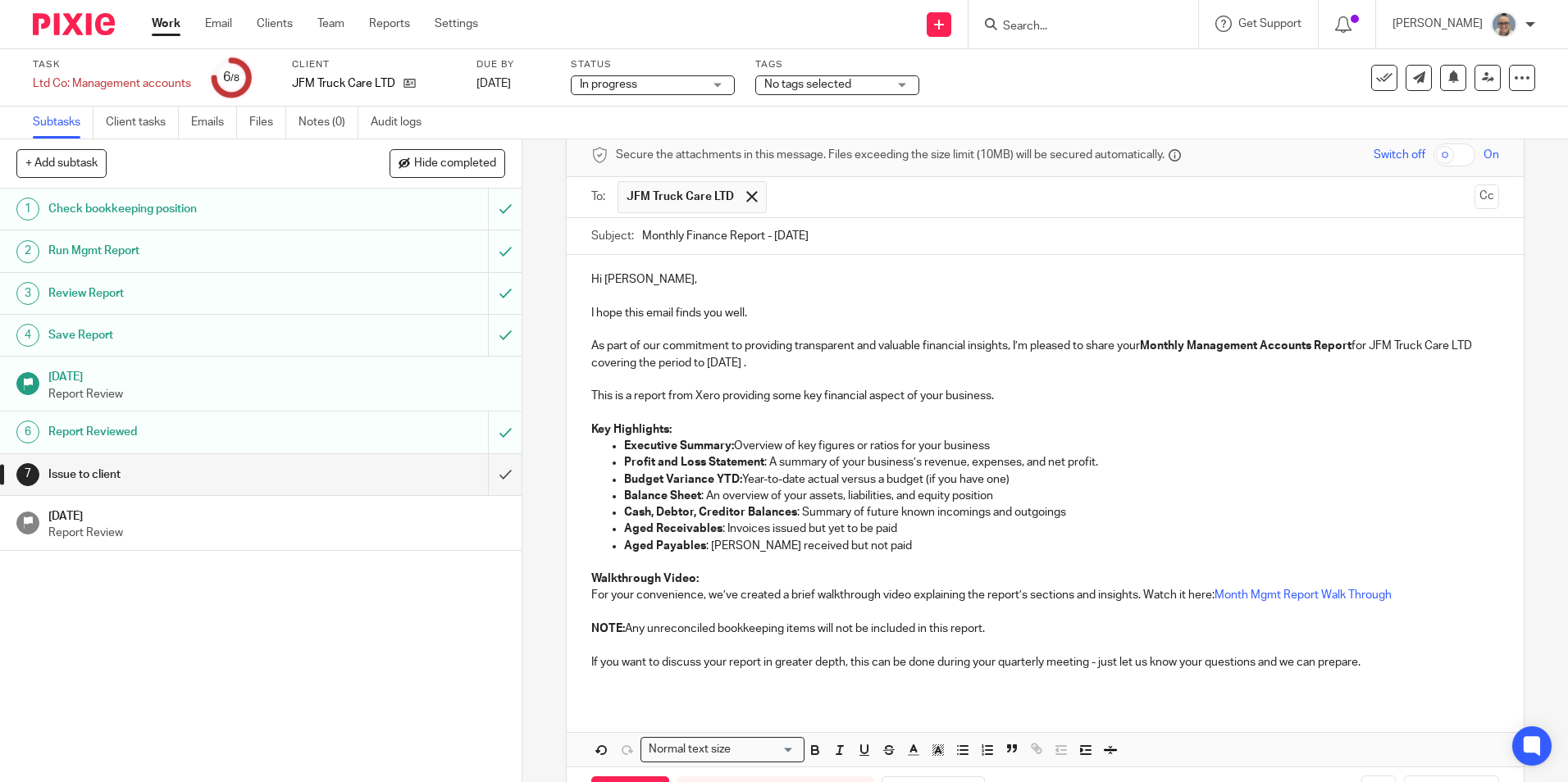
scroll to position [138, 0]
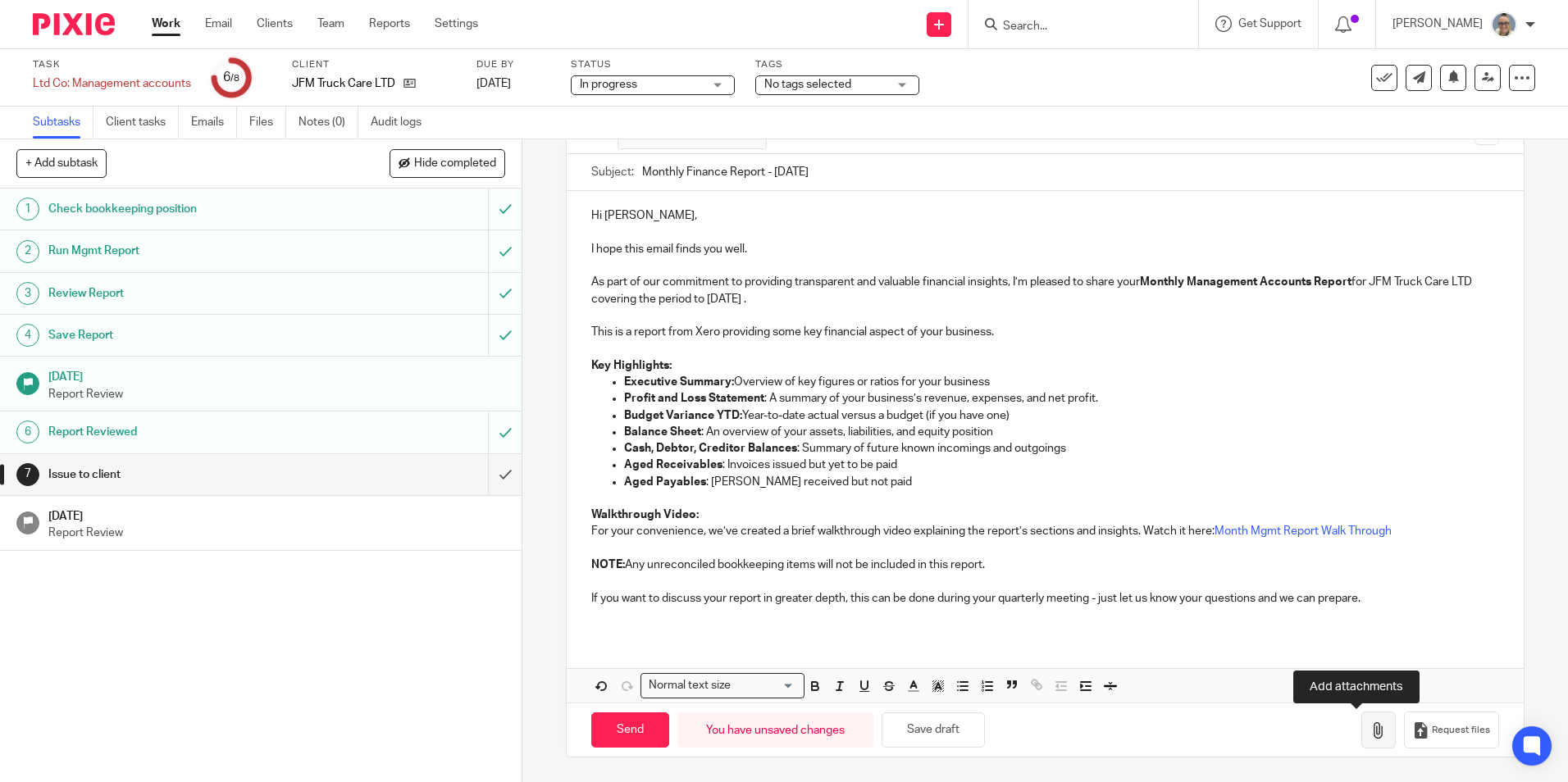
click at [1366, 722] on button "button" at bounding box center [1378, 730] width 35 height 37
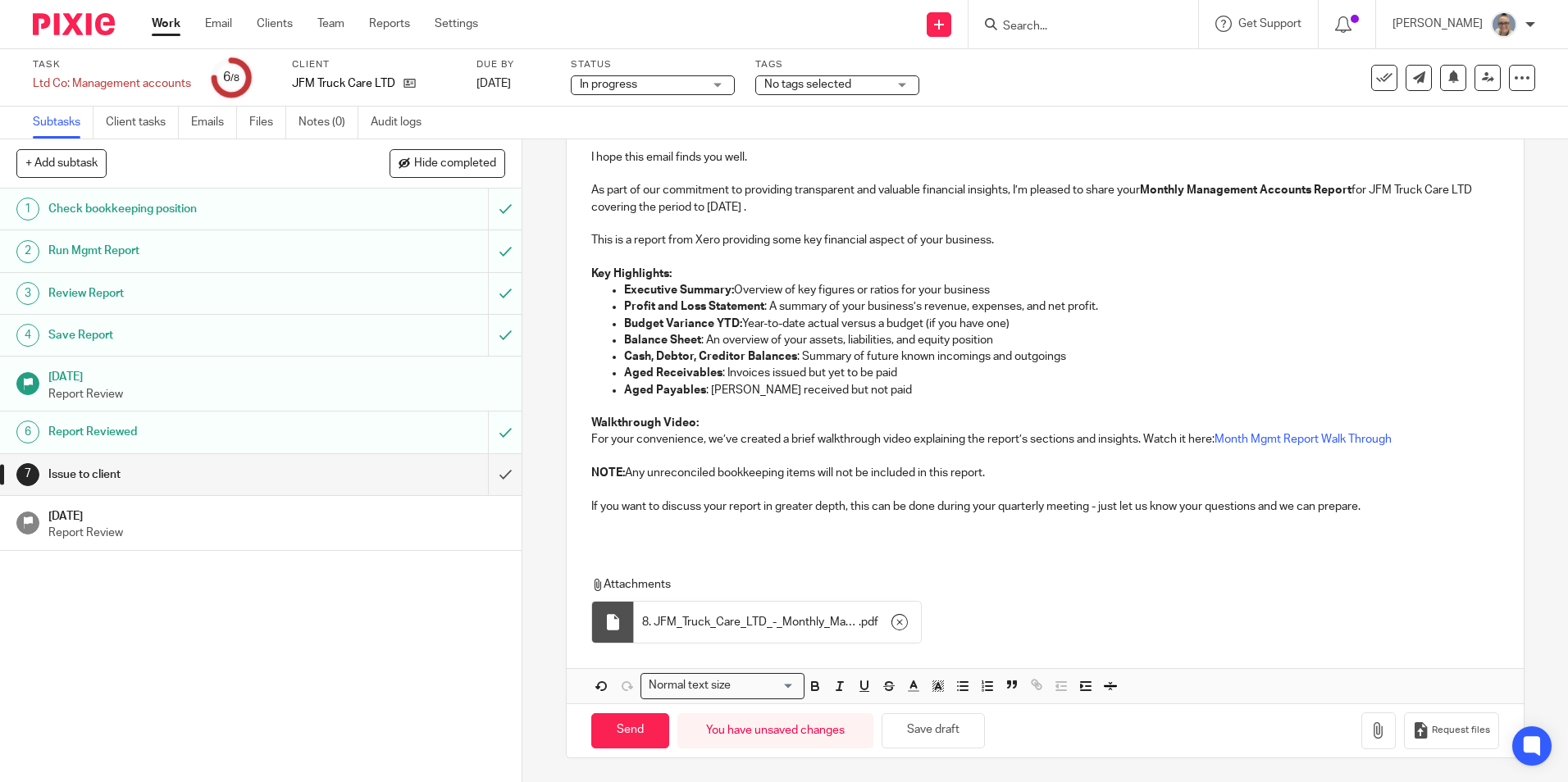
scroll to position [230, 0]
click at [627, 733] on input "Send" at bounding box center [630, 730] width 78 height 36
type input "Sent"
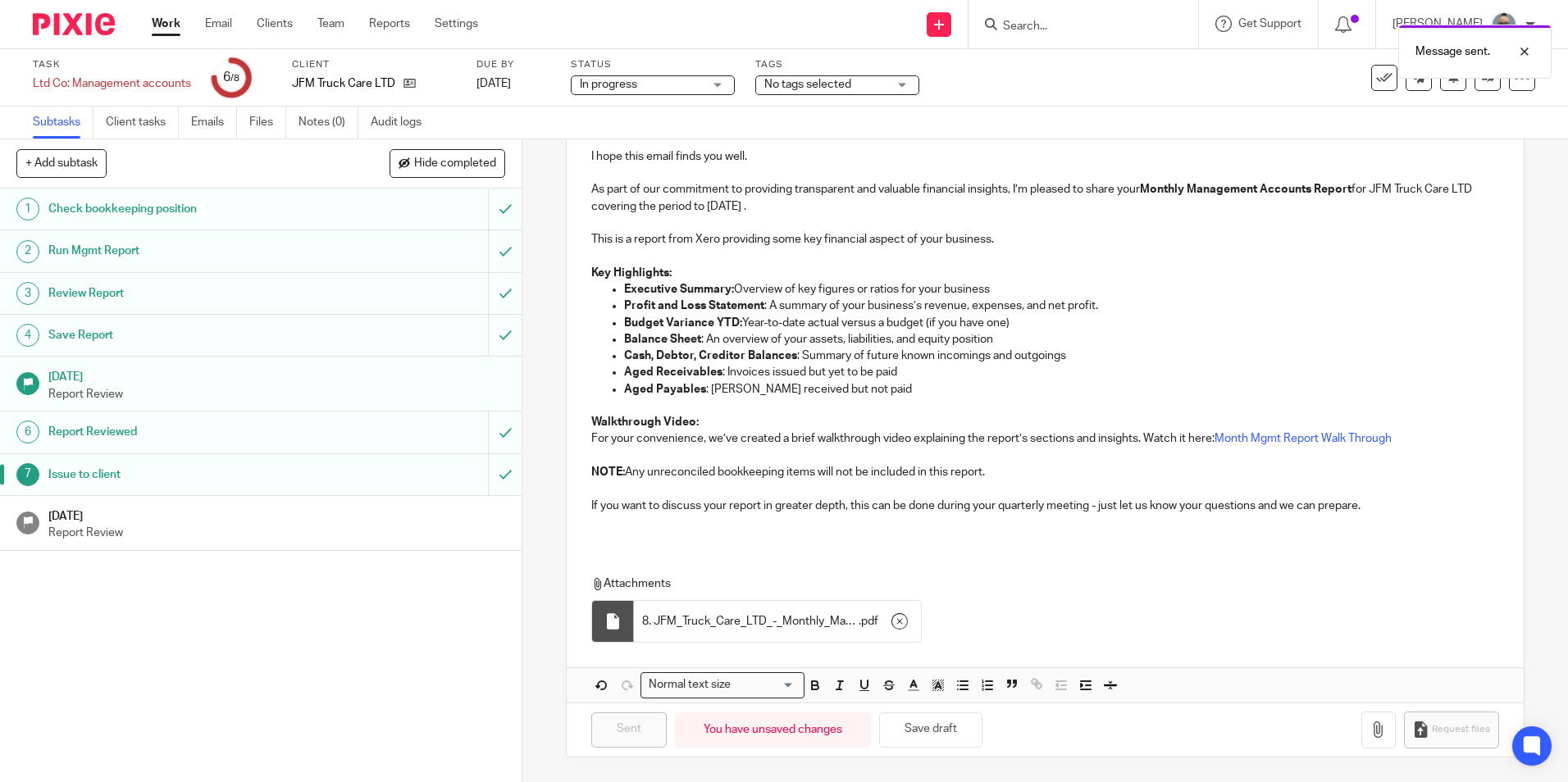
click at [223, 520] on h1 "[DATE]" at bounding box center [276, 514] width 457 height 20
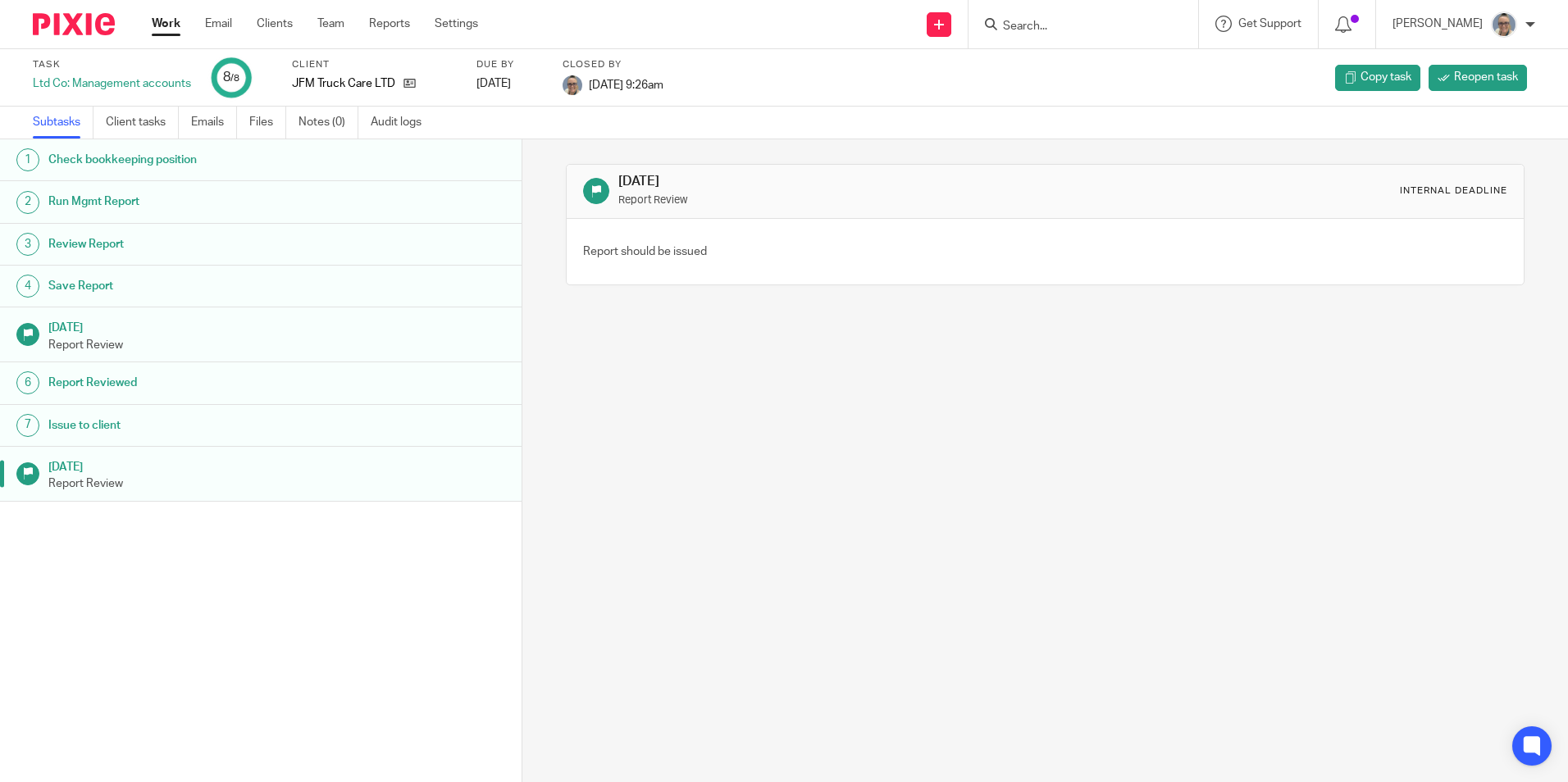
click at [165, 30] on link "Work" at bounding box center [167, 23] width 29 height 16
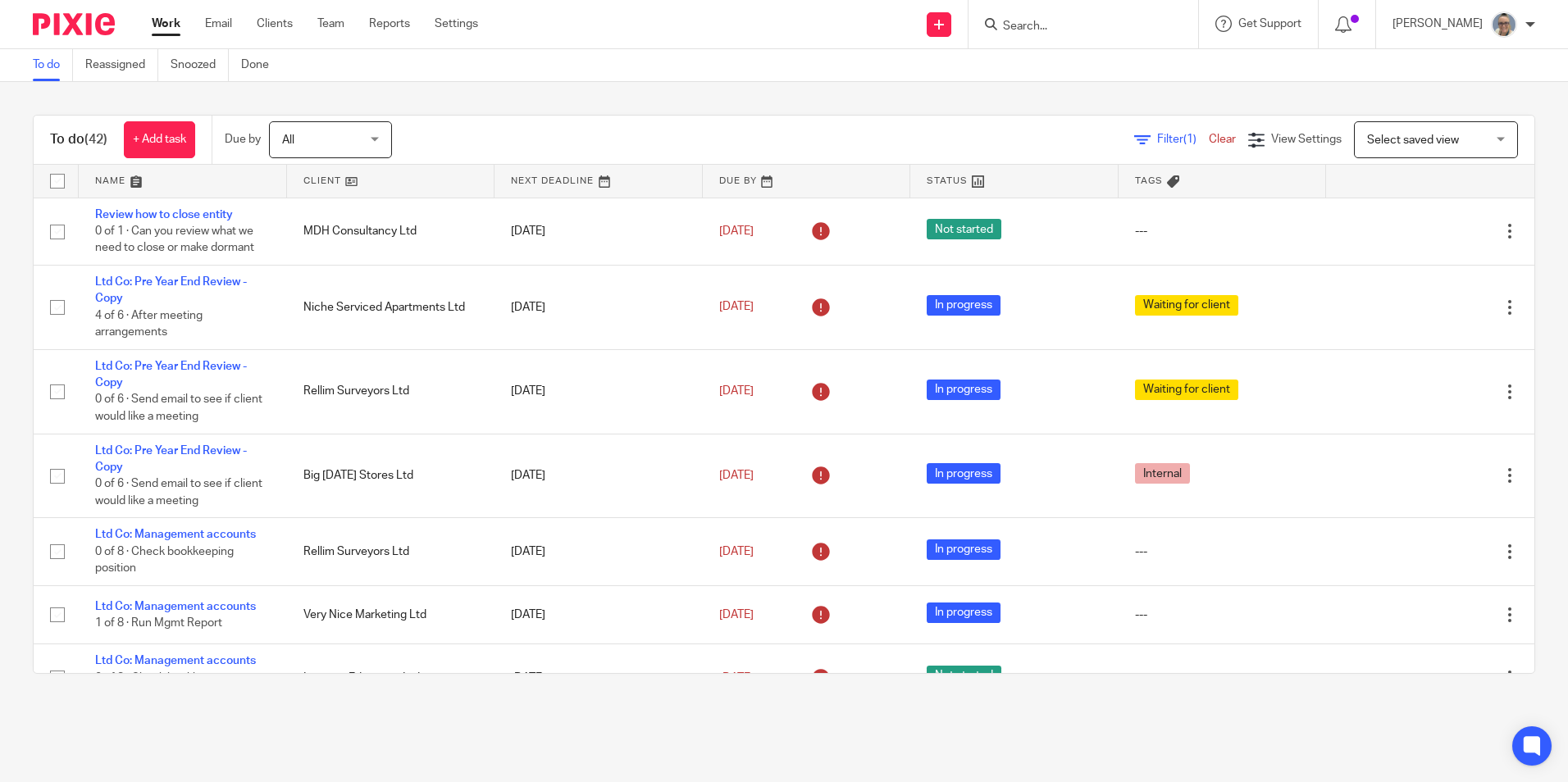
click at [559, 178] on link at bounding box center [598, 181] width 208 height 33
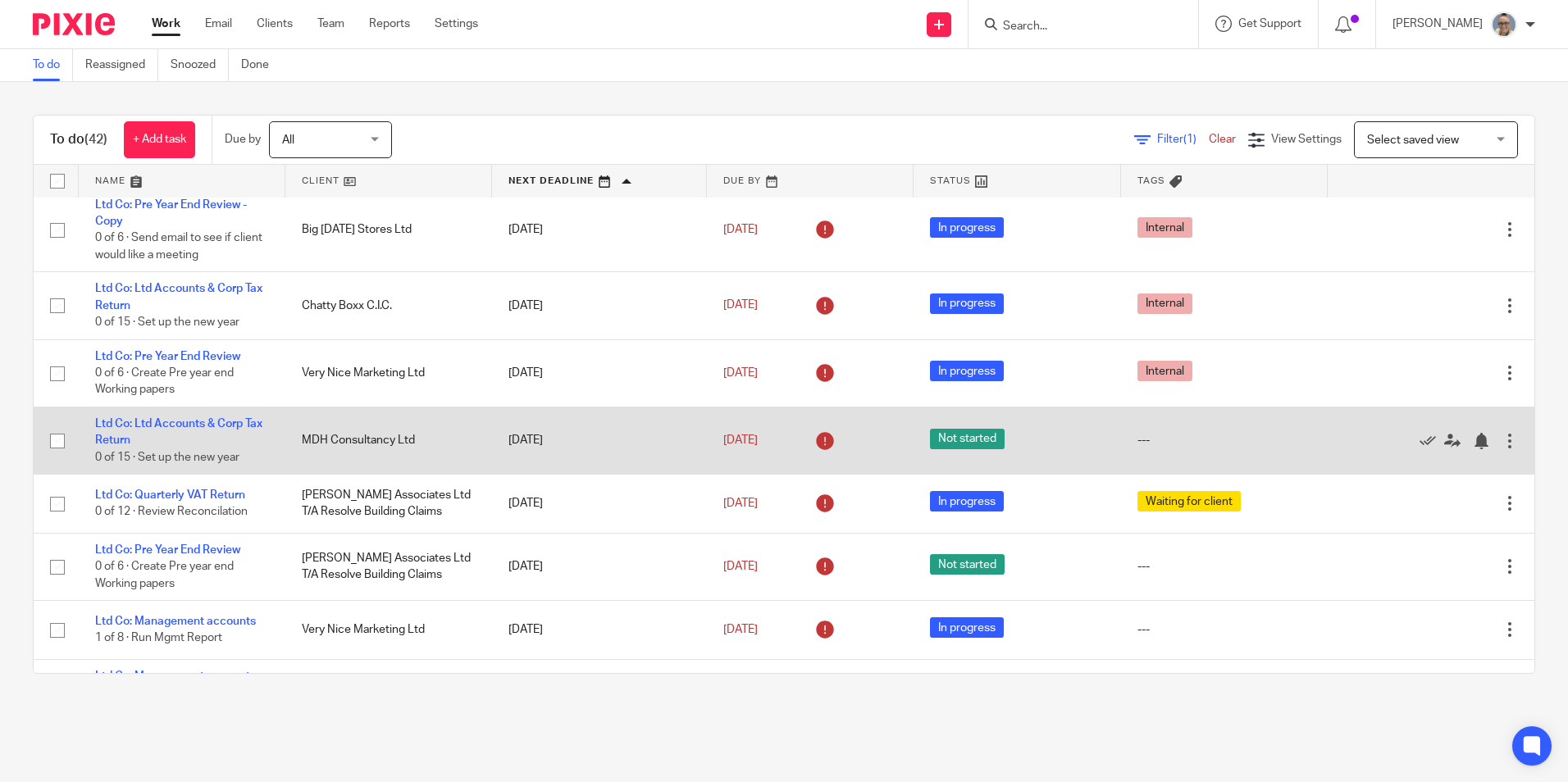
scroll to position [328, 0]
